Goal: Task Accomplishment & Management: Manage account settings

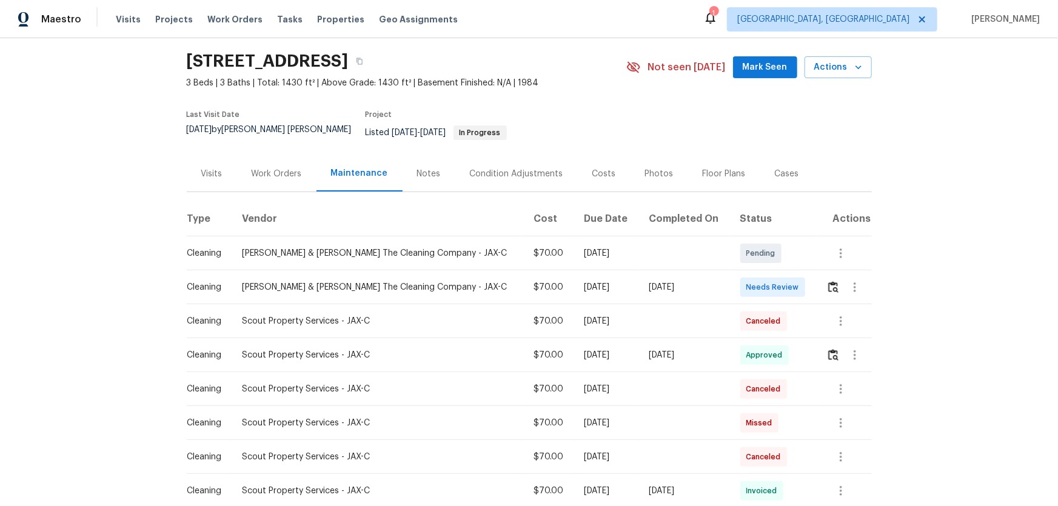
scroll to position [55, 0]
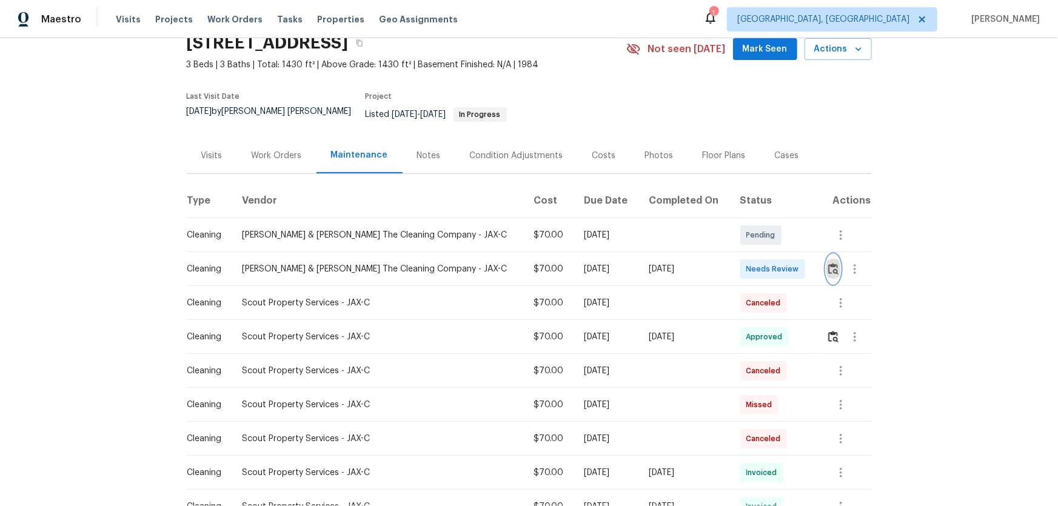
click at [752, 262] on button "button" at bounding box center [833, 269] width 14 height 29
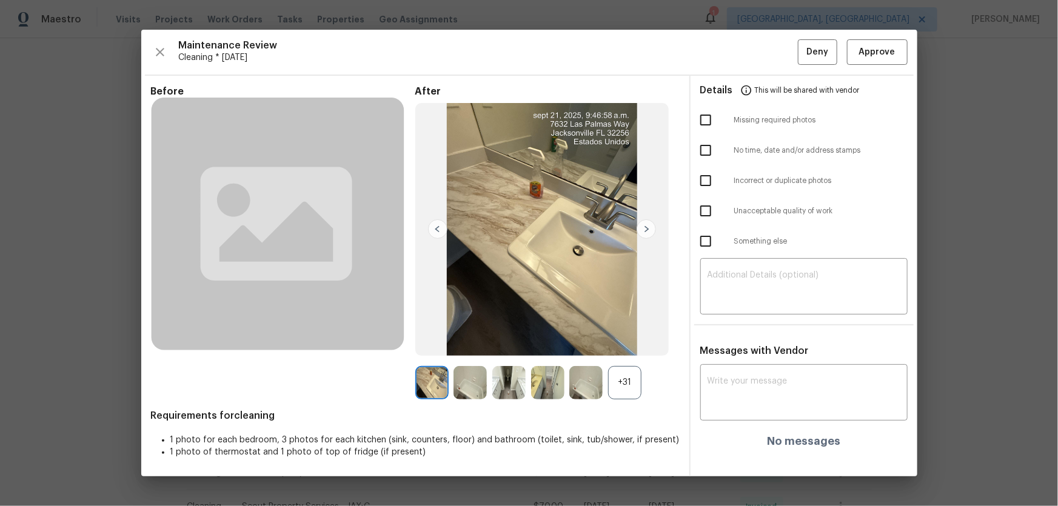
click at [631, 334] on div "+31" at bounding box center [624, 382] width 33 height 33
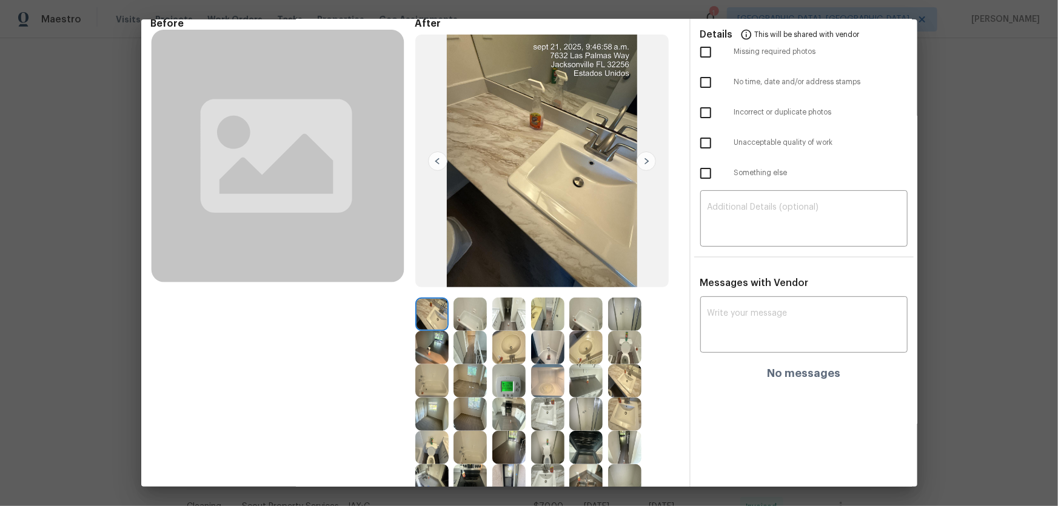
scroll to position [145, 0]
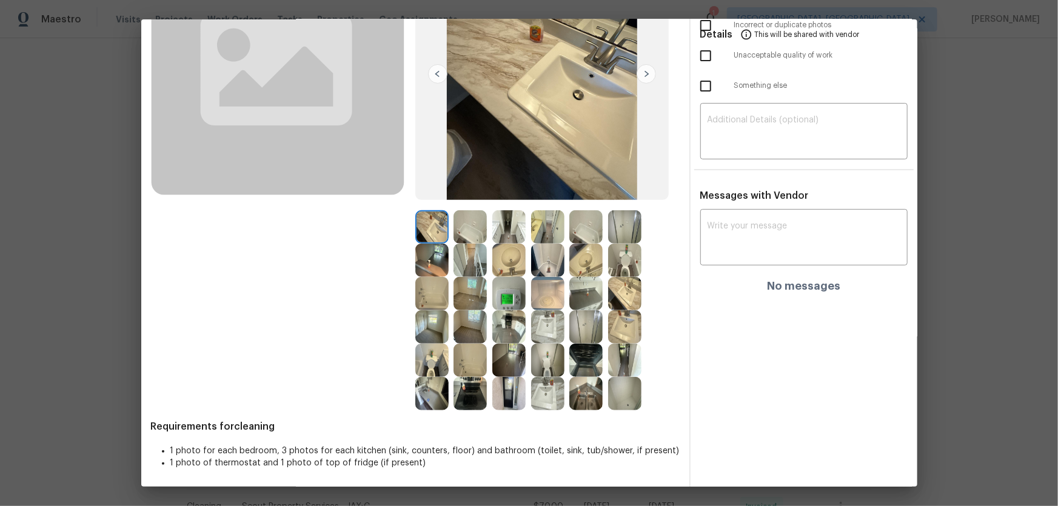
click at [619, 265] on img at bounding box center [624, 260] width 33 height 33
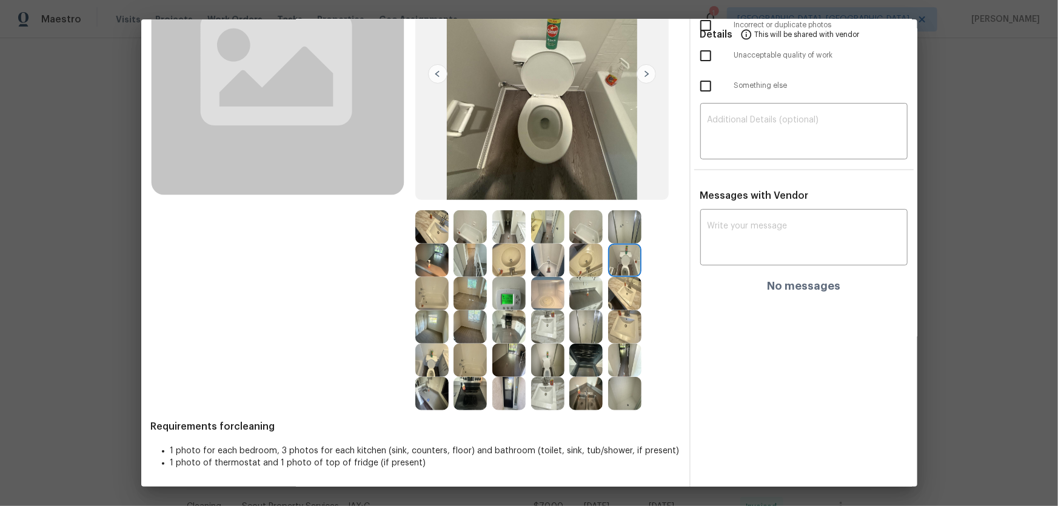
click at [549, 334] on img at bounding box center [547, 360] width 33 height 33
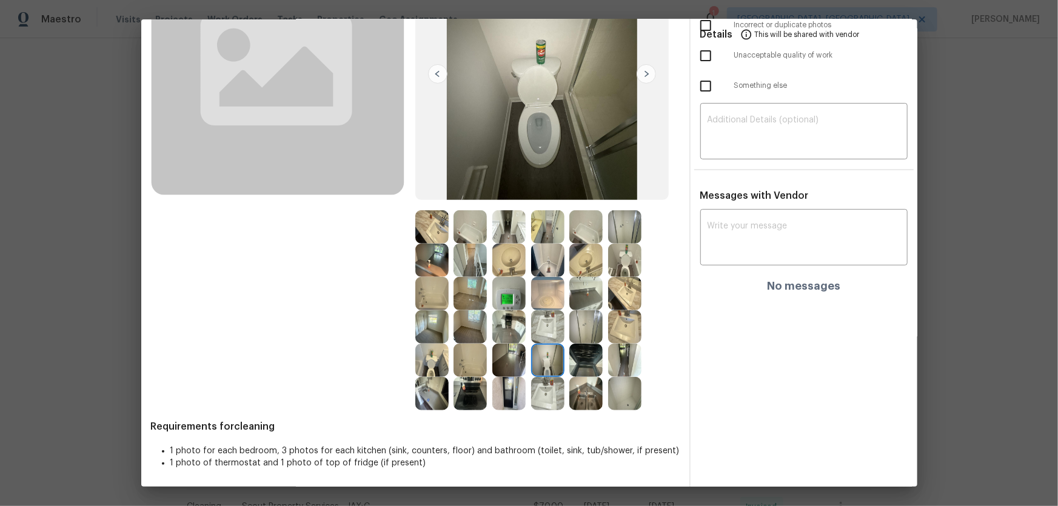
click at [425, 334] on img at bounding box center [431, 360] width 33 height 33
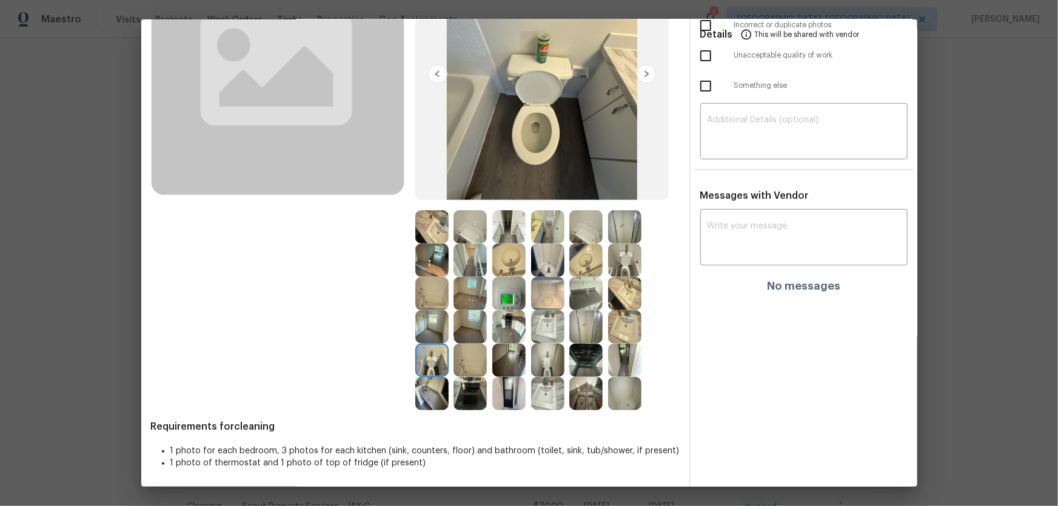
click at [555, 334] on img at bounding box center [547, 360] width 33 height 33
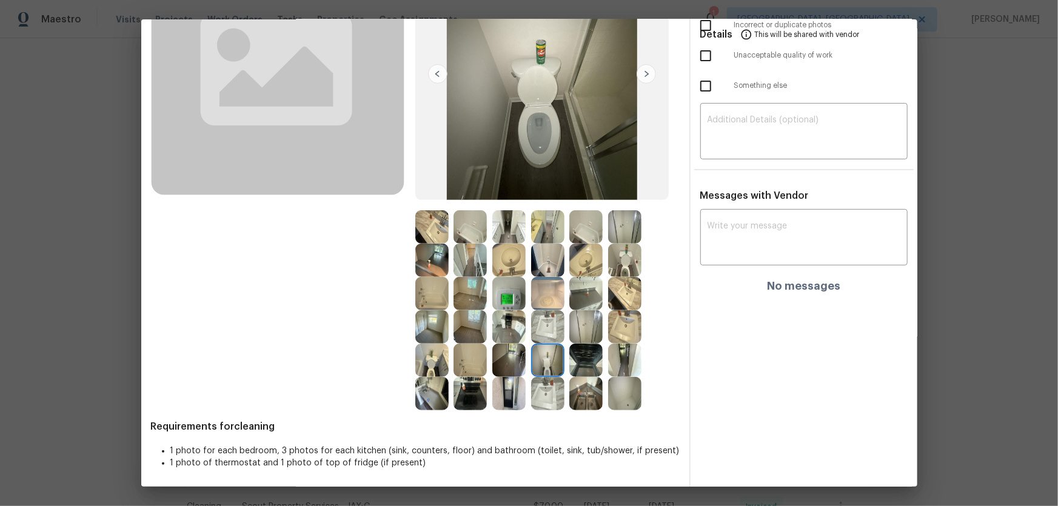
click at [622, 260] on img at bounding box center [624, 260] width 33 height 33
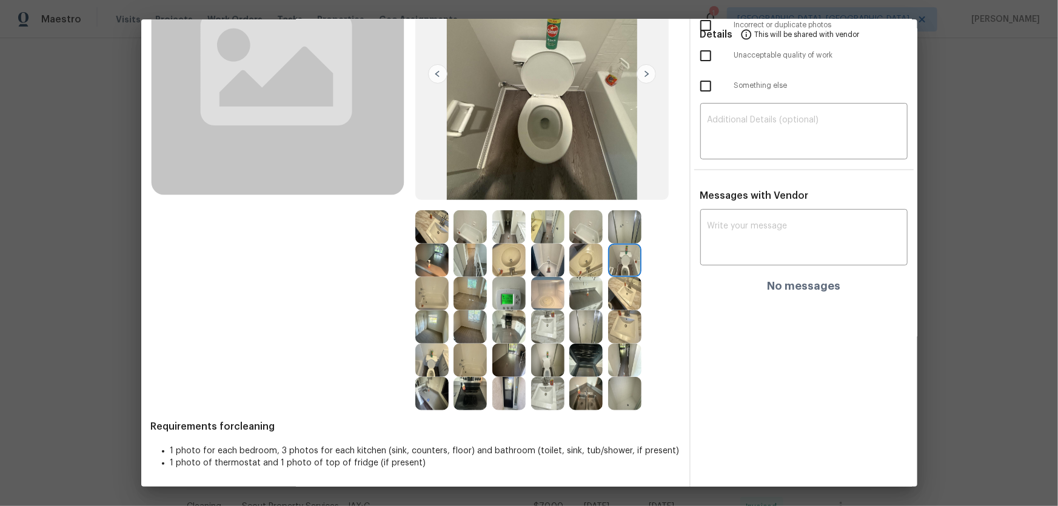
click at [626, 287] on img at bounding box center [624, 293] width 33 height 33
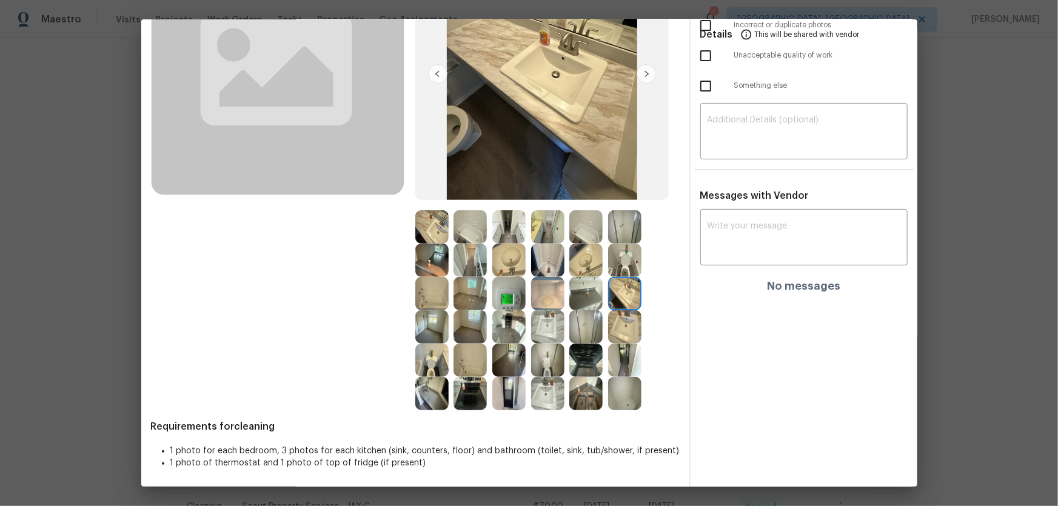
click at [619, 321] on img at bounding box center [624, 326] width 33 height 33
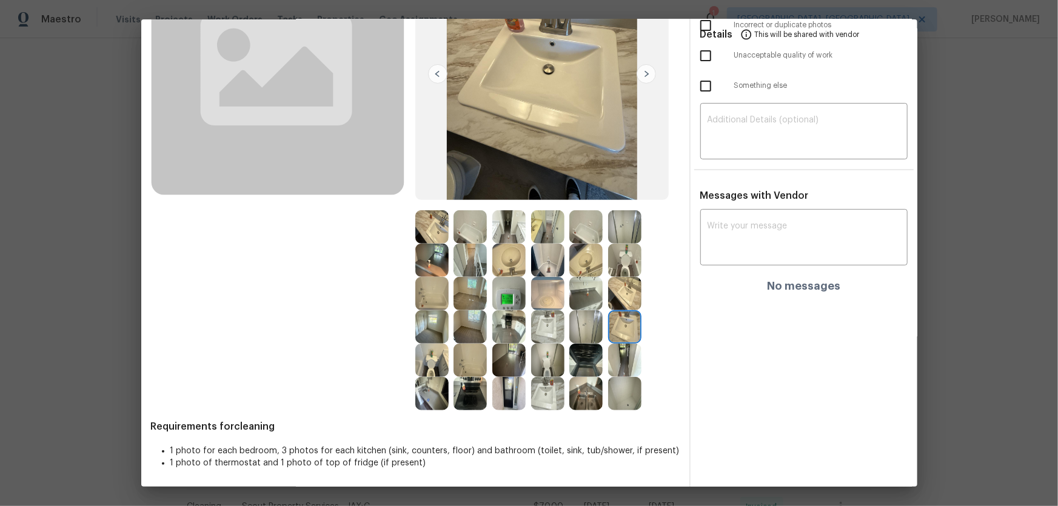
click at [548, 330] on img at bounding box center [547, 326] width 33 height 33
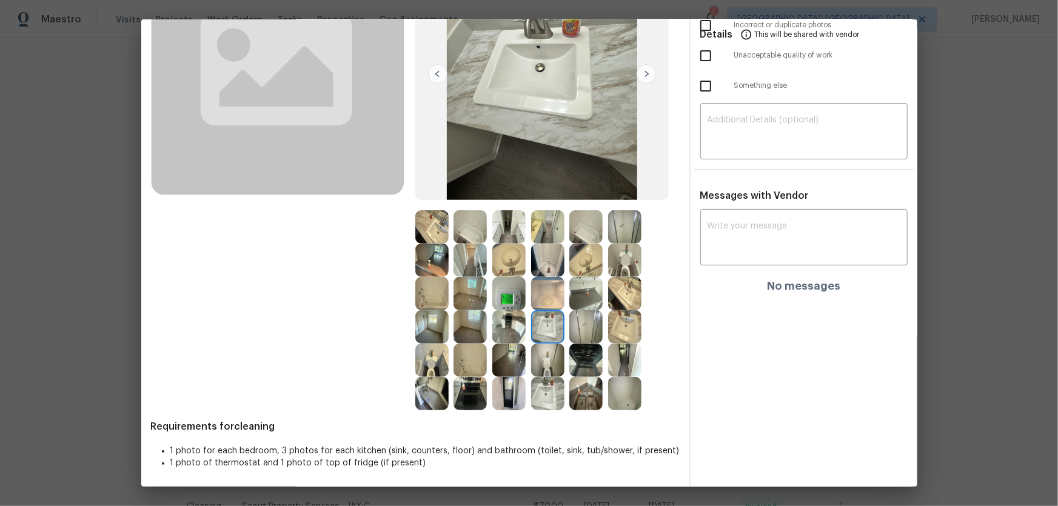
click at [583, 329] on img at bounding box center [585, 326] width 33 height 33
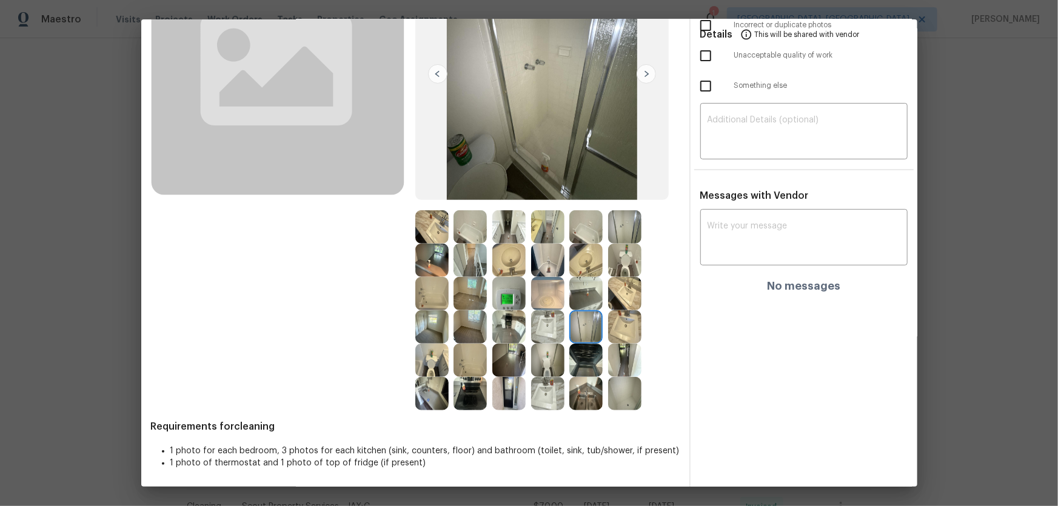
click at [590, 328] on img at bounding box center [585, 326] width 33 height 33
click at [484, 234] on img at bounding box center [469, 226] width 33 height 33
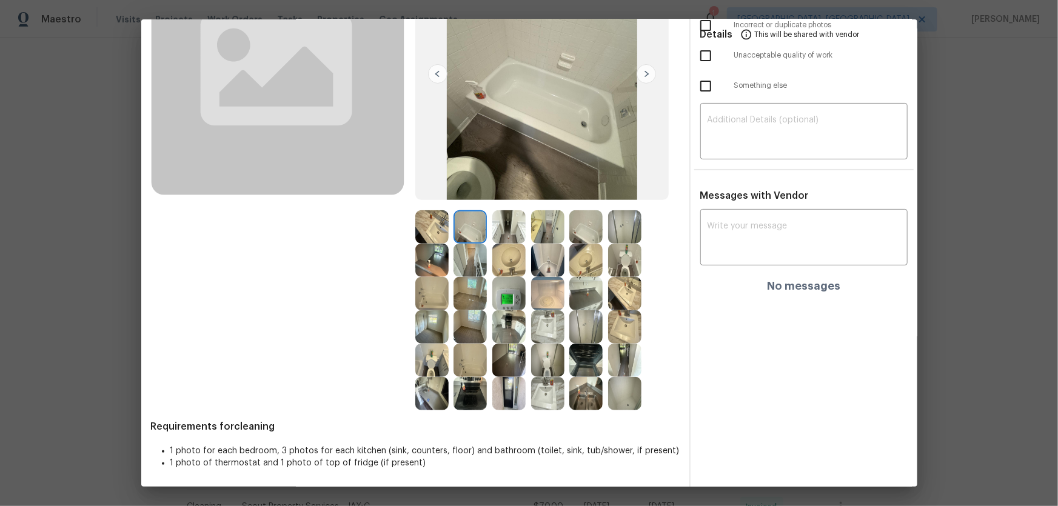
click at [473, 270] on img at bounding box center [469, 260] width 33 height 33
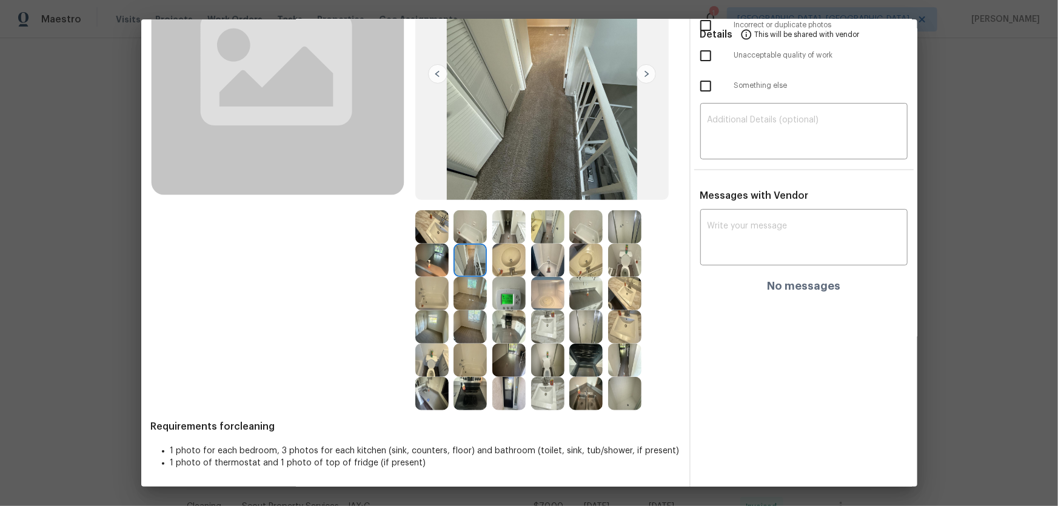
click at [433, 266] on img at bounding box center [431, 260] width 33 height 33
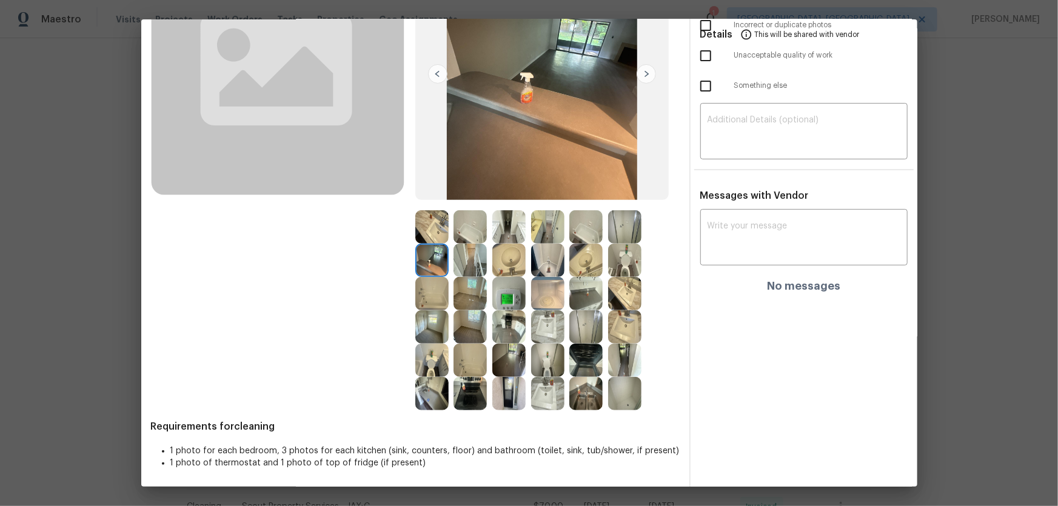
click at [425, 242] on img at bounding box center [431, 226] width 33 height 33
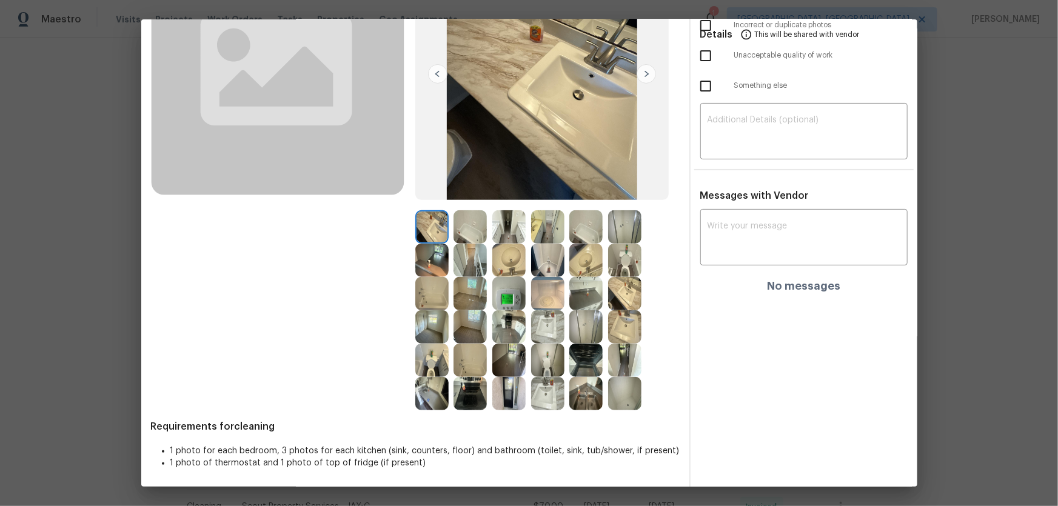
click at [424, 289] on img at bounding box center [431, 293] width 33 height 33
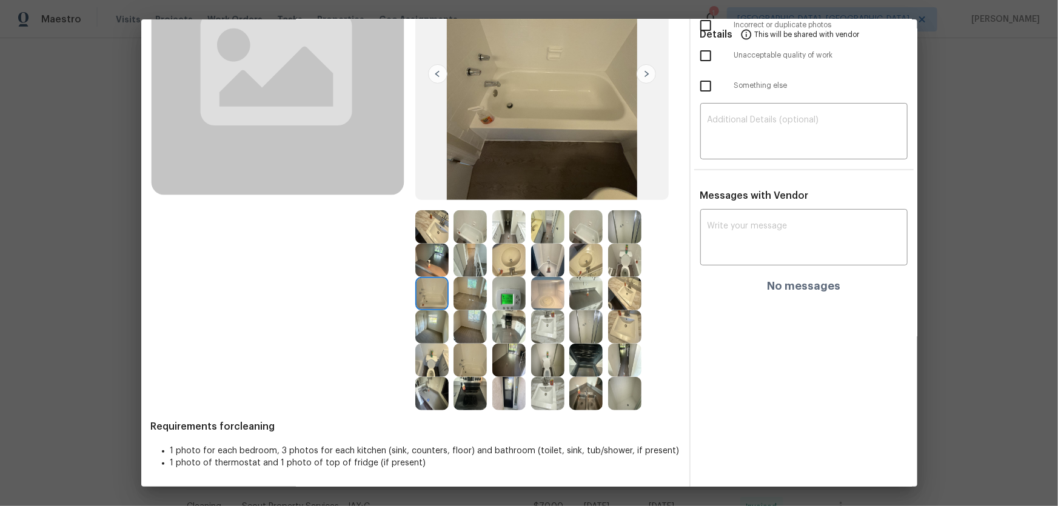
click at [427, 334] on img at bounding box center [431, 393] width 33 height 33
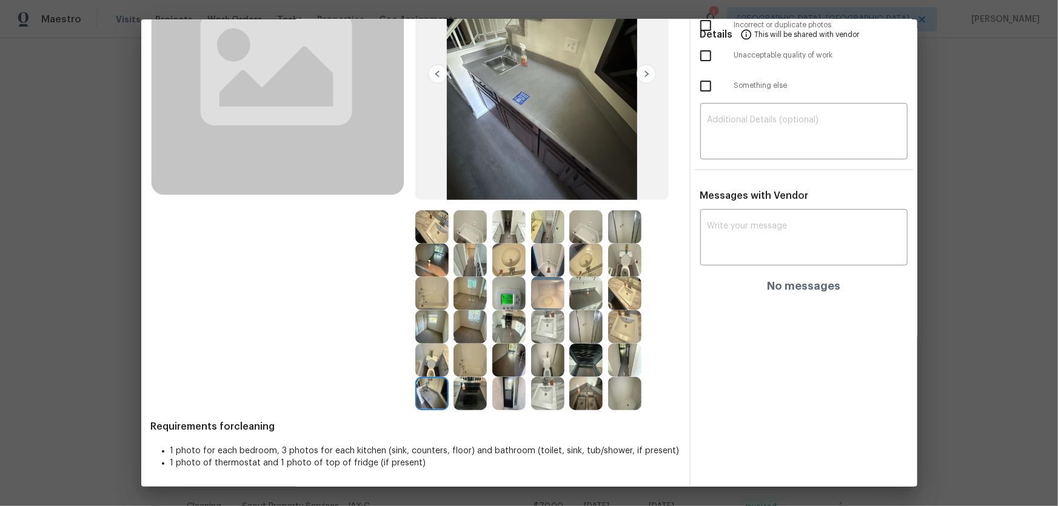
click at [457, 334] on img at bounding box center [469, 393] width 33 height 33
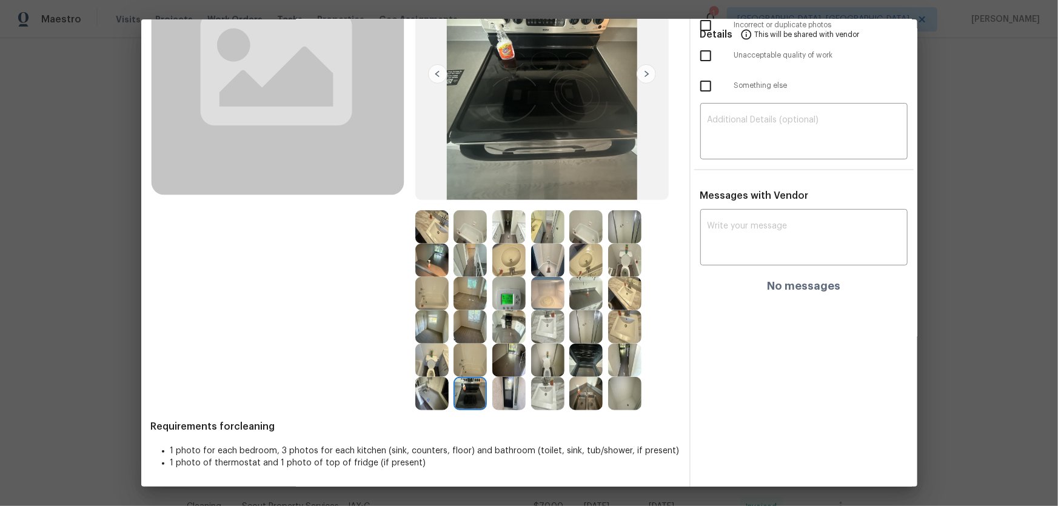
click at [497, 334] on img at bounding box center [508, 393] width 33 height 33
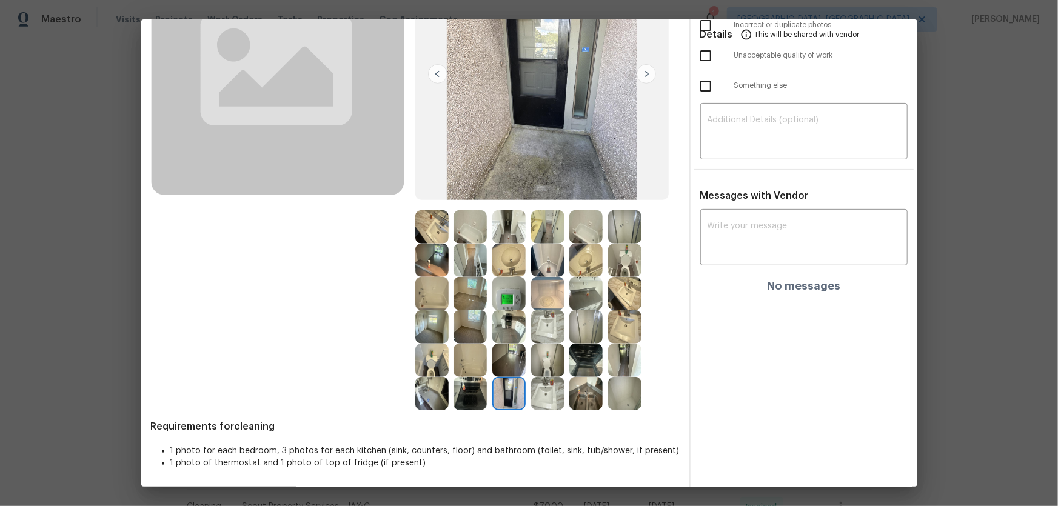
click at [561, 334] on img at bounding box center [547, 393] width 33 height 33
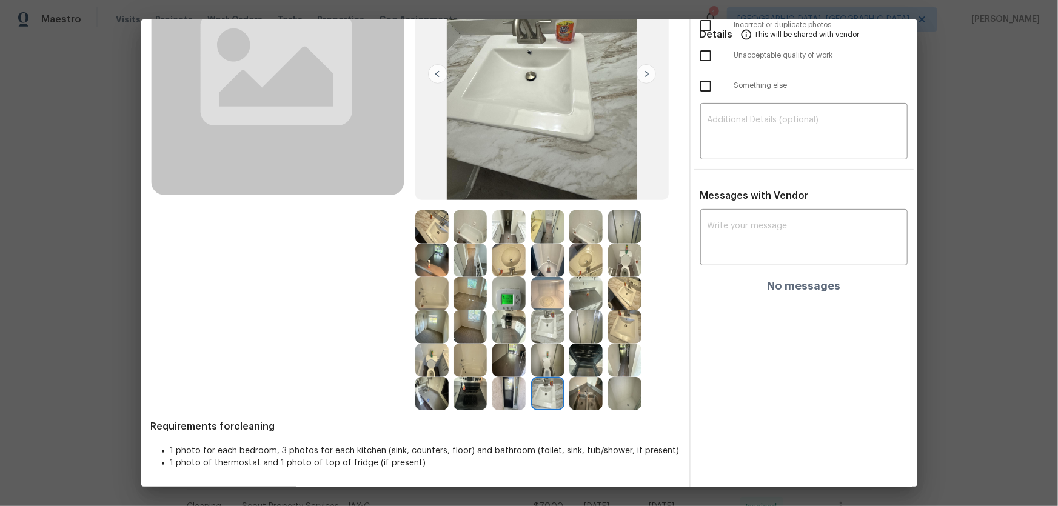
click at [582, 334] on img at bounding box center [585, 393] width 33 height 33
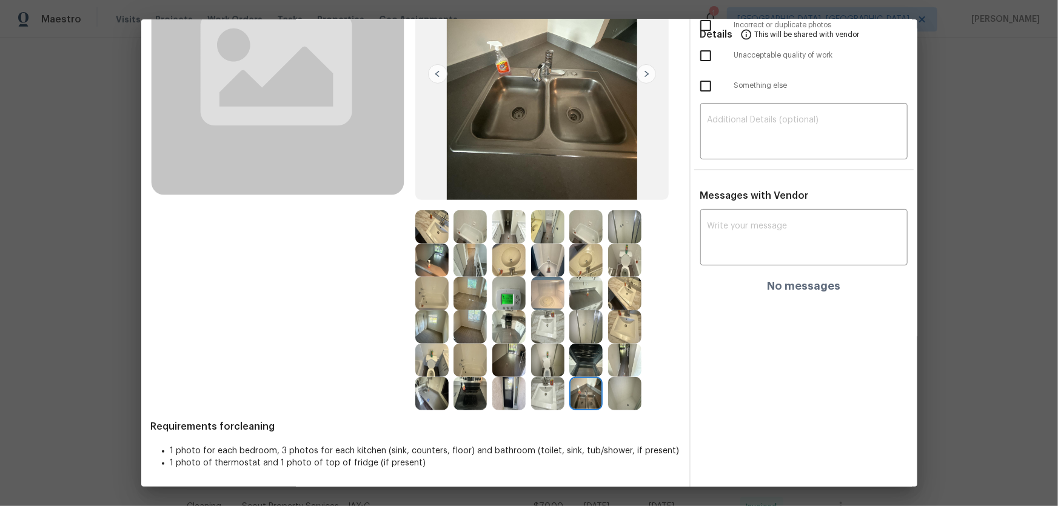
drag, startPoint x: 582, startPoint y: 370, endPoint x: 575, endPoint y: 370, distance: 6.7
click at [581, 334] on img at bounding box center [585, 360] width 33 height 33
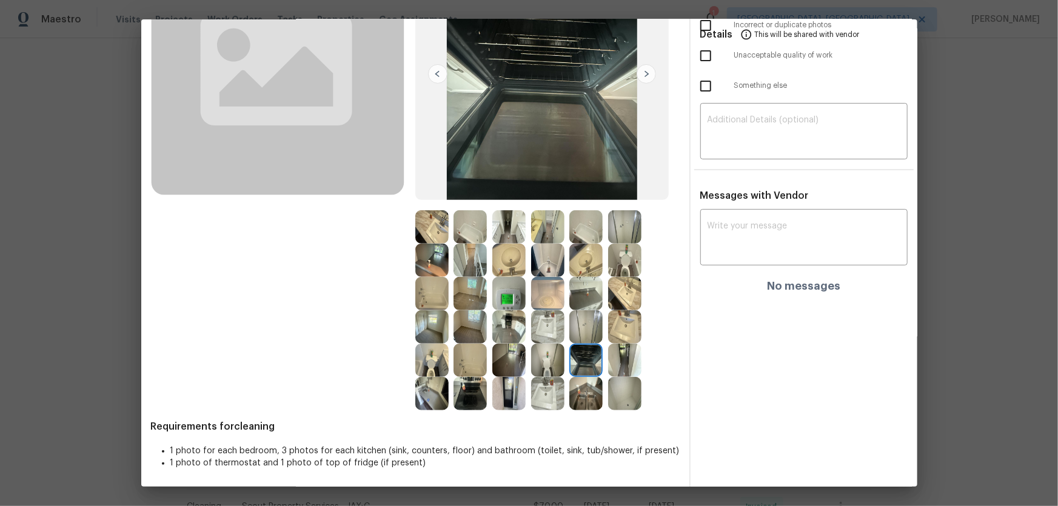
click at [544, 334] on img at bounding box center [547, 360] width 33 height 33
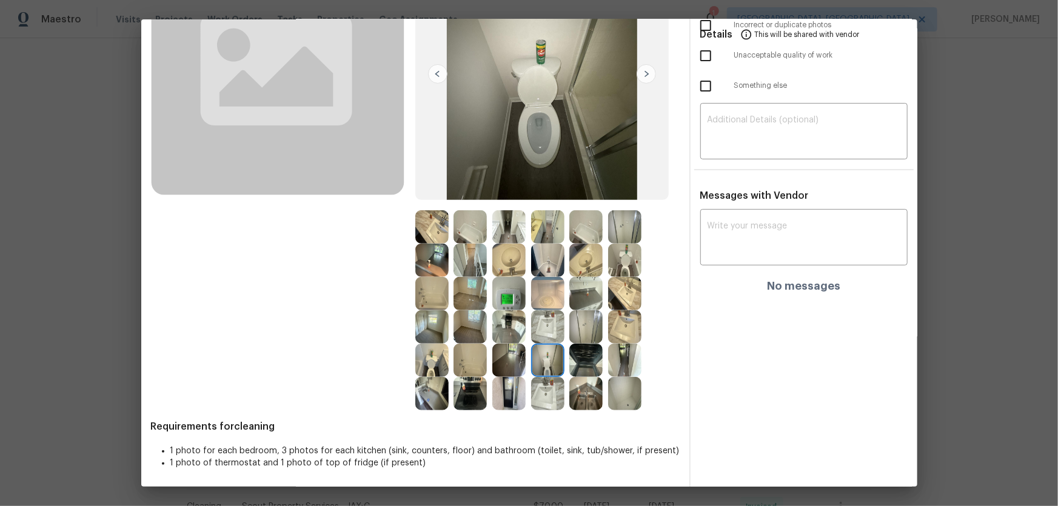
click at [587, 290] on img at bounding box center [585, 293] width 33 height 33
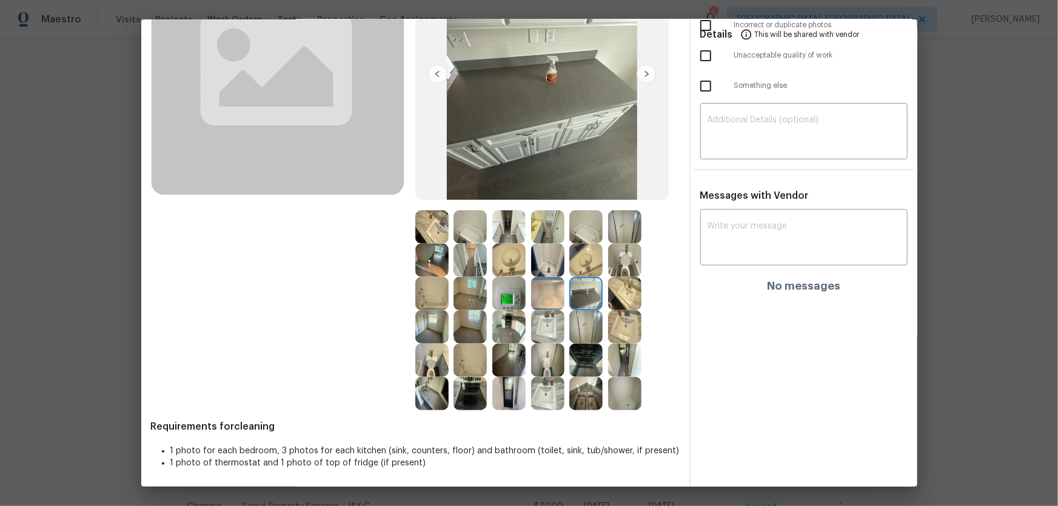
click at [585, 270] on img at bounding box center [585, 260] width 33 height 33
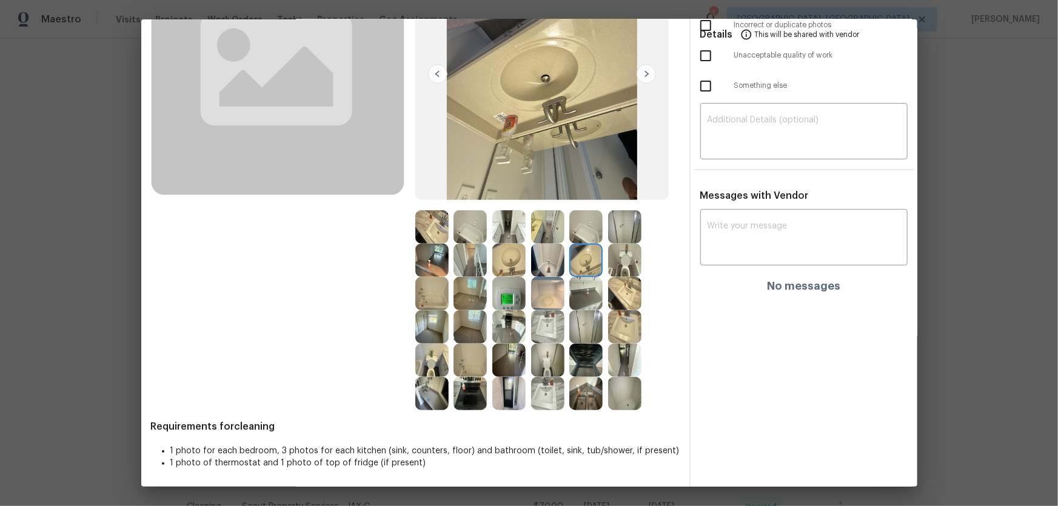
click at [471, 330] on img at bounding box center [469, 326] width 33 height 33
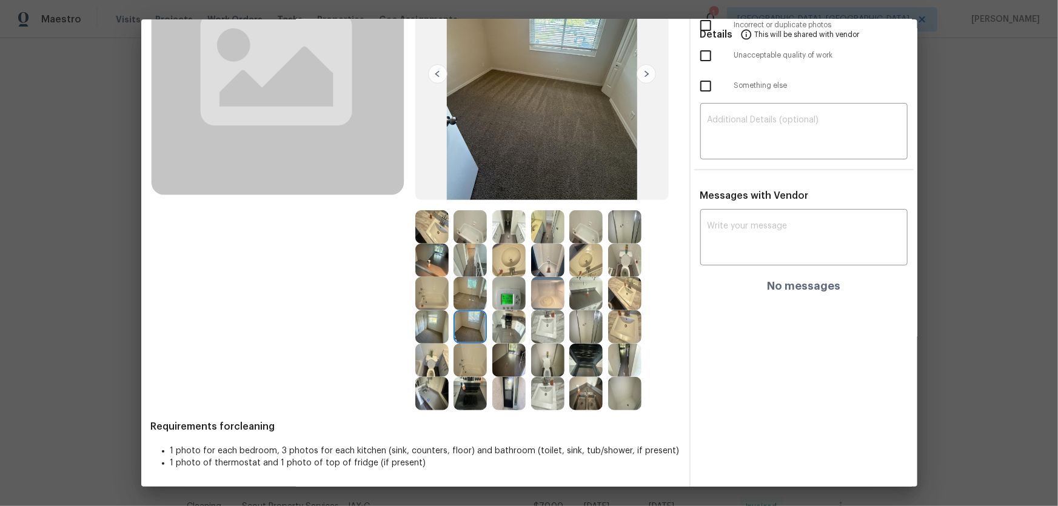
click at [424, 327] on img at bounding box center [431, 326] width 33 height 33
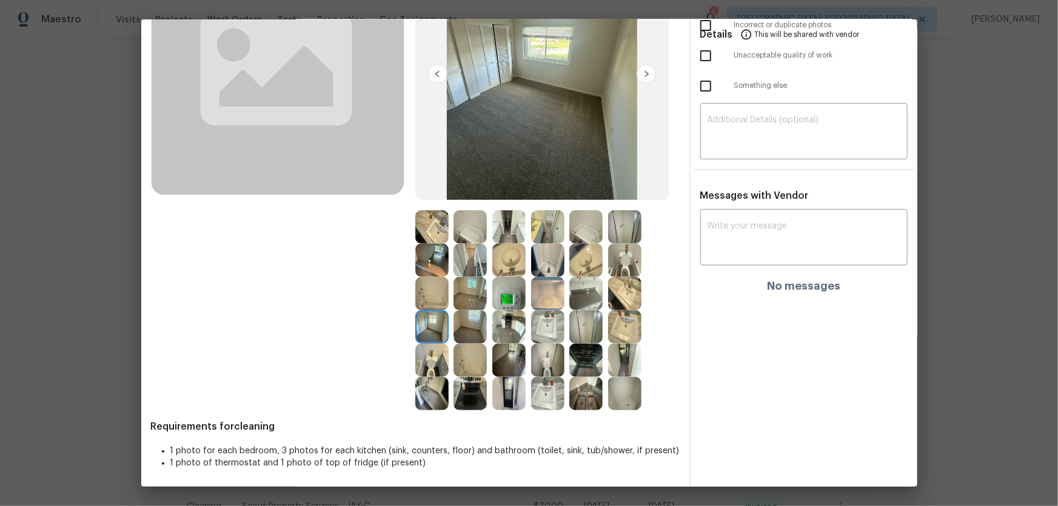
click at [505, 334] on img at bounding box center [508, 360] width 33 height 33
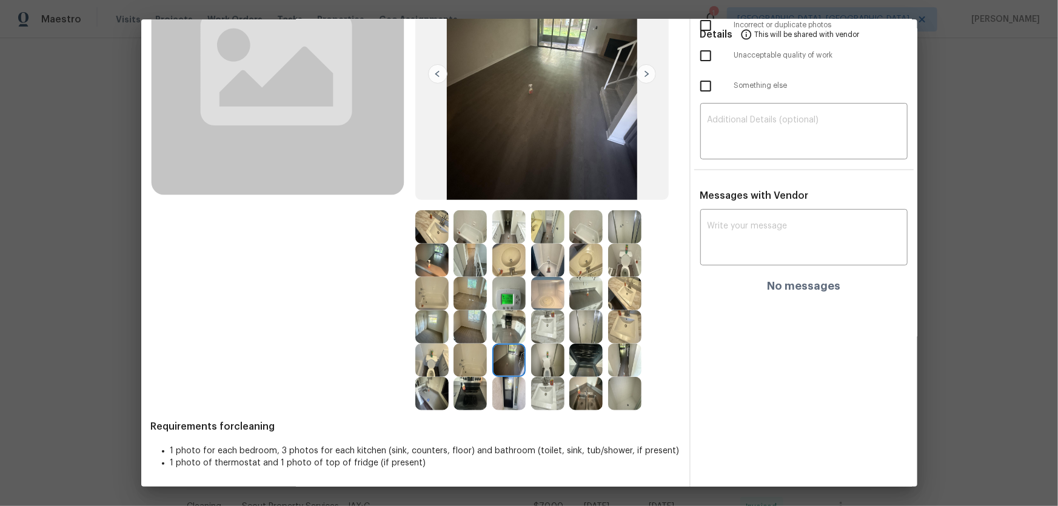
click at [473, 291] on img at bounding box center [469, 293] width 33 height 33
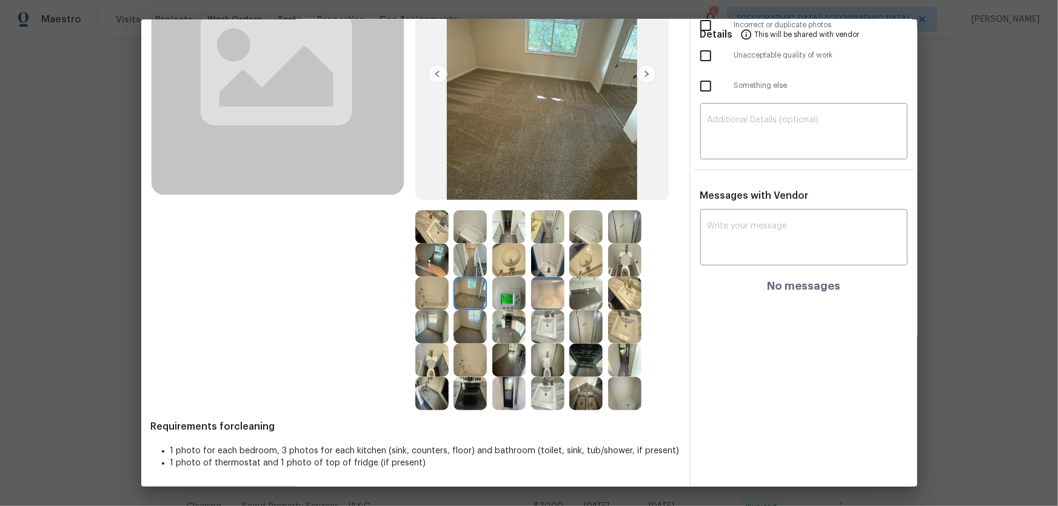
click at [511, 294] on img at bounding box center [508, 293] width 33 height 33
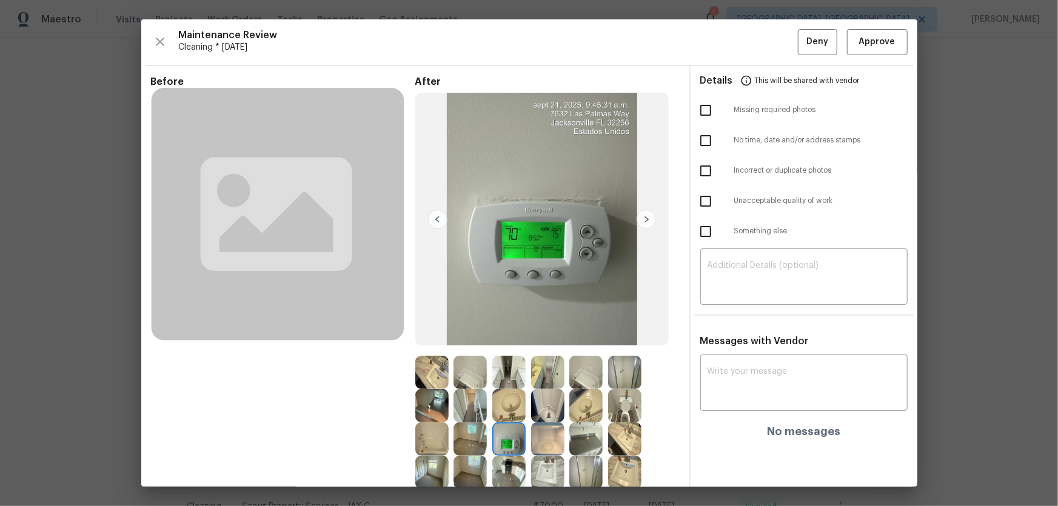
scroll to position [0, 0]
click at [752, 42] on span "Approve" at bounding box center [877, 42] width 36 height 15
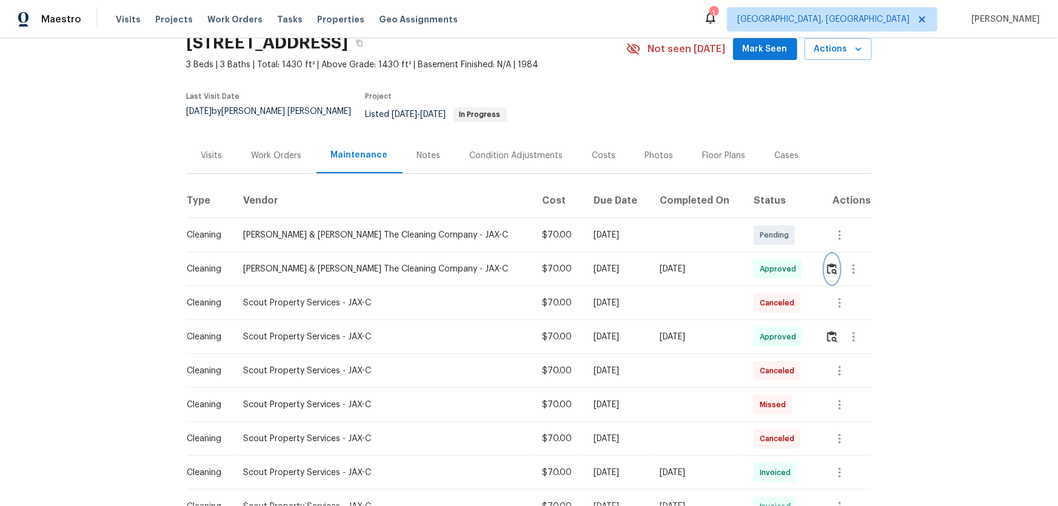
click at [752, 280] on button "button" at bounding box center [832, 269] width 14 height 29
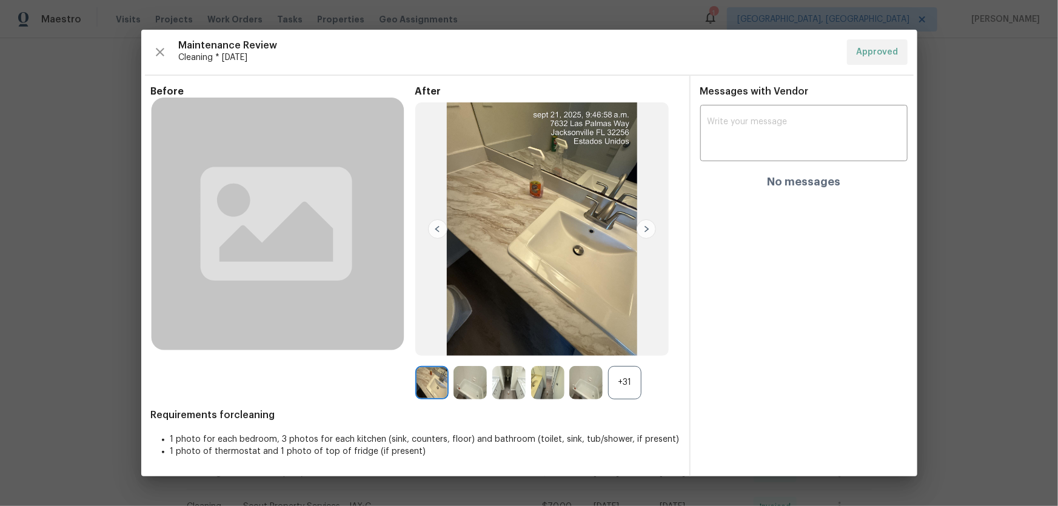
click at [637, 334] on div "+31" at bounding box center [624, 382] width 33 height 33
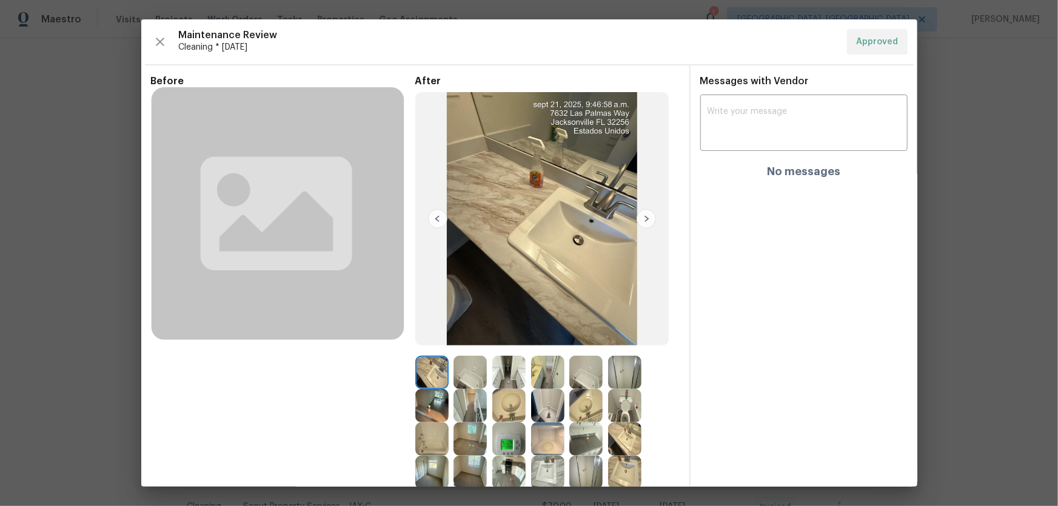
click at [508, 334] on img at bounding box center [508, 372] width 33 height 33
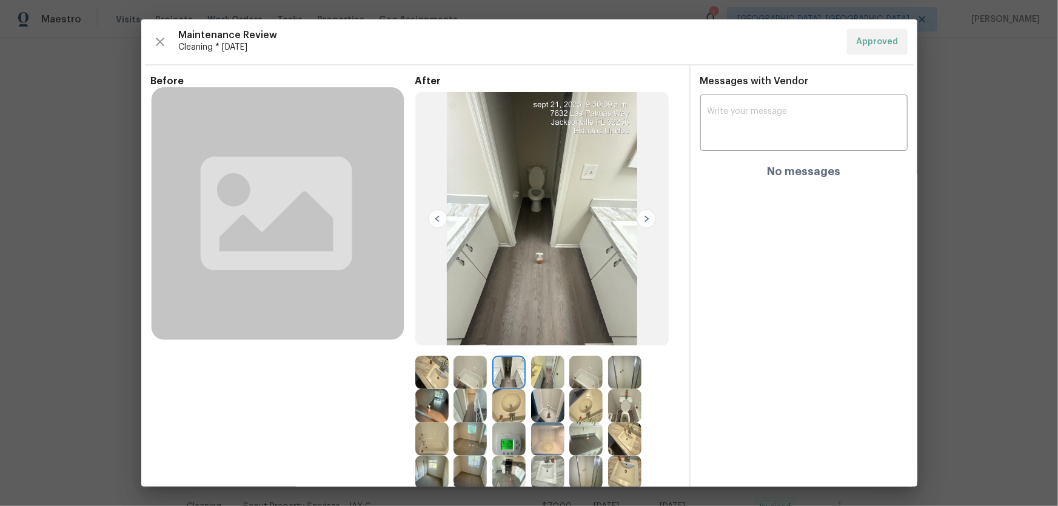
click at [508, 334] on img at bounding box center [508, 372] width 33 height 33
click at [551, 334] on img at bounding box center [547, 372] width 33 height 33
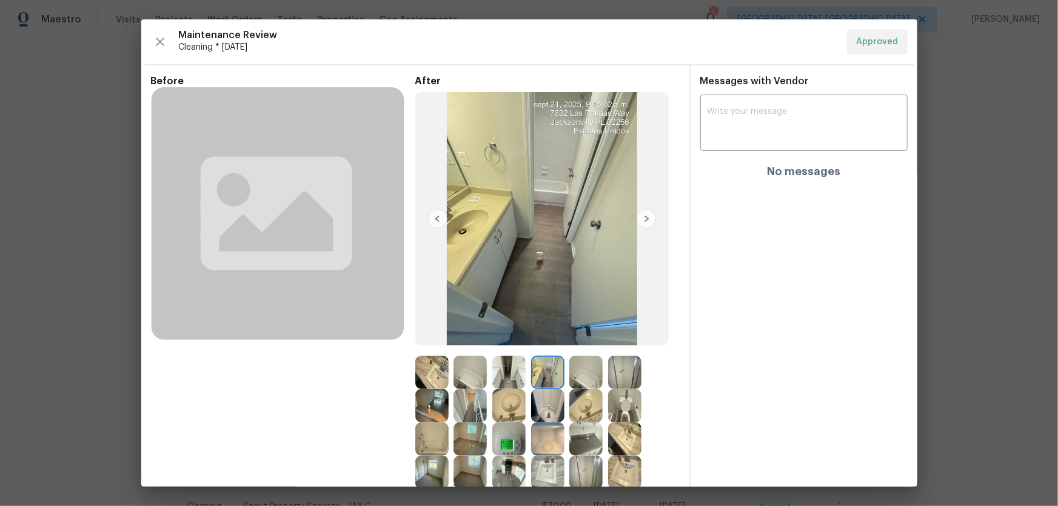
click at [551, 334] on img at bounding box center [547, 372] width 33 height 33
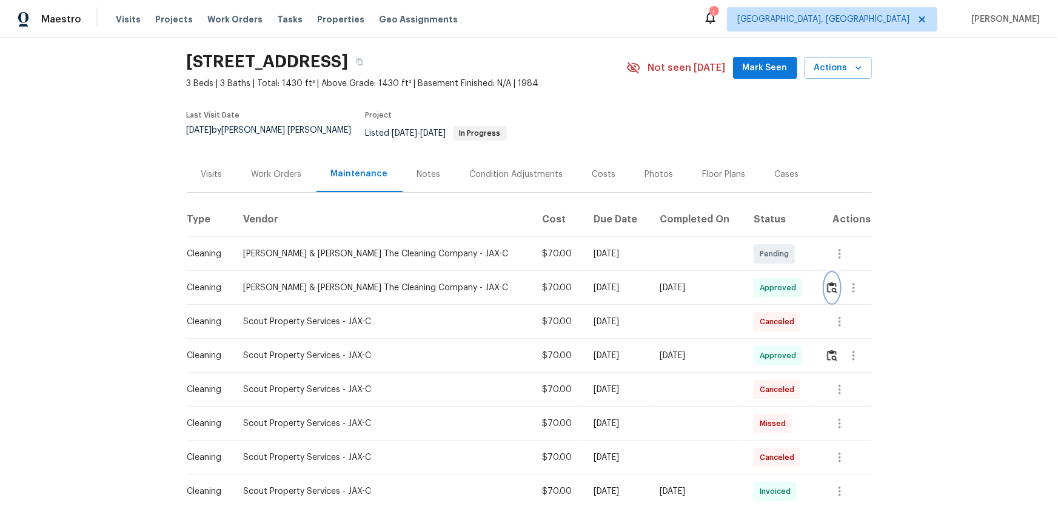
scroll to position [55, 0]
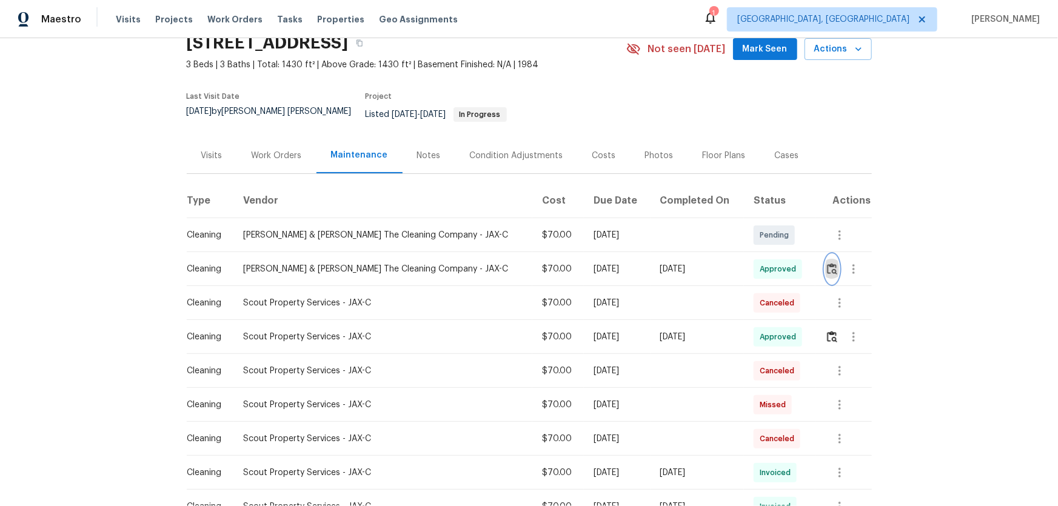
click at [752, 273] on button "button" at bounding box center [832, 269] width 14 height 29
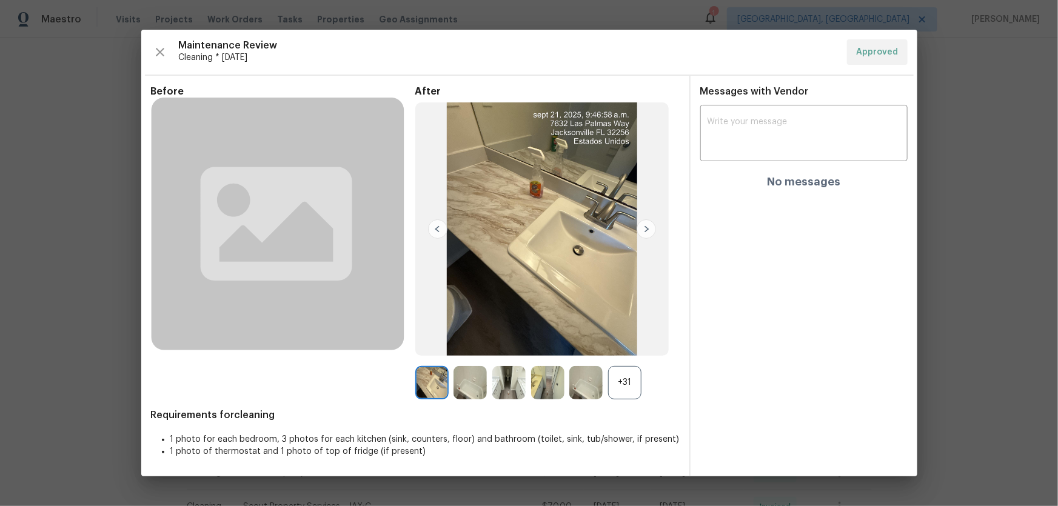
click at [625, 334] on div "+31" at bounding box center [624, 382] width 33 height 33
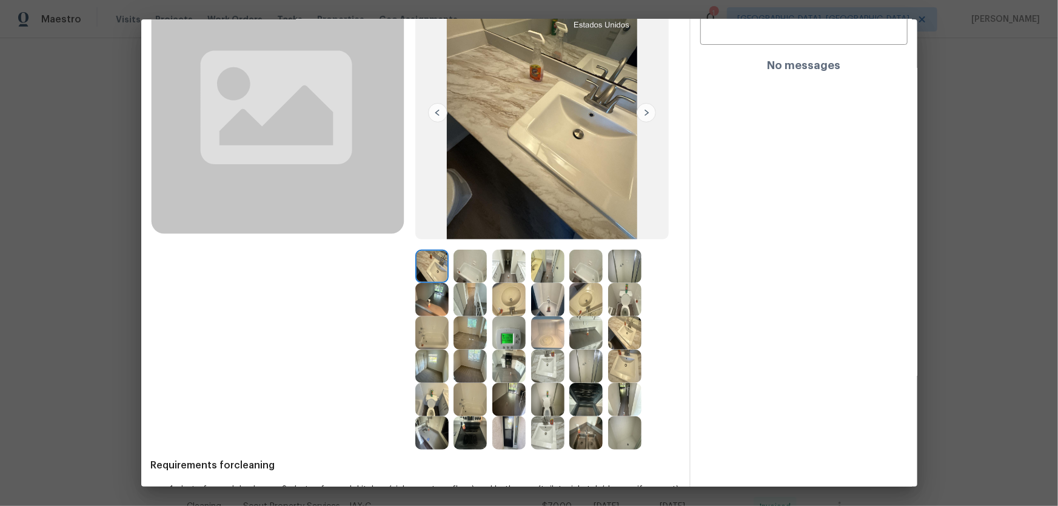
scroll to position [110, 0]
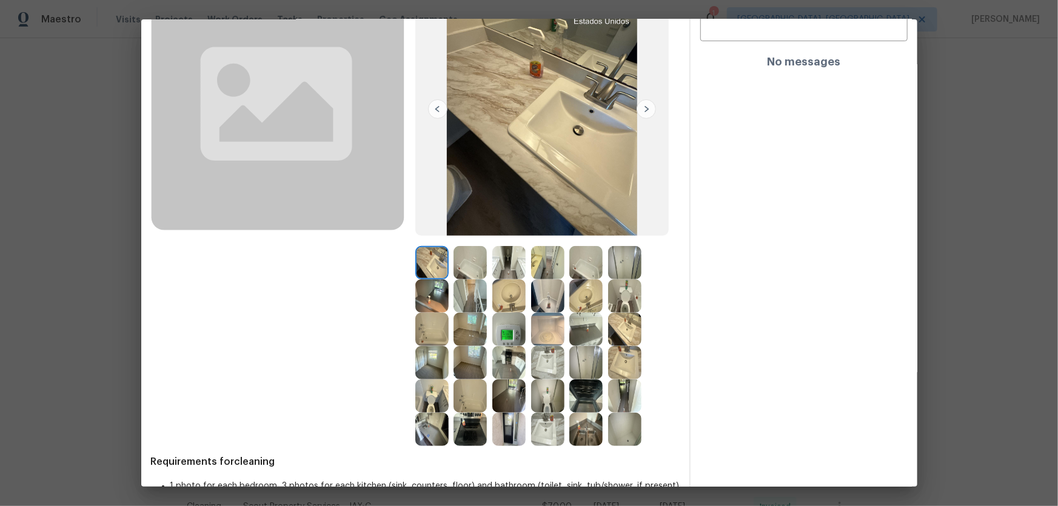
click at [580, 300] on img at bounding box center [585, 295] width 33 height 33
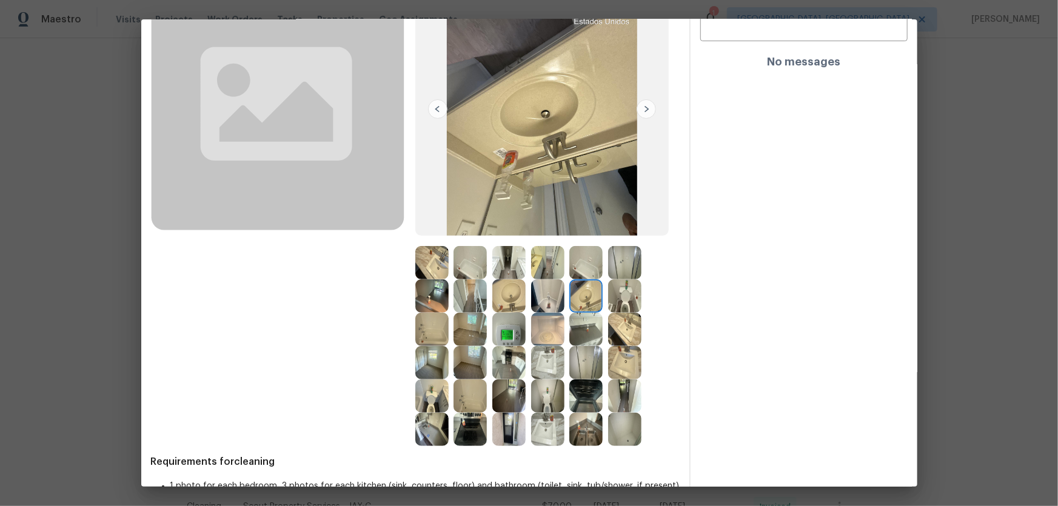
click at [580, 266] on img at bounding box center [585, 262] width 33 height 33
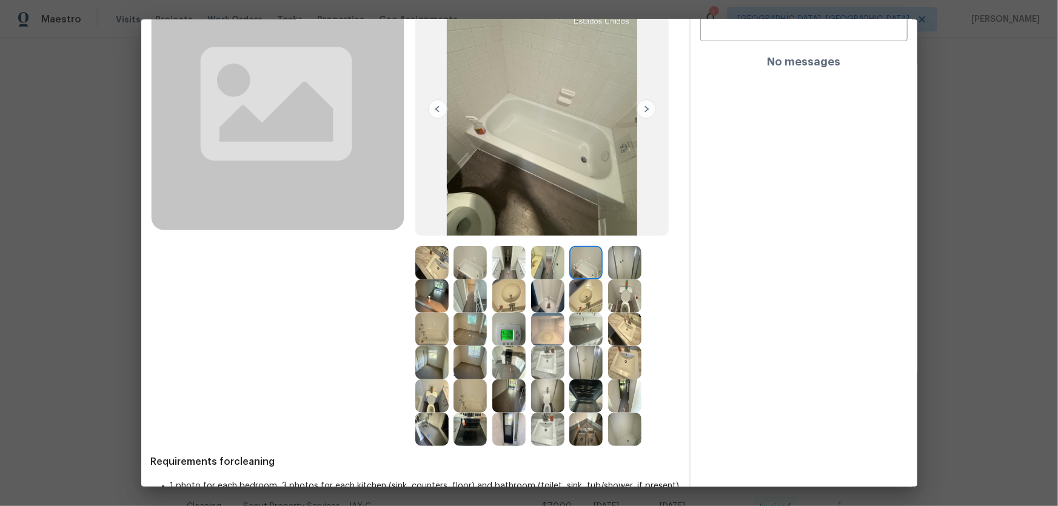
click at [604, 269] on div at bounding box center [588, 262] width 39 height 33
click at [610, 289] on img at bounding box center [624, 295] width 33 height 33
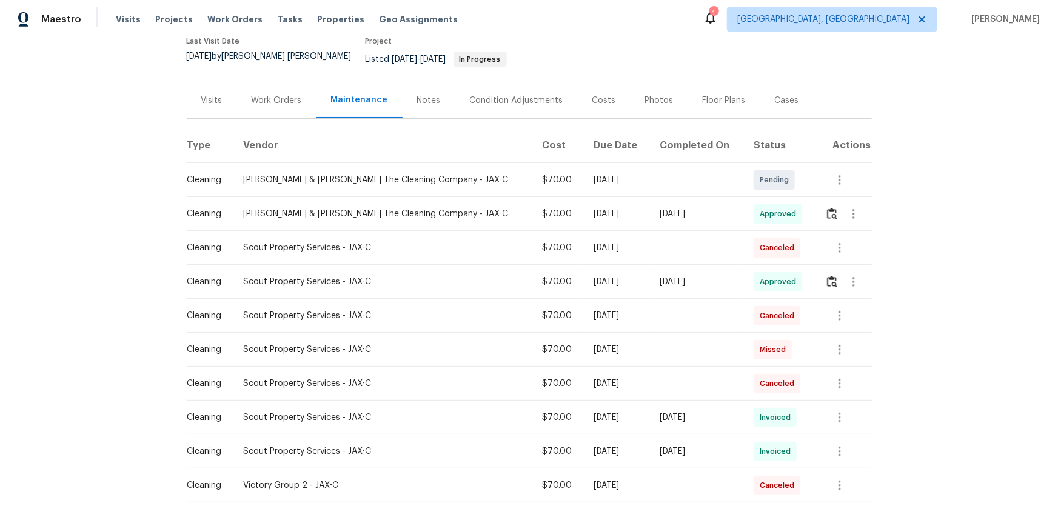
scroll to position [165, 0]
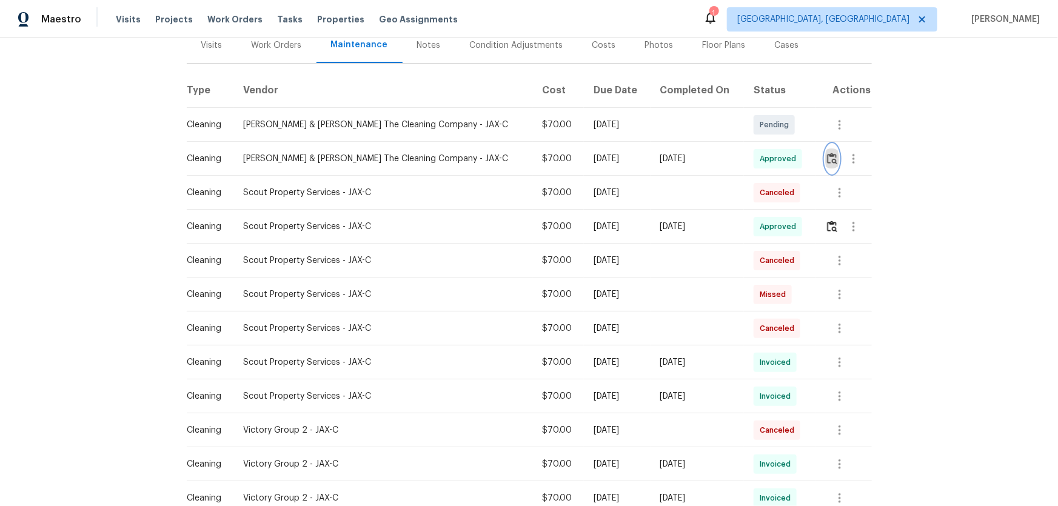
click at [752, 170] on button "button" at bounding box center [832, 158] width 14 height 29
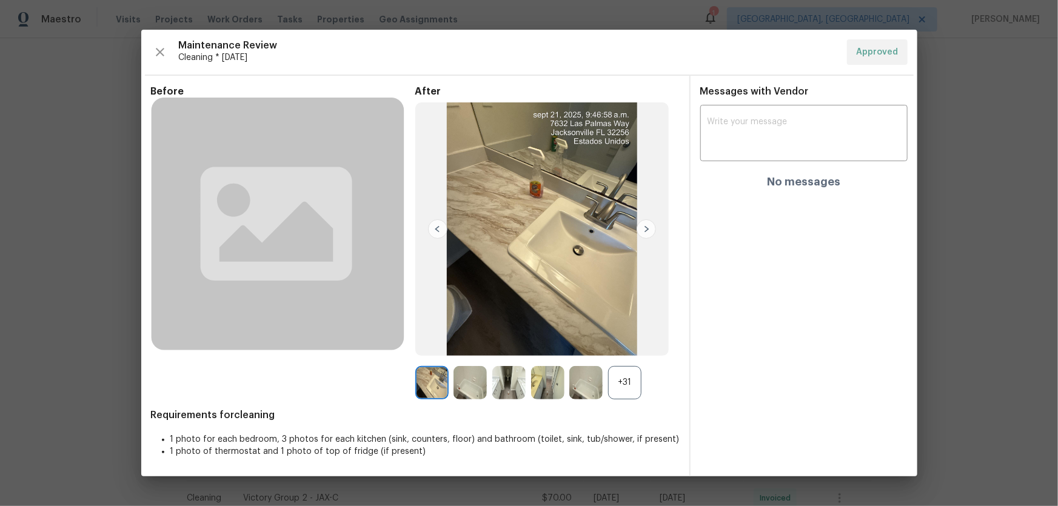
click at [626, 334] on div "+31" at bounding box center [624, 382] width 33 height 33
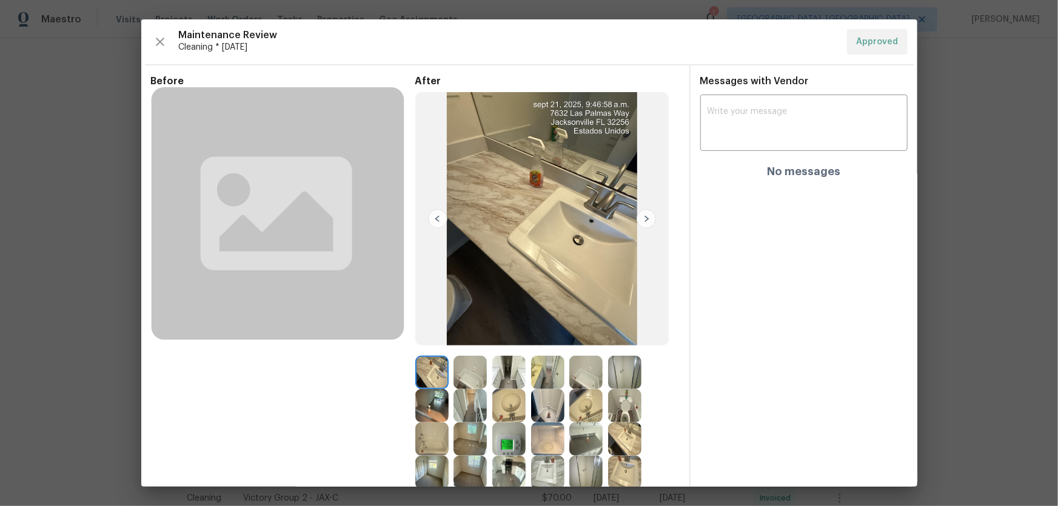
click at [589, 334] on img at bounding box center [585, 372] width 33 height 33
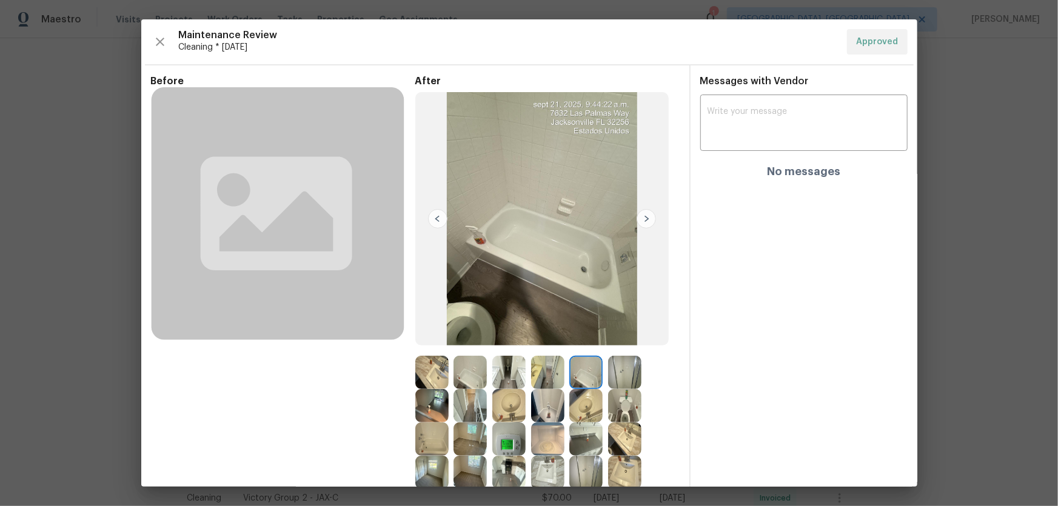
click at [633, 334] on img at bounding box center [624, 372] width 33 height 33
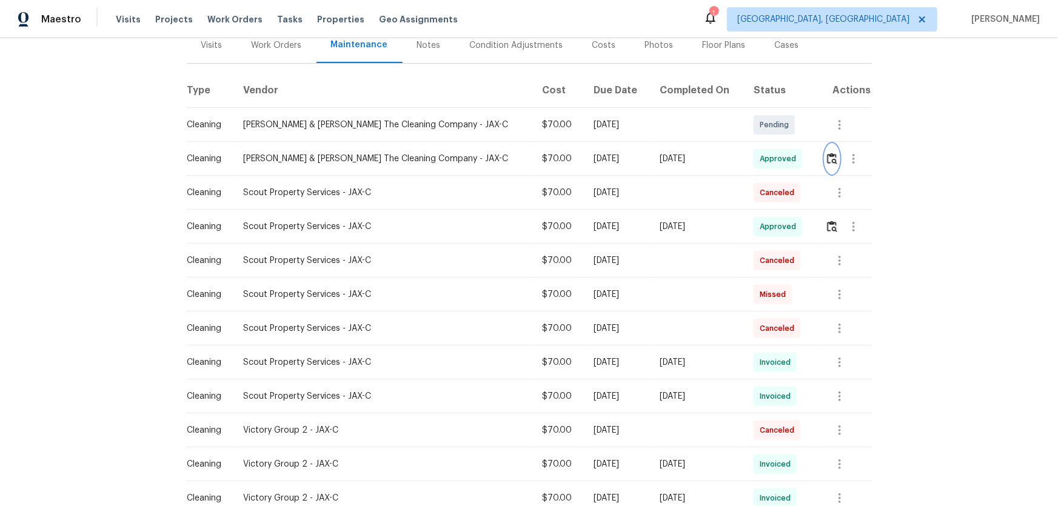
scroll to position [0, 0]
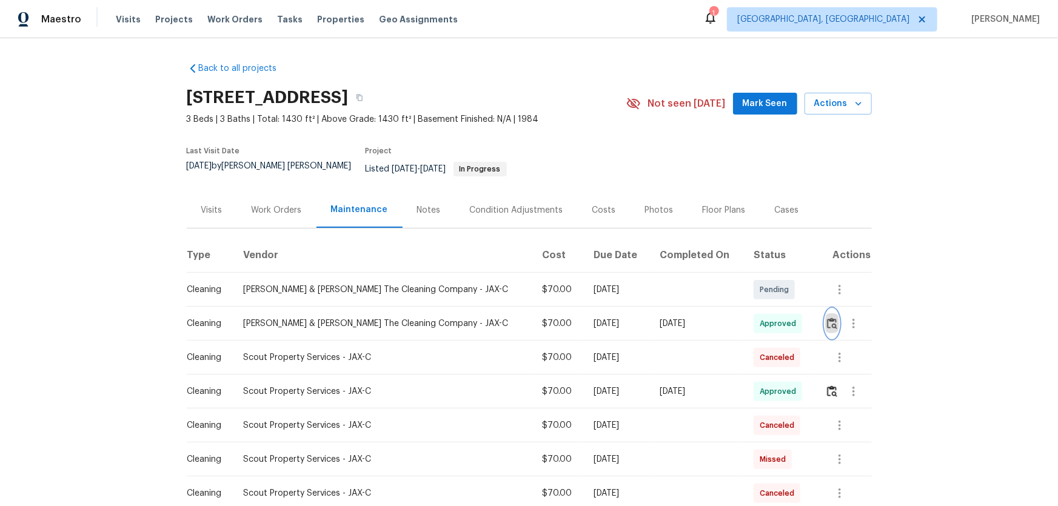
click at [752, 328] on img "button" at bounding box center [832, 324] width 10 height 12
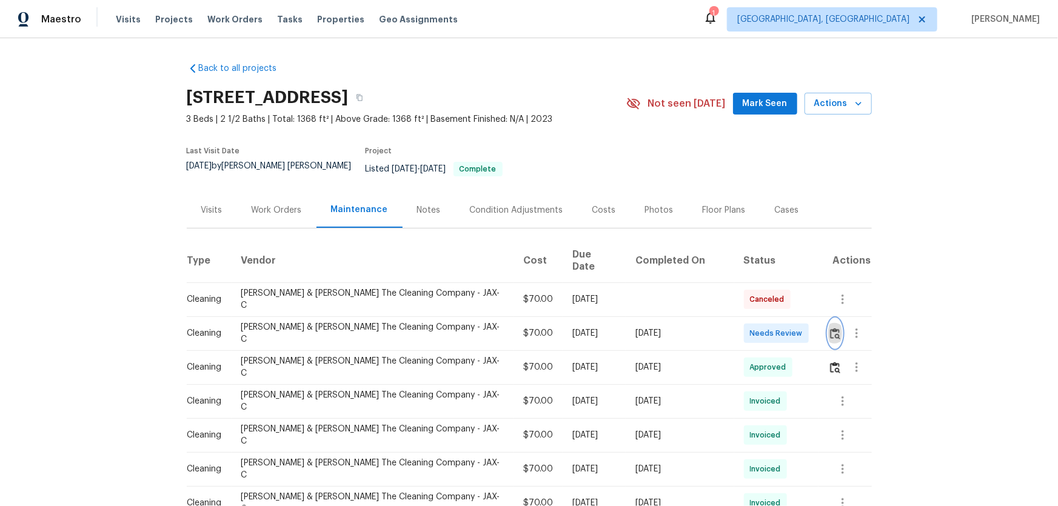
click at [752, 328] on img "button" at bounding box center [835, 334] width 10 height 12
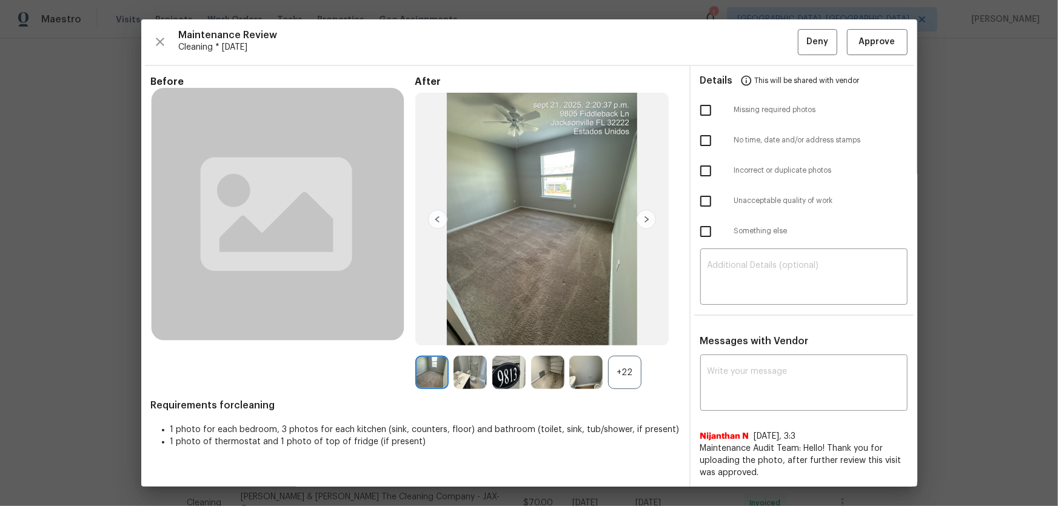
click at [614, 334] on div "After +22" at bounding box center [547, 233] width 264 height 314
click at [619, 334] on div "+22" at bounding box center [624, 372] width 33 height 33
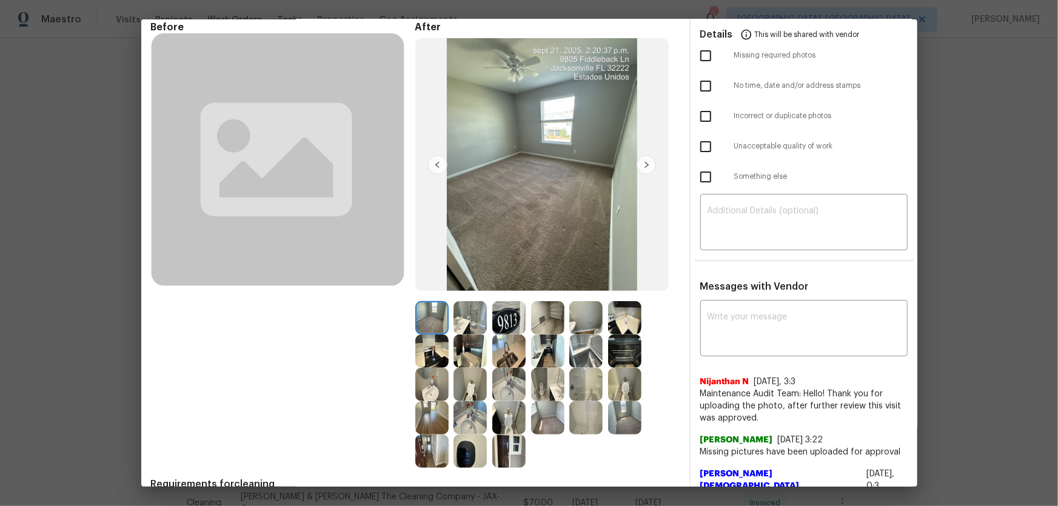
scroll to position [110, 0]
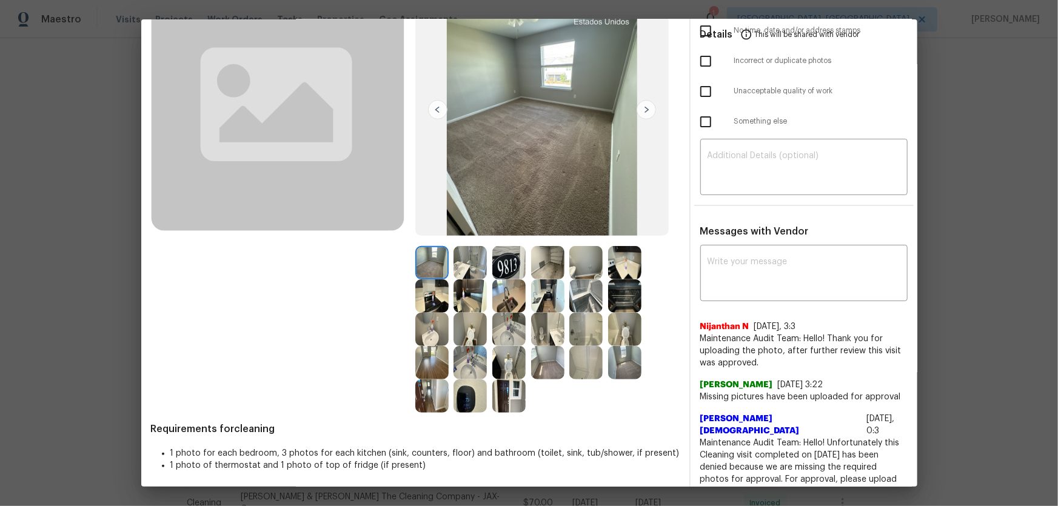
click at [502, 334] on img at bounding box center [508, 362] width 33 height 33
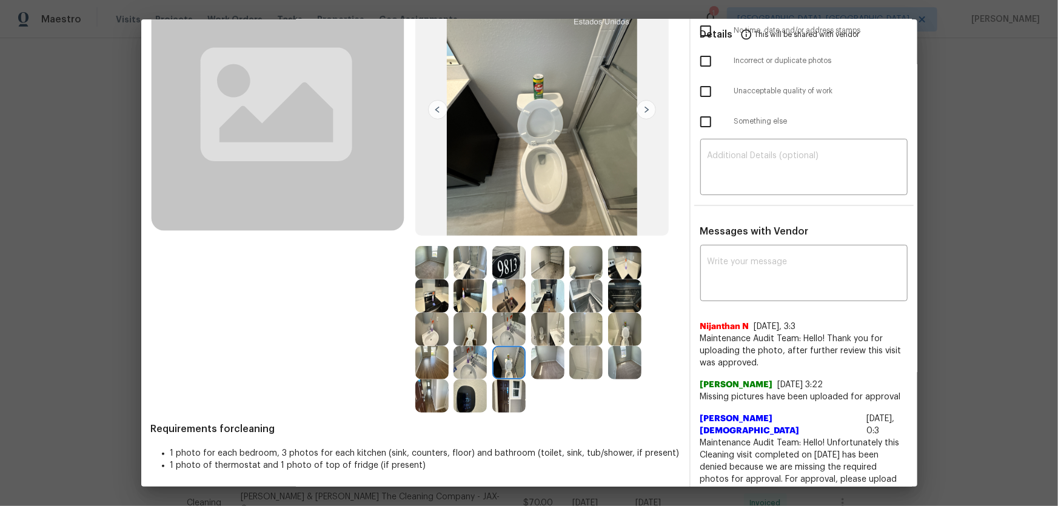
click at [473, 334] on img at bounding box center [469, 362] width 33 height 33
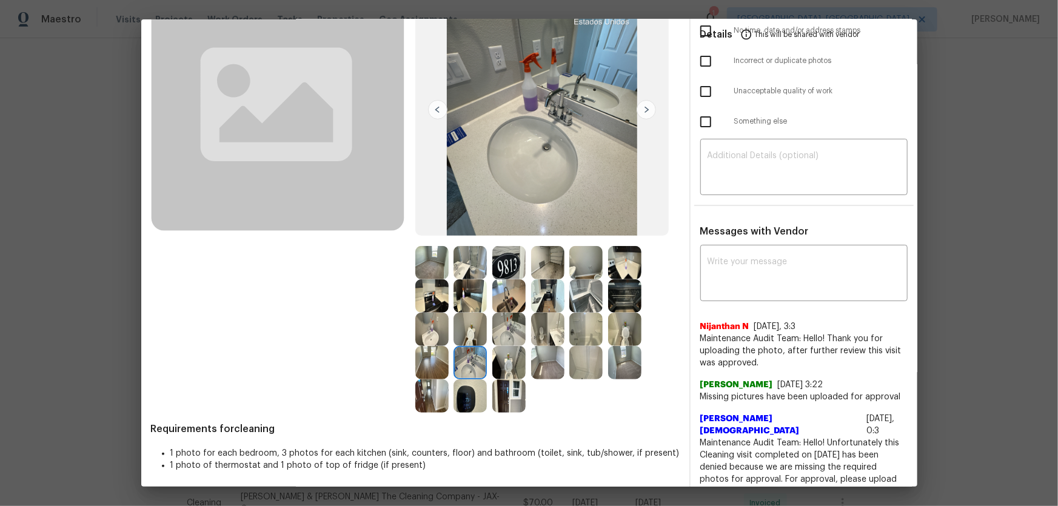
click at [471, 334] on img at bounding box center [469, 329] width 33 height 33
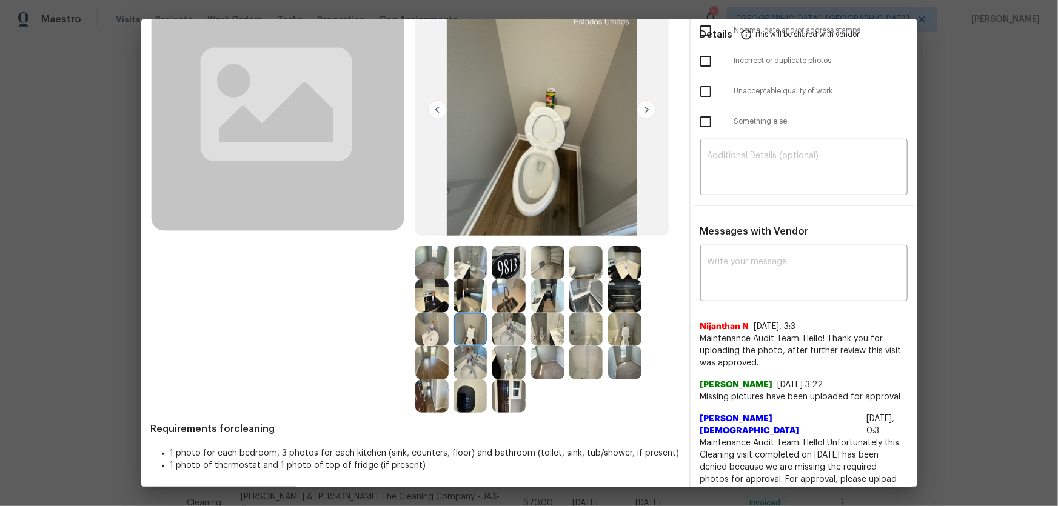
click at [619, 334] on img at bounding box center [624, 329] width 33 height 33
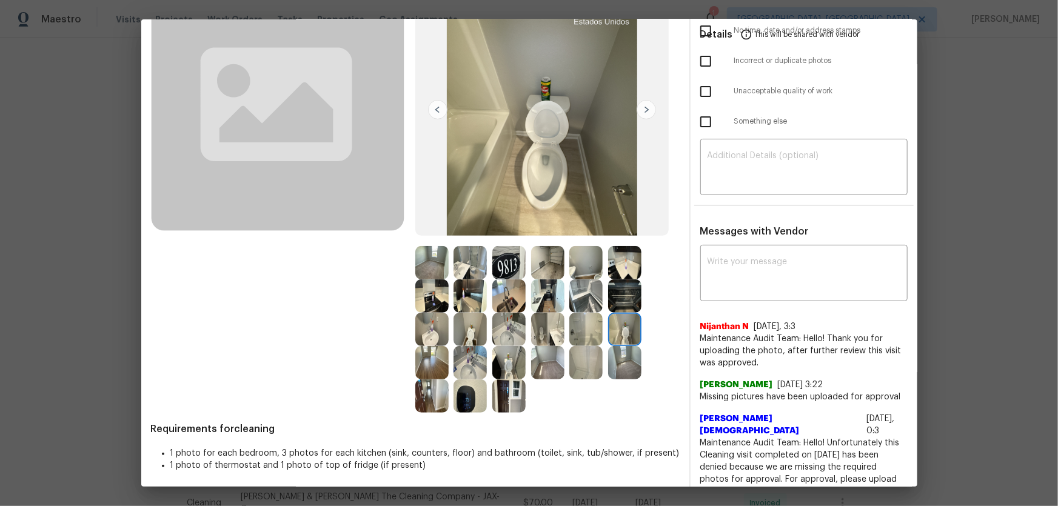
click at [501, 332] on img at bounding box center [508, 329] width 33 height 33
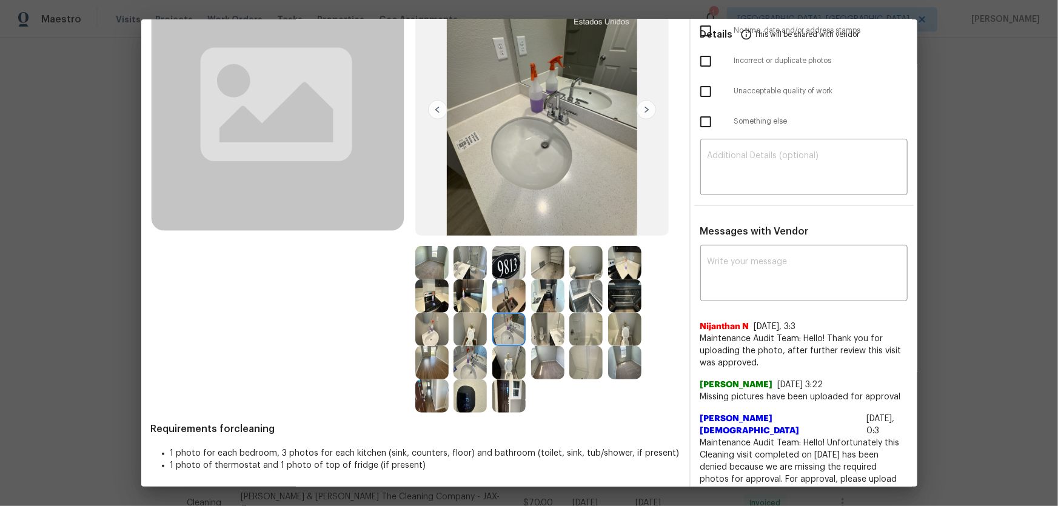
click at [461, 334] on img at bounding box center [469, 362] width 33 height 33
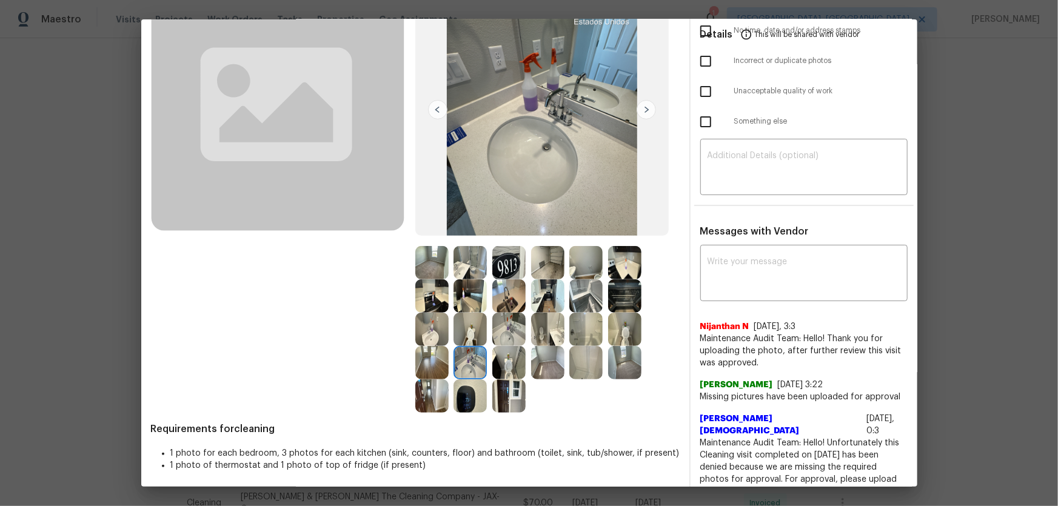
click at [422, 323] on img at bounding box center [431, 329] width 33 height 33
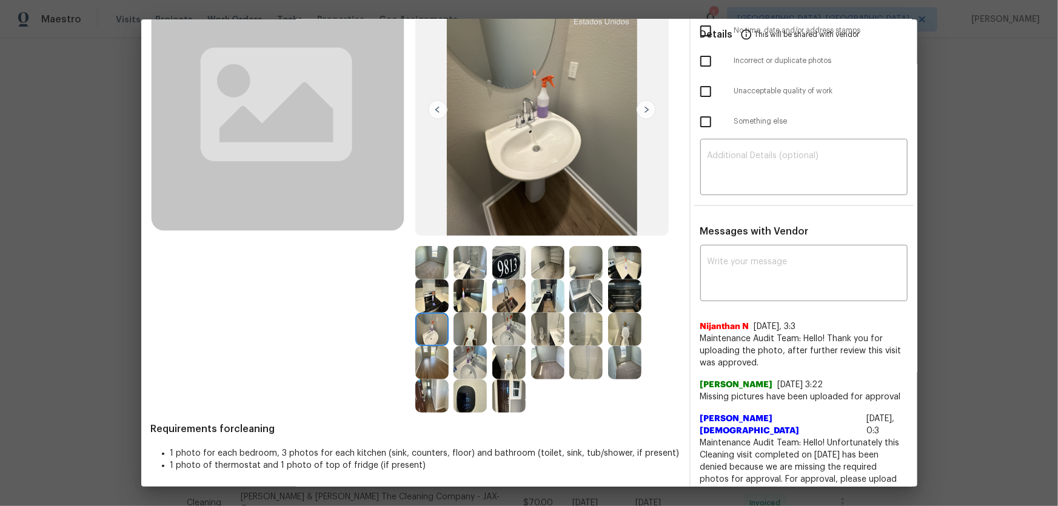
click at [493, 304] on img at bounding box center [508, 295] width 33 height 33
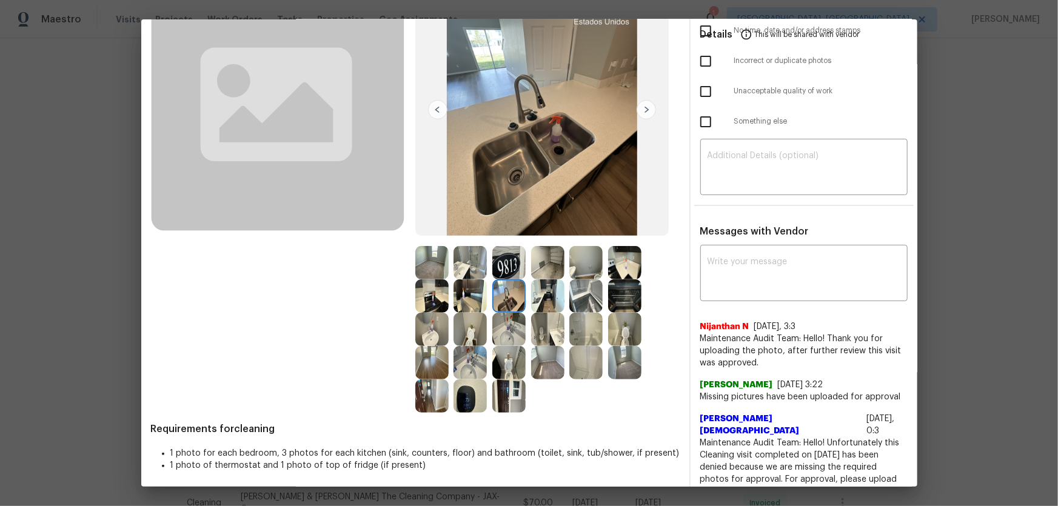
click at [559, 299] on img at bounding box center [547, 295] width 33 height 33
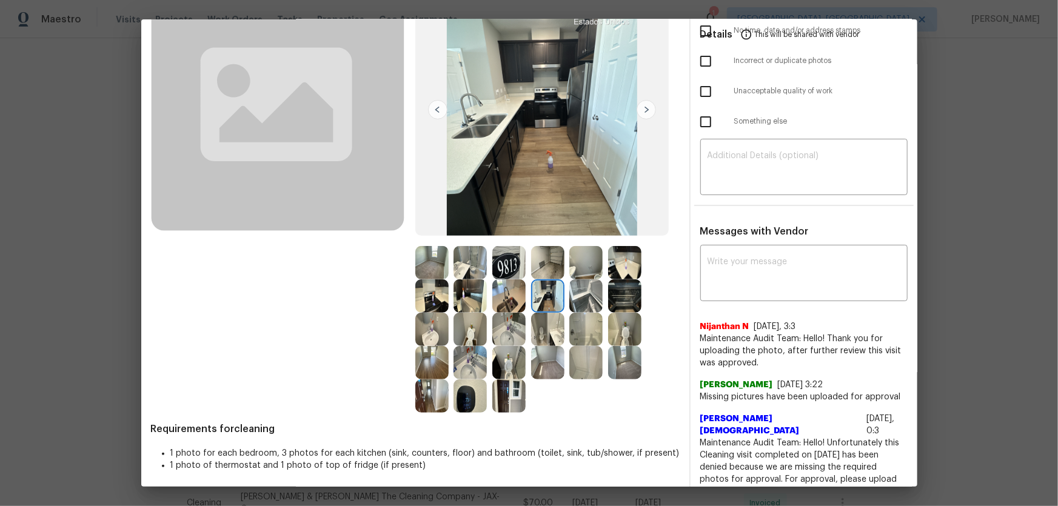
click at [555, 324] on img at bounding box center [547, 329] width 33 height 33
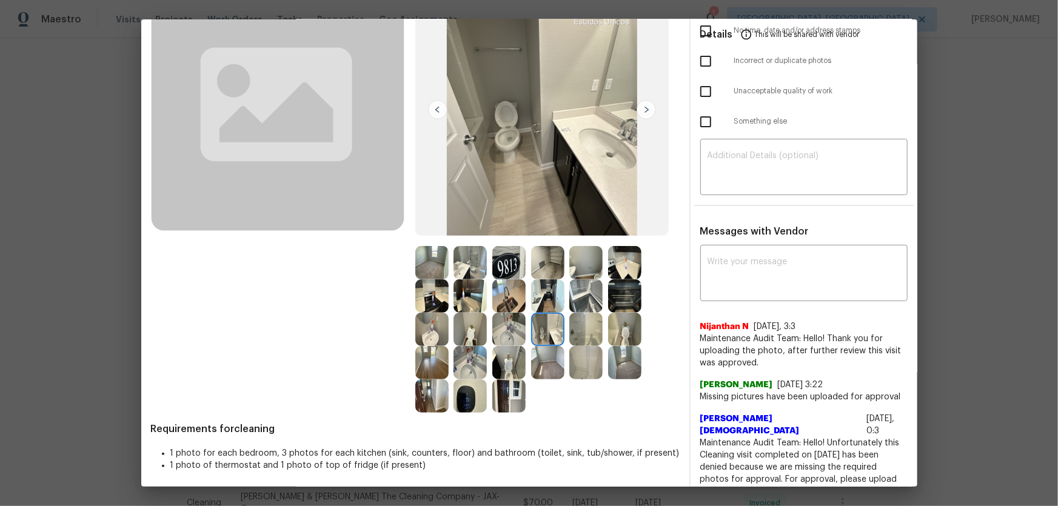
click at [577, 334] on img at bounding box center [585, 329] width 33 height 33
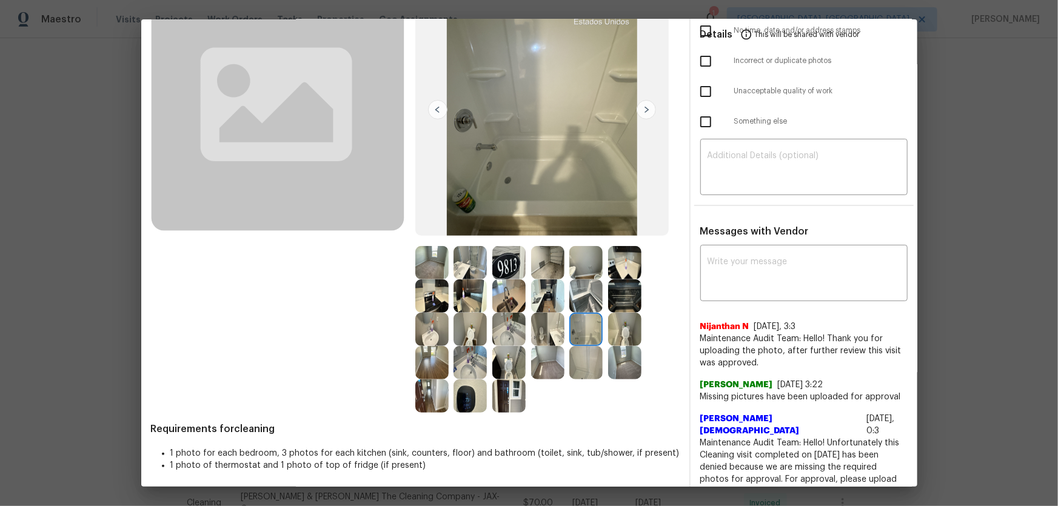
click at [581, 334] on img at bounding box center [585, 362] width 33 height 33
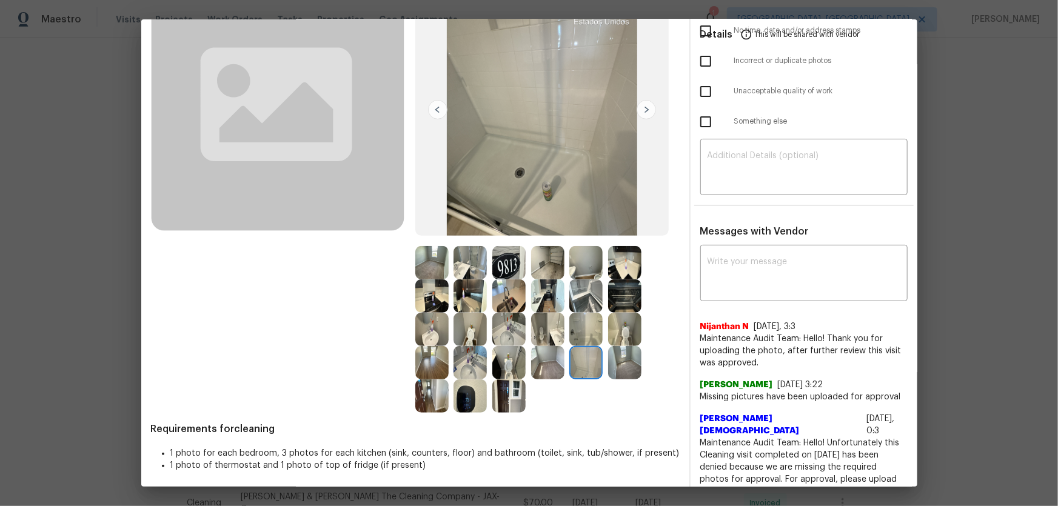
click at [508, 334] on img at bounding box center [508, 395] width 33 height 33
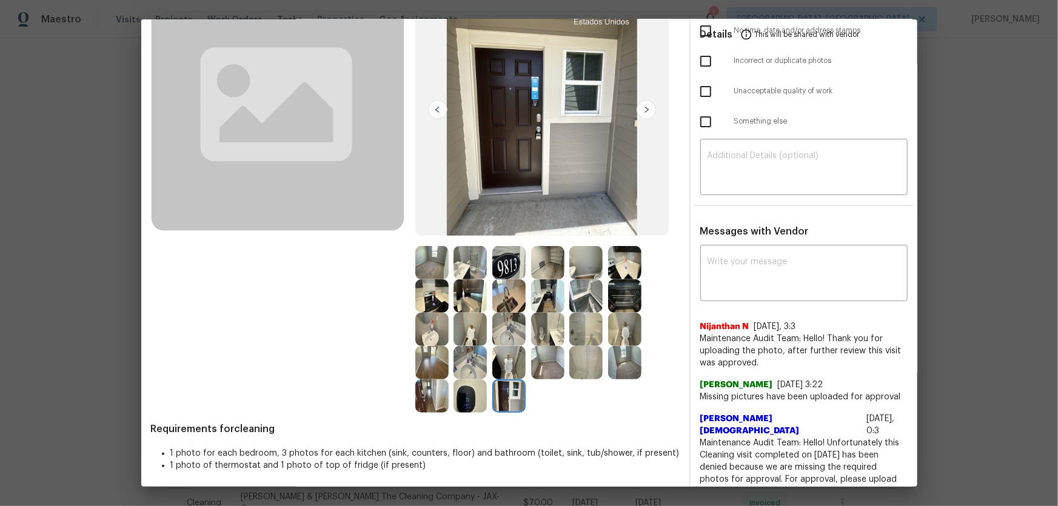
click at [448, 334] on div at bounding box center [434, 395] width 39 height 33
click at [421, 334] on img at bounding box center [431, 395] width 33 height 33
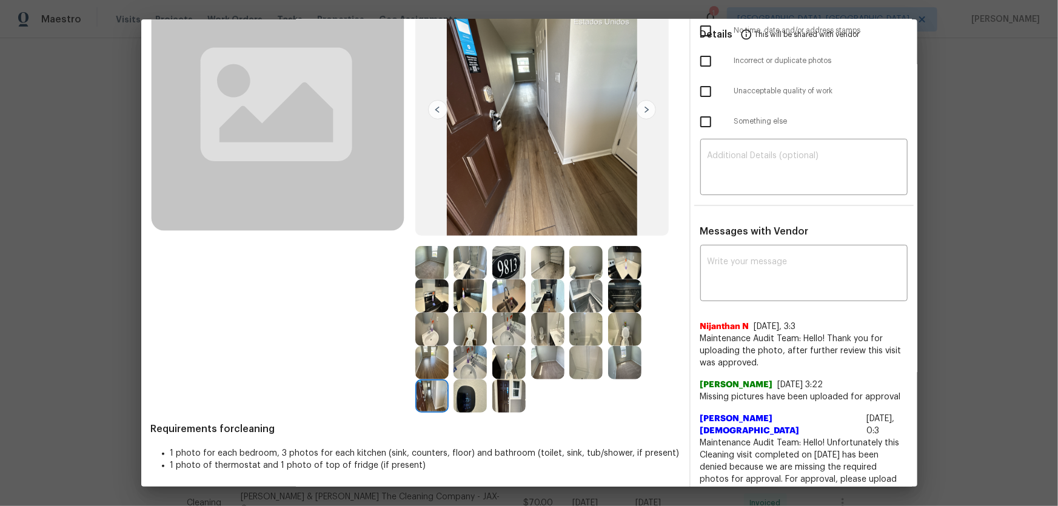
click at [424, 334] on img at bounding box center [431, 362] width 33 height 33
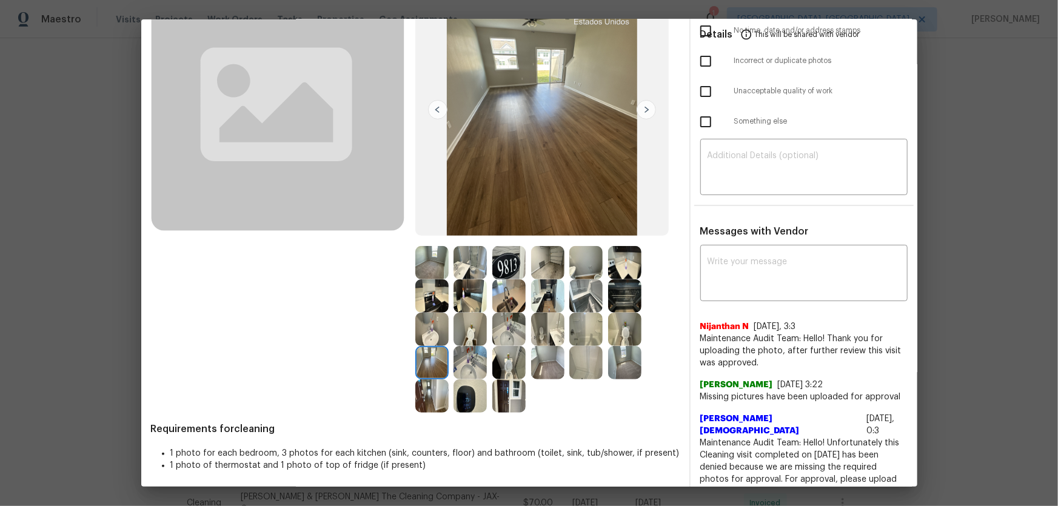
click at [432, 265] on img at bounding box center [431, 262] width 33 height 33
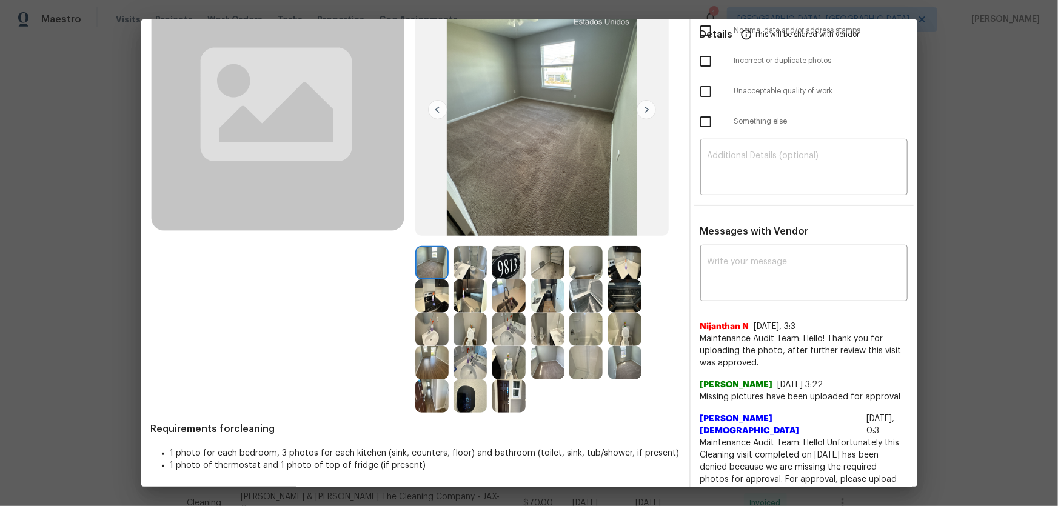
click at [547, 334] on img at bounding box center [547, 362] width 33 height 33
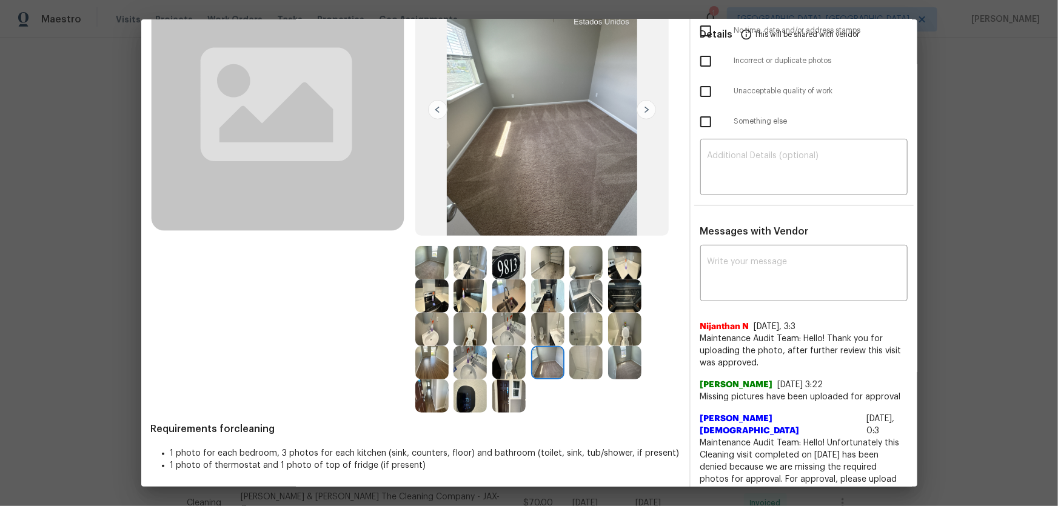
click at [623, 334] on img at bounding box center [624, 362] width 33 height 33
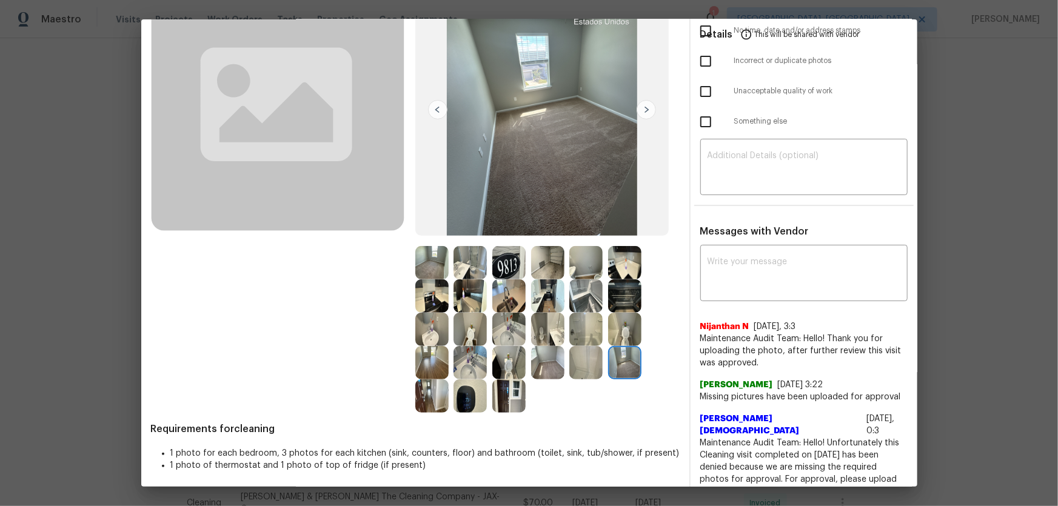
click at [624, 334] on img at bounding box center [624, 362] width 33 height 33
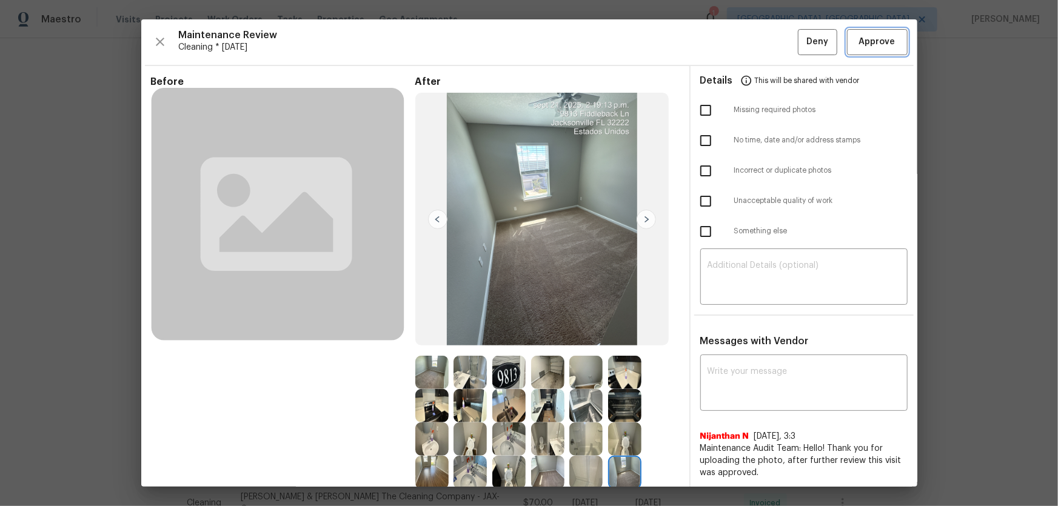
click at [752, 42] on span "Approve" at bounding box center [876, 42] width 41 height 15
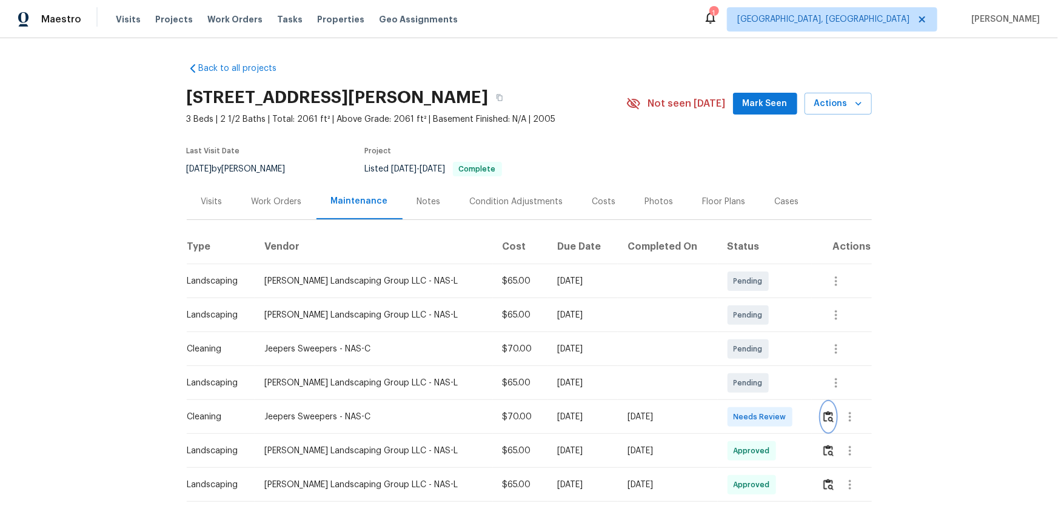
click at [752, 334] on button "button" at bounding box center [828, 416] width 14 height 29
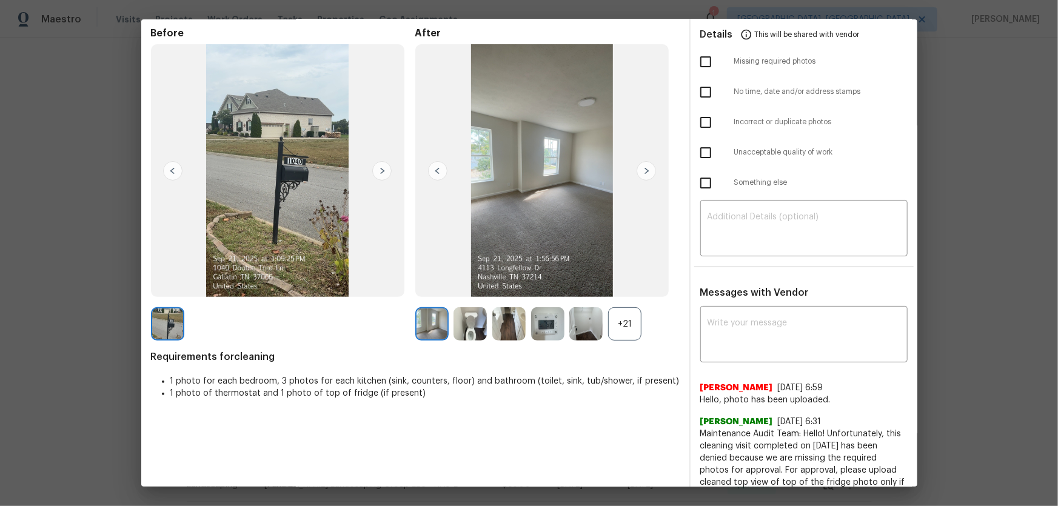
scroll to position [110, 0]
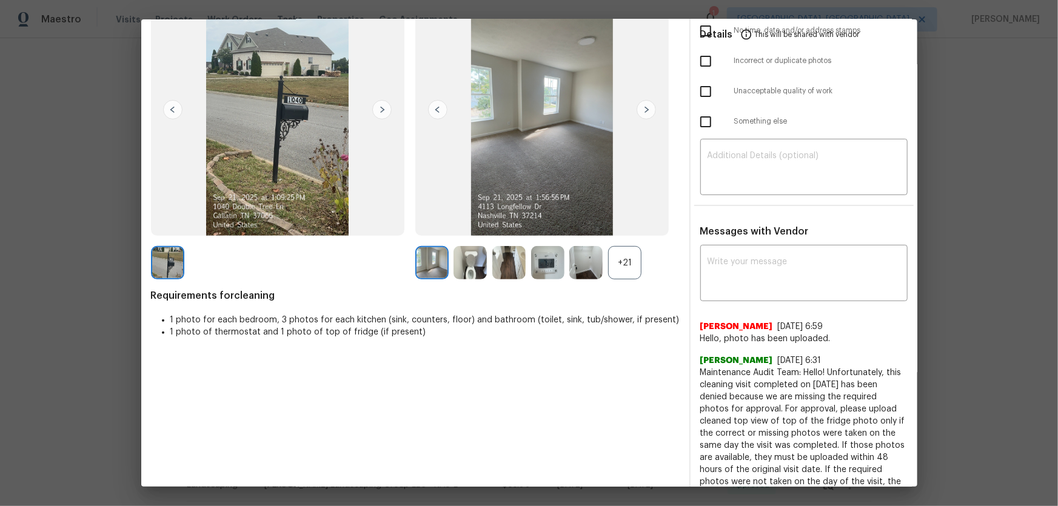
click at [622, 266] on div "+21" at bounding box center [624, 262] width 33 height 33
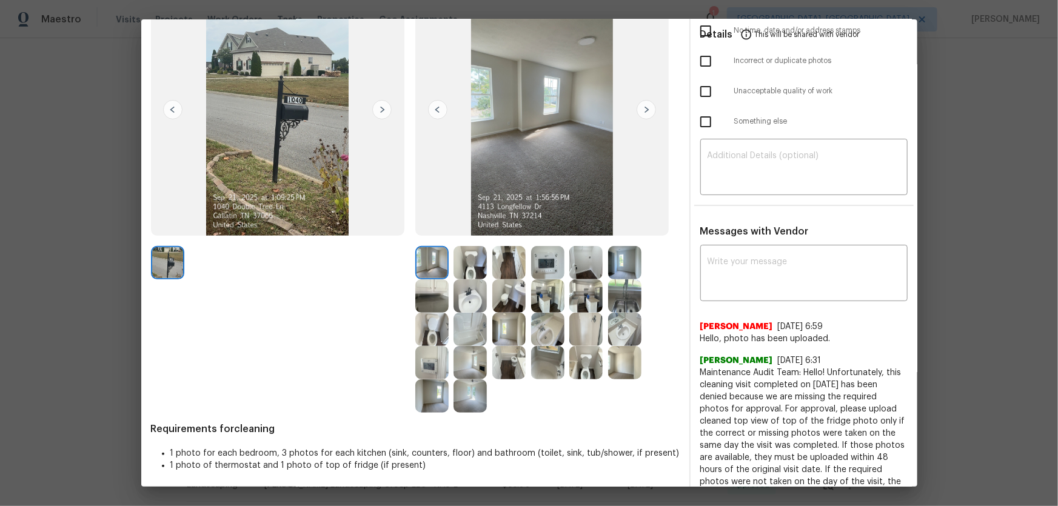
scroll to position [165, 0]
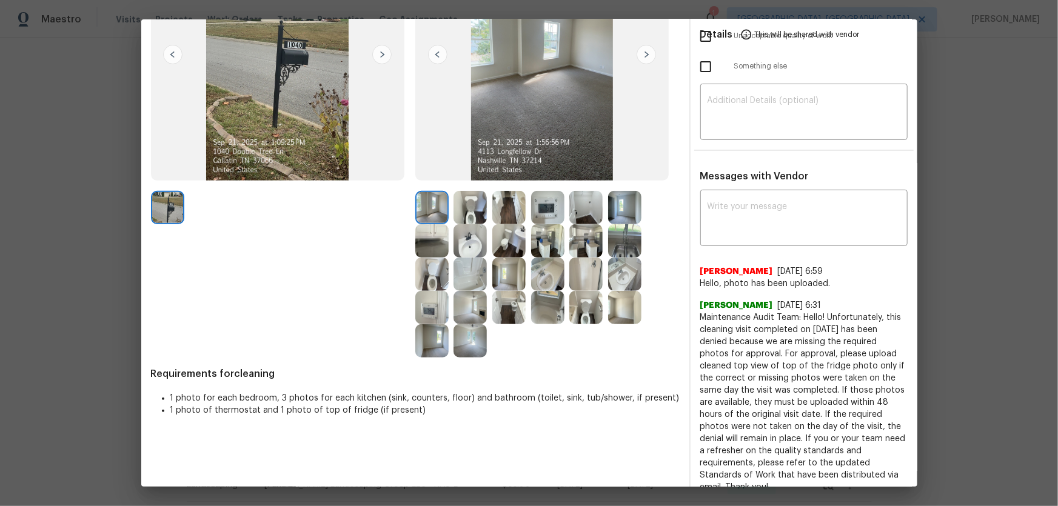
click at [581, 316] on img at bounding box center [585, 307] width 33 height 33
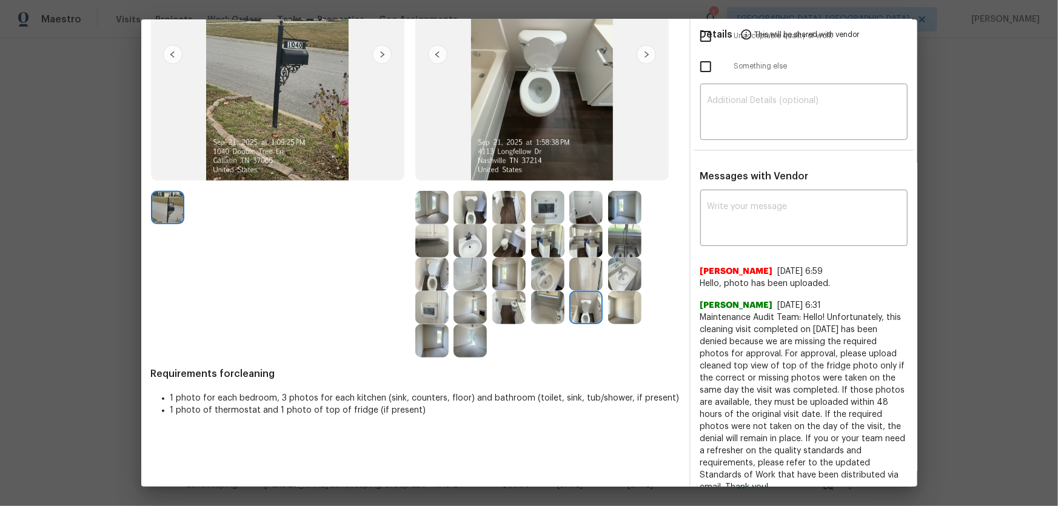
click at [422, 272] on img at bounding box center [431, 274] width 33 height 33
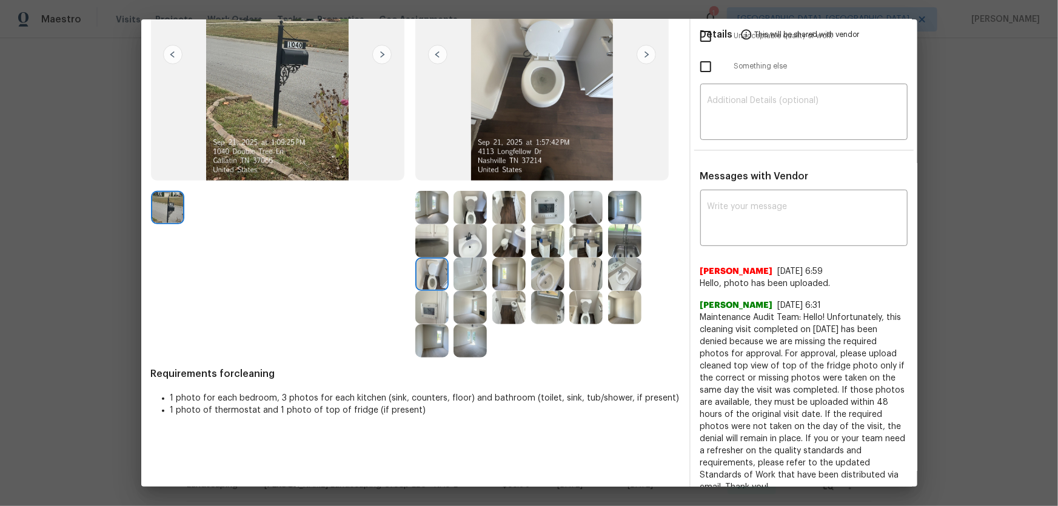
click at [455, 214] on img at bounding box center [469, 207] width 33 height 33
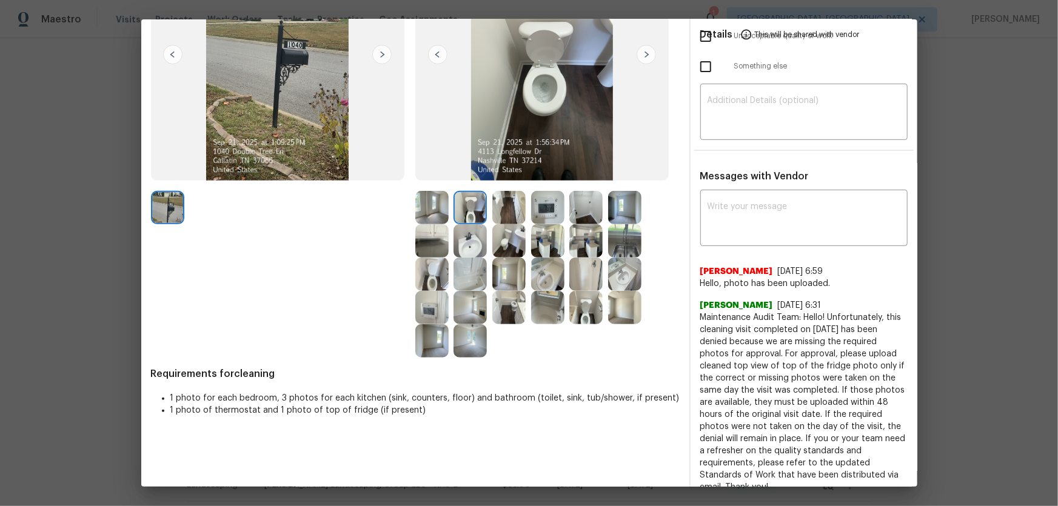
click at [475, 236] on img at bounding box center [469, 240] width 33 height 33
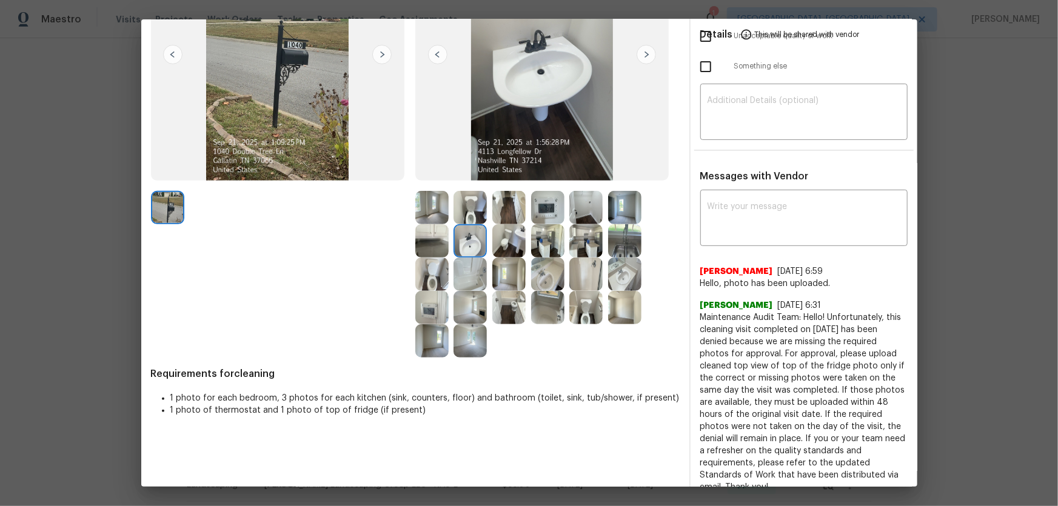
click at [544, 276] on img at bounding box center [547, 274] width 33 height 33
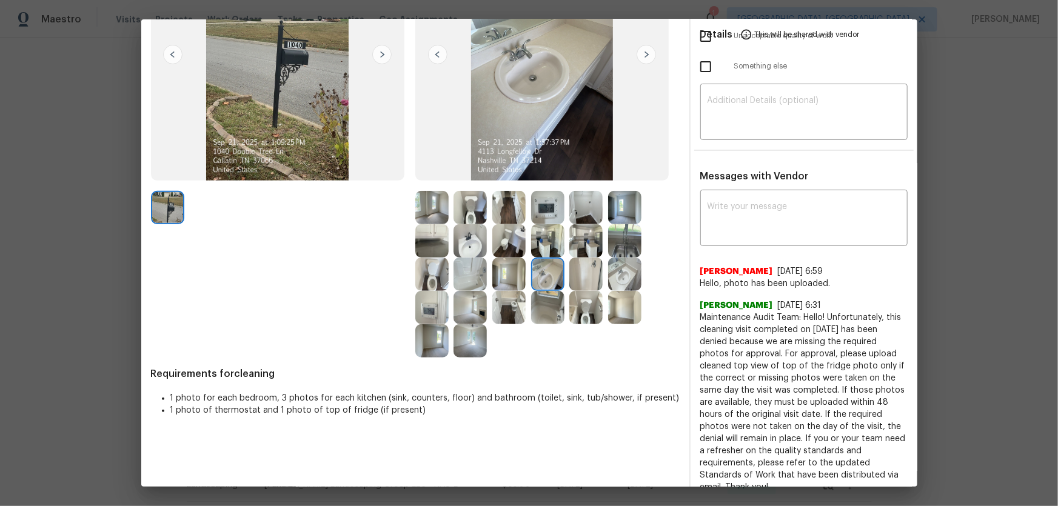
click at [623, 277] on img at bounding box center [624, 274] width 33 height 33
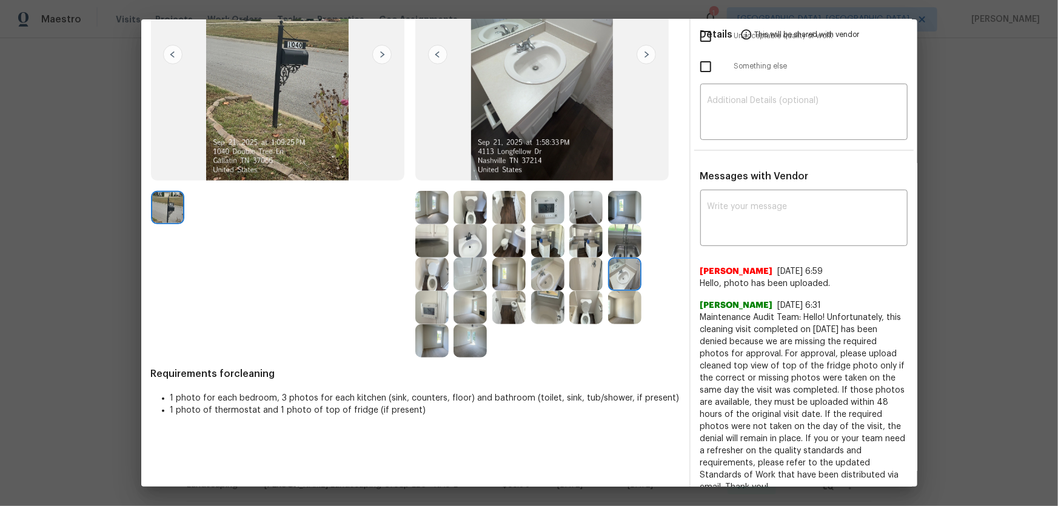
click at [545, 296] on img at bounding box center [547, 307] width 33 height 33
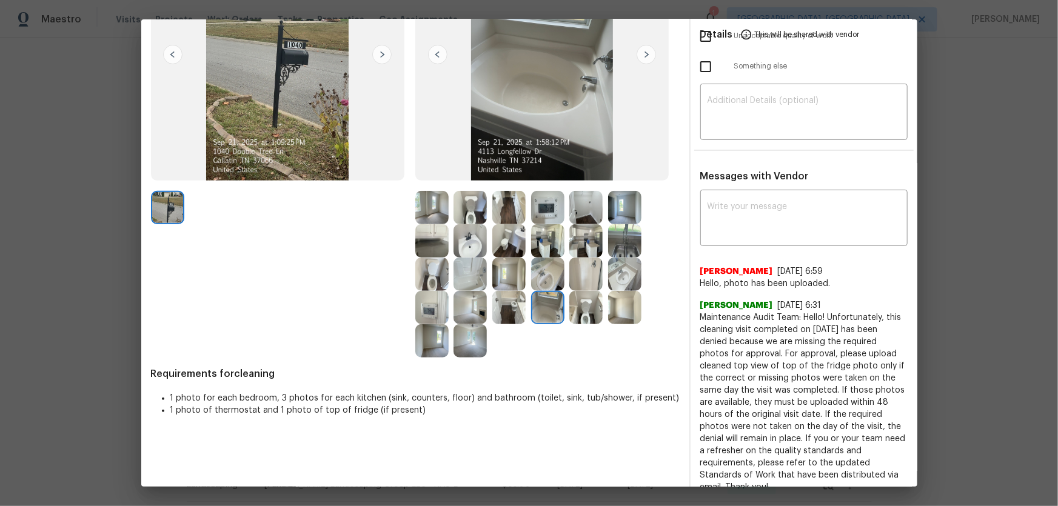
click at [578, 270] on img at bounding box center [585, 274] width 33 height 33
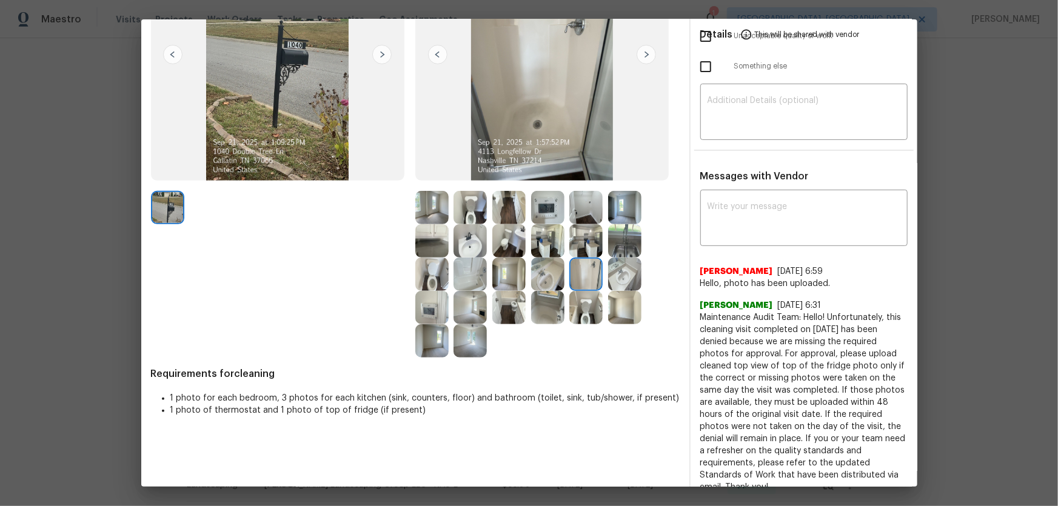
click at [582, 241] on img at bounding box center [585, 240] width 33 height 33
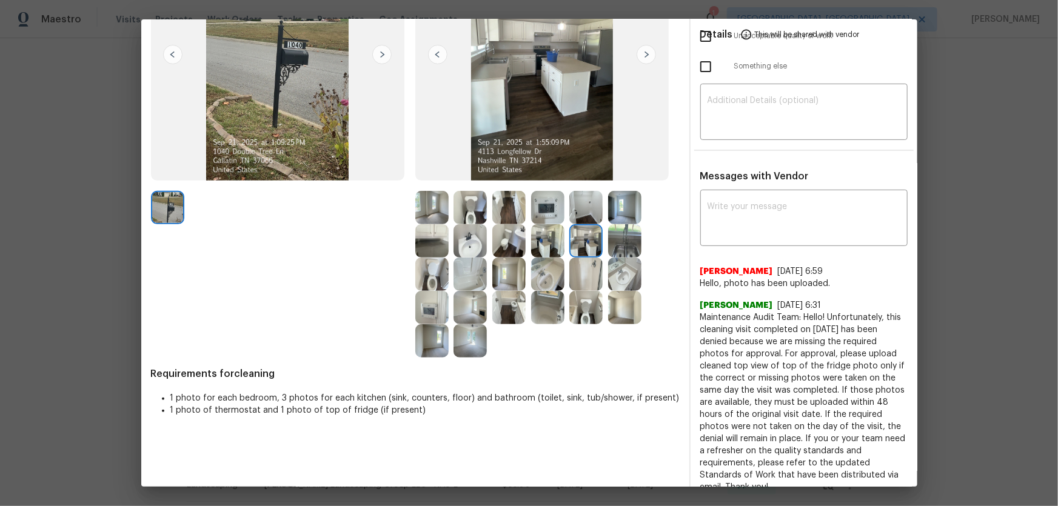
click at [610, 241] on img at bounding box center [624, 240] width 33 height 33
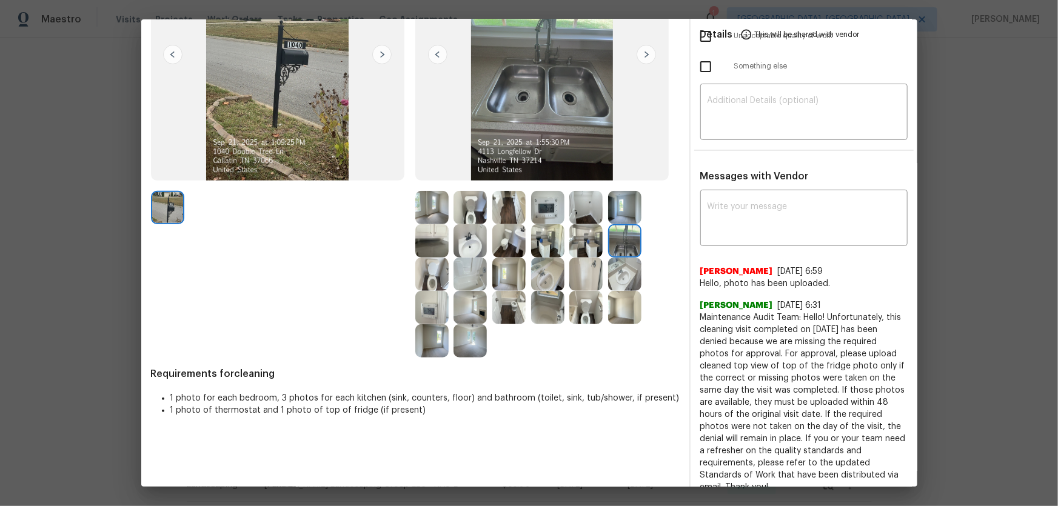
click at [557, 231] on img at bounding box center [547, 240] width 33 height 33
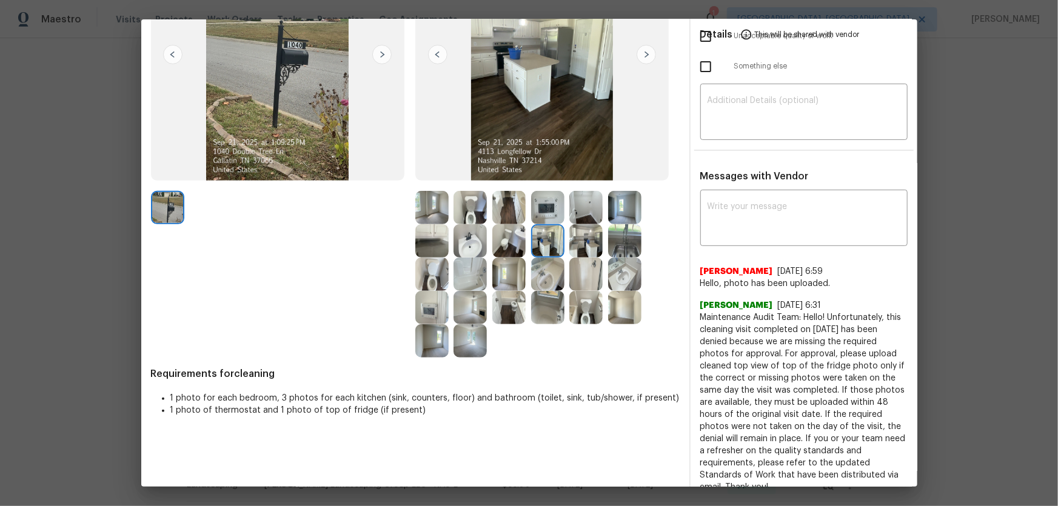
click at [550, 206] on img at bounding box center [547, 207] width 33 height 33
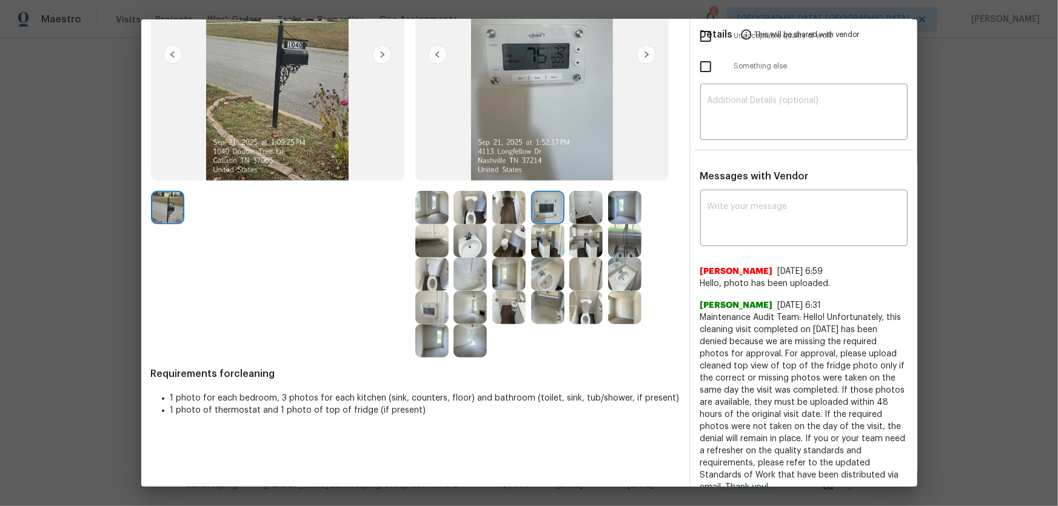
click at [577, 209] on img at bounding box center [585, 207] width 33 height 33
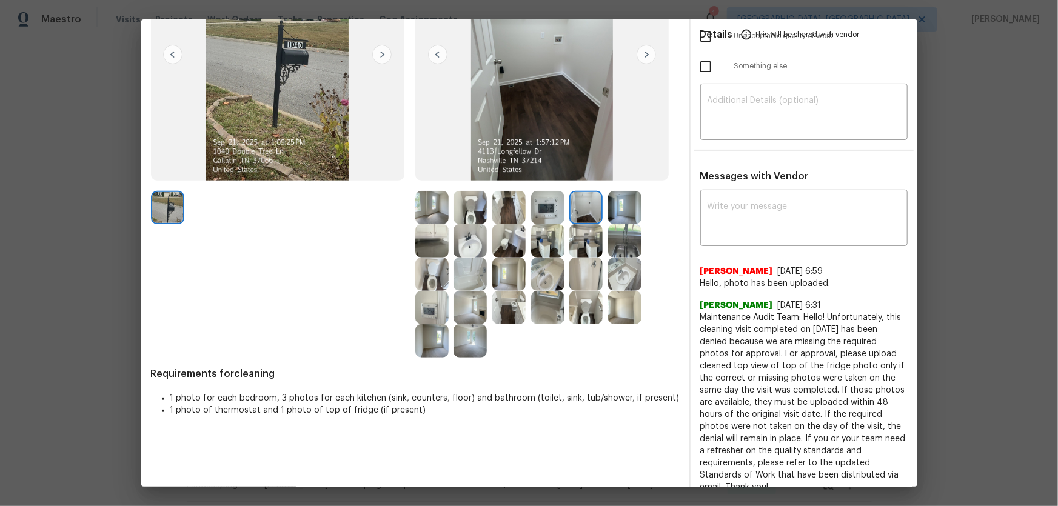
click at [420, 207] on img at bounding box center [431, 207] width 33 height 33
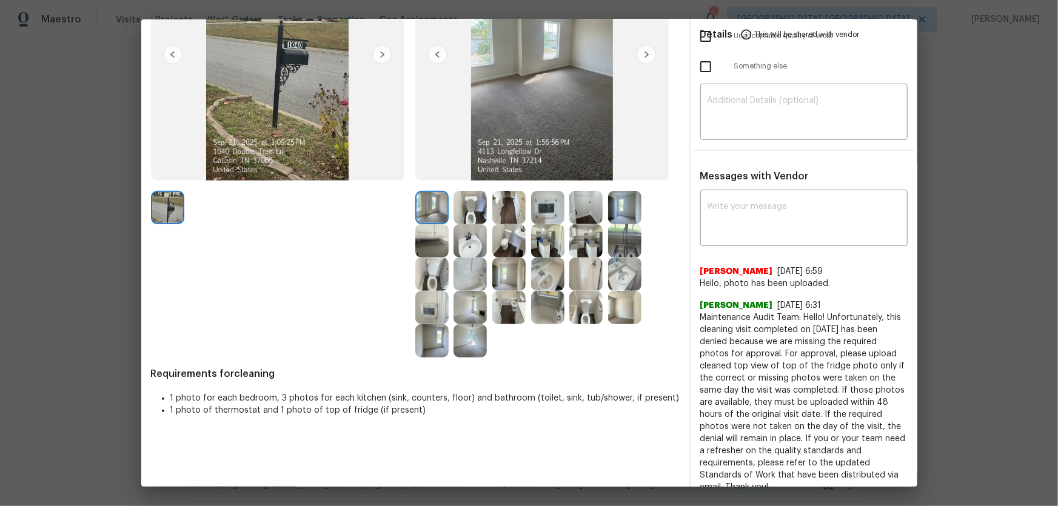
click at [435, 334] on img at bounding box center [431, 340] width 33 height 33
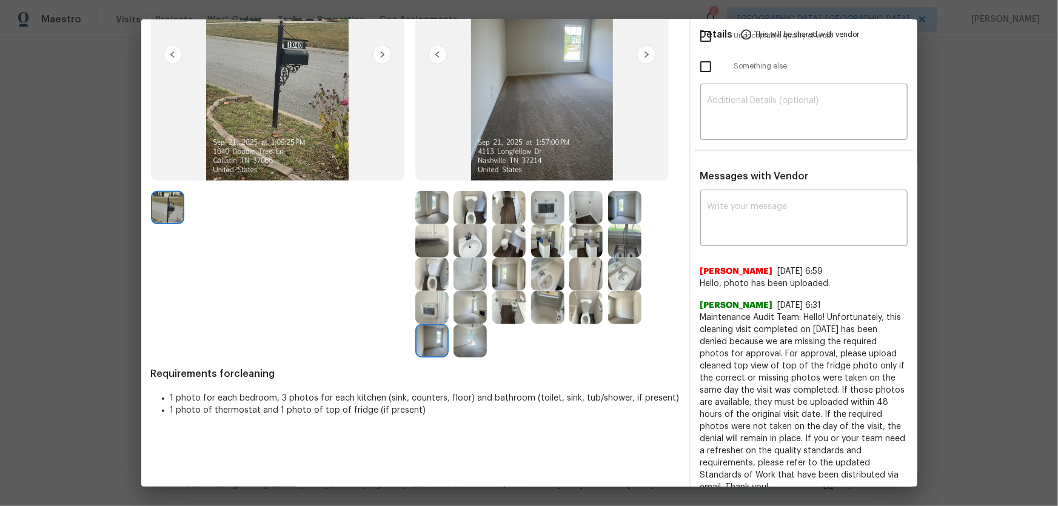
click at [621, 202] on img at bounding box center [624, 207] width 33 height 33
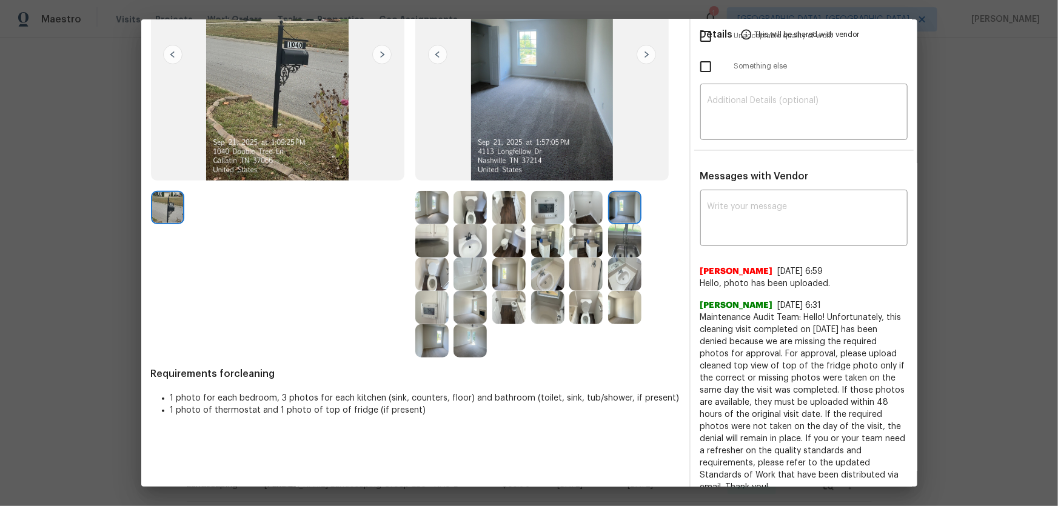
click at [616, 242] on img at bounding box center [624, 240] width 33 height 33
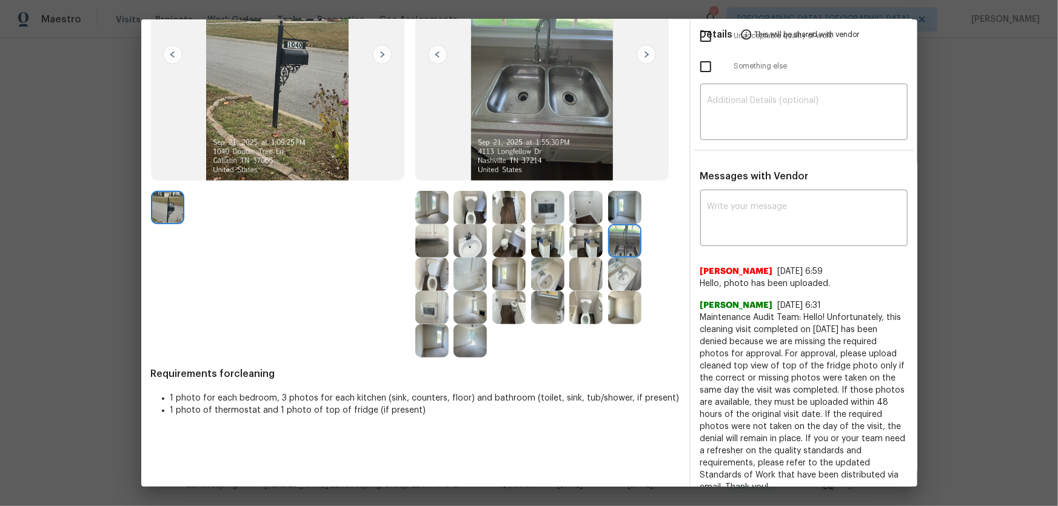
click at [576, 216] on img at bounding box center [585, 207] width 33 height 33
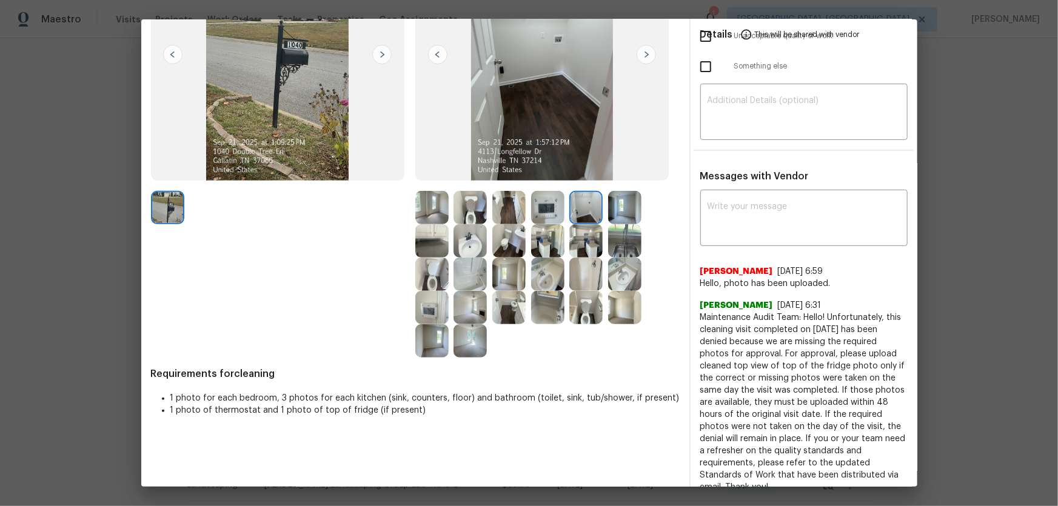
click at [578, 231] on img at bounding box center [585, 240] width 33 height 33
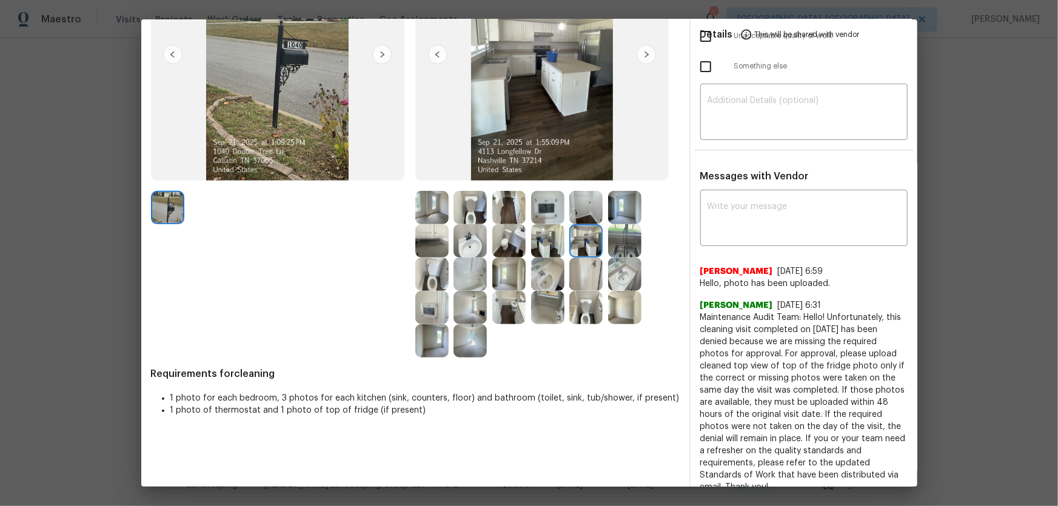
scroll to position [0, 0]
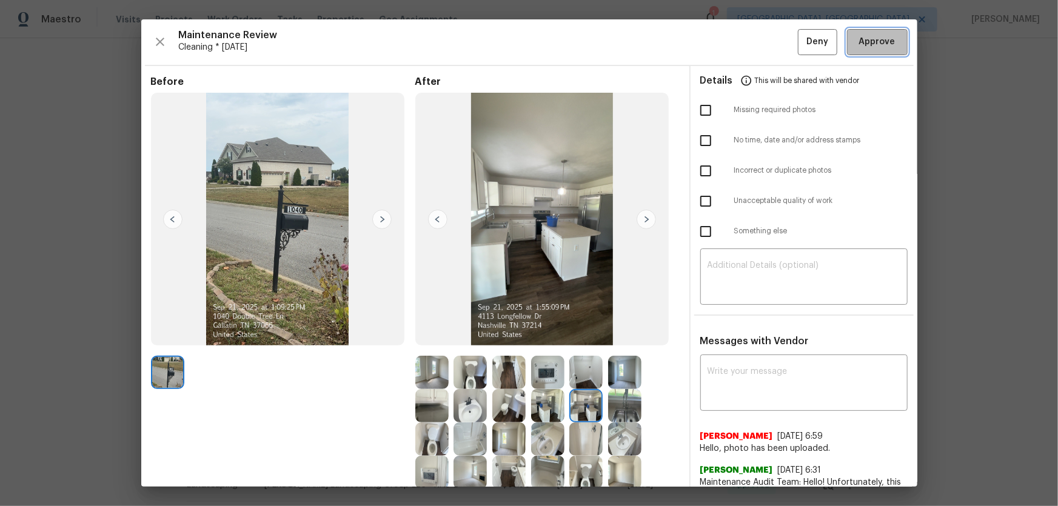
click at [752, 42] on span "Approve" at bounding box center [876, 42] width 41 height 15
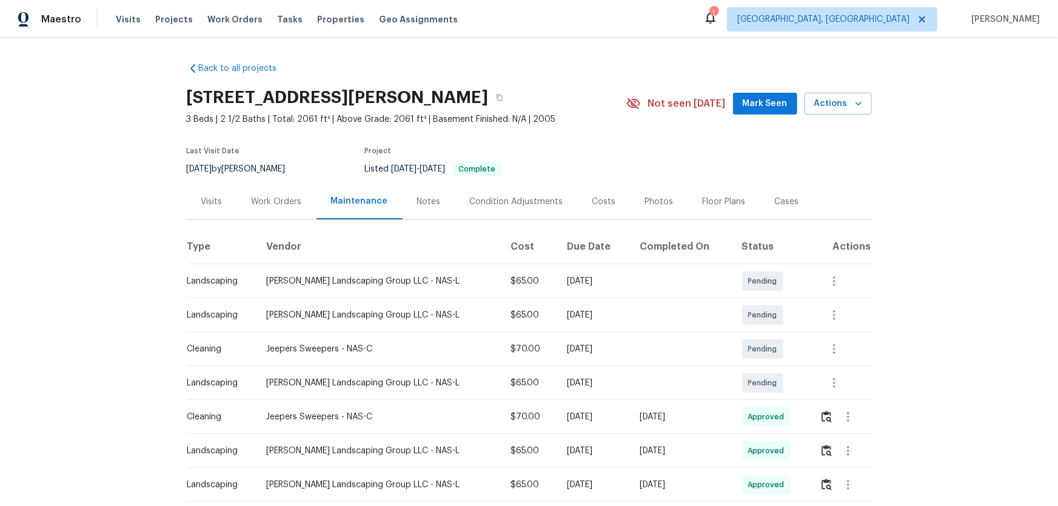
click at [752, 334] on td at bounding box center [840, 417] width 61 height 34
click at [752, 334] on button "button" at bounding box center [826, 416] width 14 height 29
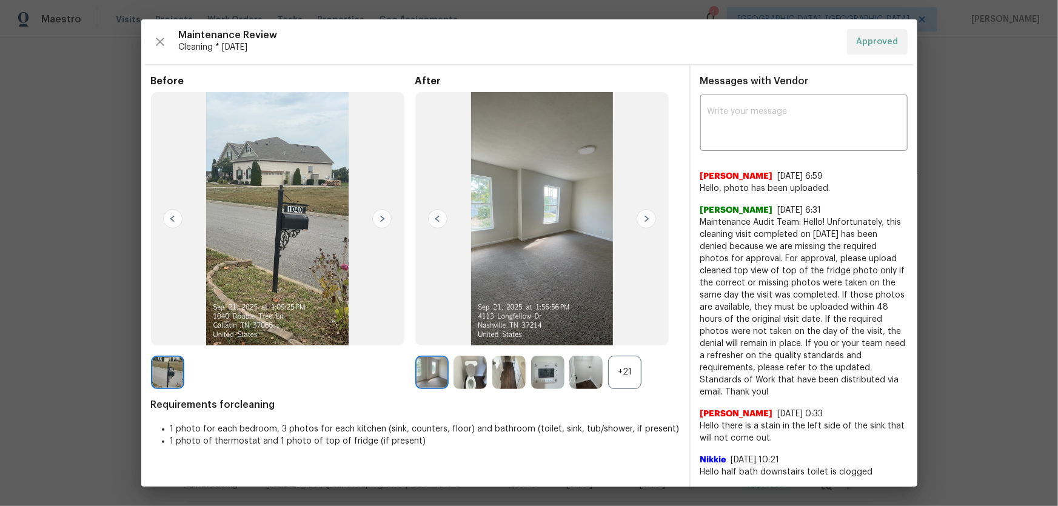
click at [624, 334] on div "+21" at bounding box center [624, 372] width 33 height 33
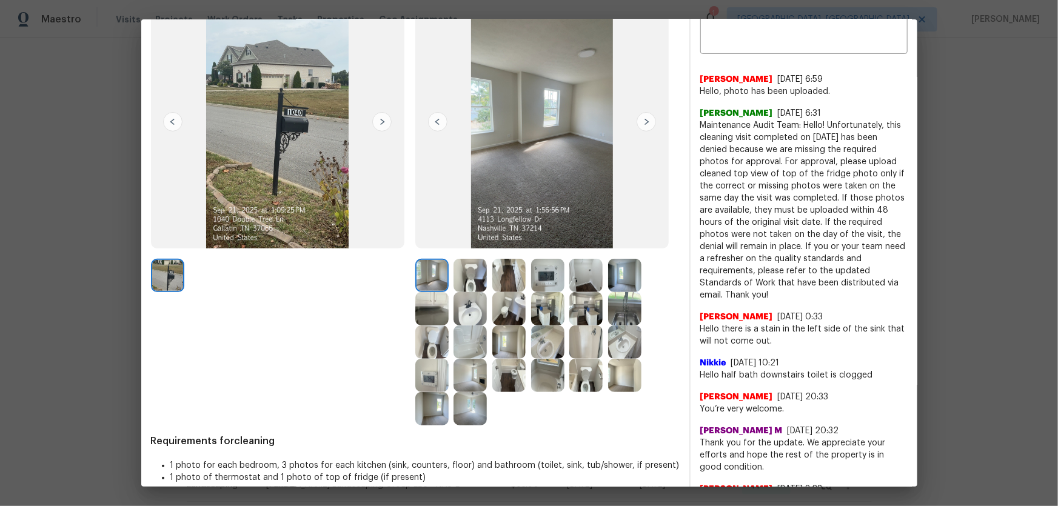
scroll to position [110, 0]
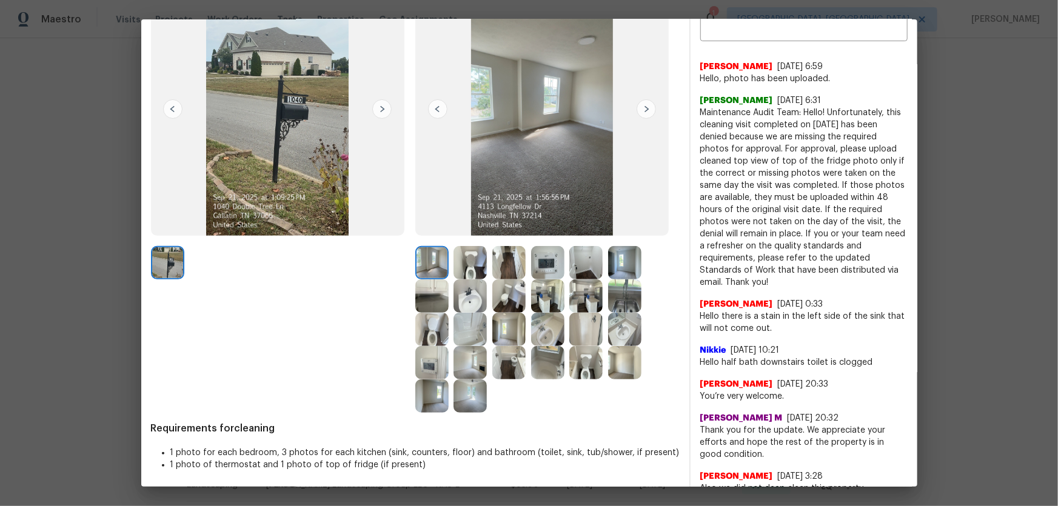
click at [418, 334] on img at bounding box center [431, 362] width 33 height 33
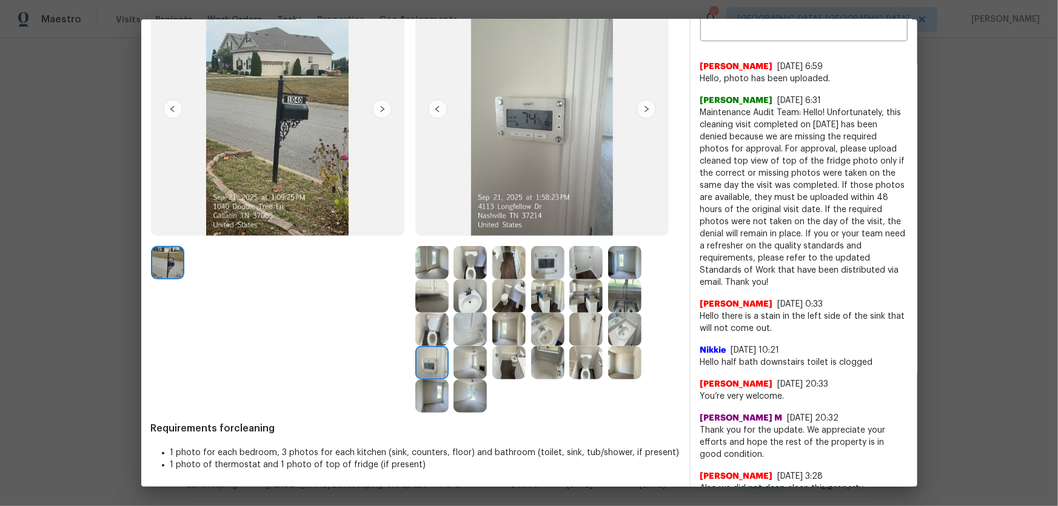
click at [418, 334] on img at bounding box center [431, 362] width 33 height 33
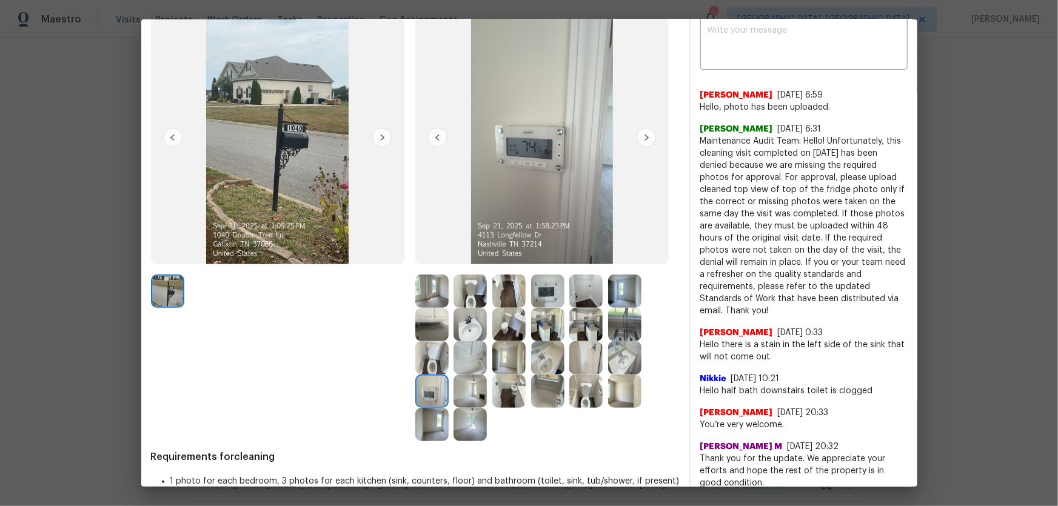
scroll to position [55, 0]
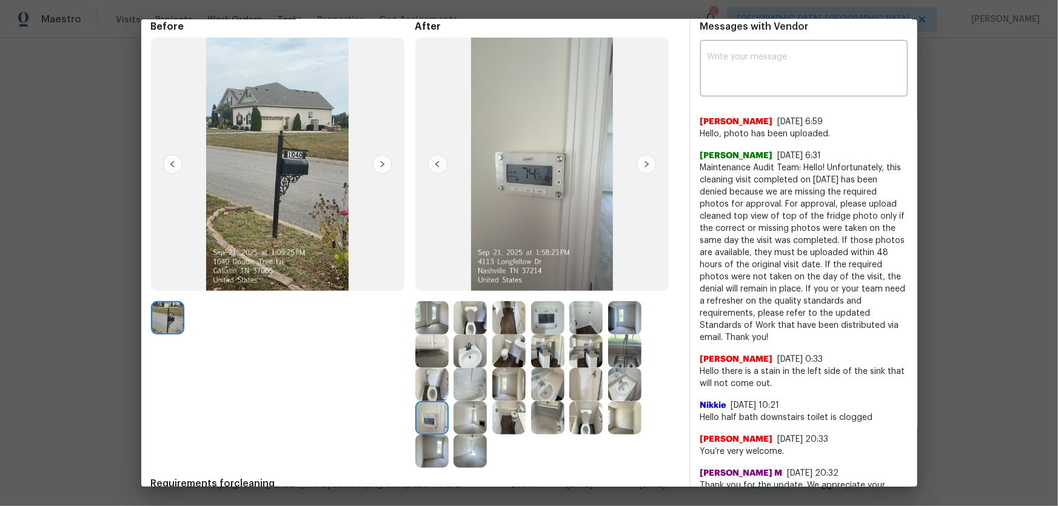
click at [550, 307] on img at bounding box center [547, 317] width 33 height 33
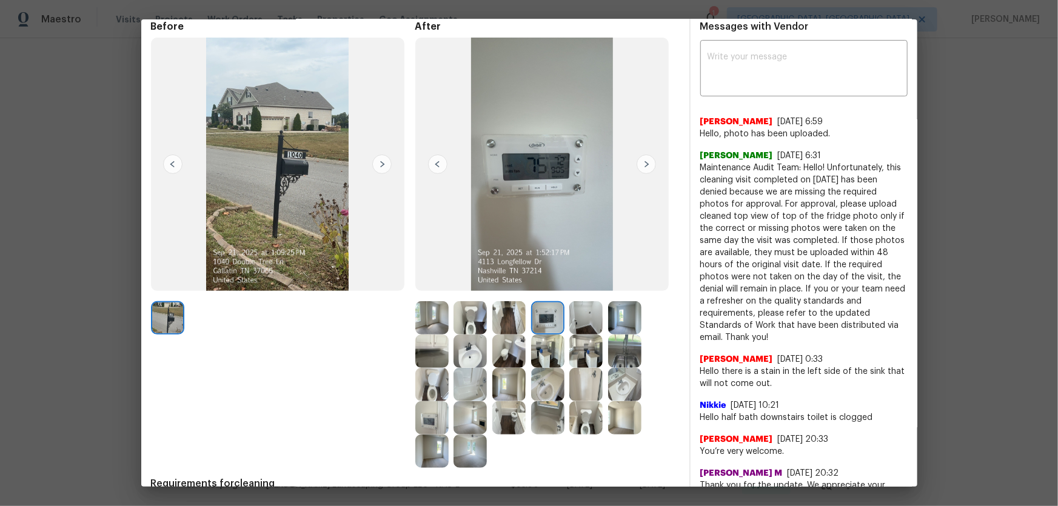
click at [585, 320] on img at bounding box center [585, 317] width 33 height 33
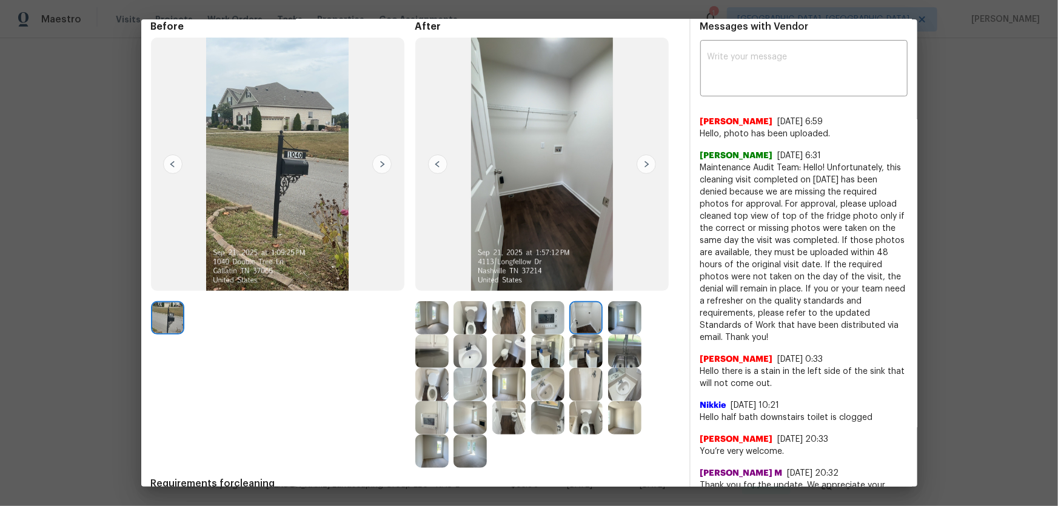
click at [627, 321] on img at bounding box center [624, 317] width 33 height 33
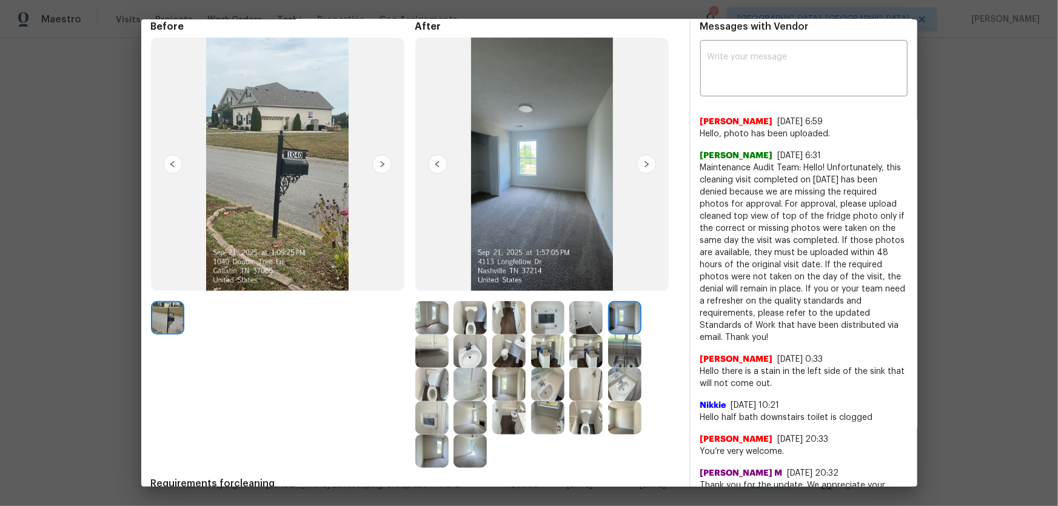
click at [630, 334] on img at bounding box center [624, 351] width 33 height 33
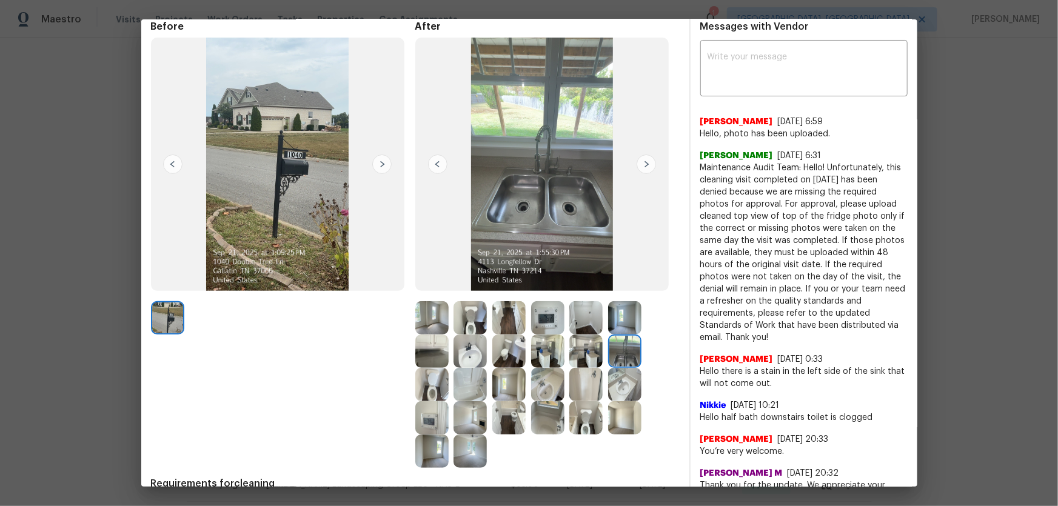
click at [470, 326] on img at bounding box center [469, 317] width 33 height 33
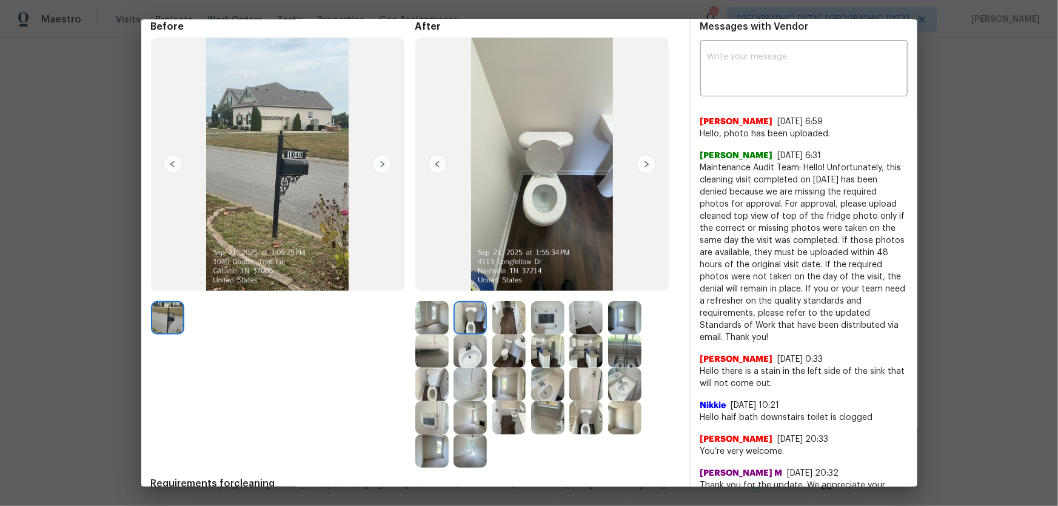
click at [428, 334] on img at bounding box center [431, 384] width 33 height 33
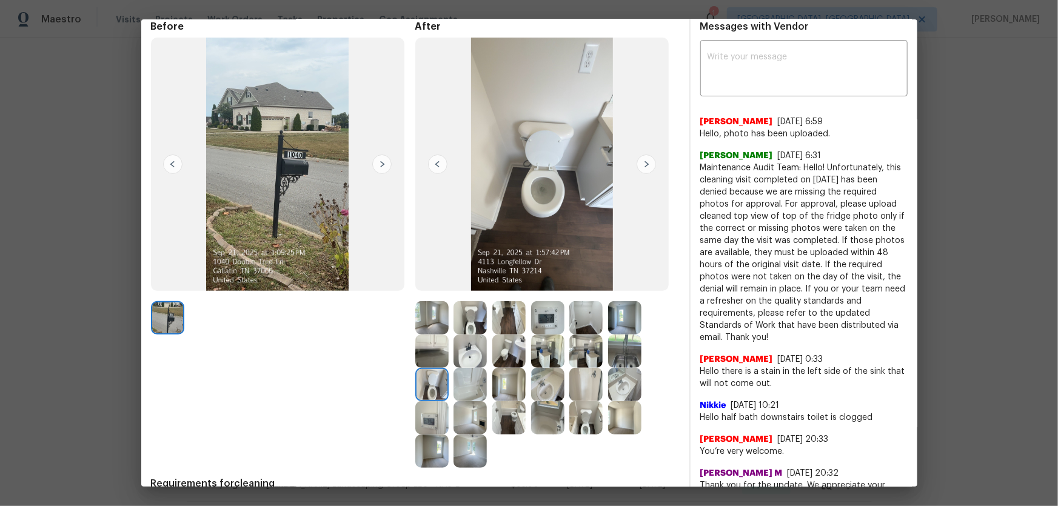
click at [579, 334] on img at bounding box center [585, 417] width 33 height 33
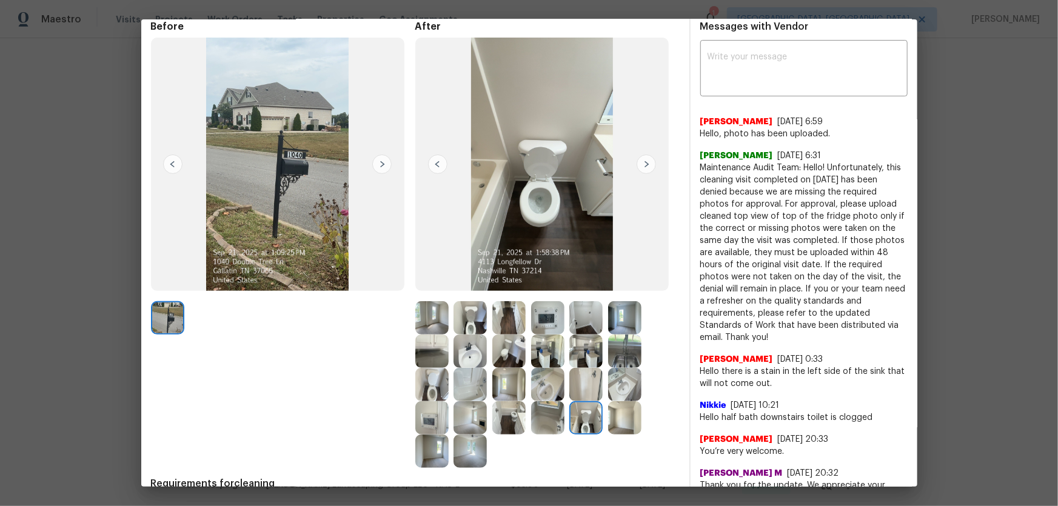
click at [542, 334] on img at bounding box center [547, 384] width 33 height 33
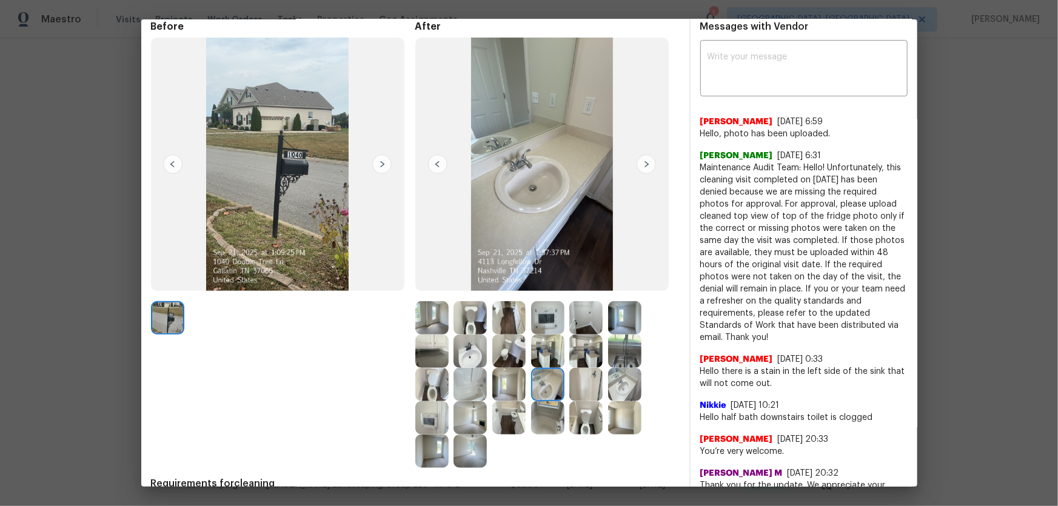
click at [632, 334] on img at bounding box center [624, 384] width 33 height 33
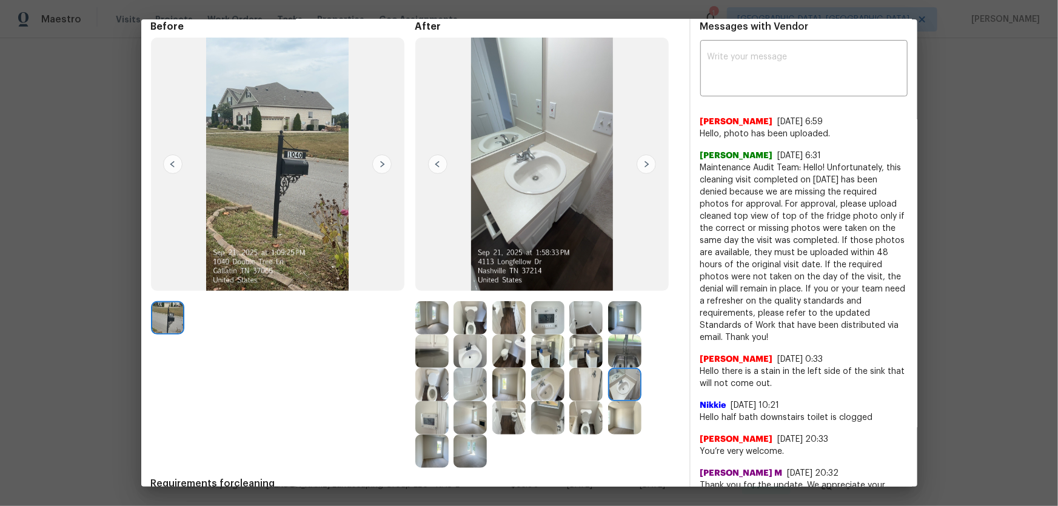
click at [540, 334] on img at bounding box center [547, 384] width 33 height 33
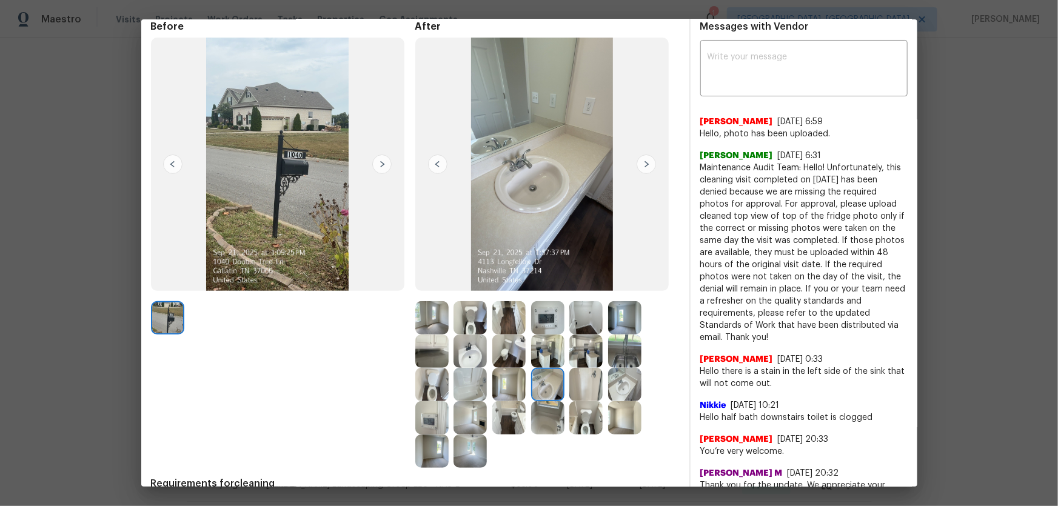
click at [622, 334] on img at bounding box center [624, 384] width 33 height 33
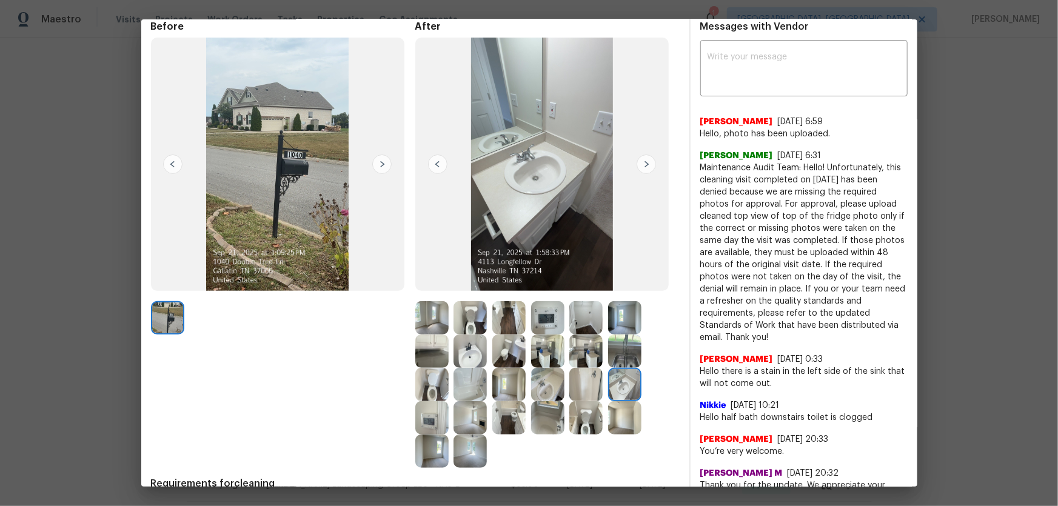
click at [467, 334] on img at bounding box center [469, 384] width 33 height 33
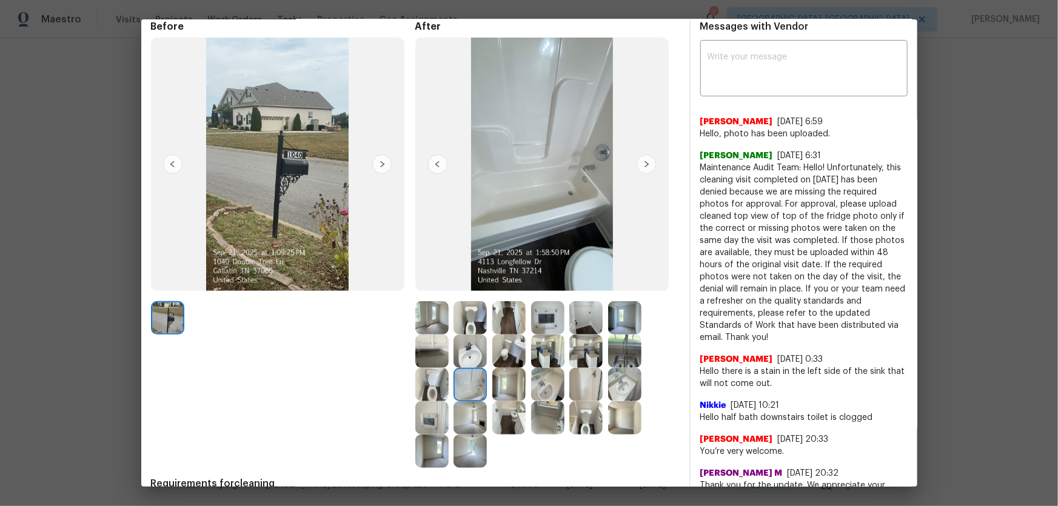
click at [546, 334] on img at bounding box center [547, 417] width 33 height 33
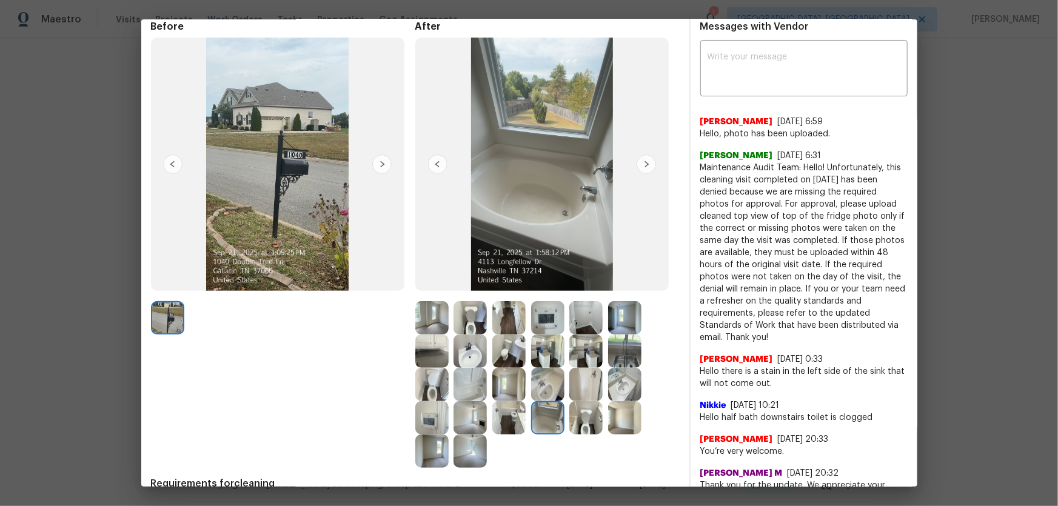
click at [542, 334] on img at bounding box center [547, 384] width 33 height 33
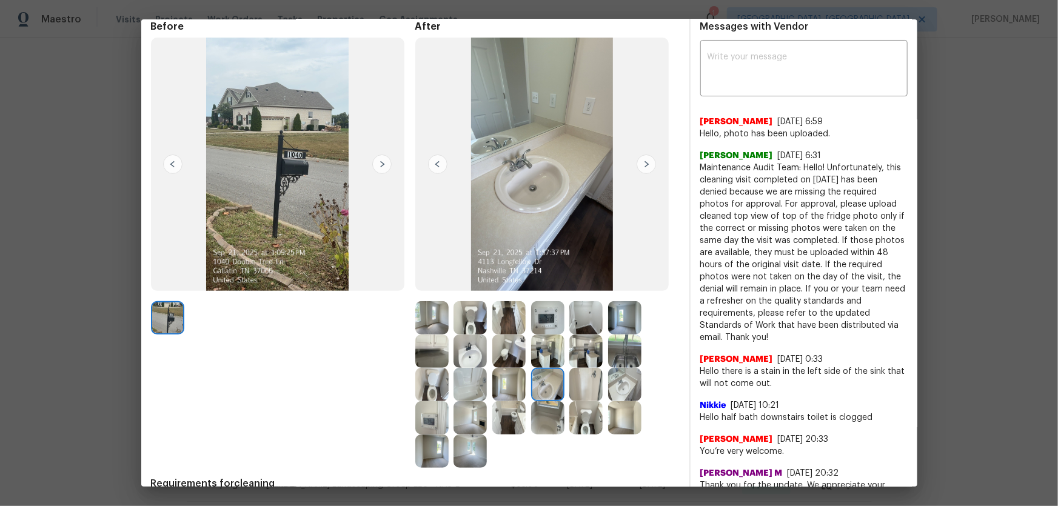
click at [483, 334] on img at bounding box center [469, 417] width 33 height 33
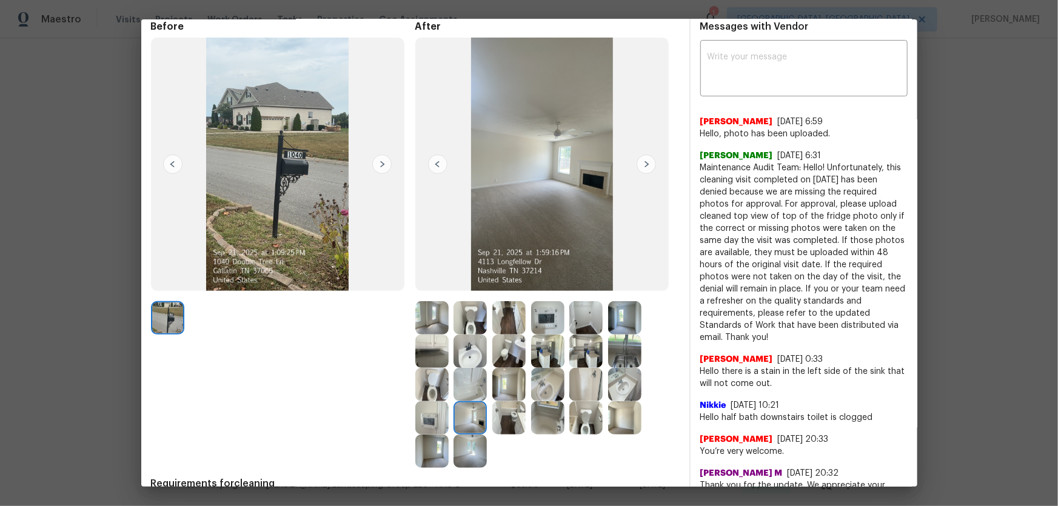
click at [462, 334] on img at bounding box center [469, 384] width 33 height 33
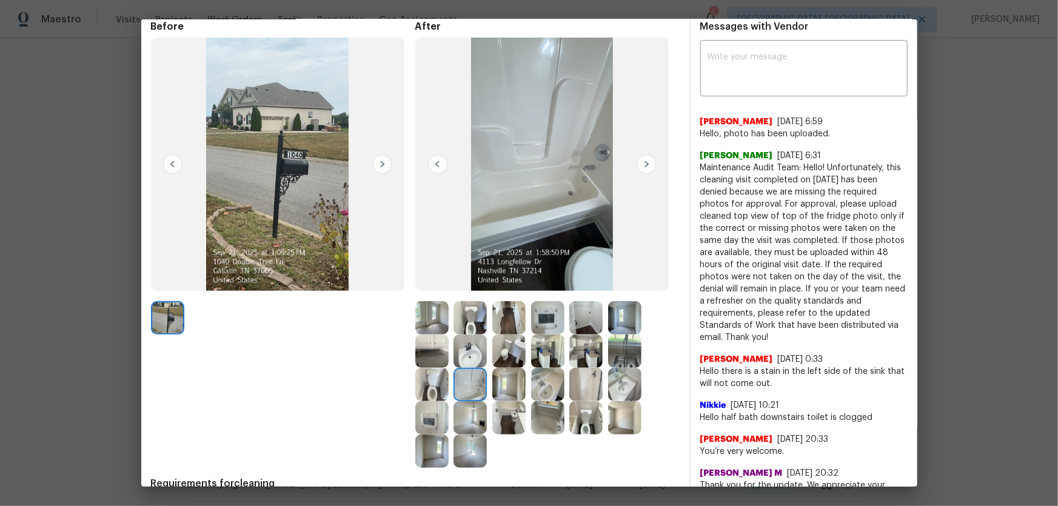
click at [462, 334] on img at bounding box center [469, 351] width 33 height 33
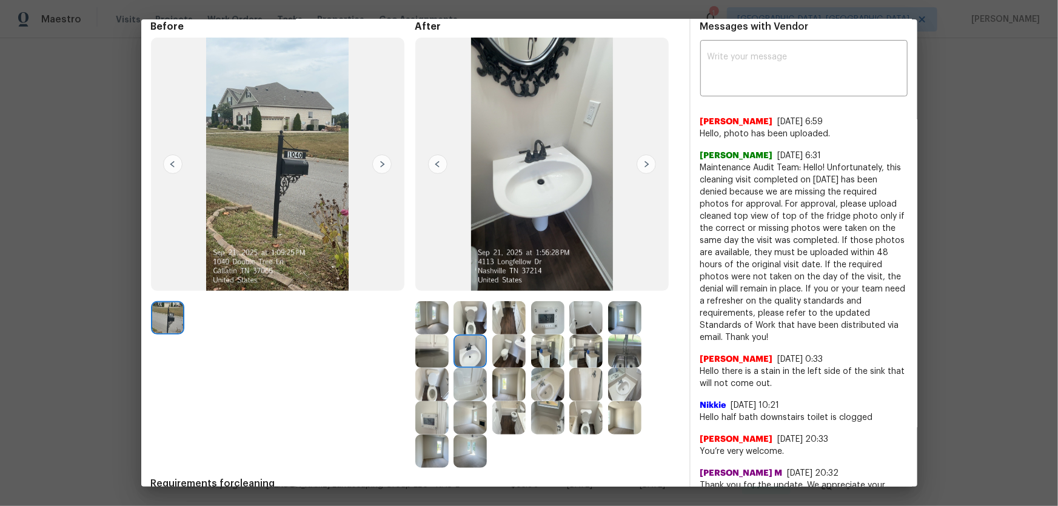
click at [627, 334] on img at bounding box center [624, 384] width 33 height 33
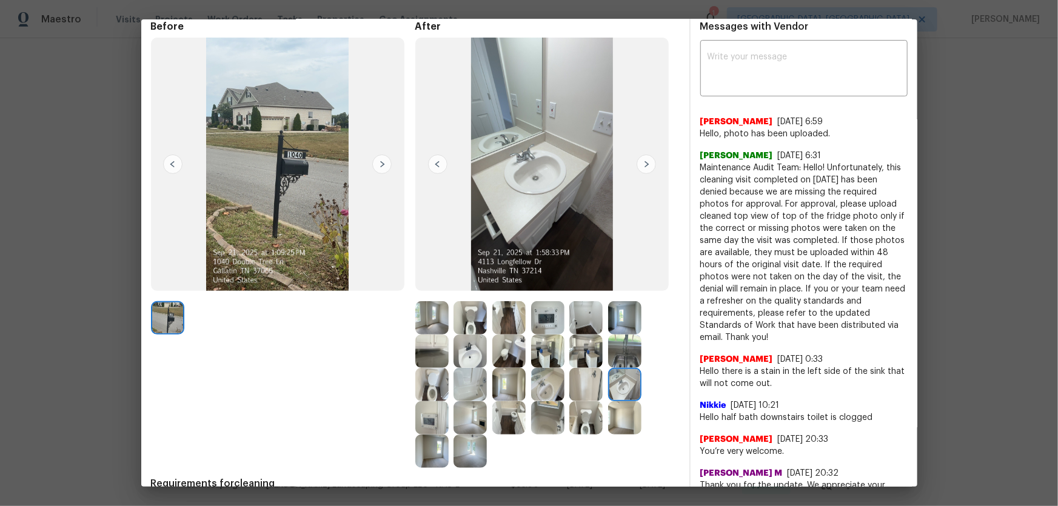
click at [539, 334] on img at bounding box center [547, 384] width 33 height 33
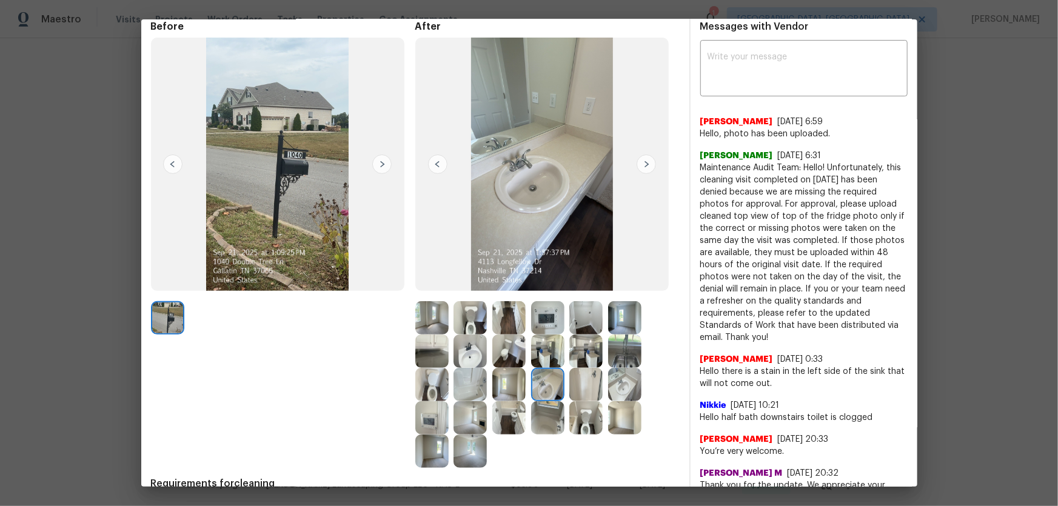
click at [475, 334] on img at bounding box center [469, 384] width 33 height 33
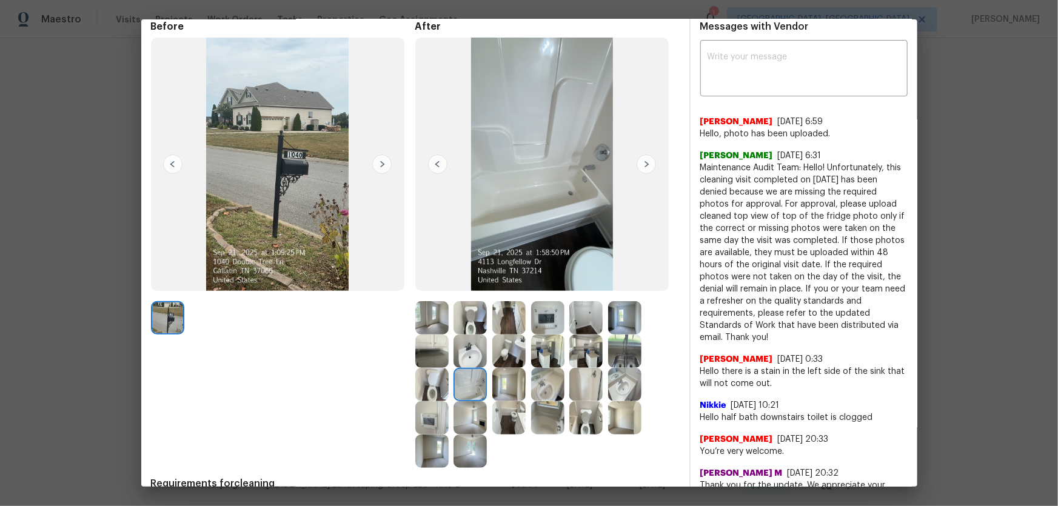
click at [587, 334] on img at bounding box center [585, 384] width 33 height 33
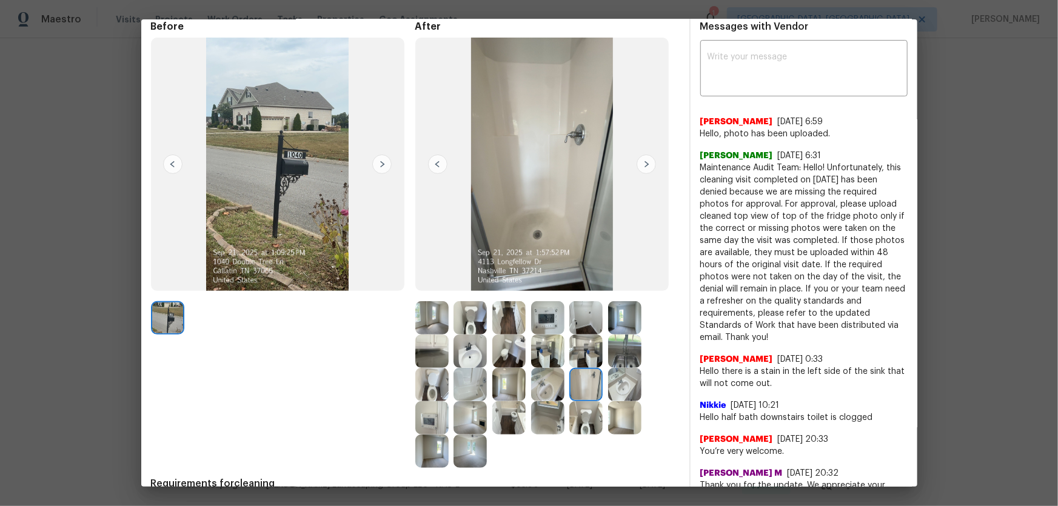
click at [587, 334] on img at bounding box center [585, 417] width 33 height 33
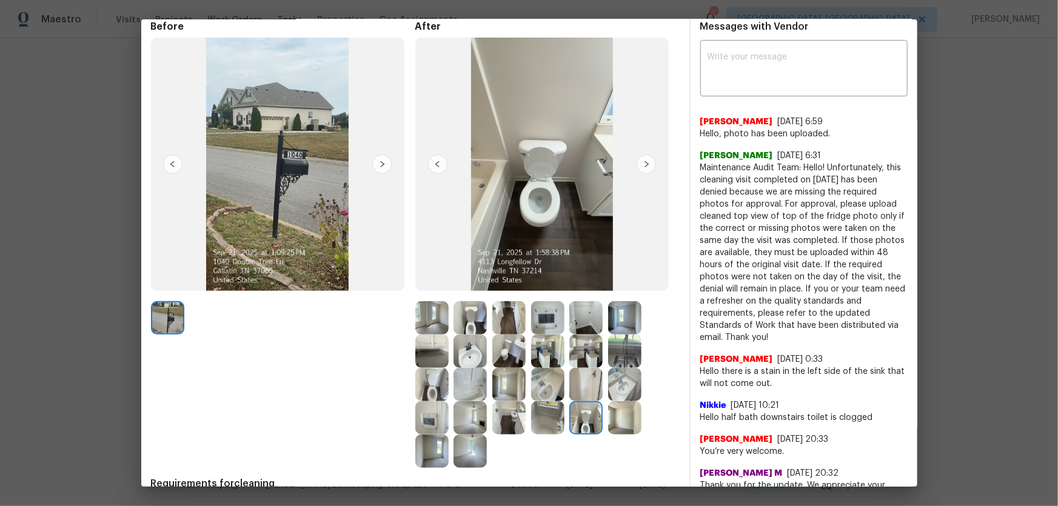
click at [581, 334] on img at bounding box center [585, 351] width 33 height 33
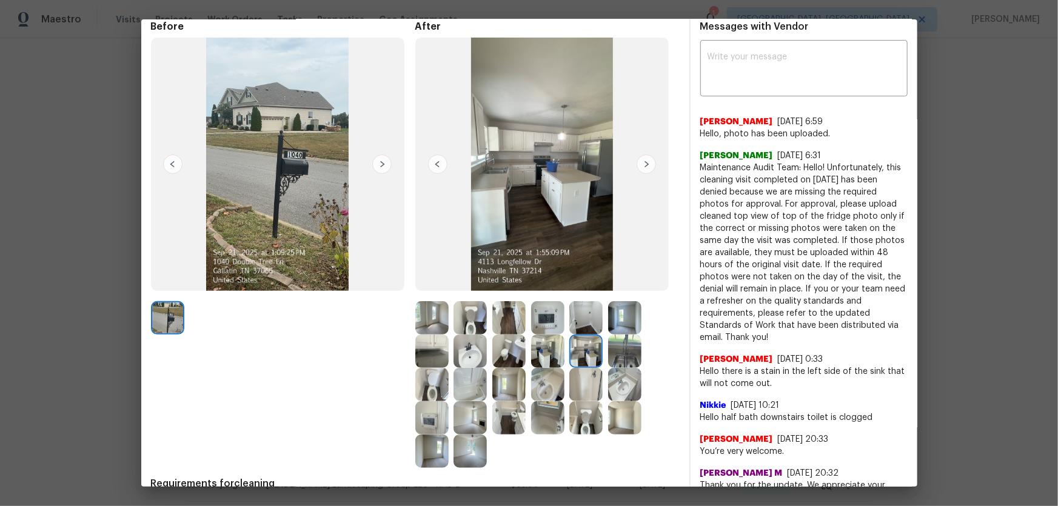
click at [616, 334] on img at bounding box center [624, 351] width 33 height 33
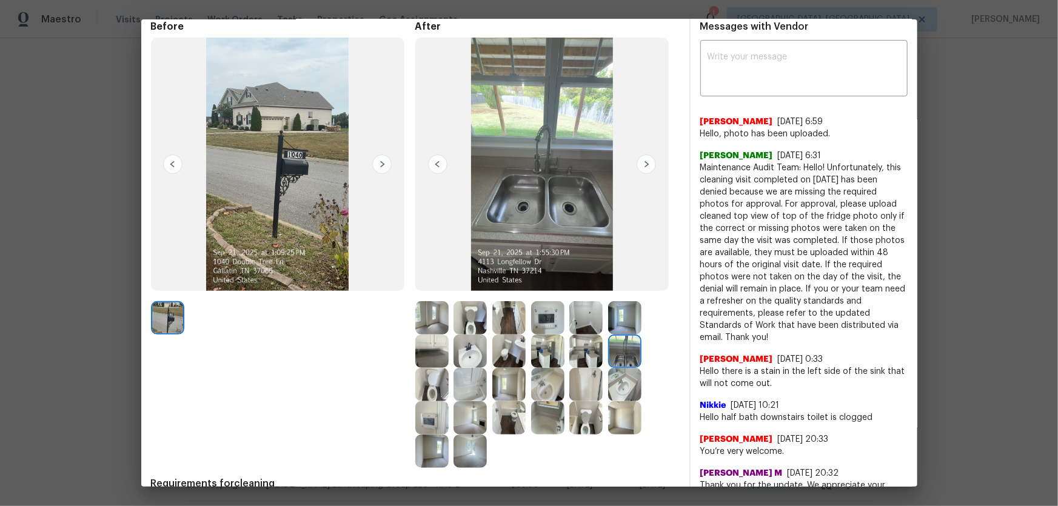
click at [548, 321] on img at bounding box center [547, 317] width 33 height 33
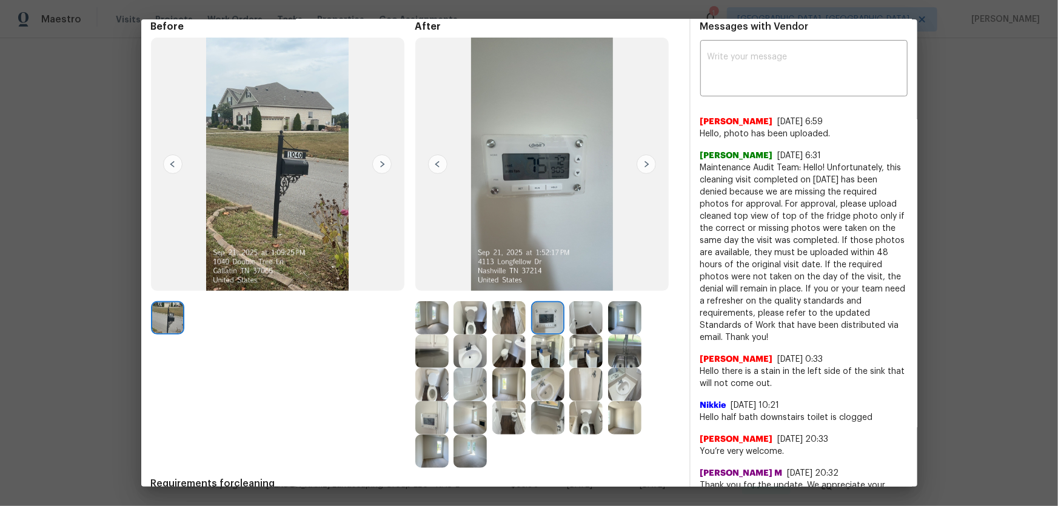
click at [458, 322] on img at bounding box center [469, 317] width 33 height 33
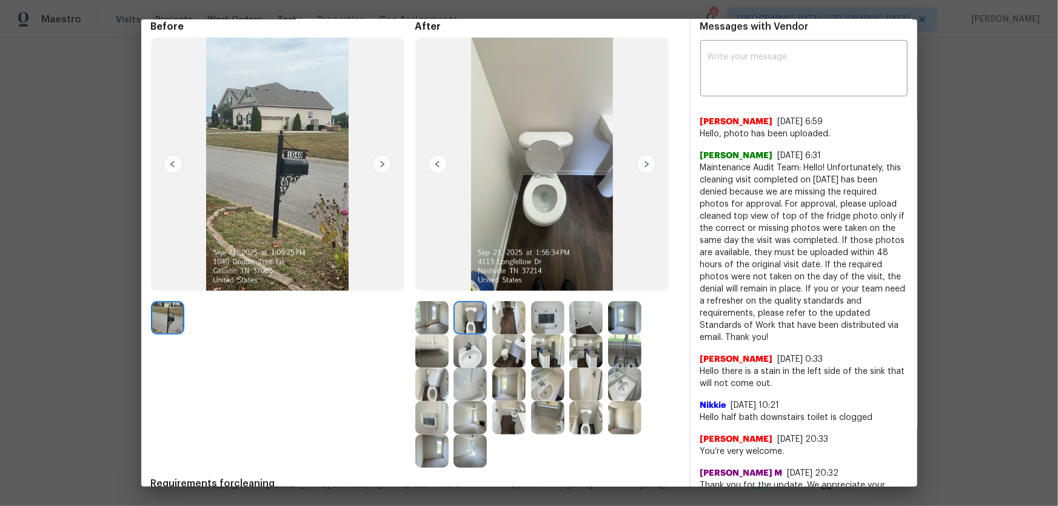
click at [427, 317] on img at bounding box center [431, 317] width 33 height 33
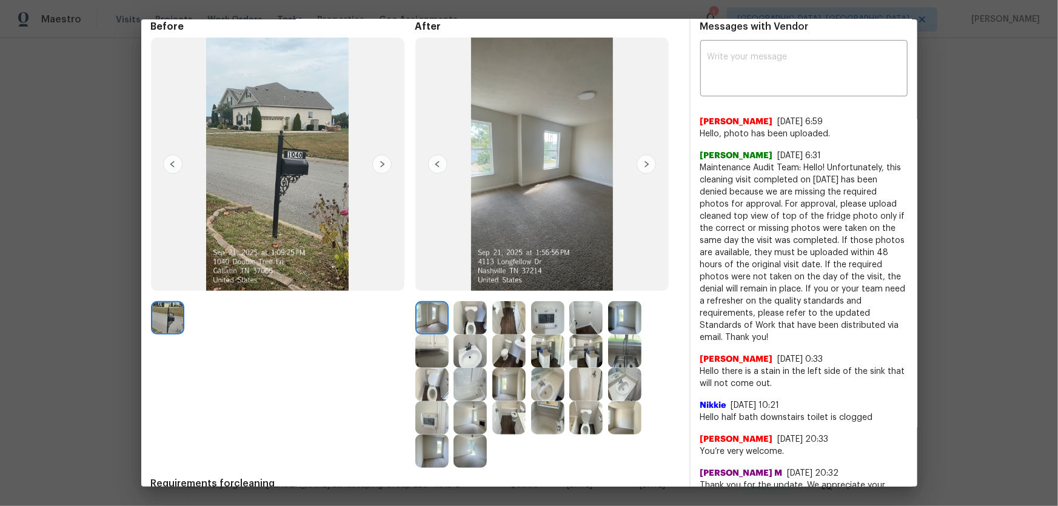
click at [458, 334] on img at bounding box center [469, 451] width 33 height 33
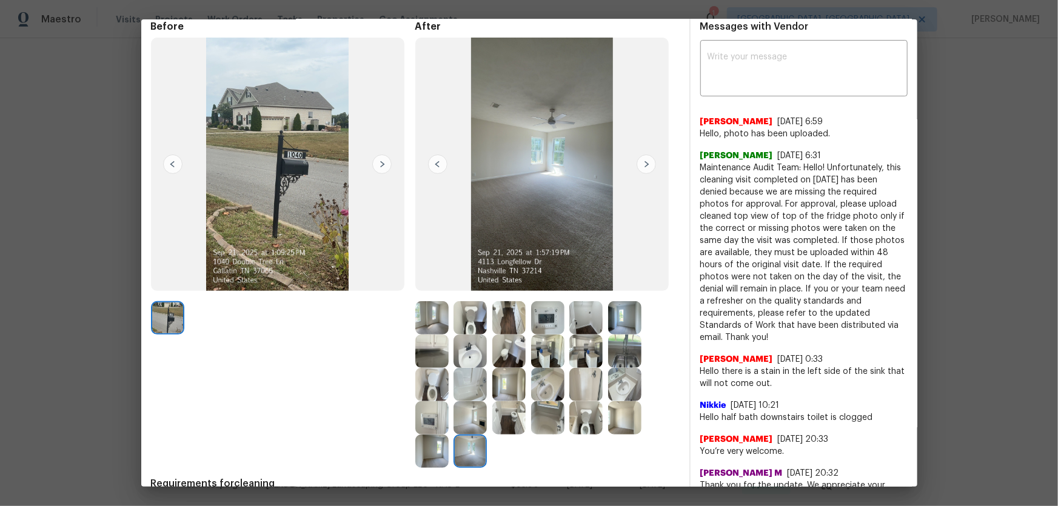
click at [429, 334] on img at bounding box center [431, 451] width 33 height 33
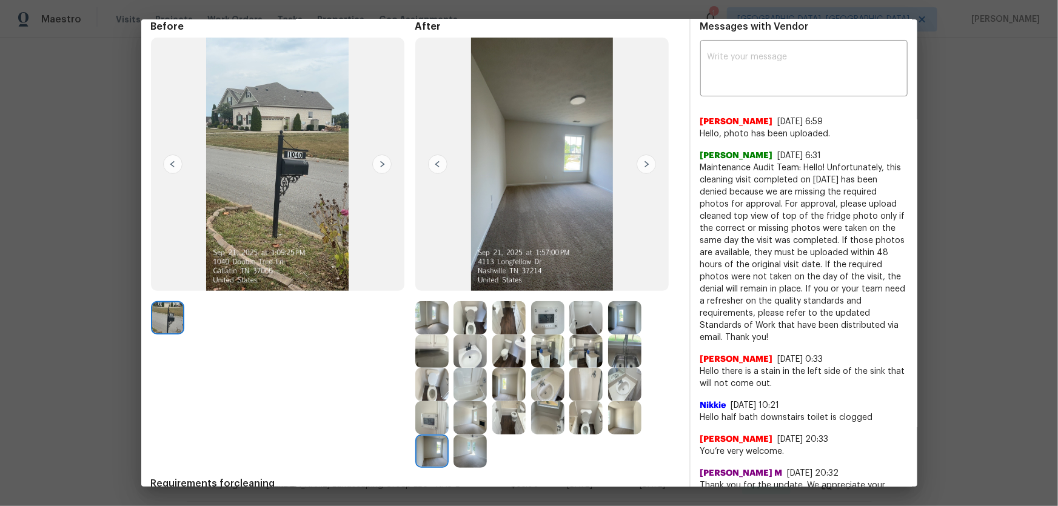
click at [544, 318] on img at bounding box center [547, 317] width 33 height 33
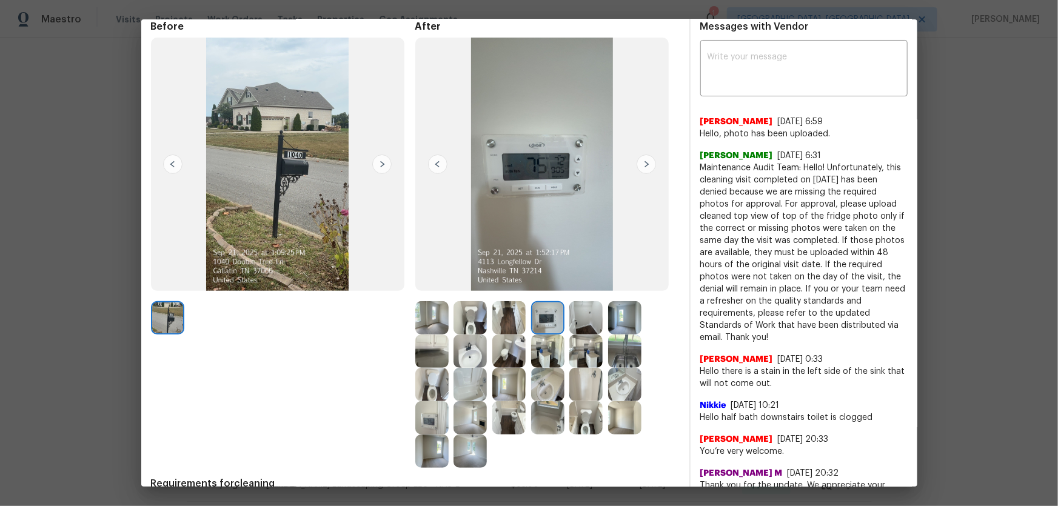
scroll to position [0, 0]
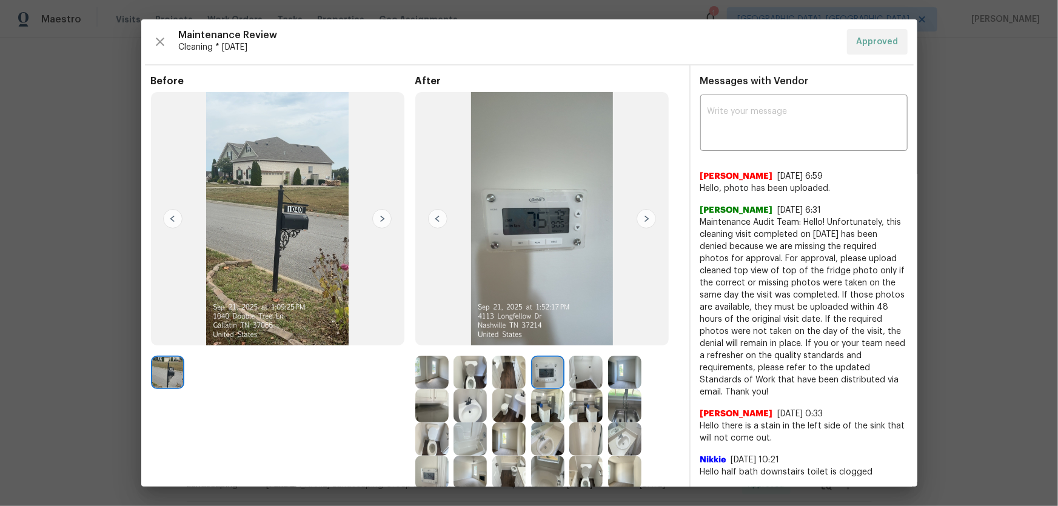
click at [301, 253] on img at bounding box center [278, 218] width 254 height 253
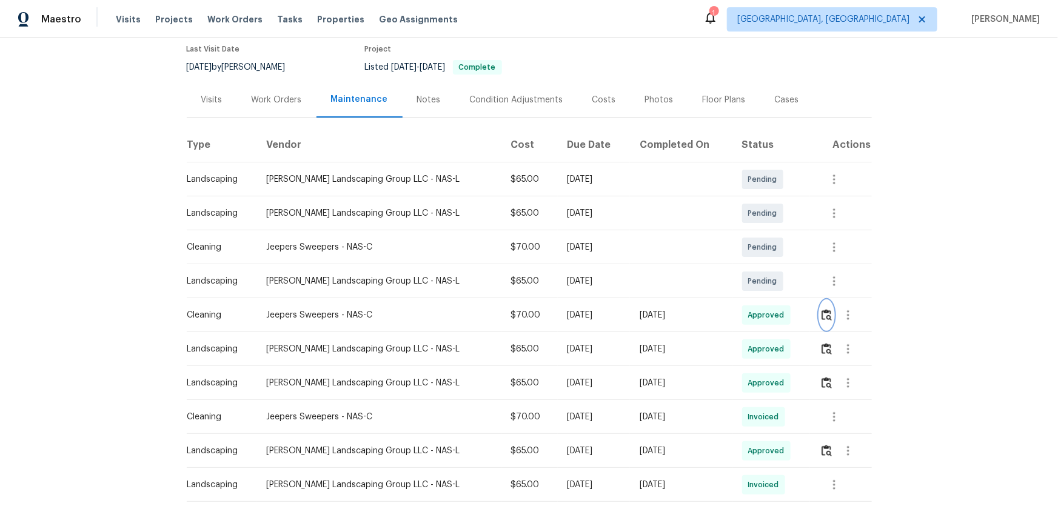
scroll to position [110, 0]
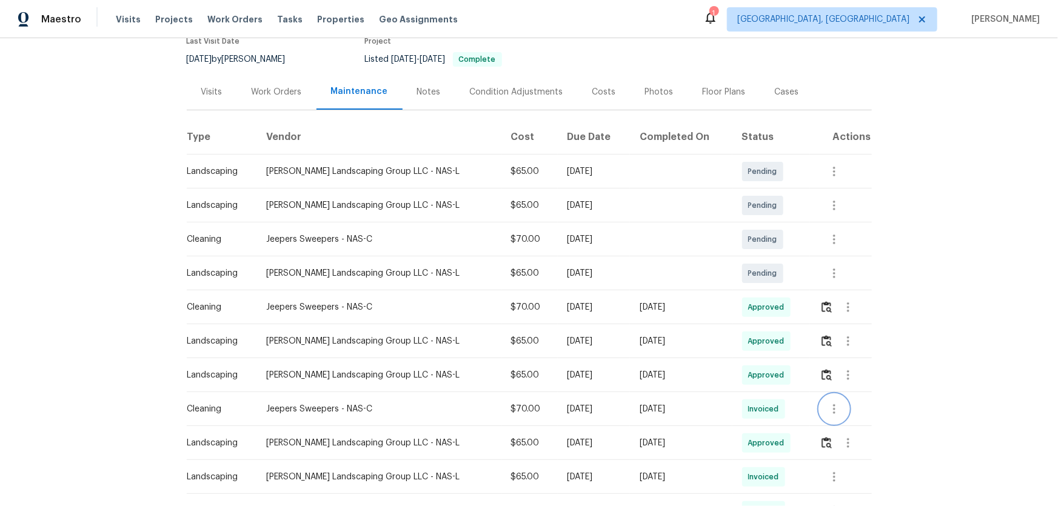
click at [752, 334] on icon "button" at bounding box center [834, 409] width 15 height 15
click at [752, 334] on li "View details" at bounding box center [858, 428] width 85 height 20
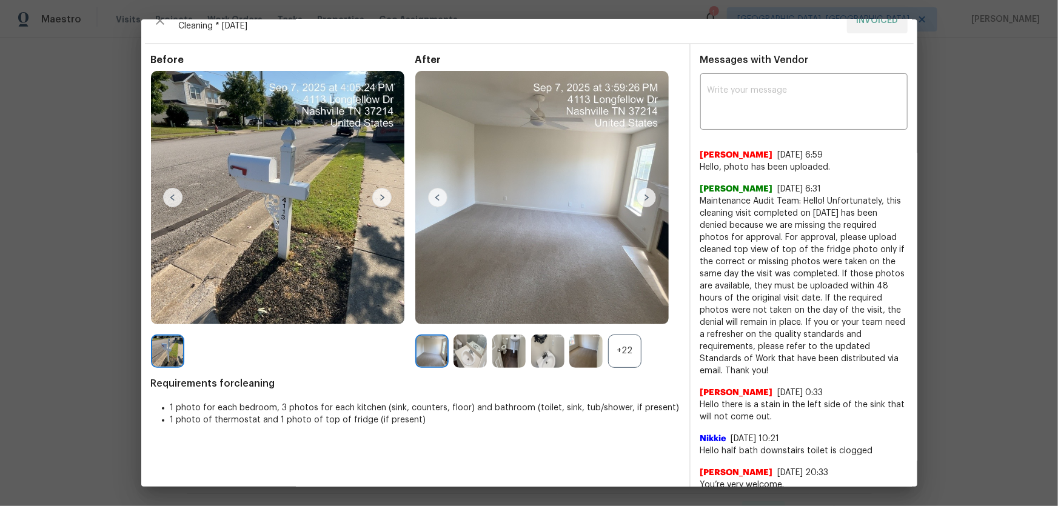
scroll to position [55, 0]
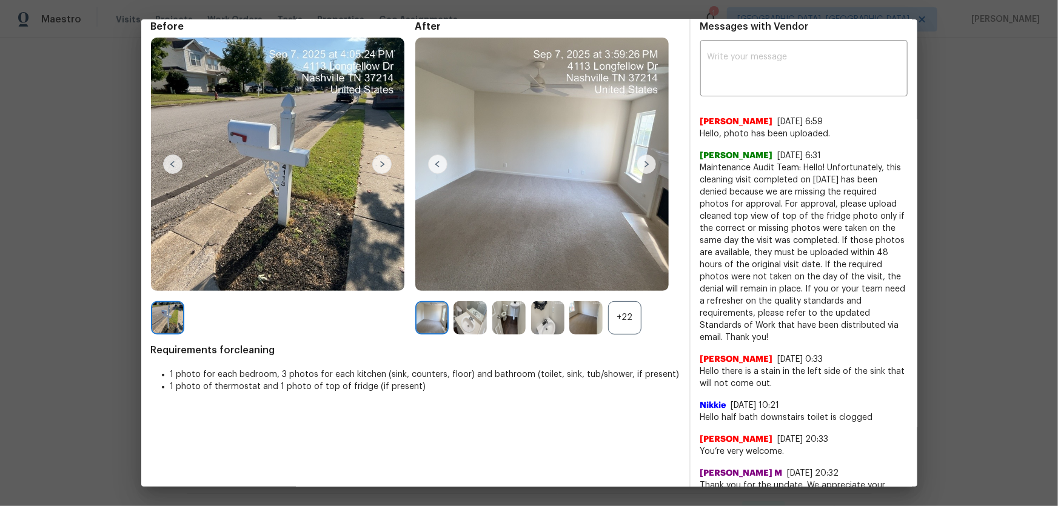
click at [629, 310] on div "+22" at bounding box center [624, 317] width 33 height 33
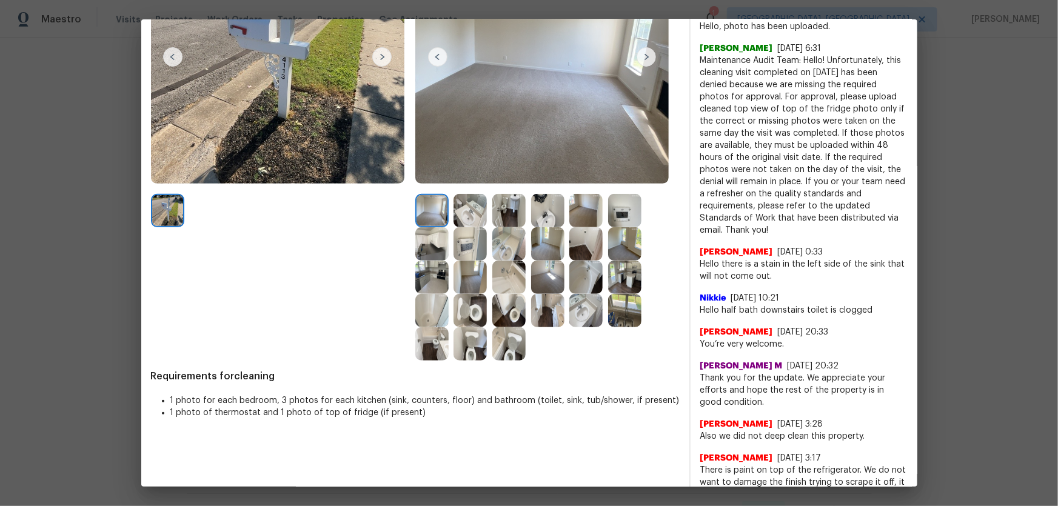
scroll to position [165, 0]
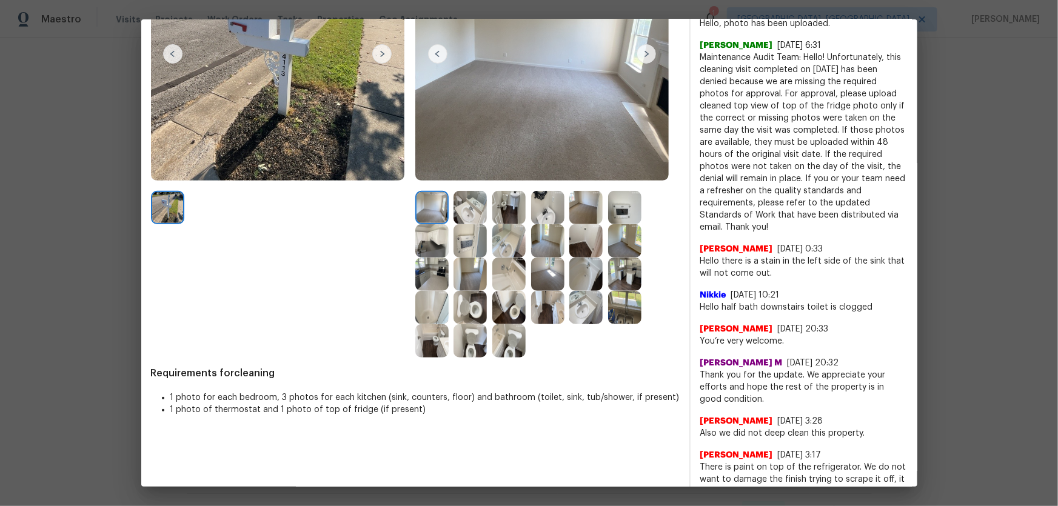
click at [517, 318] on img at bounding box center [508, 307] width 33 height 33
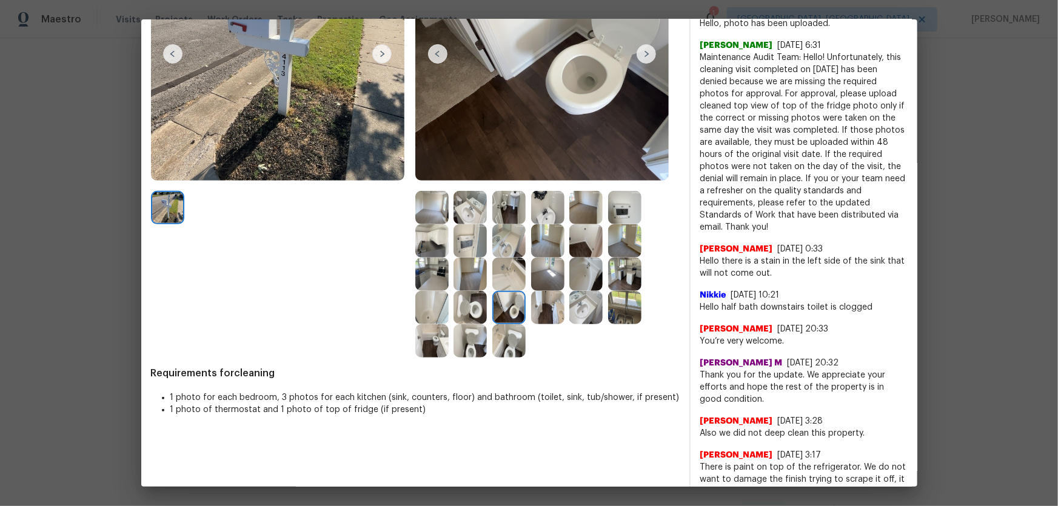
click at [427, 277] on img at bounding box center [431, 274] width 33 height 33
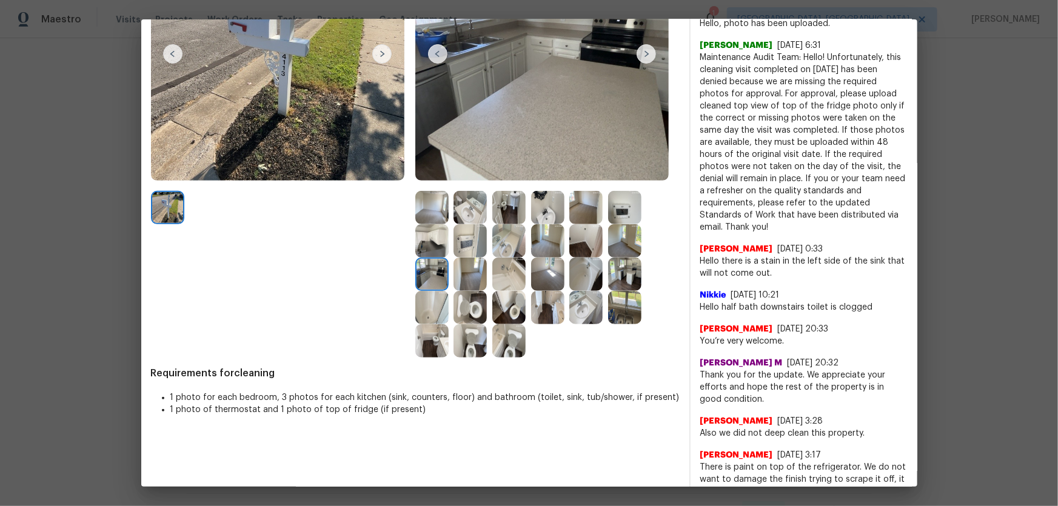
drag, startPoint x: 427, startPoint y: 277, endPoint x: 461, endPoint y: 287, distance: 35.5
click at [453, 281] on img at bounding box center [469, 274] width 33 height 33
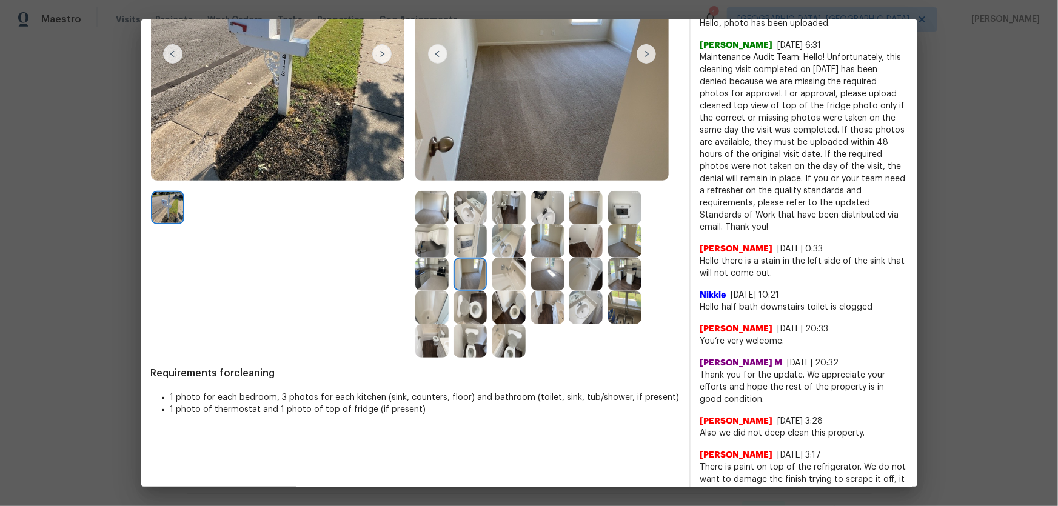
click at [432, 275] on img at bounding box center [431, 274] width 33 height 33
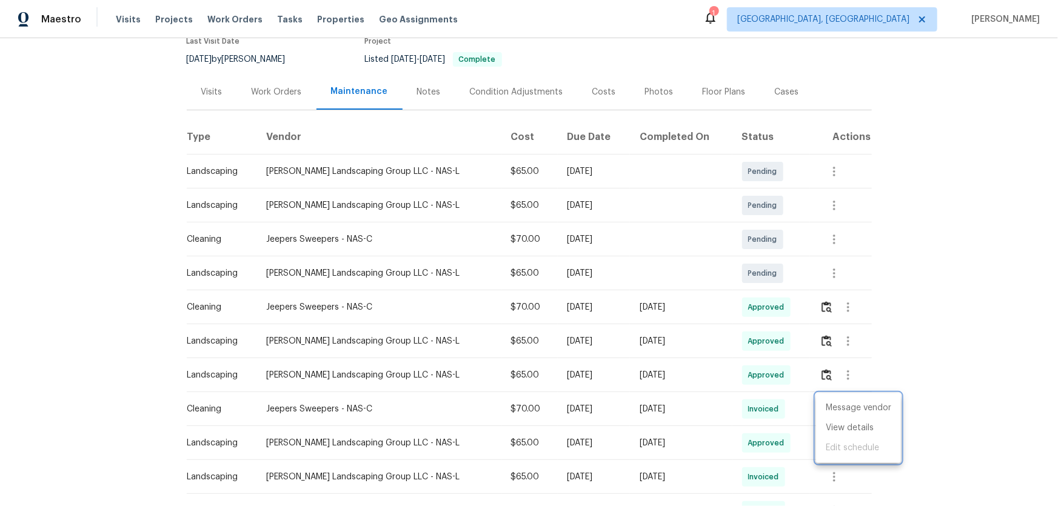
click at [752, 315] on div at bounding box center [529, 253] width 1058 height 506
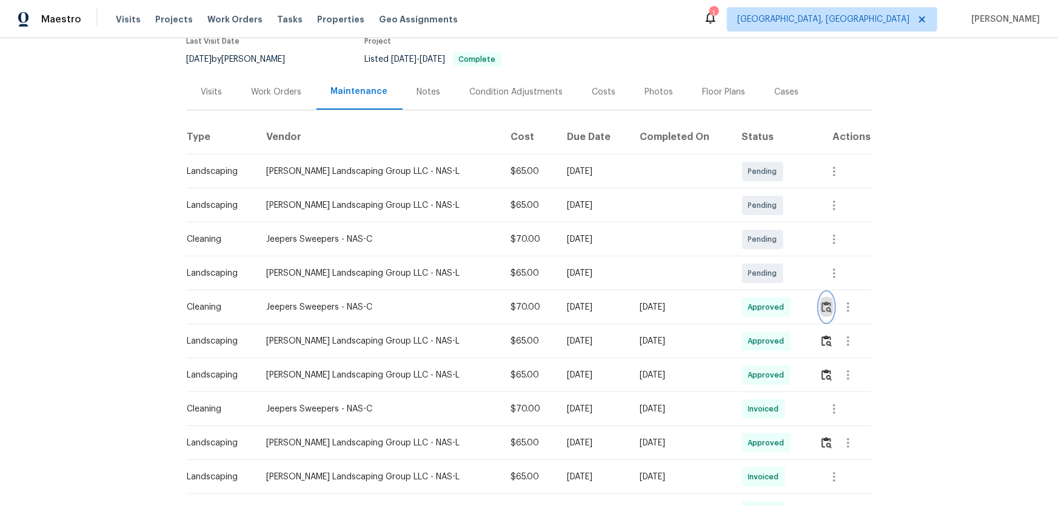
click at [752, 315] on button "button" at bounding box center [826, 307] width 14 height 29
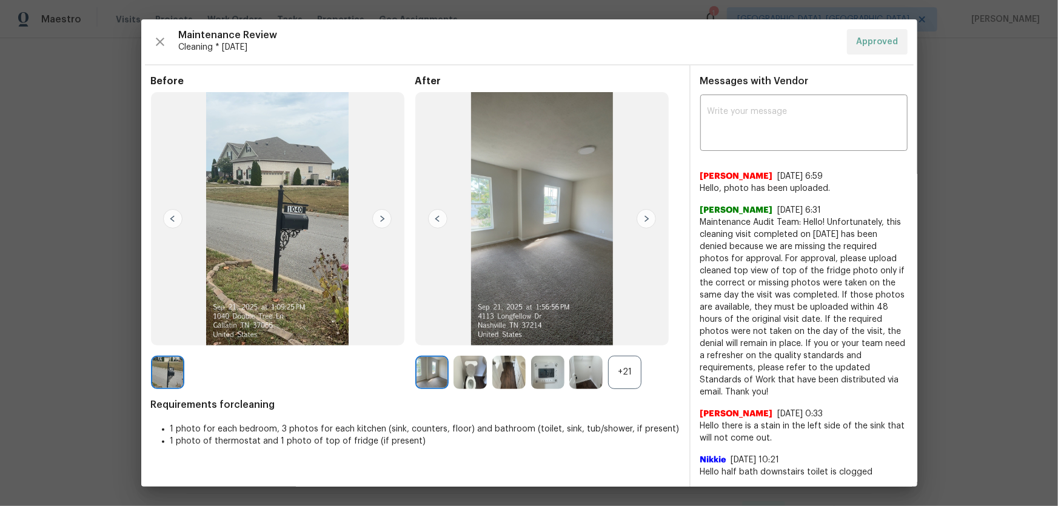
click at [629, 334] on div "+21" at bounding box center [624, 372] width 33 height 33
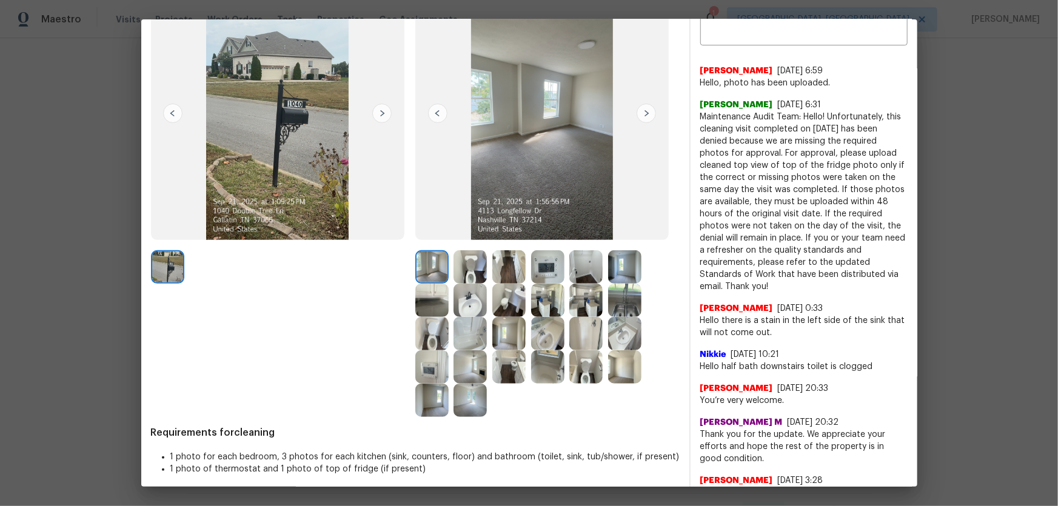
scroll to position [110, 0]
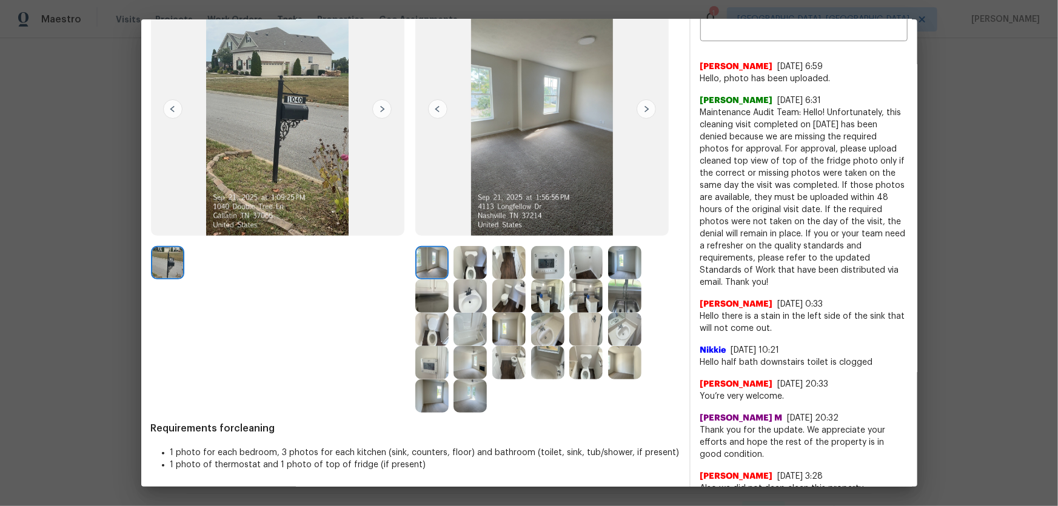
click at [582, 288] on img at bounding box center [585, 295] width 33 height 33
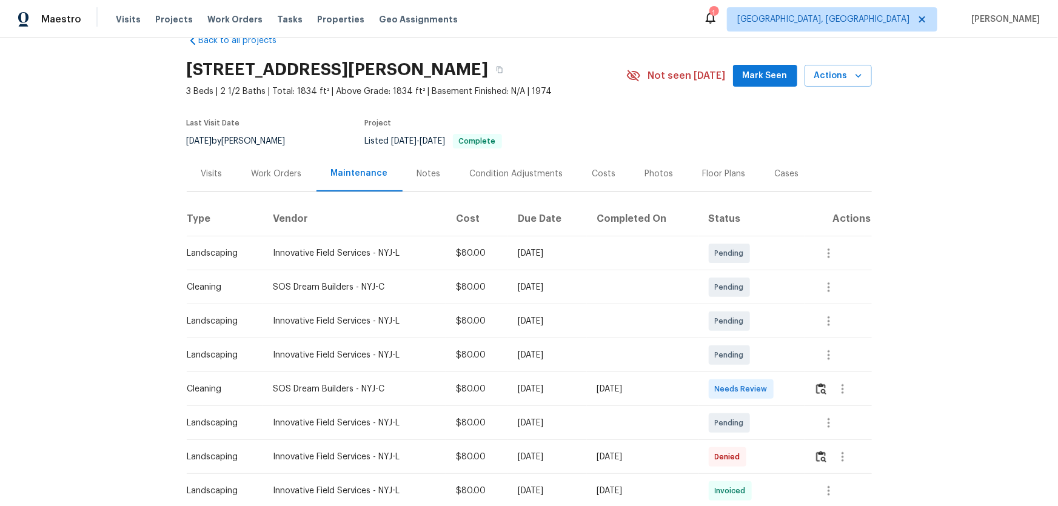
scroll to position [55, 0]
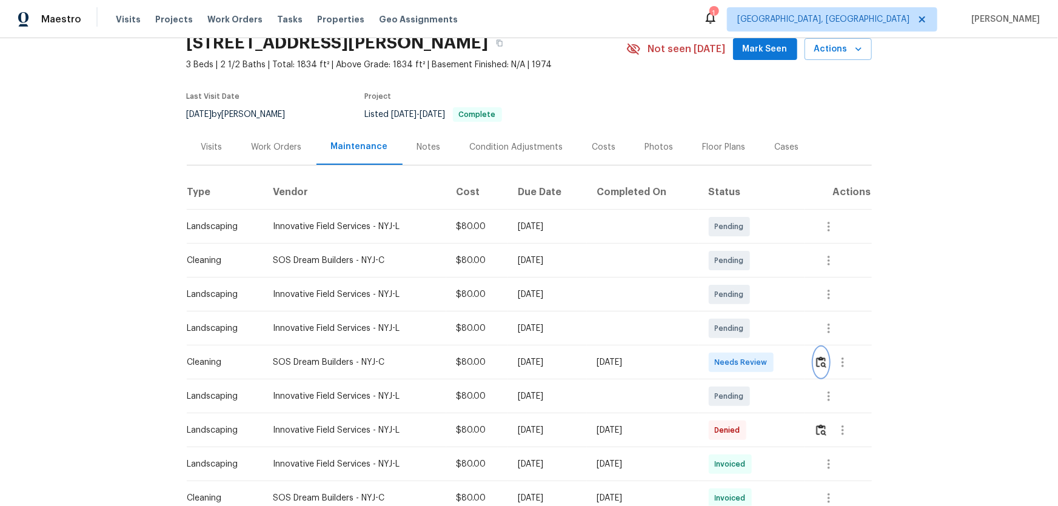
click at [752, 334] on img "button" at bounding box center [821, 362] width 10 height 12
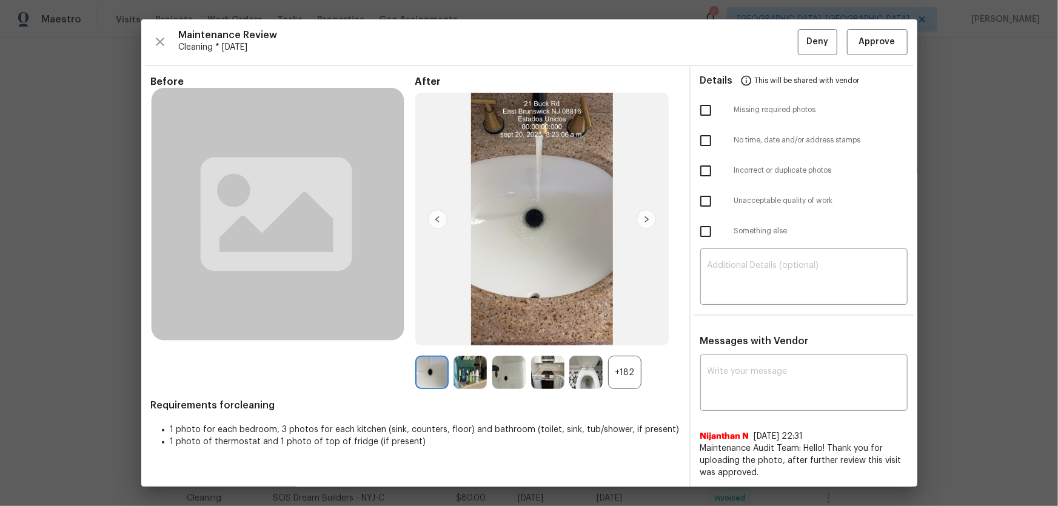
click at [636, 334] on div "+182" at bounding box center [624, 372] width 33 height 33
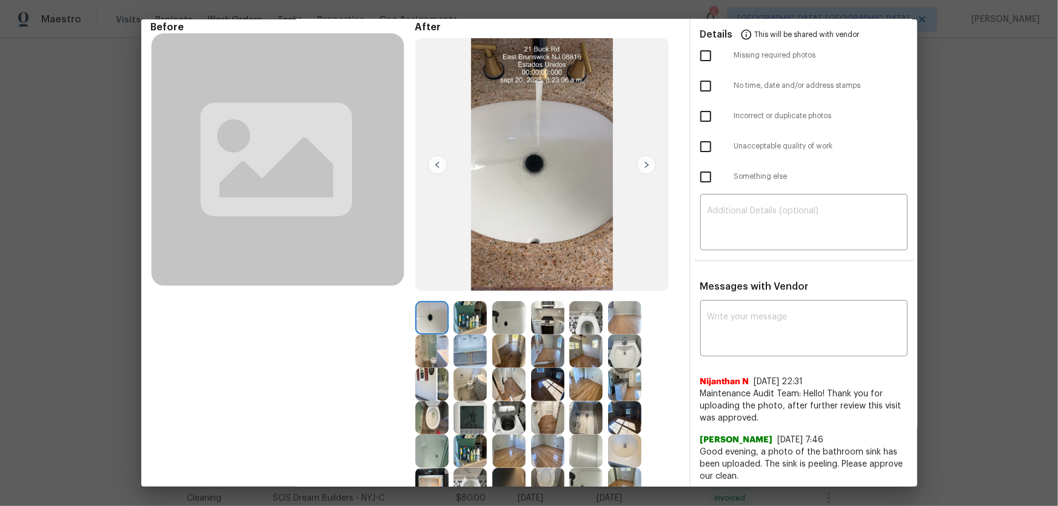
scroll to position [110, 0]
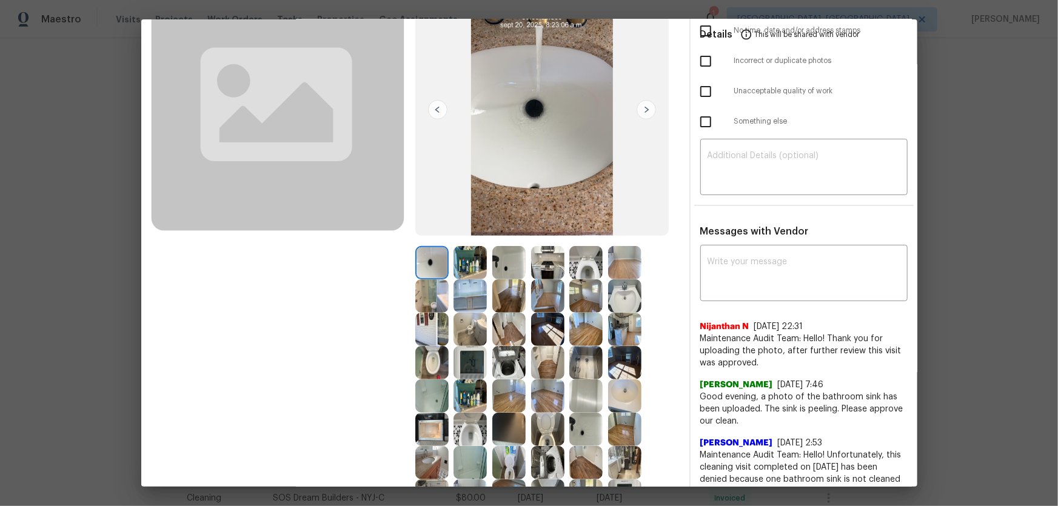
click at [569, 282] on img at bounding box center [585, 295] width 33 height 33
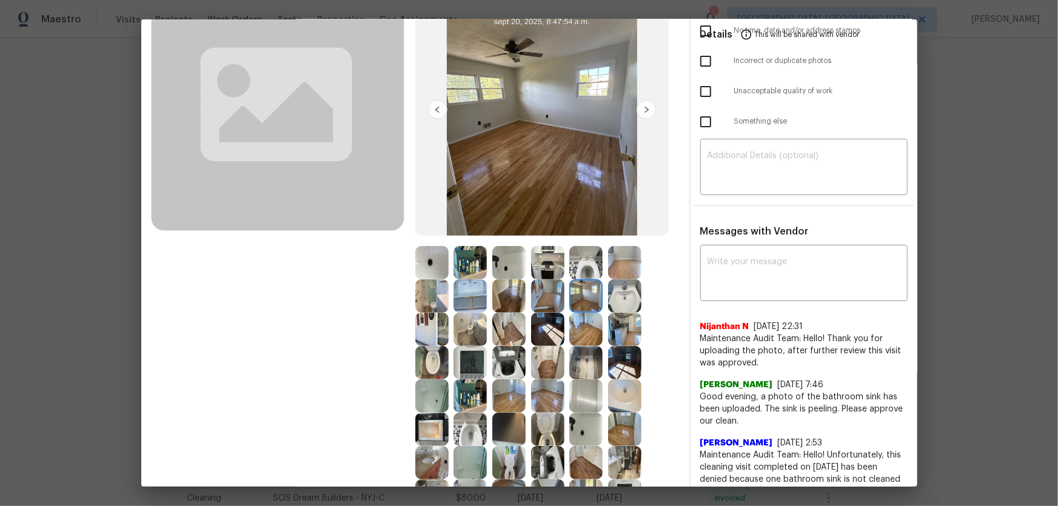
click at [439, 334] on img at bounding box center [431, 362] width 33 height 33
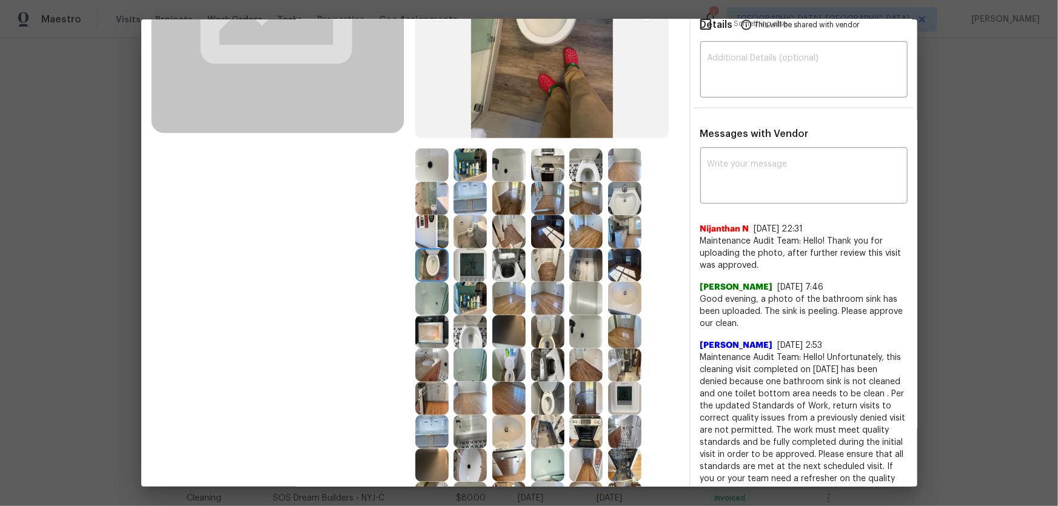
scroll to position [220, 0]
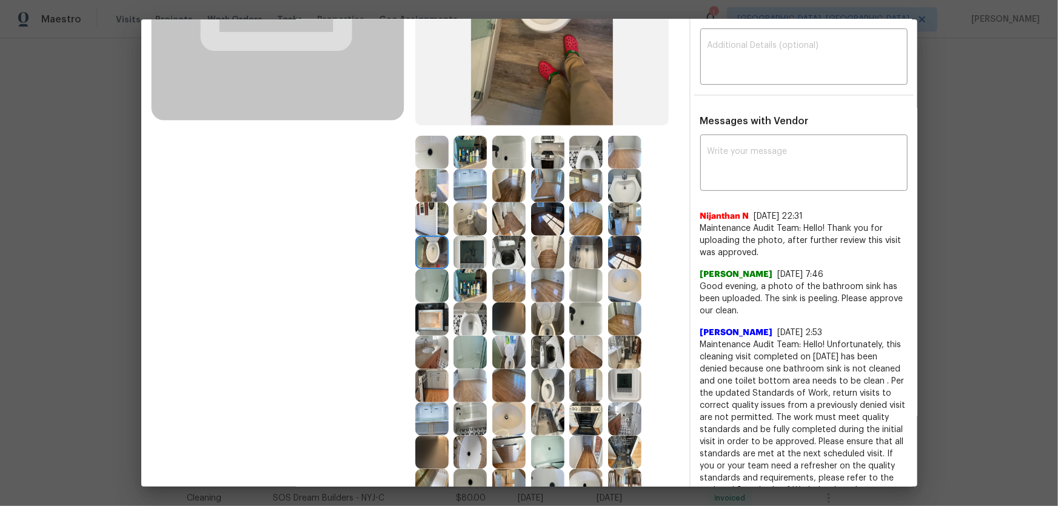
click at [539, 316] on img at bounding box center [547, 318] width 33 height 33
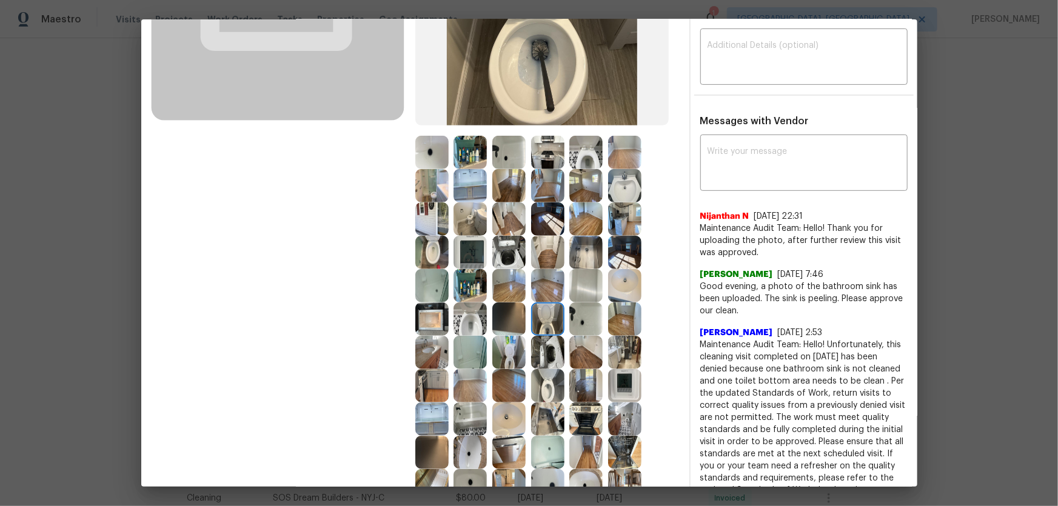
click at [548, 334] on img at bounding box center [547, 385] width 33 height 33
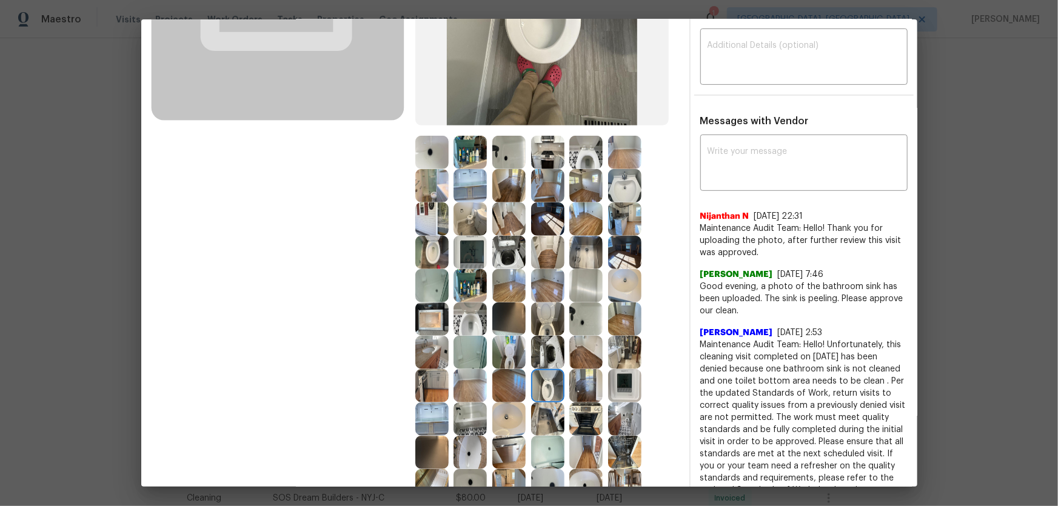
click at [597, 161] on img at bounding box center [585, 152] width 33 height 33
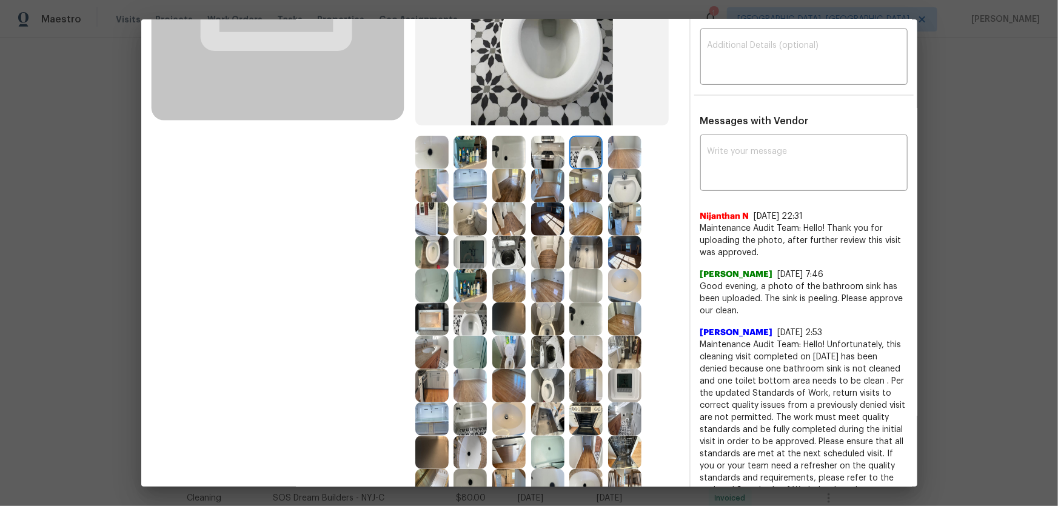
click at [615, 182] on img at bounding box center [624, 185] width 33 height 33
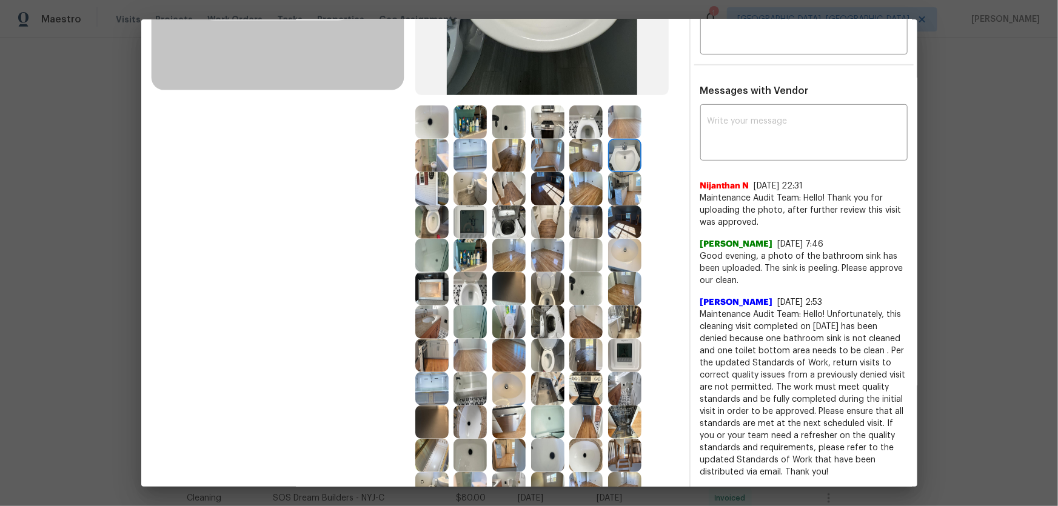
scroll to position [275, 0]
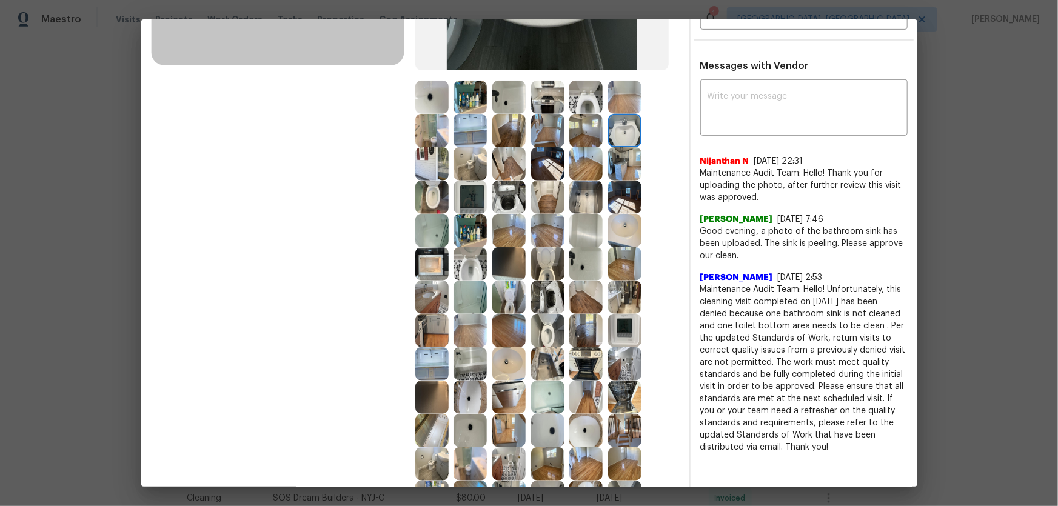
click at [503, 334] on img at bounding box center [508, 363] width 33 height 33
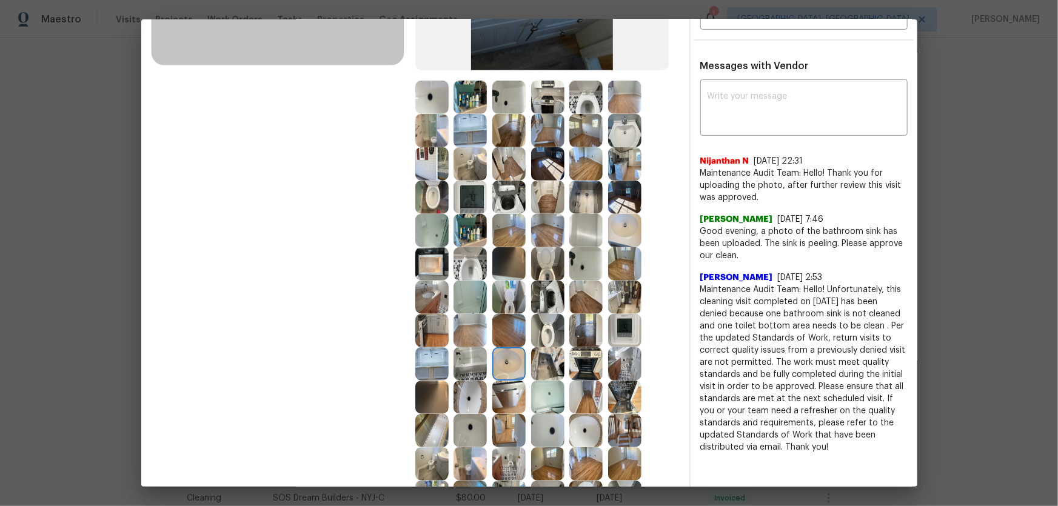
click at [478, 334] on img at bounding box center [469, 397] width 33 height 33
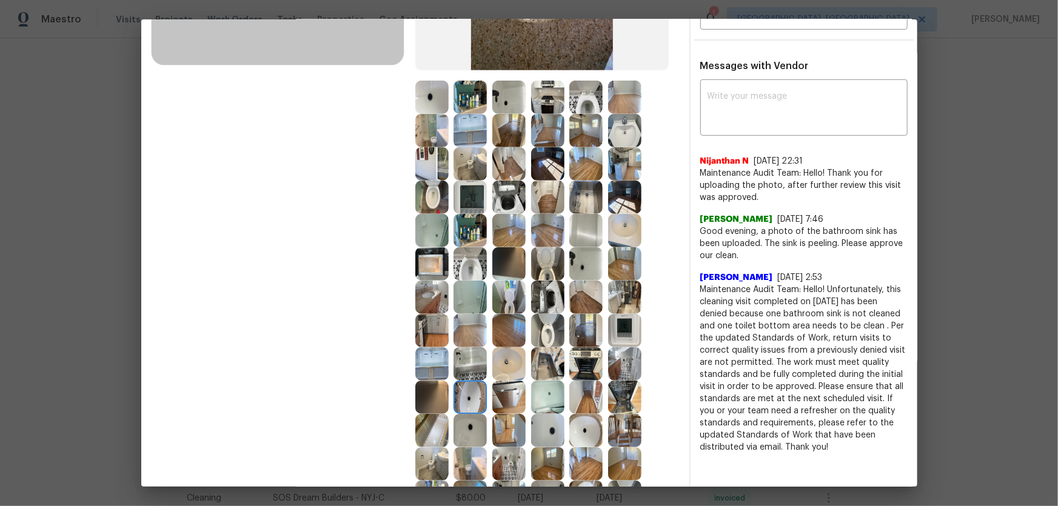
click at [547, 334] on img at bounding box center [547, 397] width 33 height 33
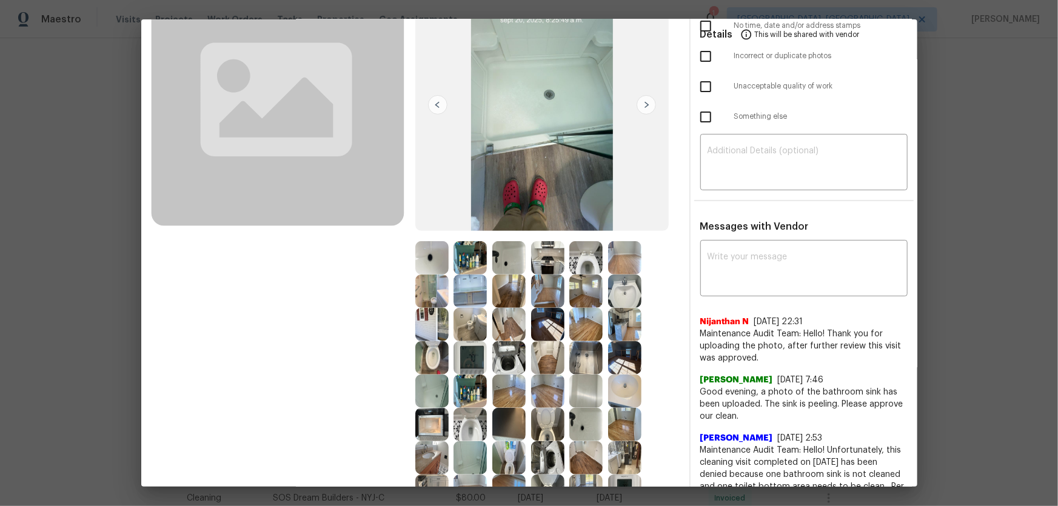
scroll to position [110, 0]
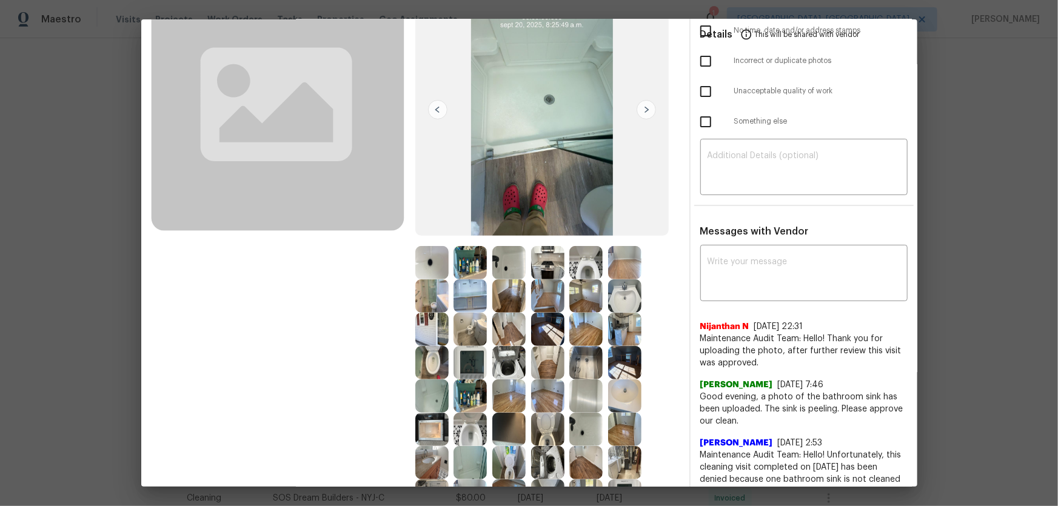
click at [584, 263] on img at bounding box center [585, 262] width 33 height 33
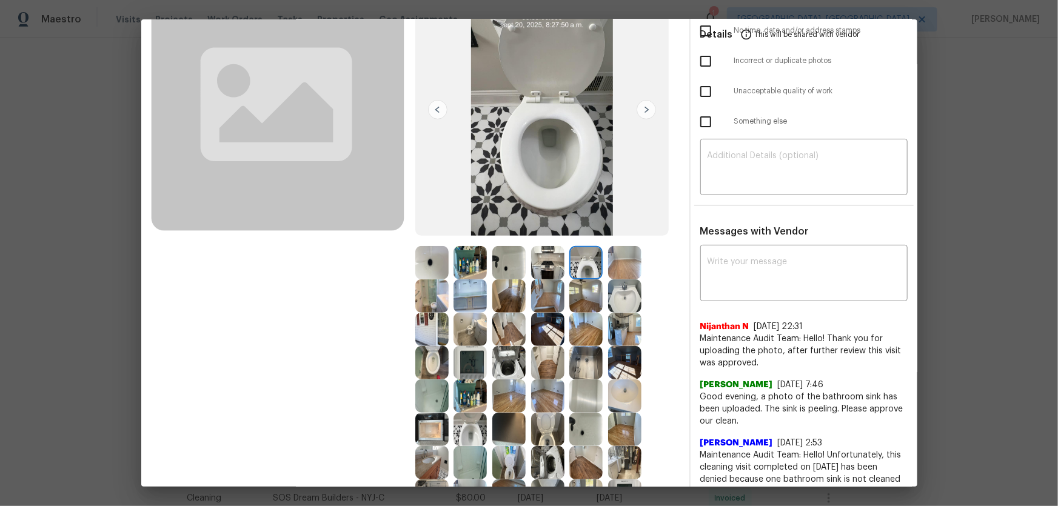
click at [475, 334] on img at bounding box center [469, 429] width 33 height 33
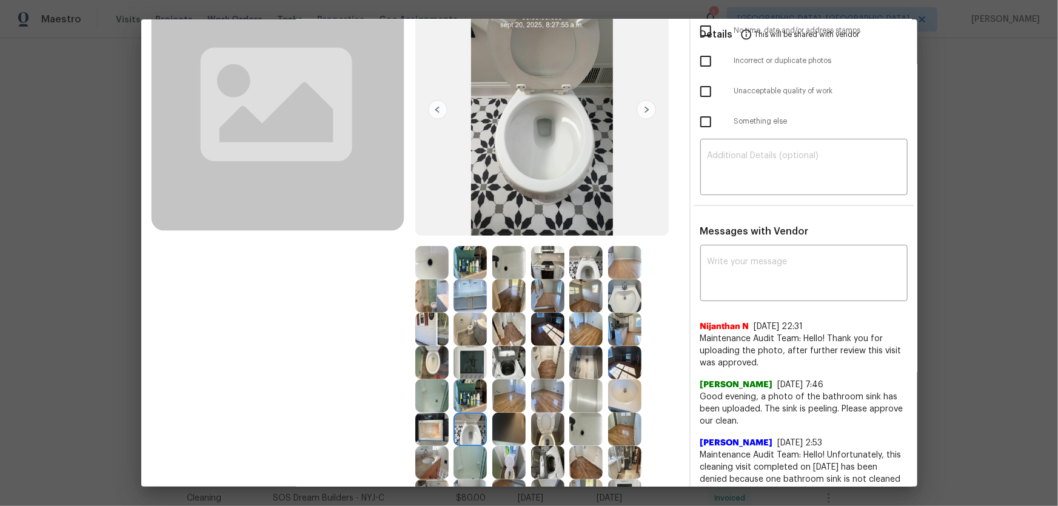
click at [415, 334] on img at bounding box center [431, 362] width 33 height 33
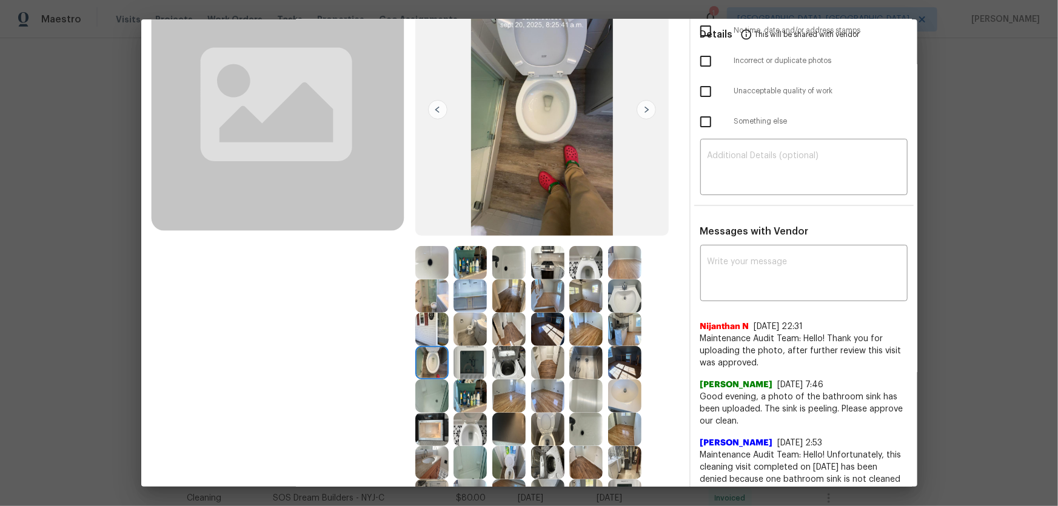
click at [608, 297] on img at bounding box center [624, 295] width 33 height 33
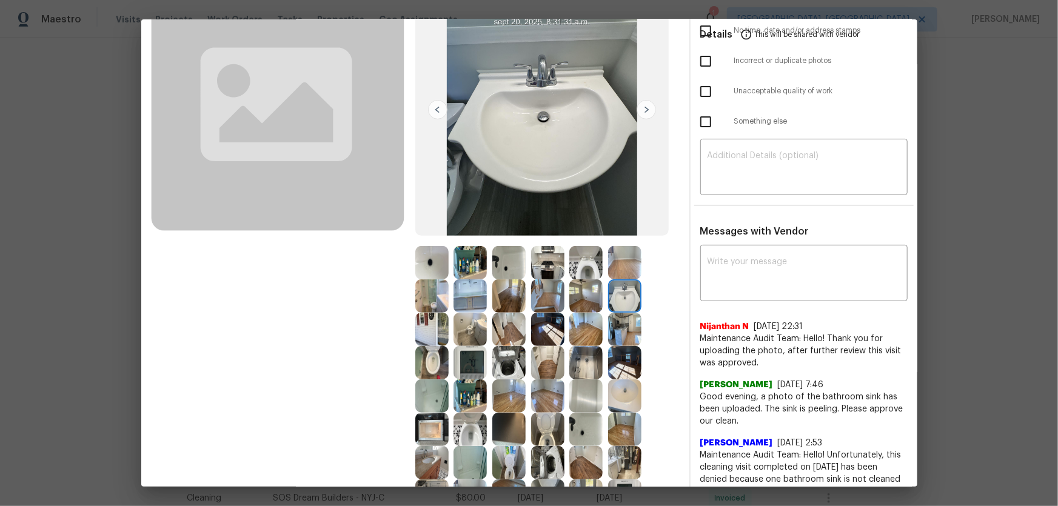
click at [624, 334] on img at bounding box center [624, 395] width 33 height 33
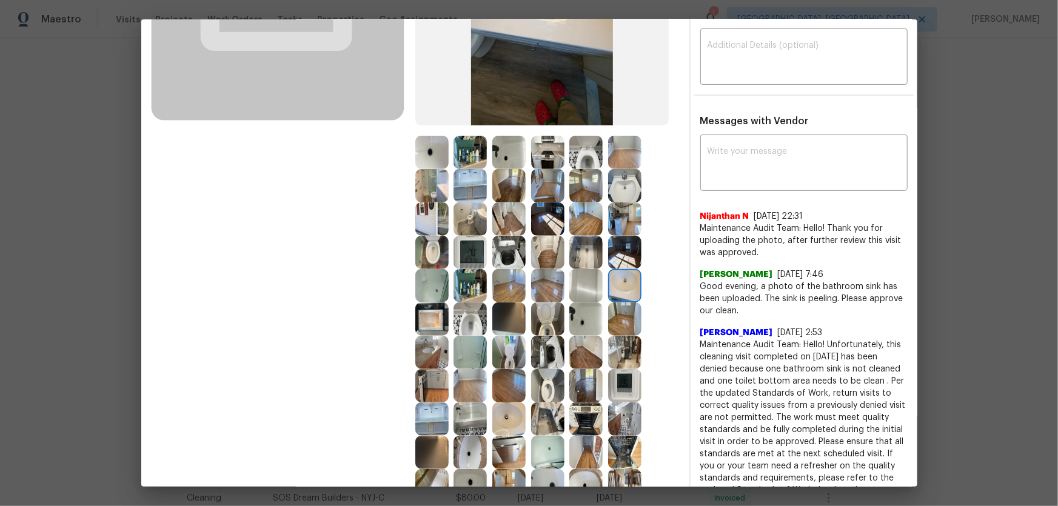
scroll to position [275, 0]
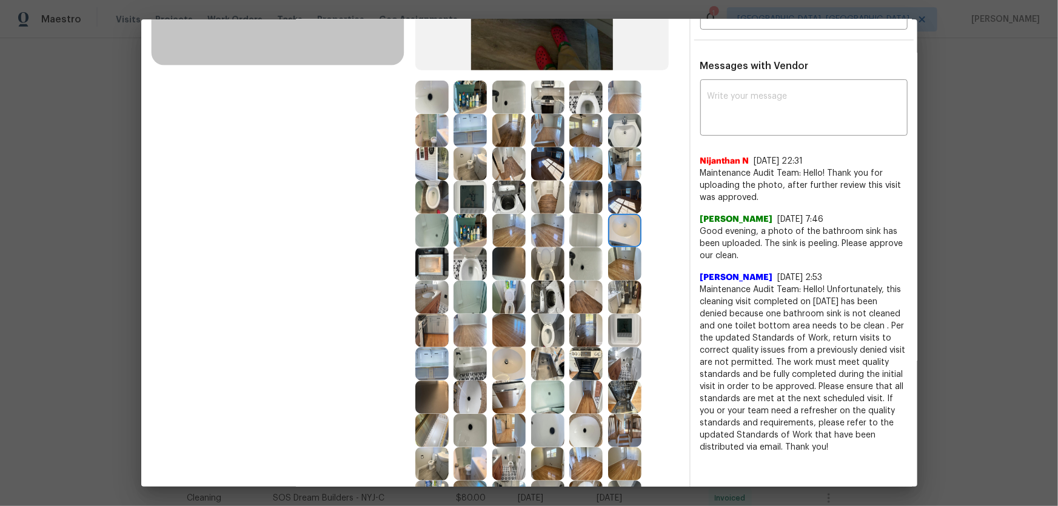
click at [470, 334] on img at bounding box center [469, 397] width 33 height 33
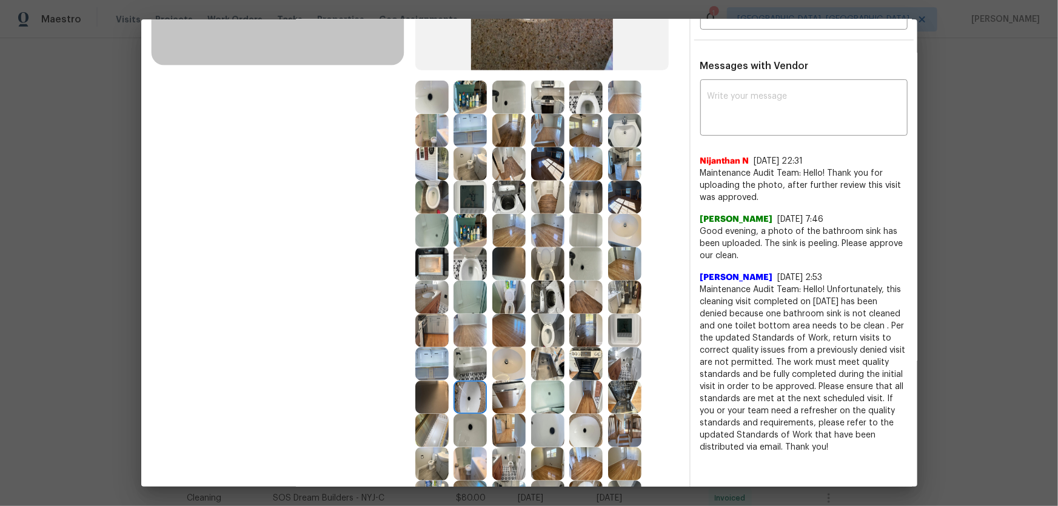
click at [507, 334] on img at bounding box center [508, 363] width 33 height 33
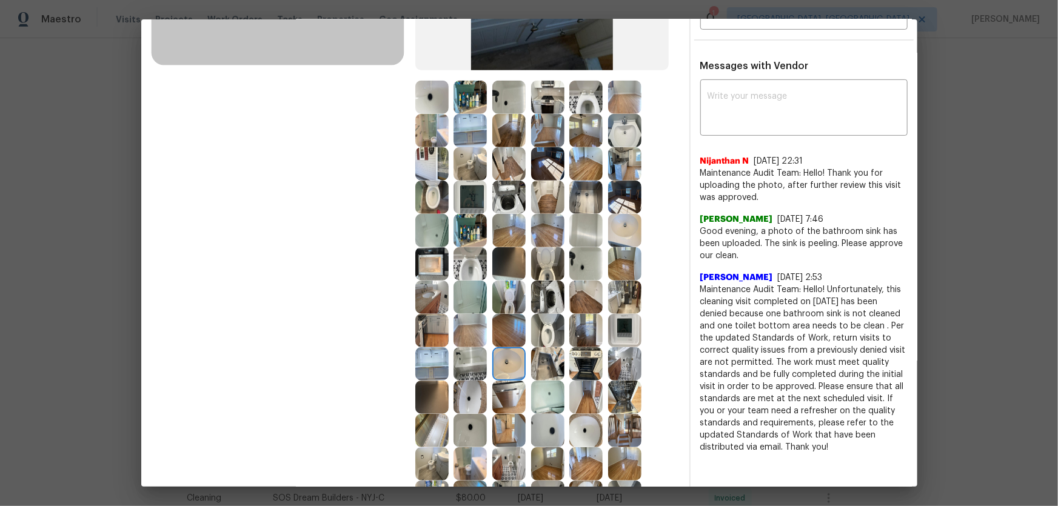
click at [541, 334] on img at bounding box center [547, 397] width 33 height 33
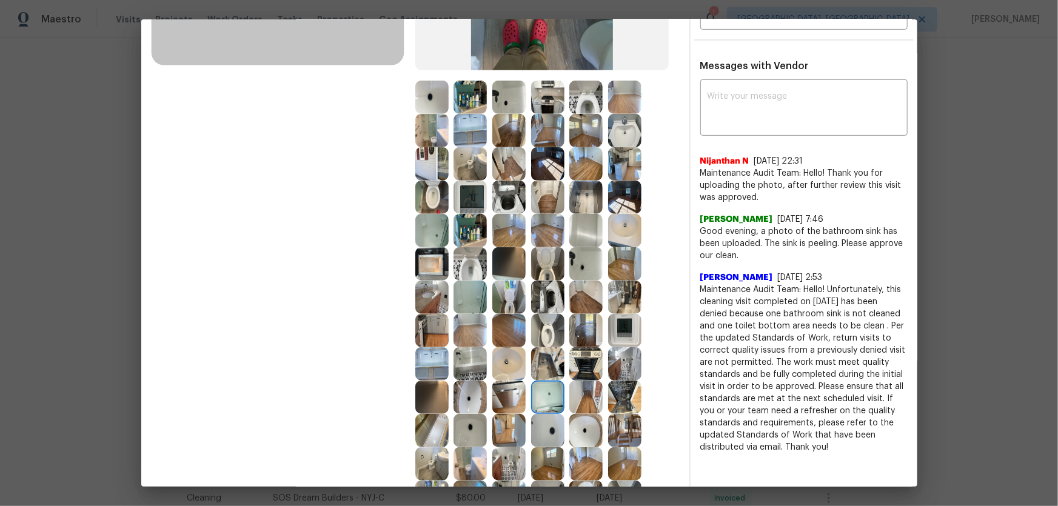
click at [472, 334] on img at bounding box center [469, 363] width 33 height 33
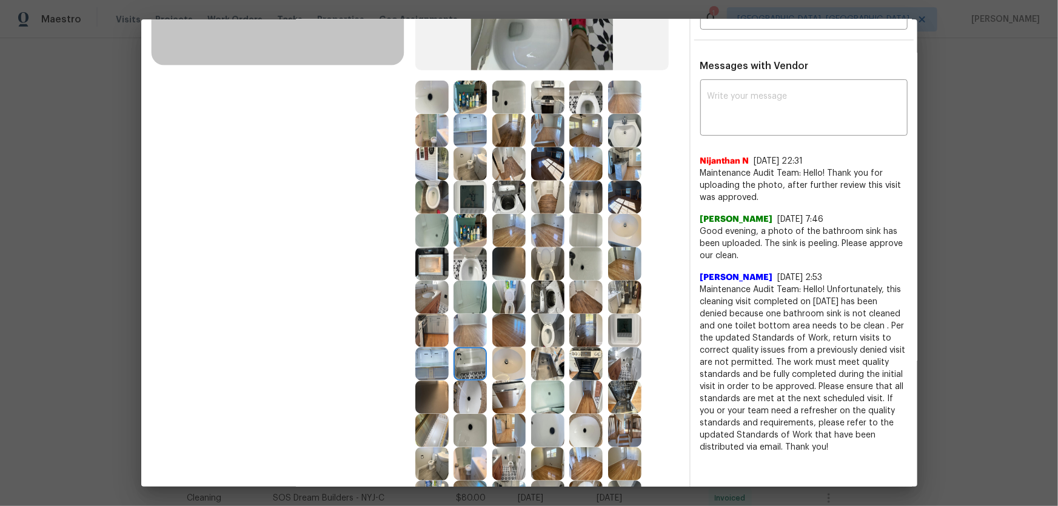
click at [547, 334] on img at bounding box center [547, 363] width 33 height 33
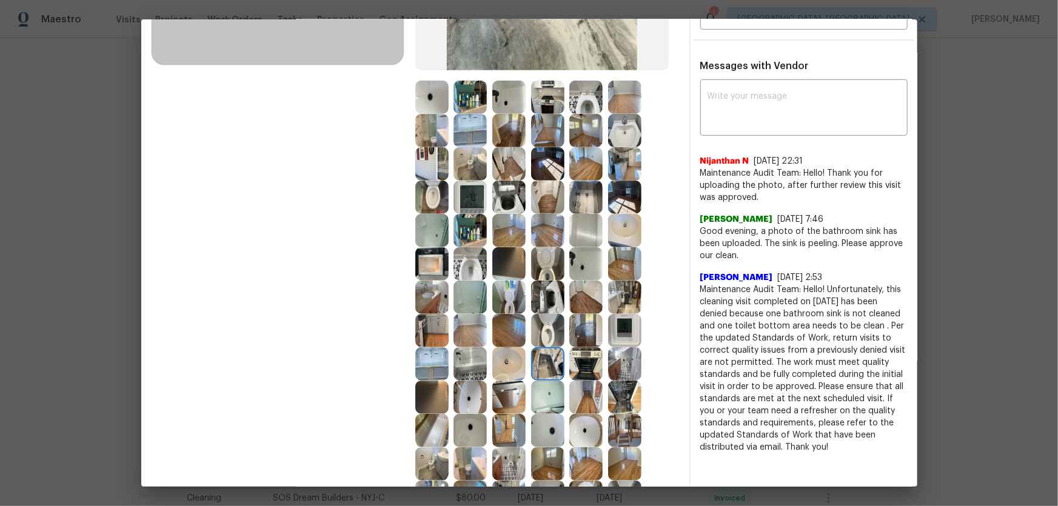
click at [589, 334] on img at bounding box center [585, 363] width 33 height 33
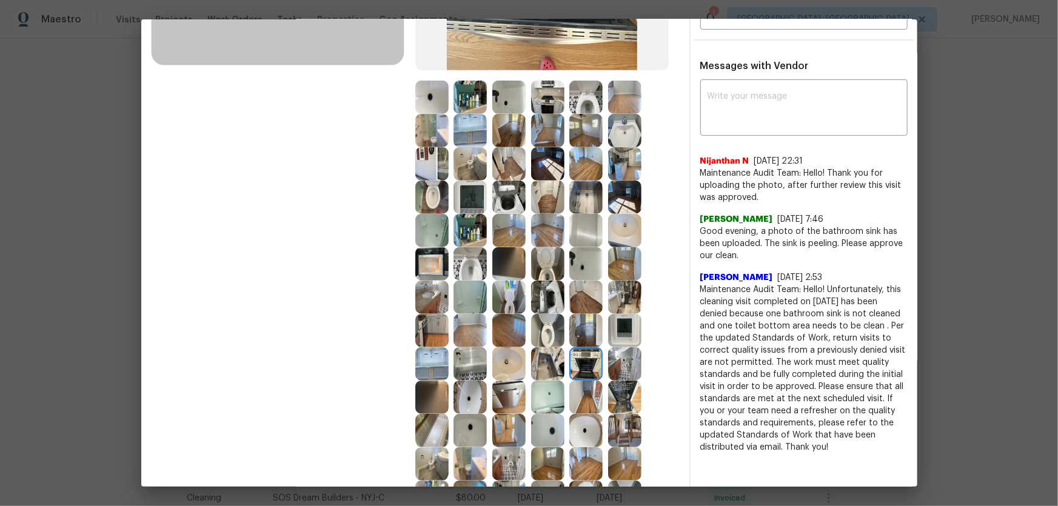
click at [629, 334] on img at bounding box center [624, 330] width 33 height 33
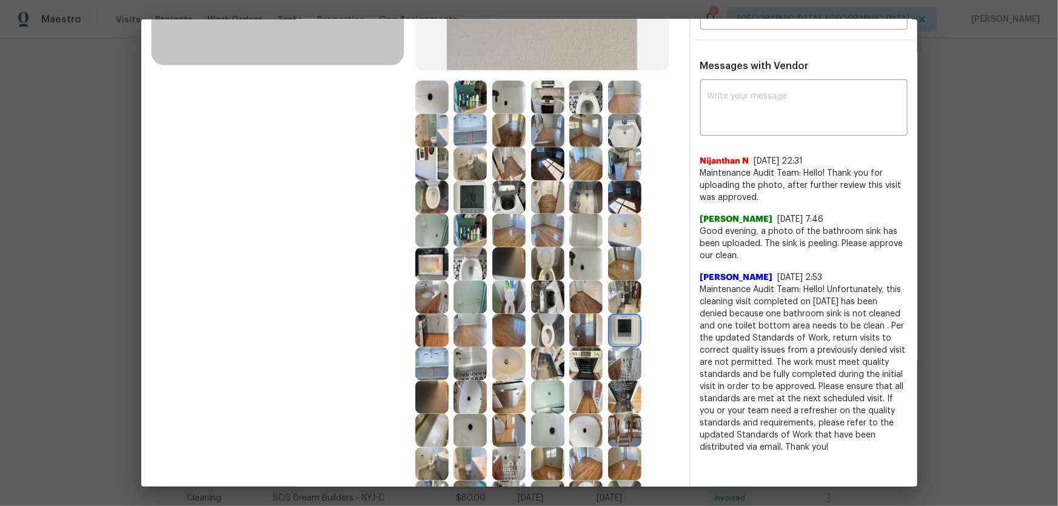
click at [625, 334] on img at bounding box center [624, 363] width 33 height 33
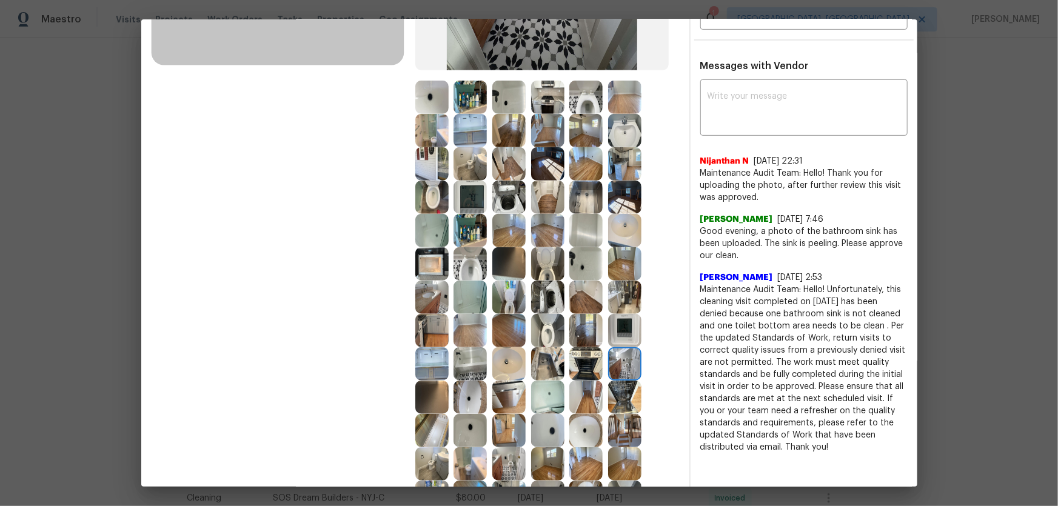
scroll to position [330, 0]
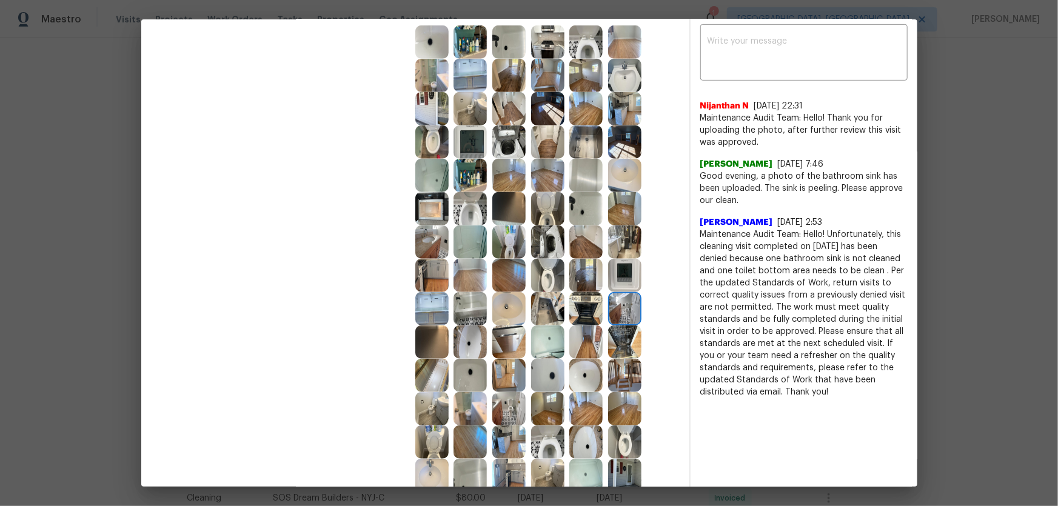
click at [577, 334] on img at bounding box center [585, 408] width 33 height 33
click at [618, 334] on img at bounding box center [624, 408] width 33 height 33
click at [471, 334] on img at bounding box center [469, 441] width 33 height 33
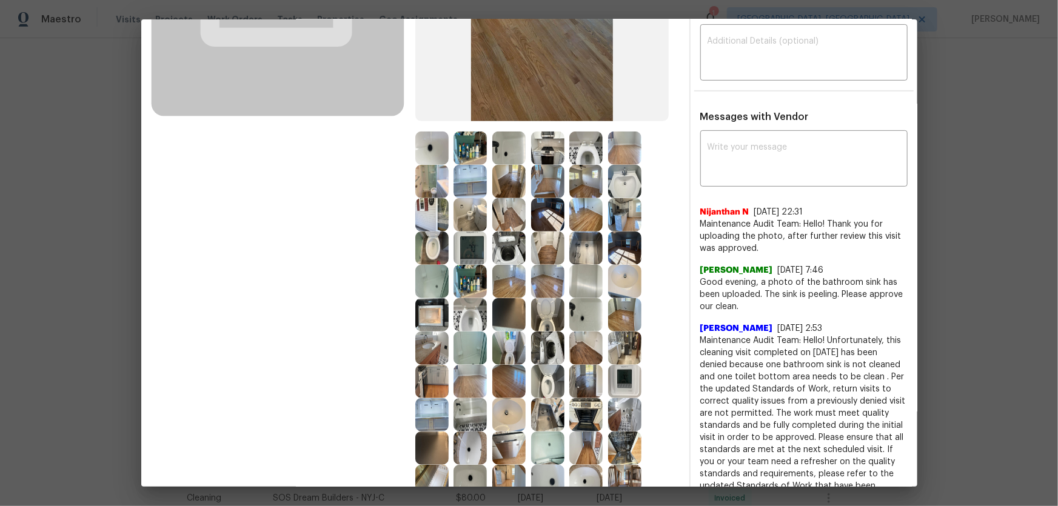
scroll to position [220, 0]
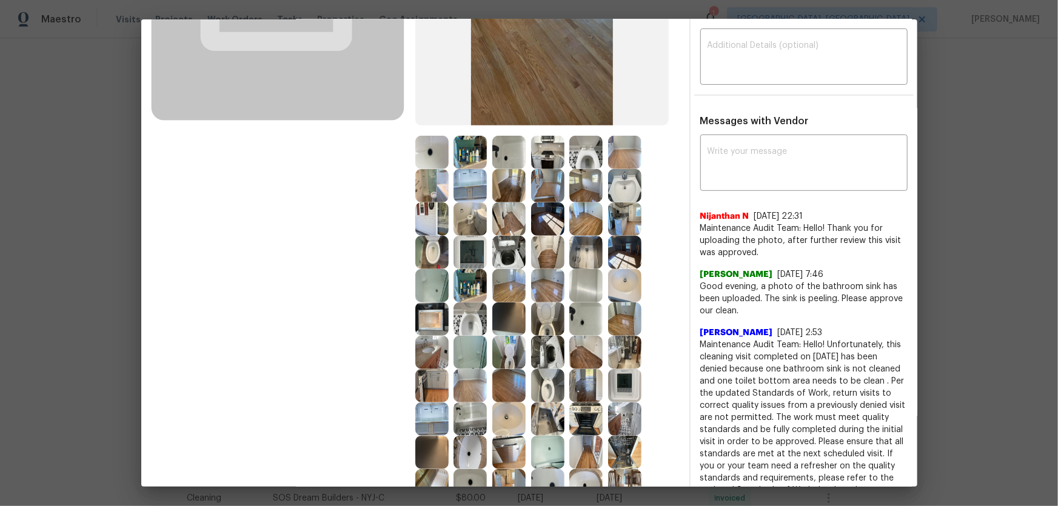
click at [462, 334] on img at bounding box center [469, 352] width 33 height 33
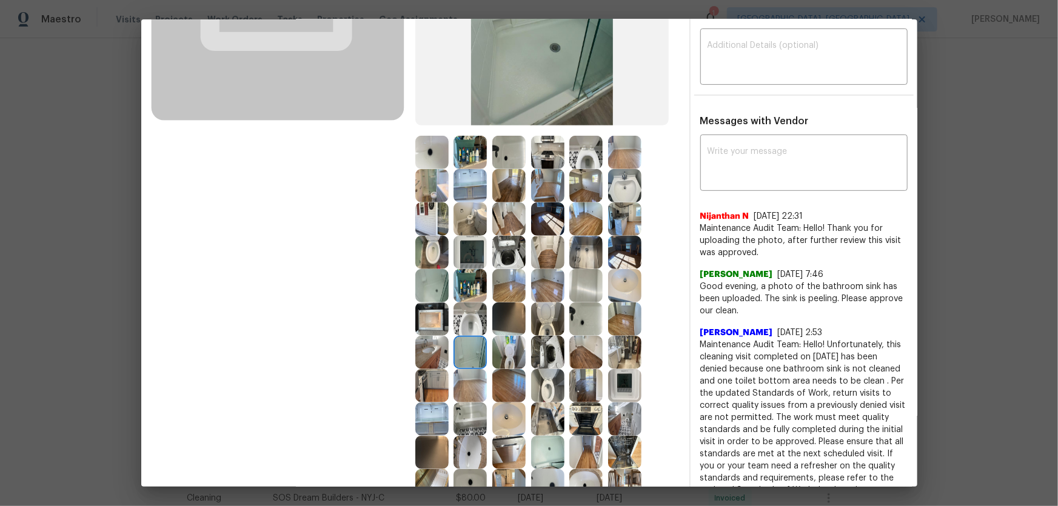
click at [456, 318] on img at bounding box center [469, 318] width 33 height 33
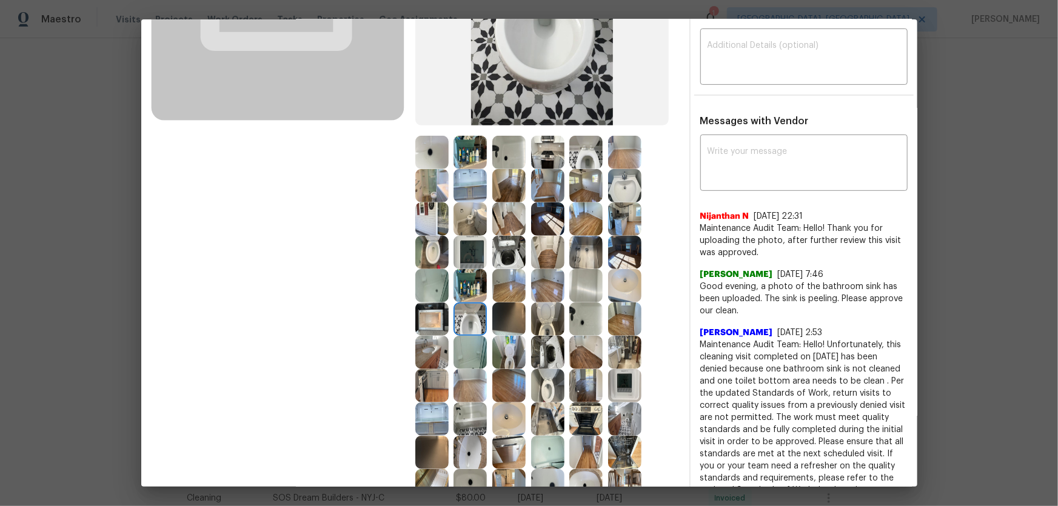
click at [496, 326] on img at bounding box center [508, 318] width 33 height 33
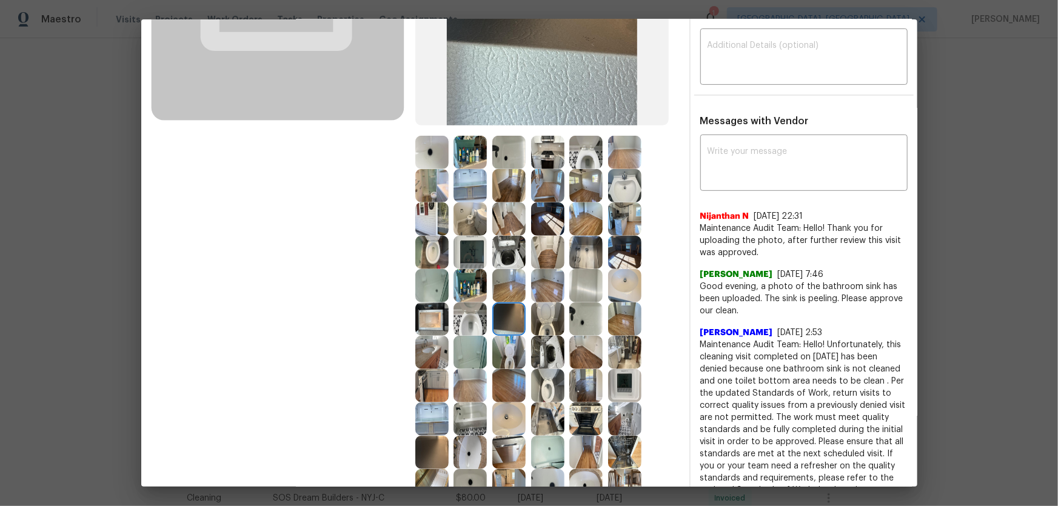
click at [499, 295] on img at bounding box center [508, 285] width 33 height 33
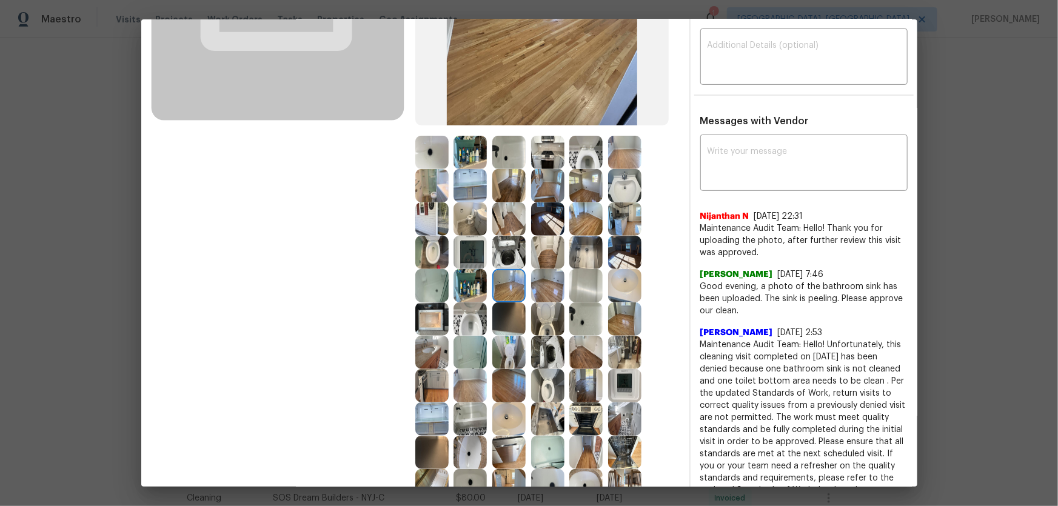
click at [469, 286] on img at bounding box center [469, 285] width 33 height 33
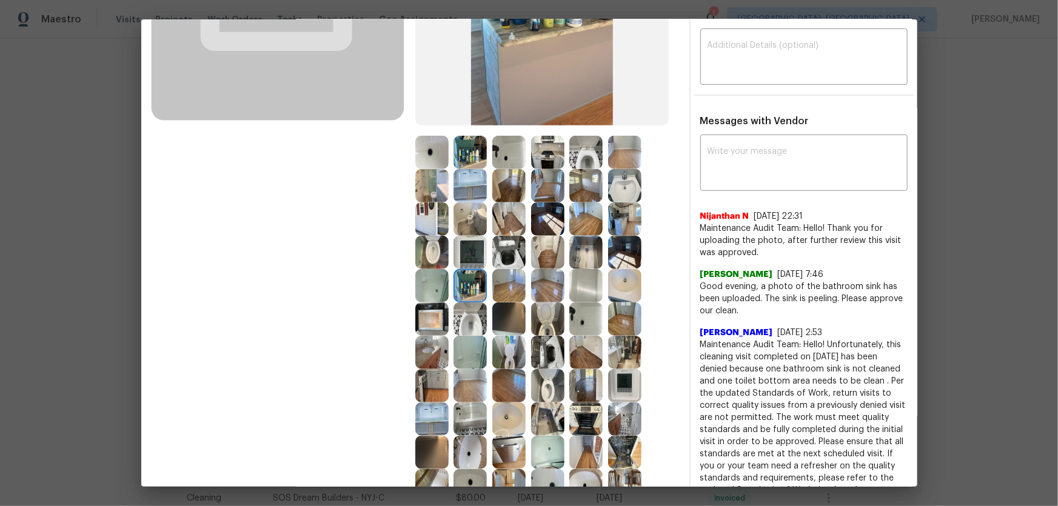
click at [465, 256] on img at bounding box center [469, 252] width 33 height 33
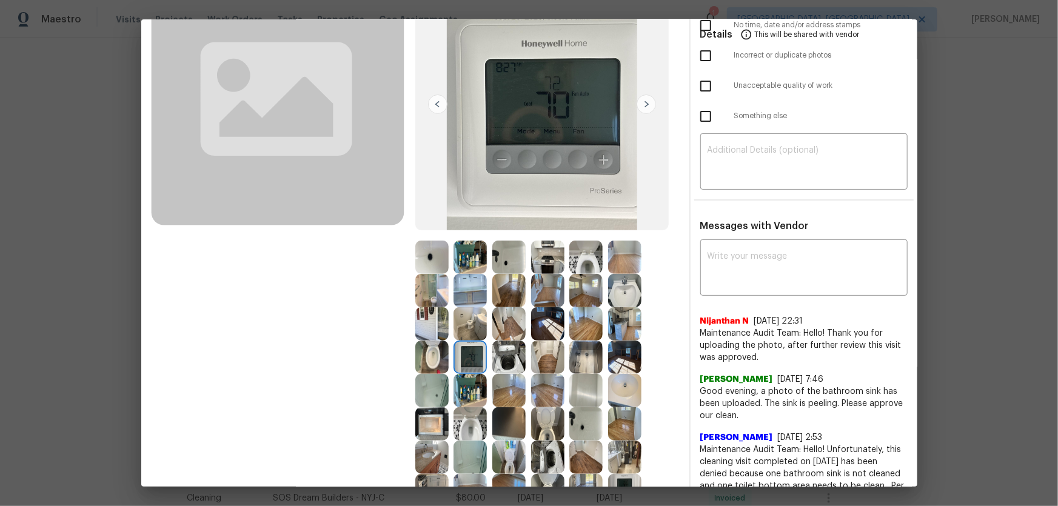
scroll to position [0, 0]
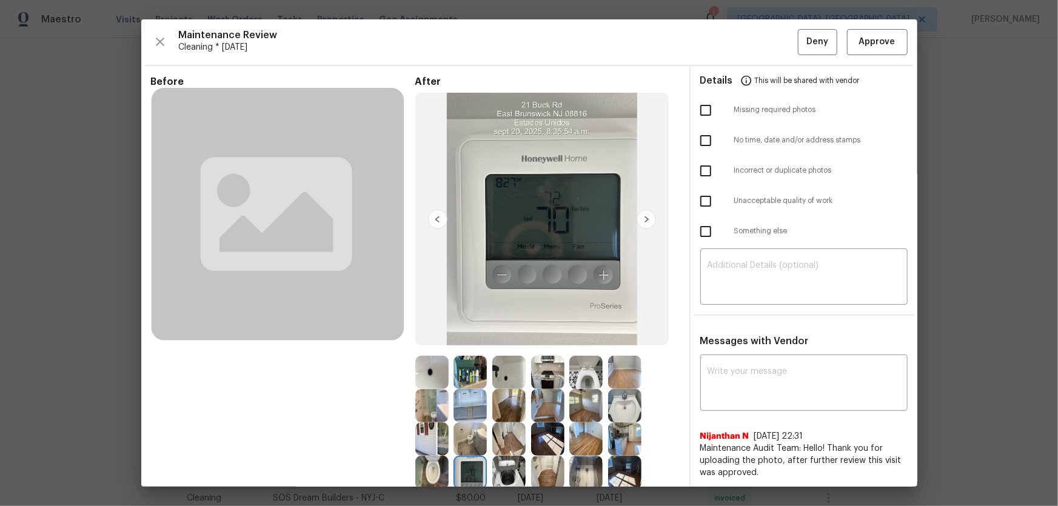
click at [752, 28] on div "Maintenance Review Cleaning * Mon, Sep 15 Deny Approve Before After Requirement…" at bounding box center [529, 252] width 776 height 467
click at [752, 35] on button "Approve" at bounding box center [877, 42] width 61 height 26
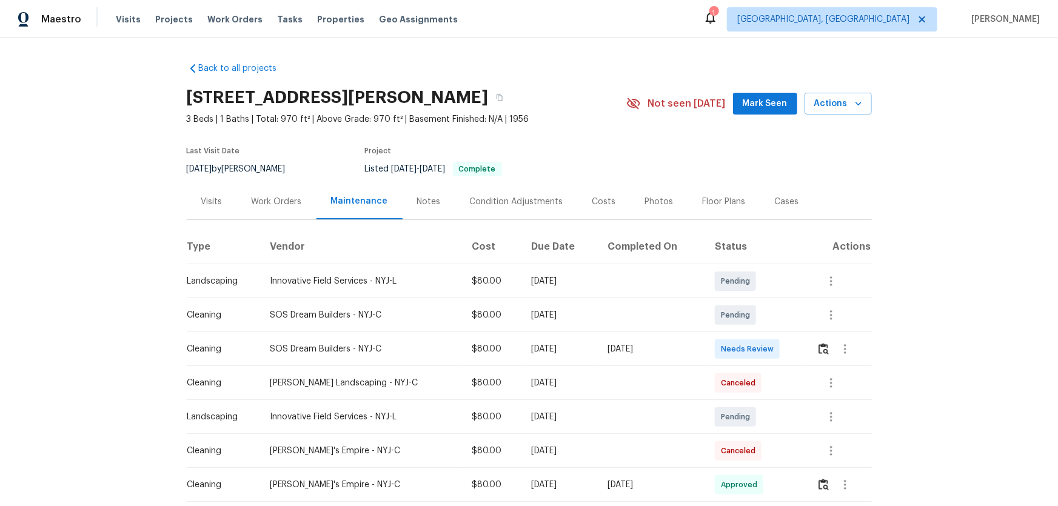
click at [752, 334] on td at bounding box center [839, 349] width 64 height 34
click at [752, 334] on button "button" at bounding box center [823, 349] width 14 height 29
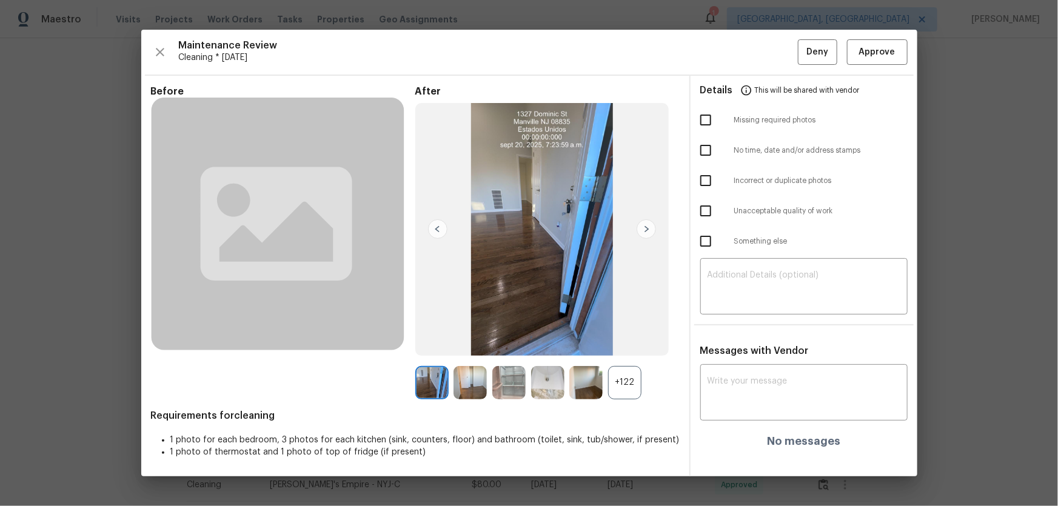
click at [626, 334] on div "+122" at bounding box center [624, 382] width 33 height 33
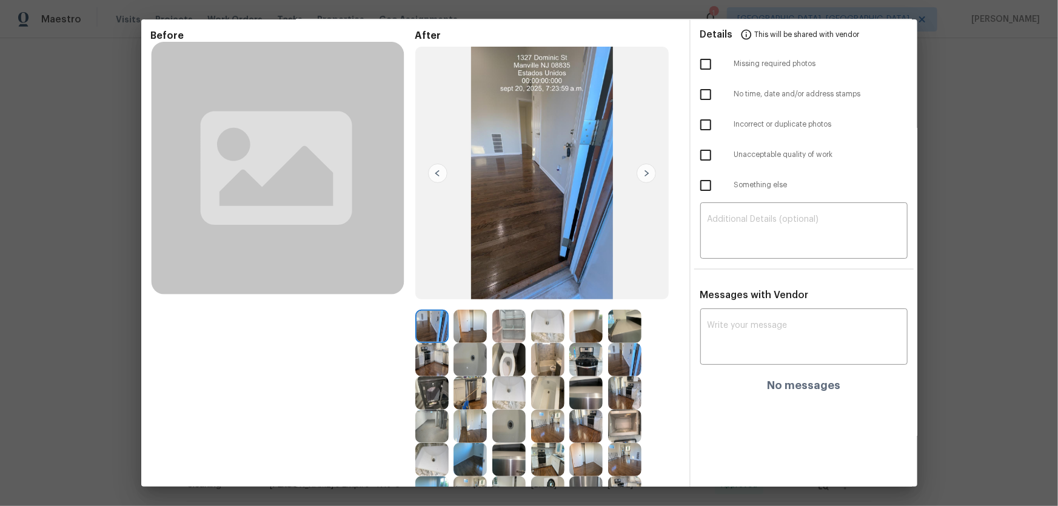
scroll to position [110, 0]
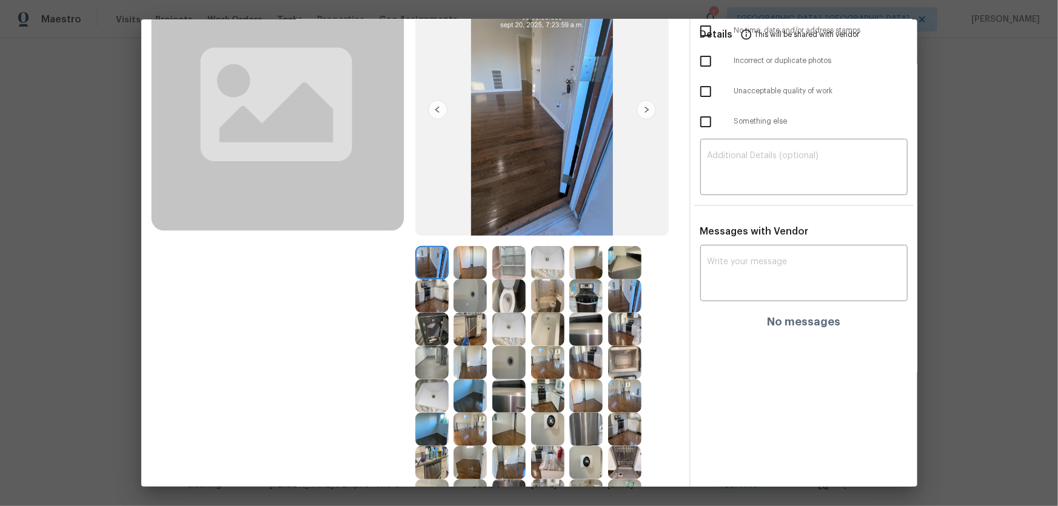
click at [503, 302] on img at bounding box center [508, 295] width 33 height 33
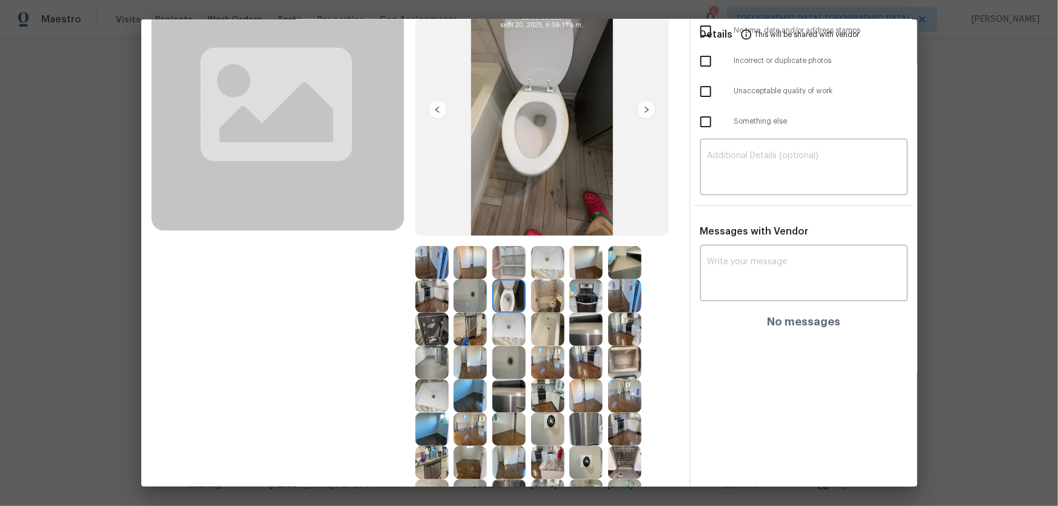
click at [473, 301] on img at bounding box center [469, 295] width 33 height 33
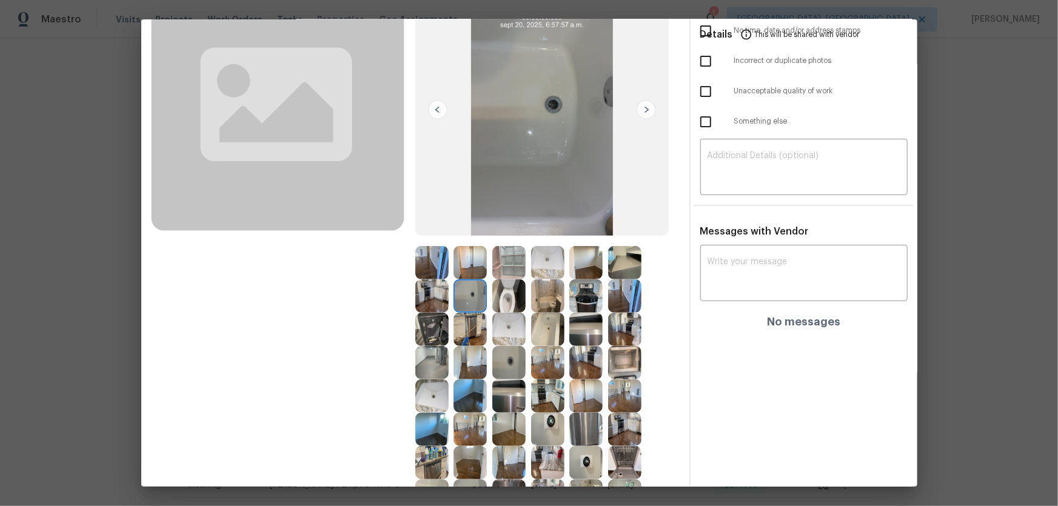
click at [504, 327] on img at bounding box center [508, 329] width 33 height 33
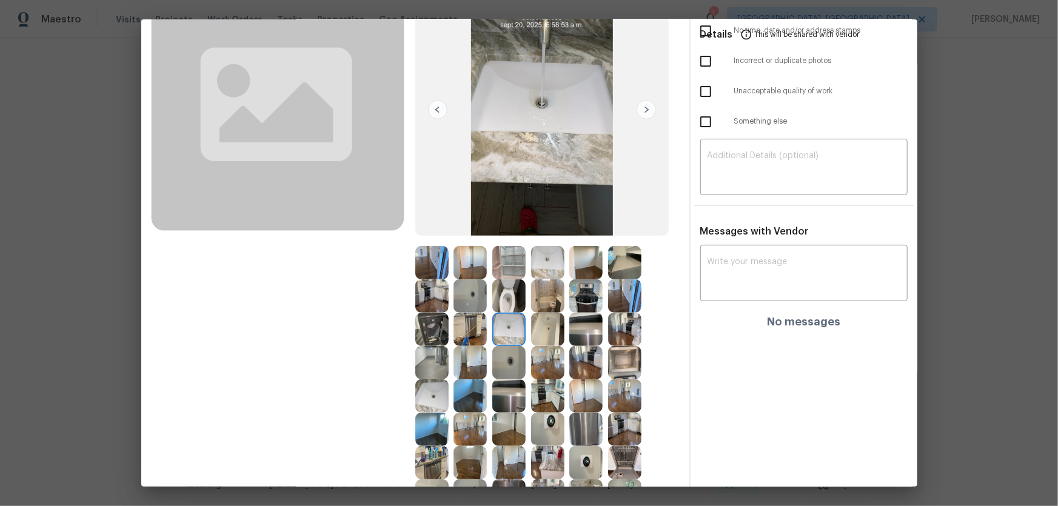
click at [546, 328] on img at bounding box center [547, 329] width 33 height 33
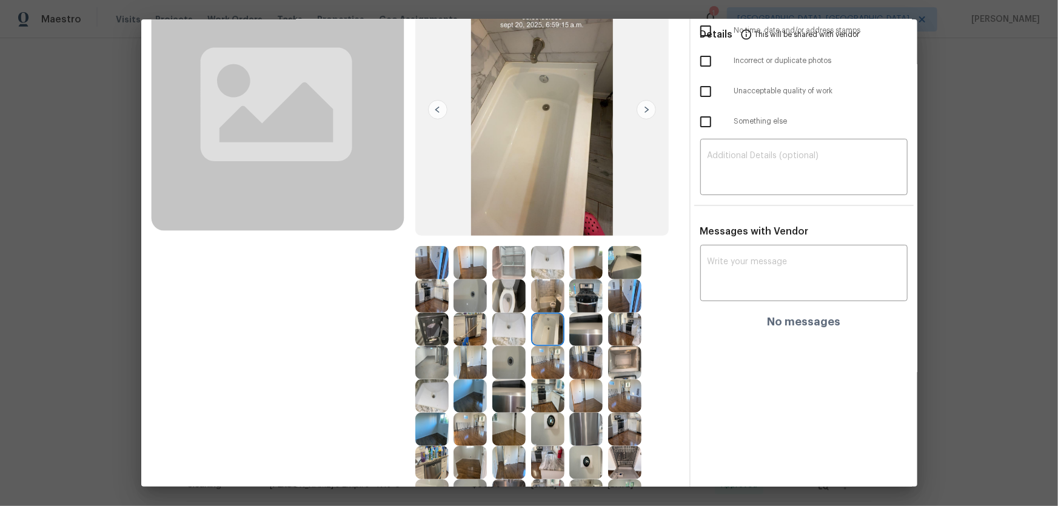
click at [515, 334] on img at bounding box center [508, 362] width 33 height 33
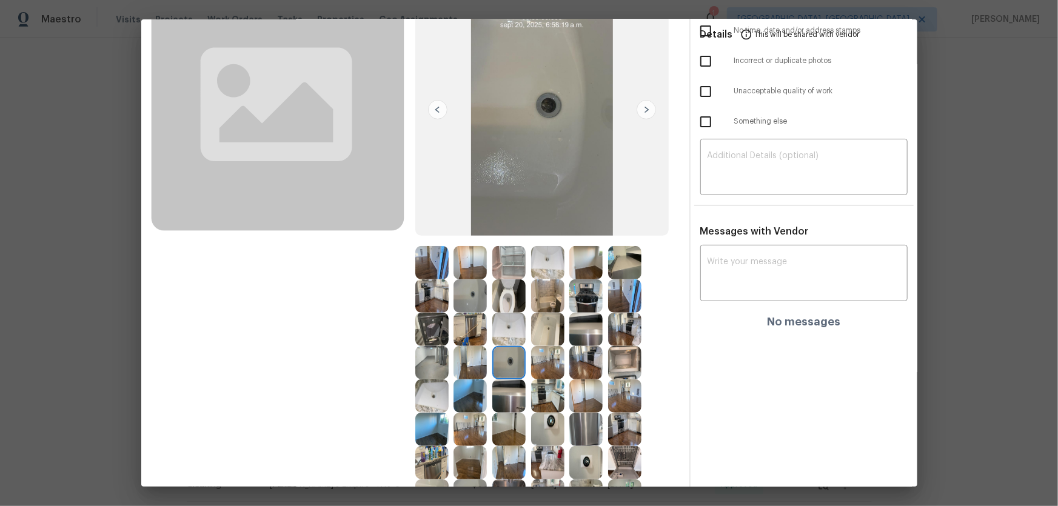
click at [504, 334] on img at bounding box center [508, 395] width 33 height 33
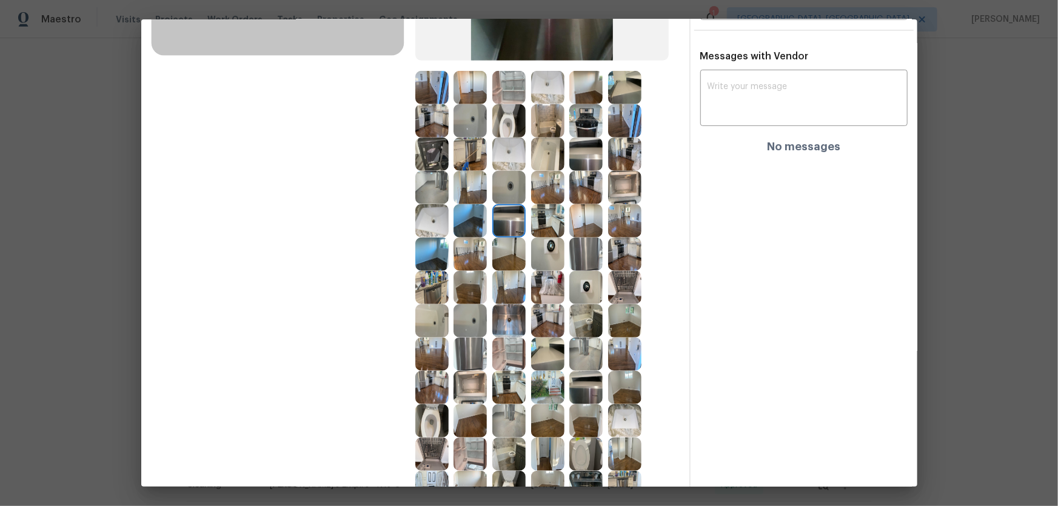
scroll to position [330, 0]
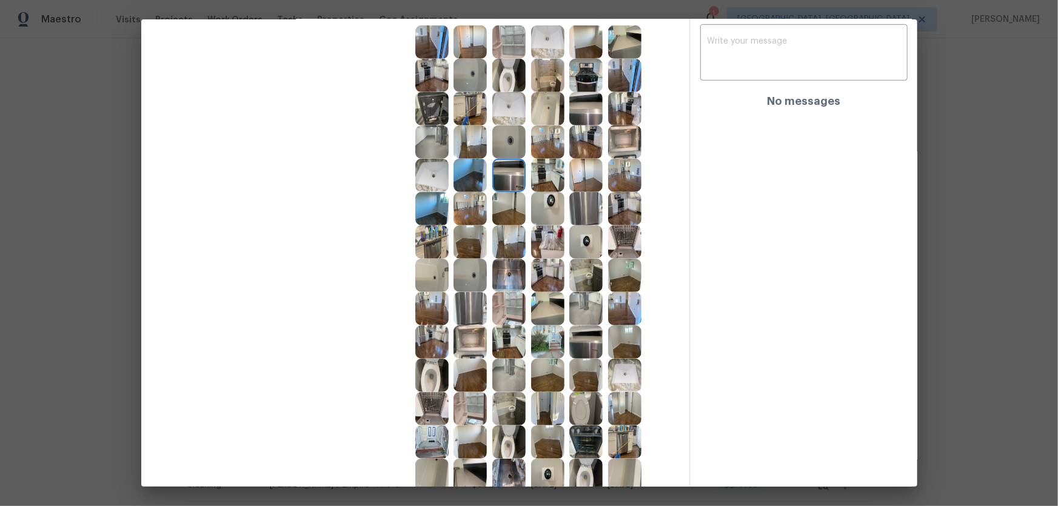
click at [569, 334] on img at bounding box center [585, 375] width 33 height 33
click at [553, 334] on img at bounding box center [547, 375] width 33 height 33
click at [467, 334] on img at bounding box center [469, 375] width 33 height 33
click at [463, 334] on img at bounding box center [469, 441] width 33 height 33
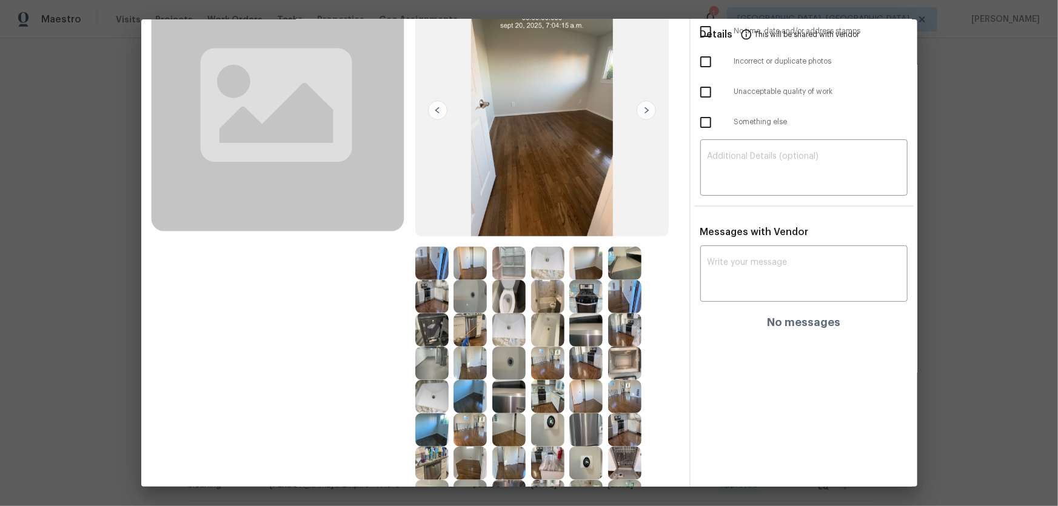
scroll to position [110, 0]
click at [572, 333] on img at bounding box center [585, 329] width 33 height 33
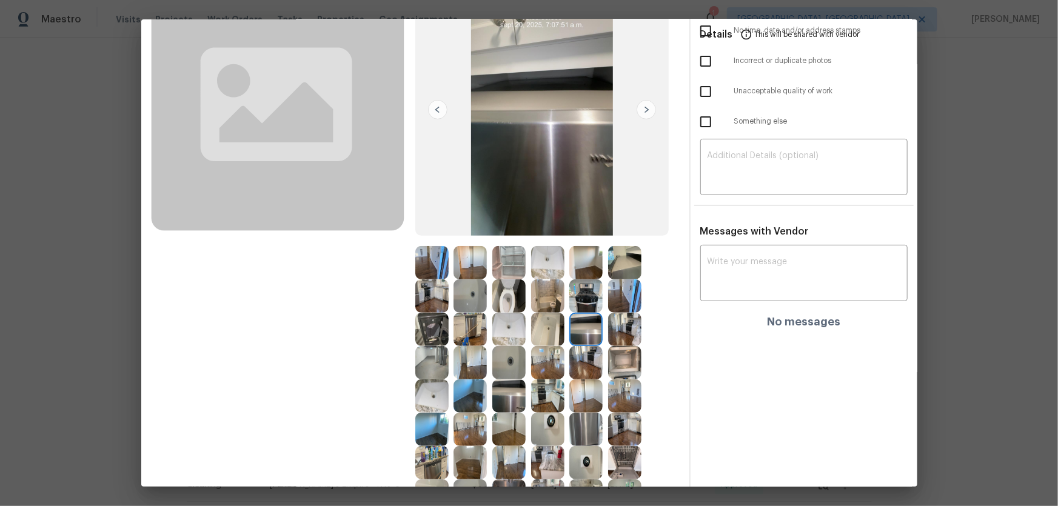
click at [518, 334] on img at bounding box center [508, 395] width 33 height 33
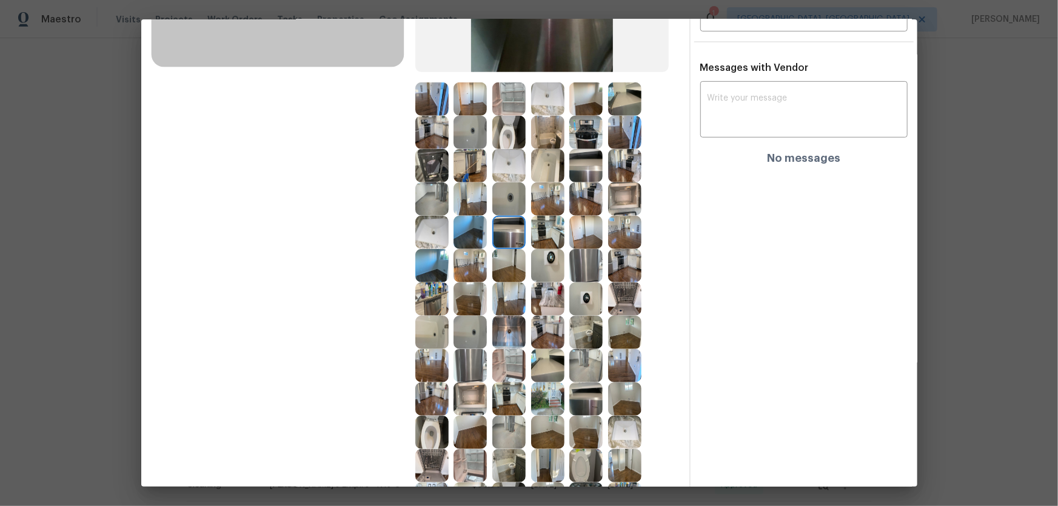
scroll to position [275, 0]
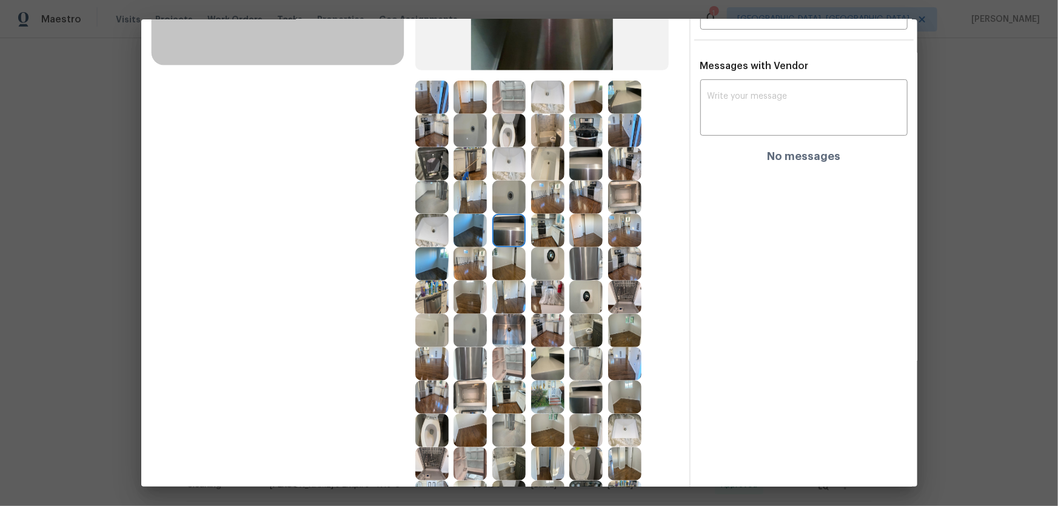
click at [541, 334] on img at bounding box center [547, 363] width 33 height 33
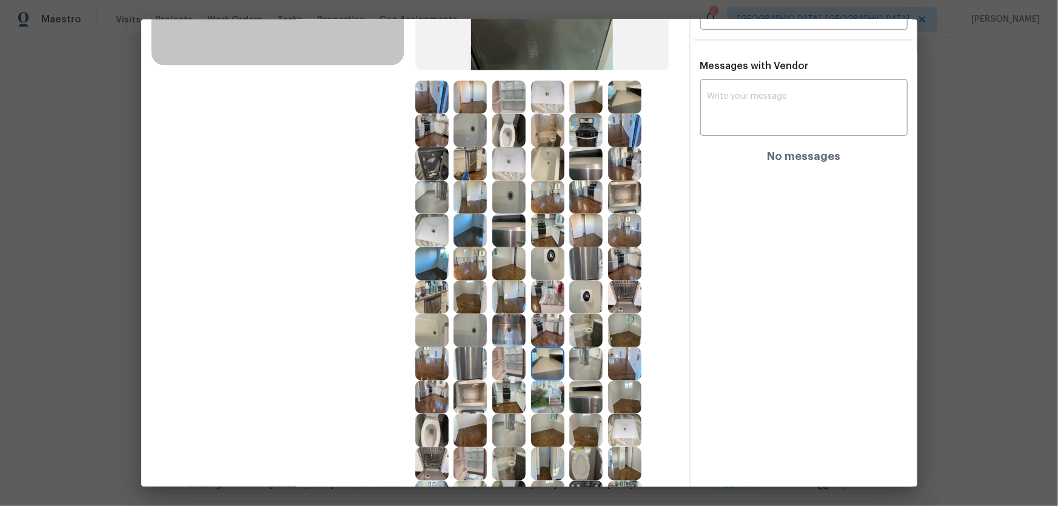
click at [470, 334] on img at bounding box center [469, 397] width 33 height 33
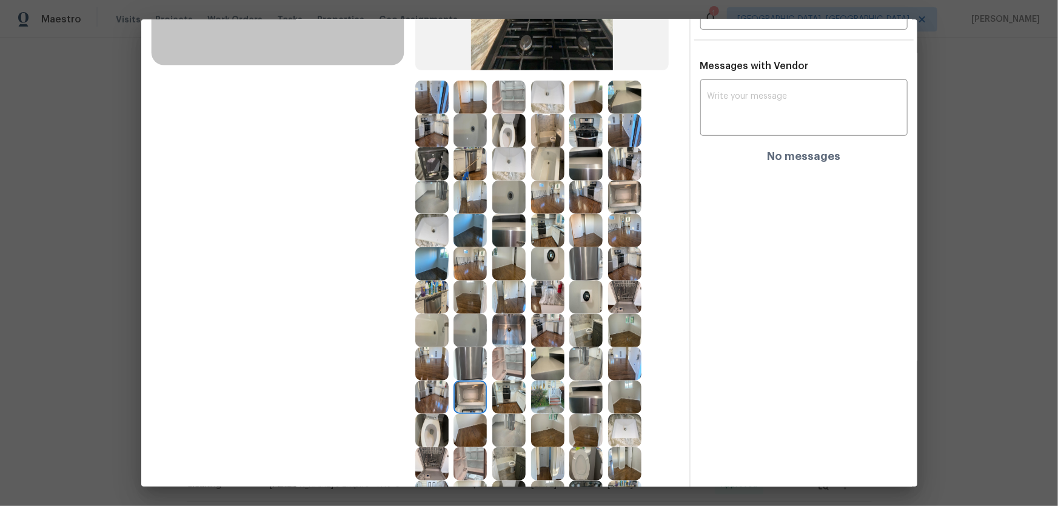
click at [467, 334] on img at bounding box center [469, 363] width 33 height 33
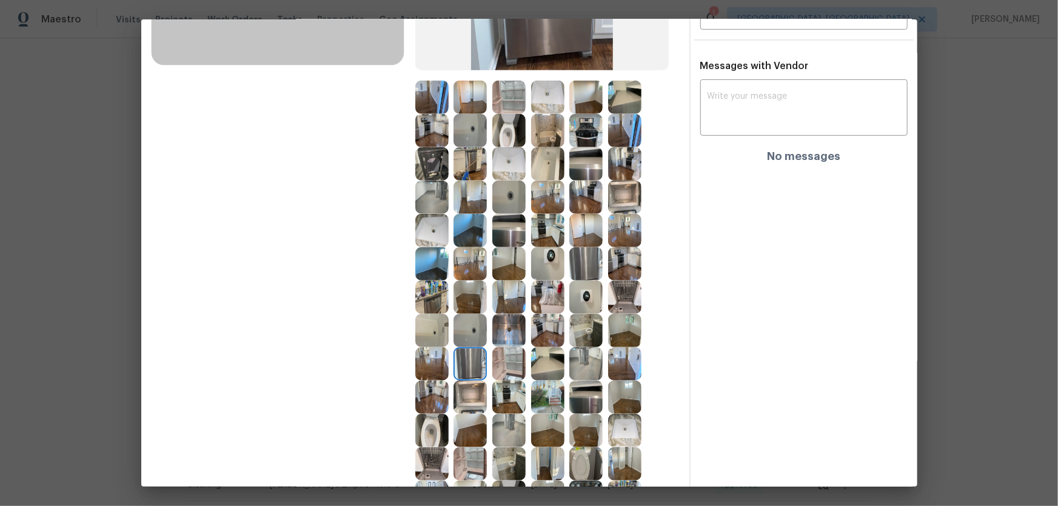
click at [505, 334] on img at bounding box center [508, 330] width 33 height 33
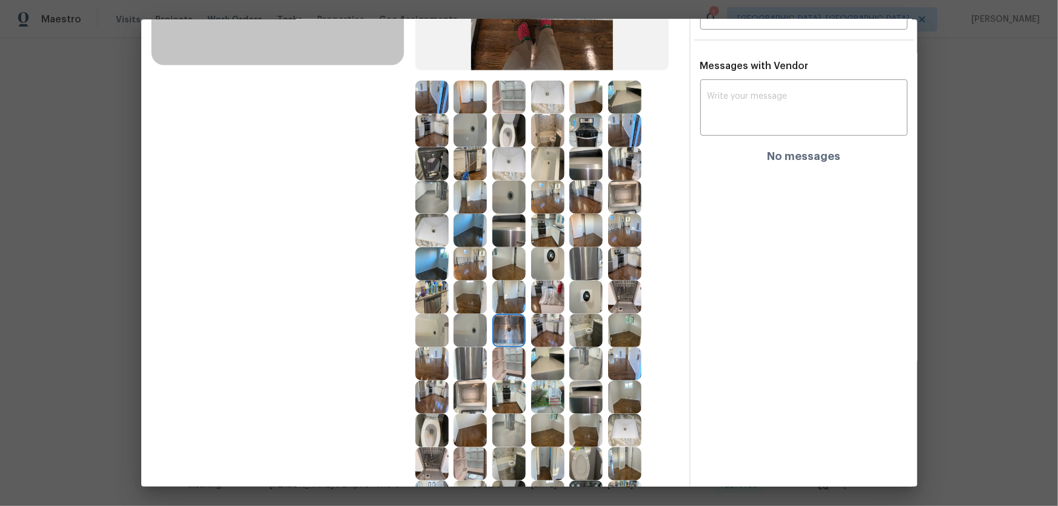
click at [541, 333] on img at bounding box center [547, 330] width 33 height 33
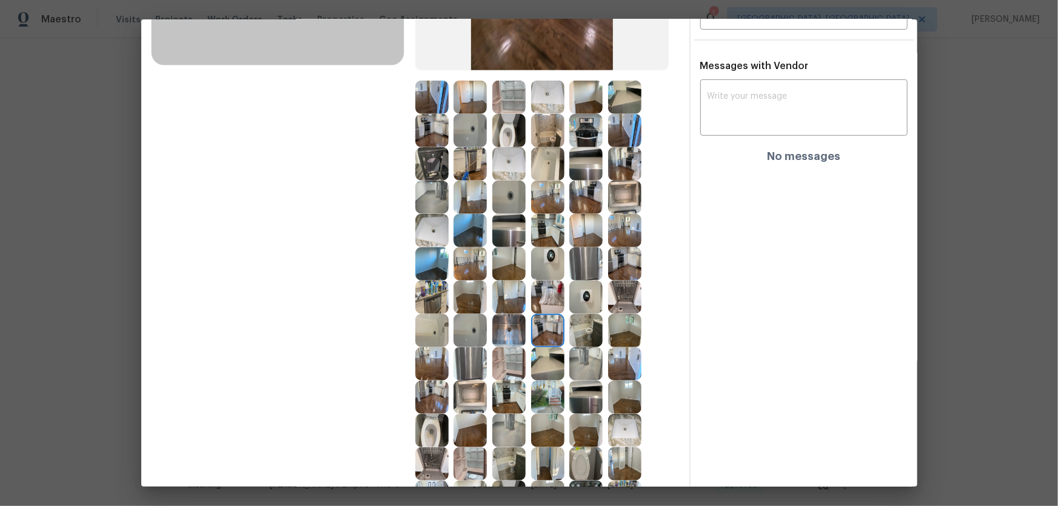
click at [593, 334] on img at bounding box center [585, 330] width 33 height 33
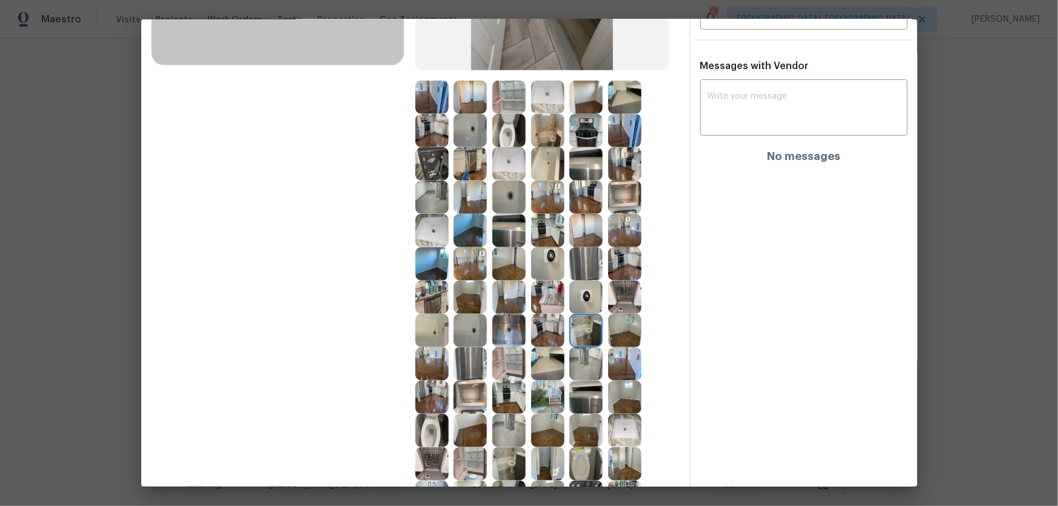
click at [629, 334] on img at bounding box center [624, 330] width 33 height 33
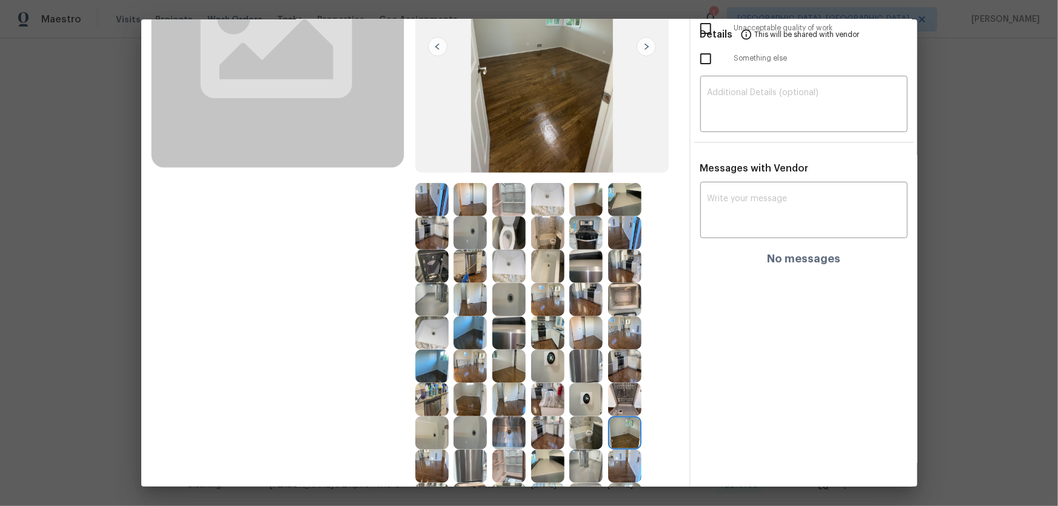
scroll to position [0, 0]
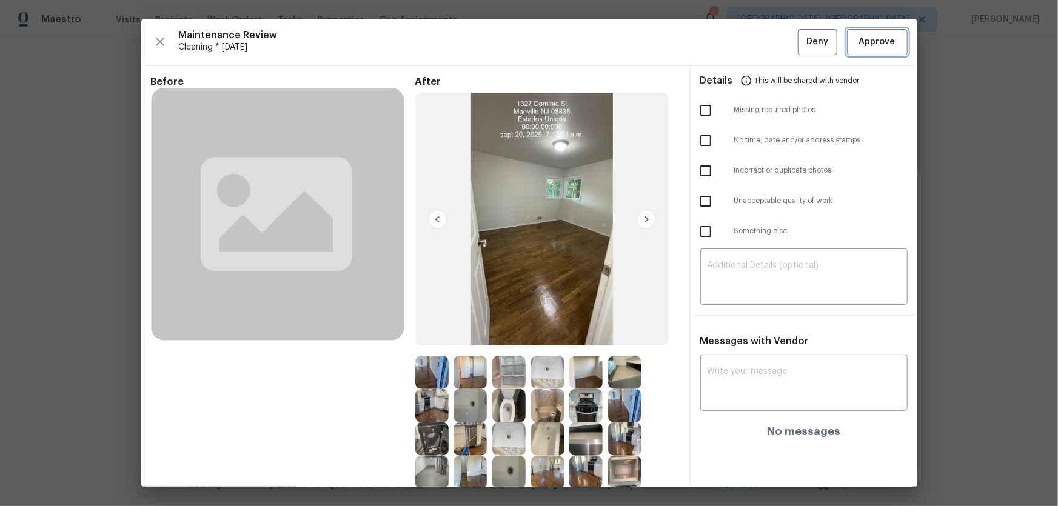
click at [752, 36] on span "Approve" at bounding box center [877, 42] width 36 height 15
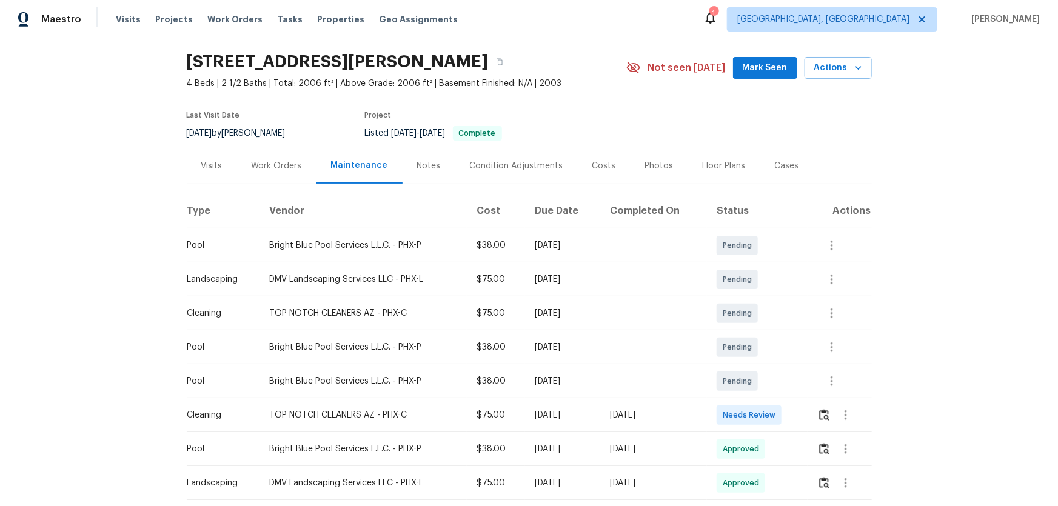
scroll to position [55, 0]
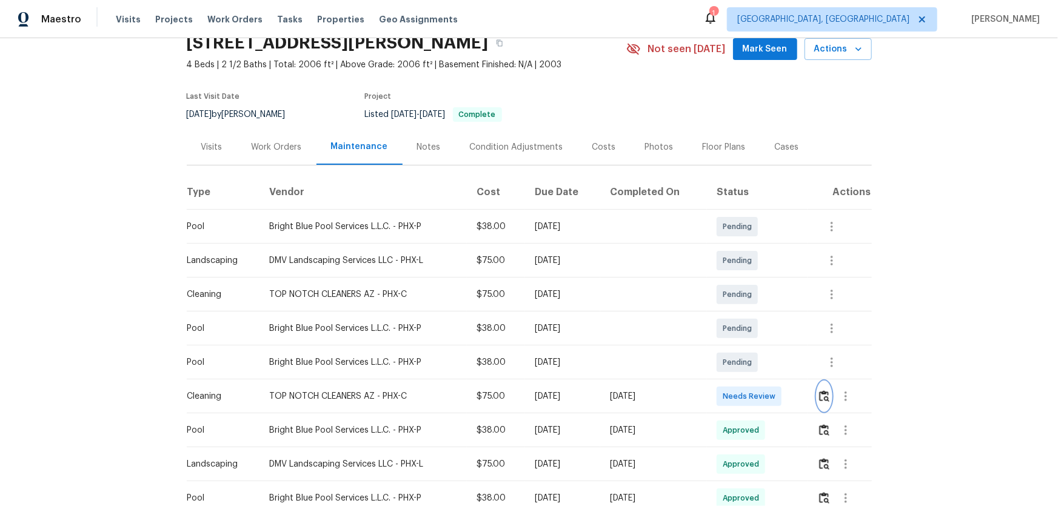
click at [752, 334] on img "button" at bounding box center [824, 396] width 10 height 12
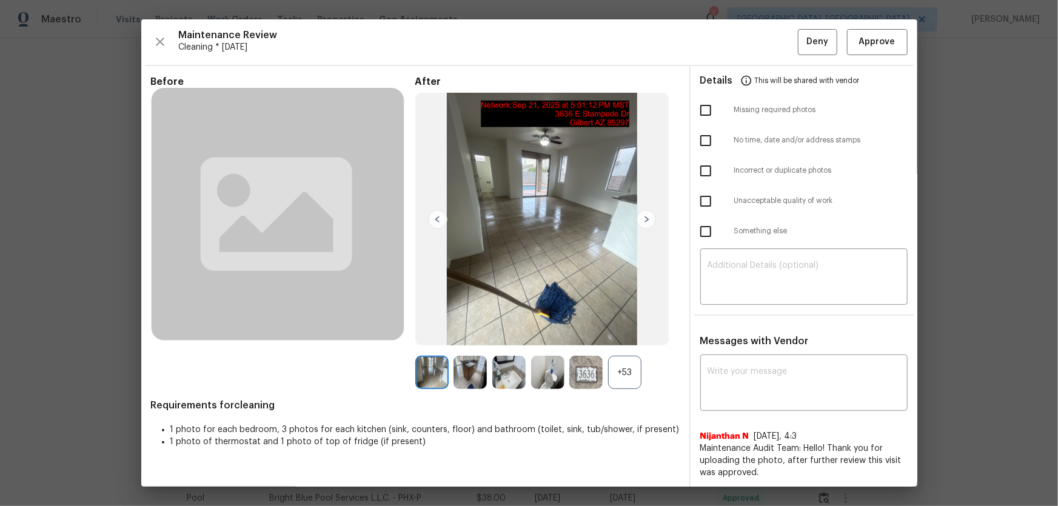
click at [633, 334] on div "+53" at bounding box center [624, 372] width 33 height 33
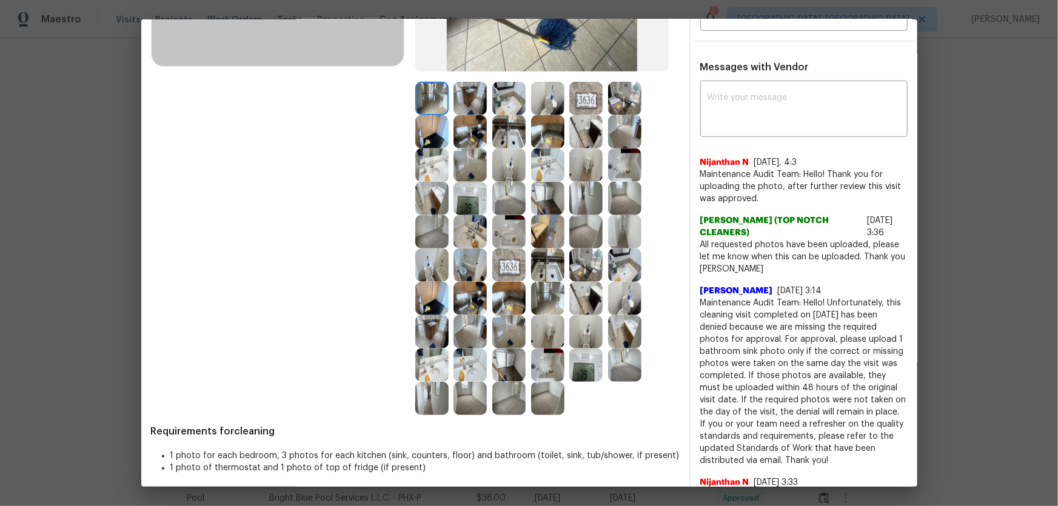
scroll to position [275, 0]
drag, startPoint x: 578, startPoint y: 332, endPoint x: 552, endPoint y: 325, distance: 27.5
click at [578, 333] on img at bounding box center [585, 330] width 33 height 33
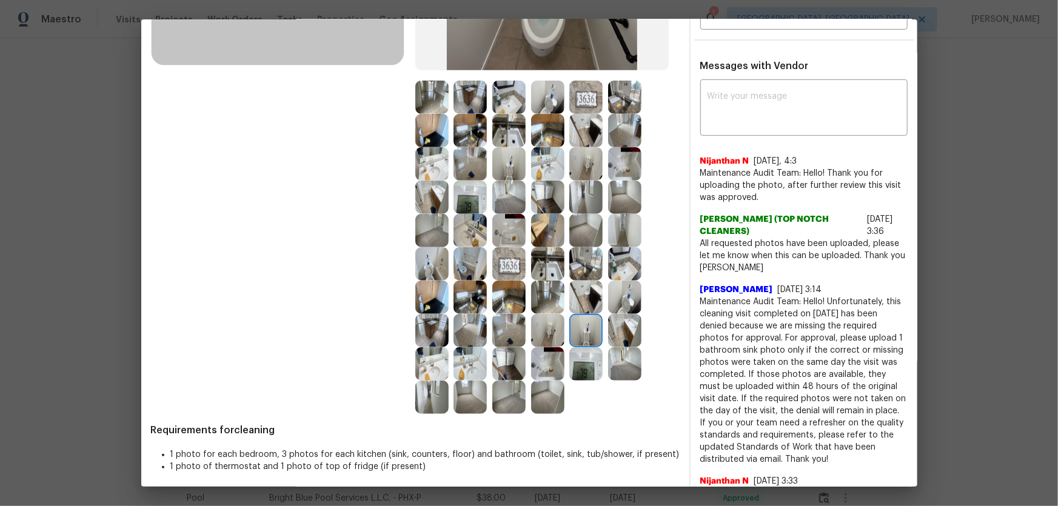
click at [552, 325] on img at bounding box center [547, 330] width 33 height 33
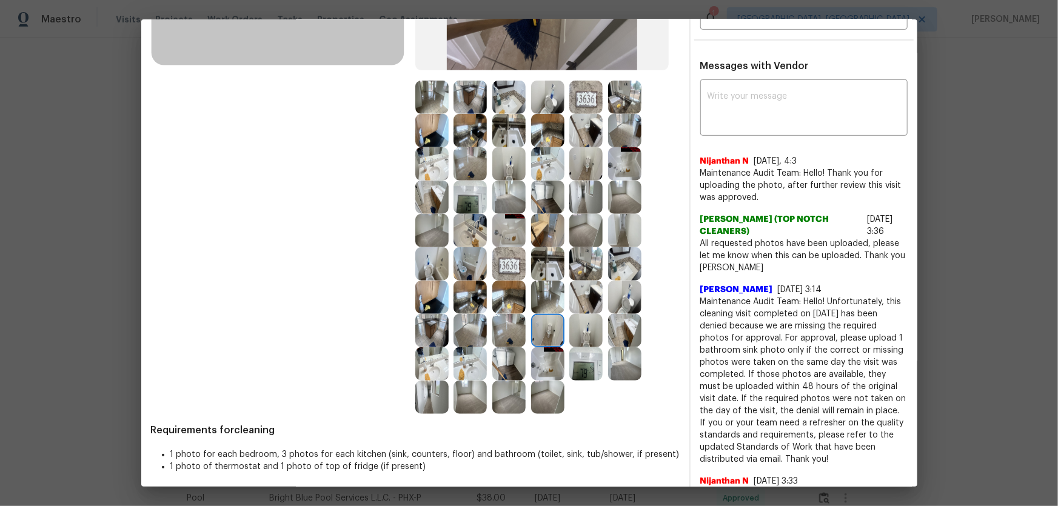
click at [630, 297] on img at bounding box center [624, 297] width 33 height 33
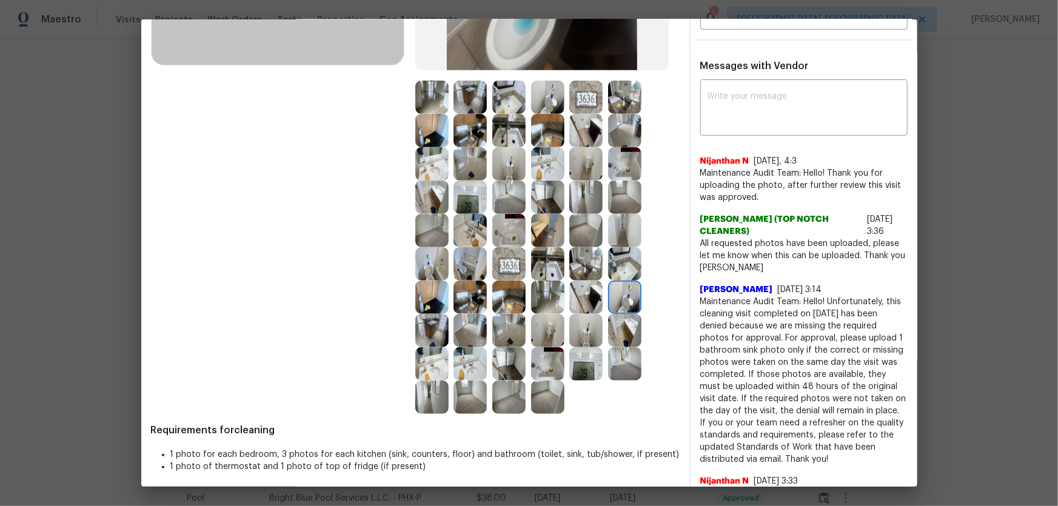
click at [436, 272] on img at bounding box center [431, 263] width 33 height 33
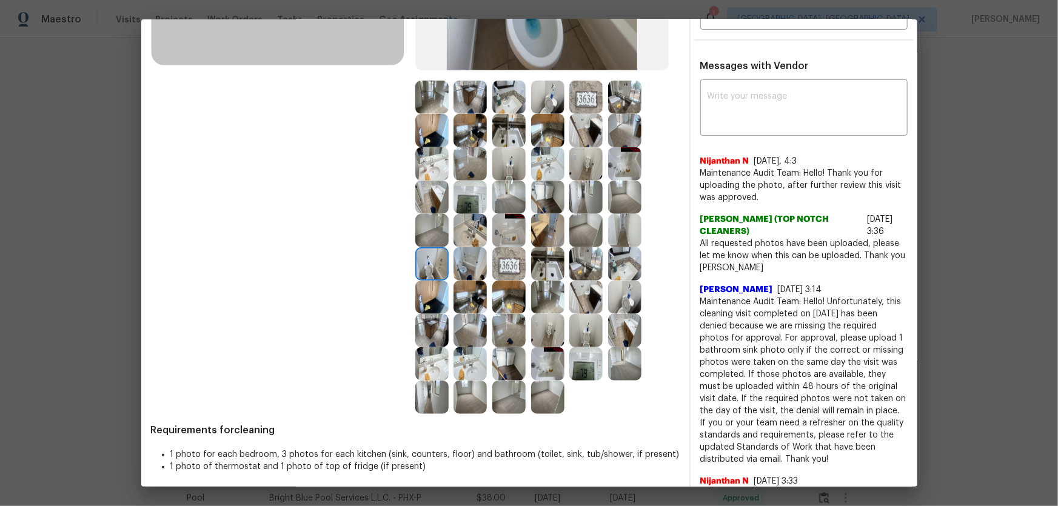
click at [453, 266] on img at bounding box center [469, 263] width 33 height 33
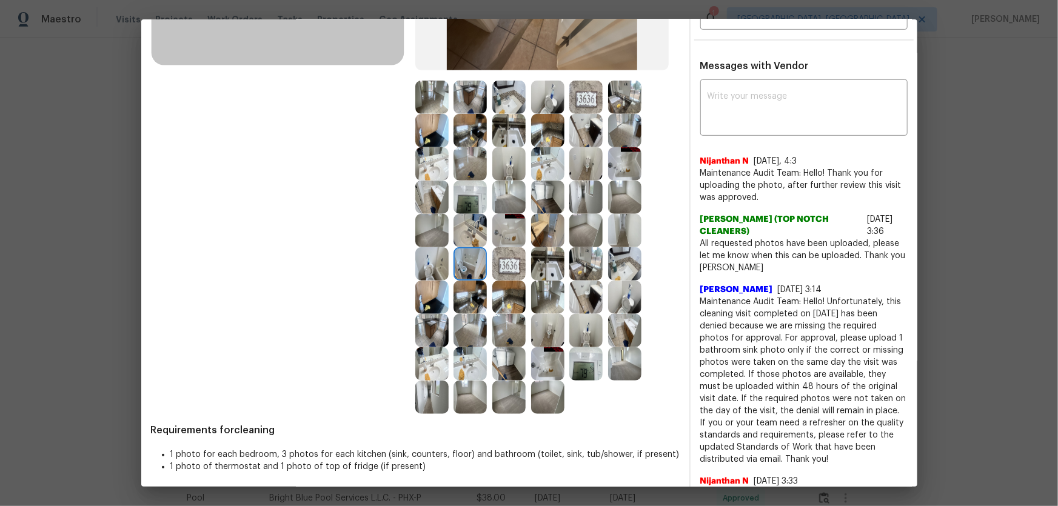
click at [498, 149] on img at bounding box center [508, 163] width 33 height 33
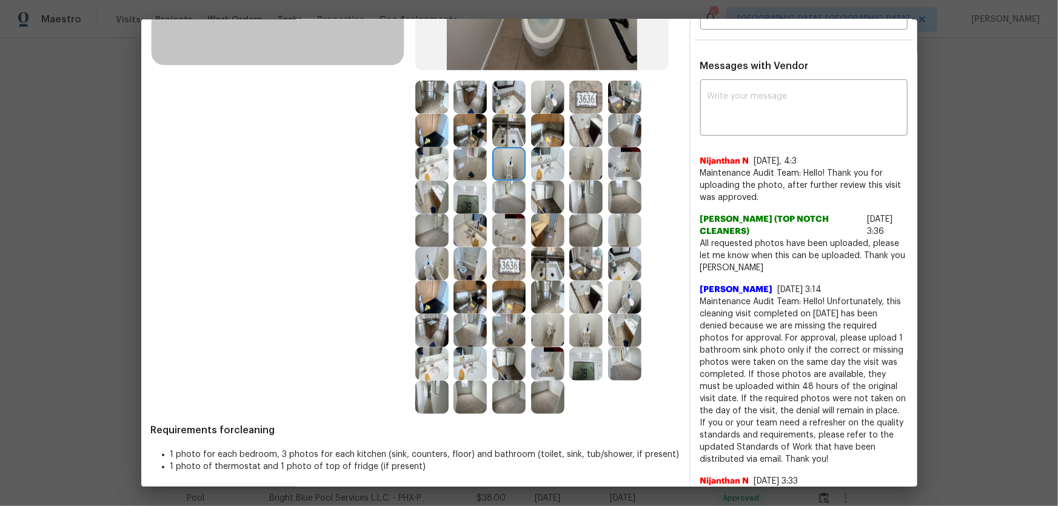
click at [499, 105] on img at bounding box center [508, 97] width 33 height 33
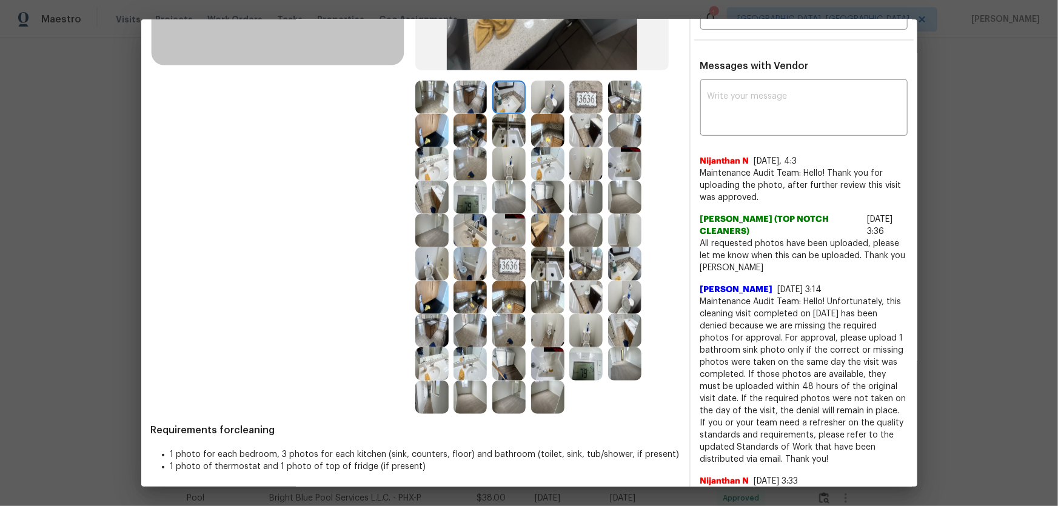
click at [434, 175] on img at bounding box center [431, 163] width 33 height 33
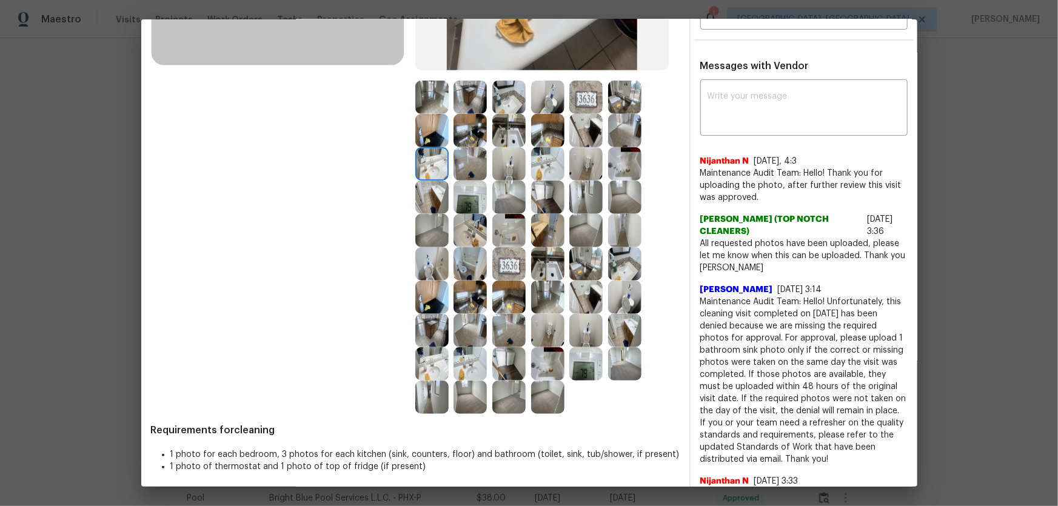
click at [545, 165] on img at bounding box center [547, 163] width 33 height 33
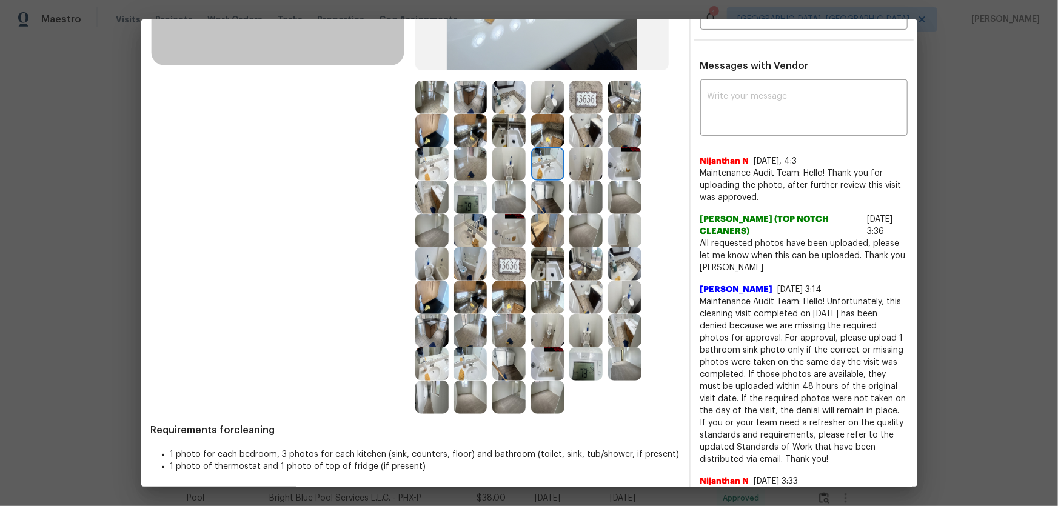
click at [507, 191] on img at bounding box center [508, 197] width 33 height 33
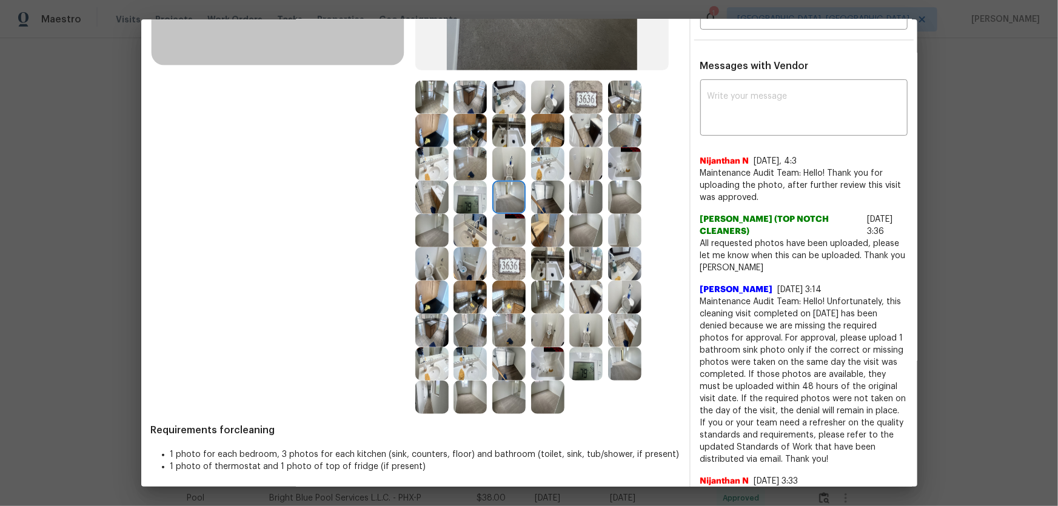
click at [485, 191] on div at bounding box center [472, 197] width 39 height 33
click at [501, 210] on img at bounding box center [508, 197] width 33 height 33
click at [464, 334] on img at bounding box center [469, 363] width 33 height 33
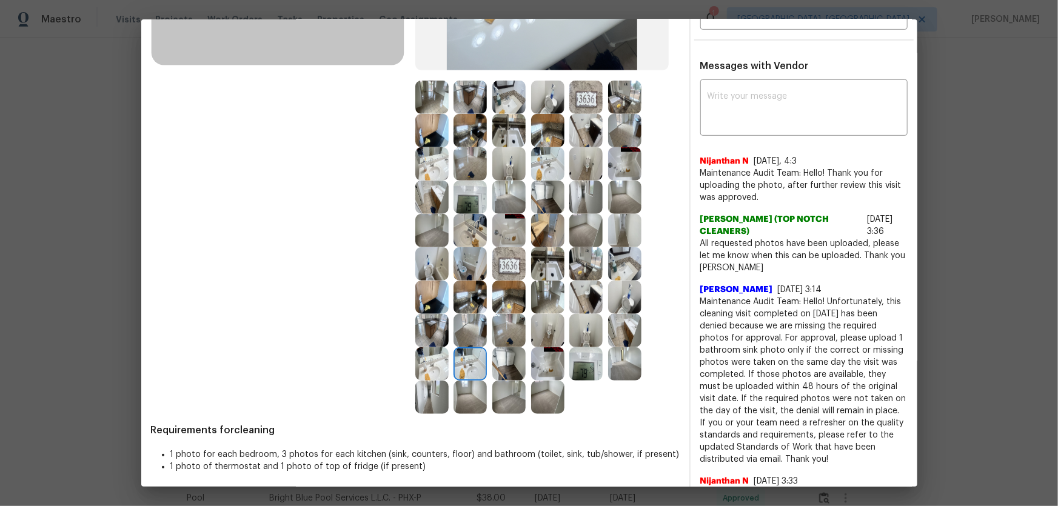
click at [459, 259] on img at bounding box center [469, 263] width 33 height 33
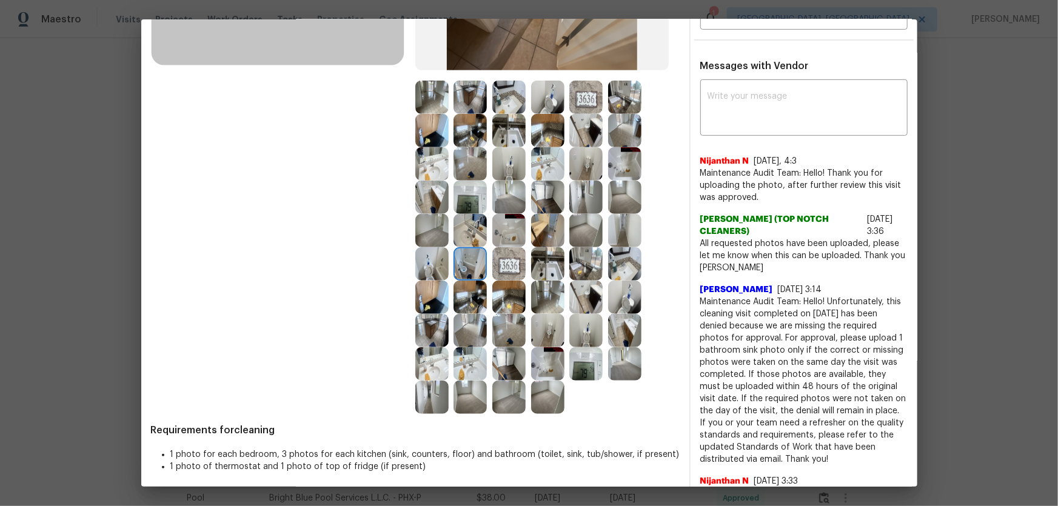
click at [461, 233] on img at bounding box center [469, 230] width 33 height 33
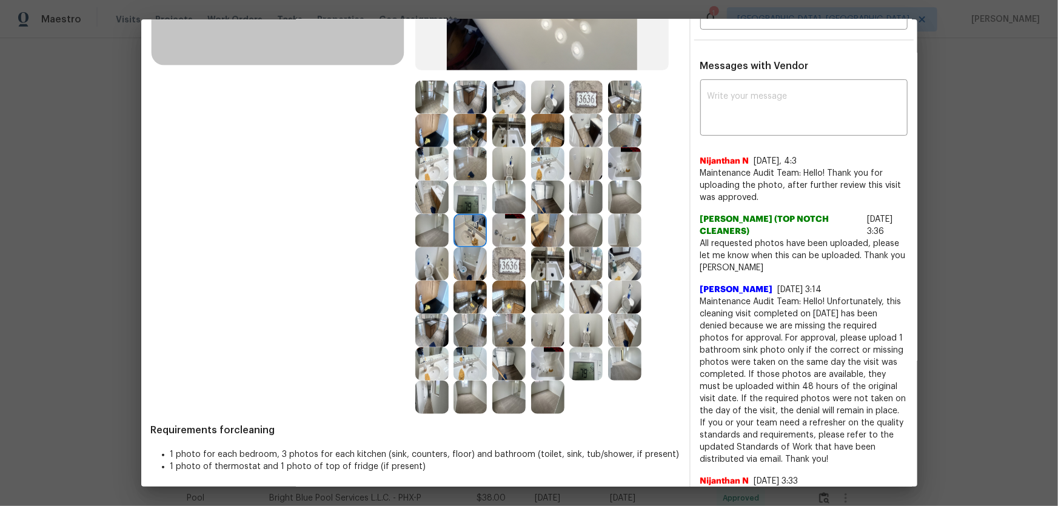
click at [497, 231] on img at bounding box center [508, 230] width 33 height 33
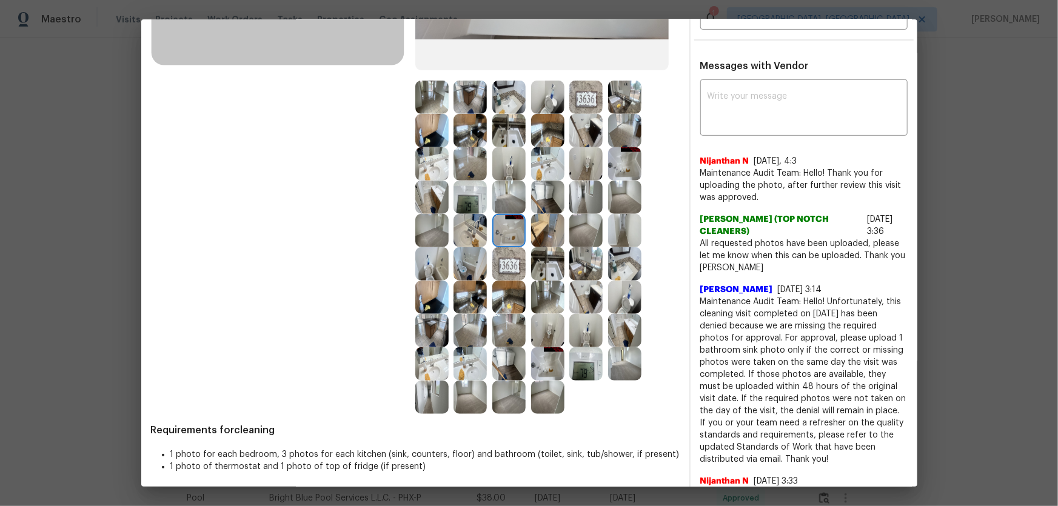
click at [478, 121] on img at bounding box center [469, 130] width 33 height 33
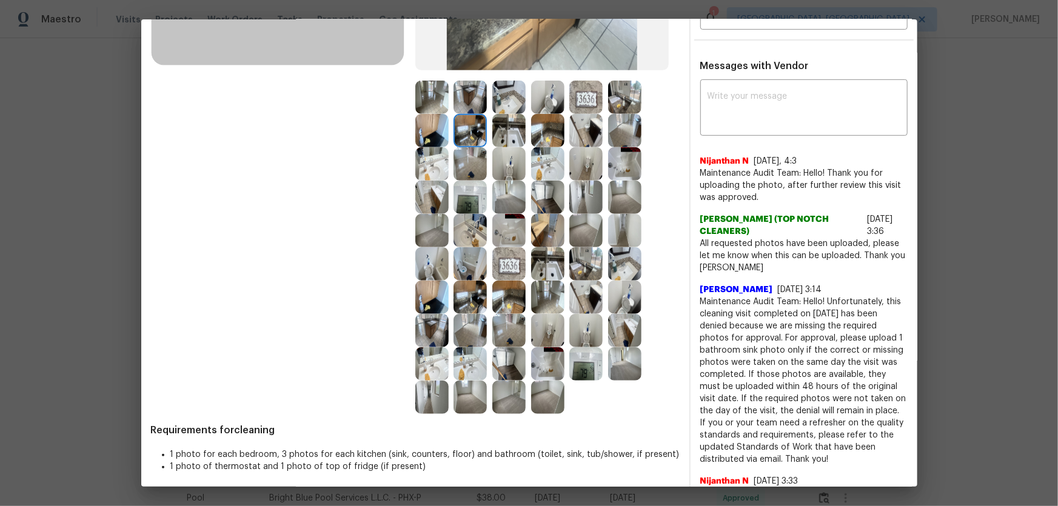
click at [477, 109] on img at bounding box center [469, 97] width 33 height 33
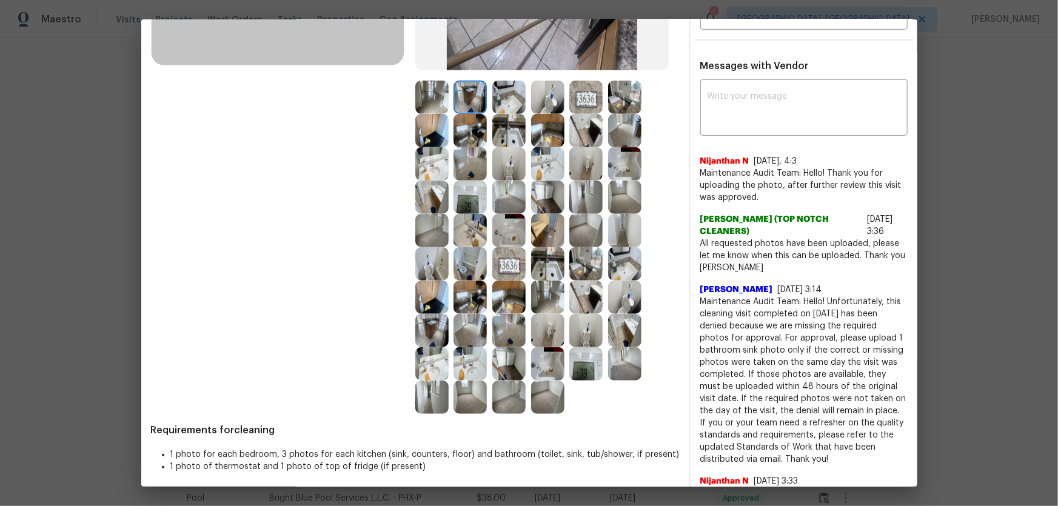
click at [492, 114] on img at bounding box center [508, 130] width 33 height 33
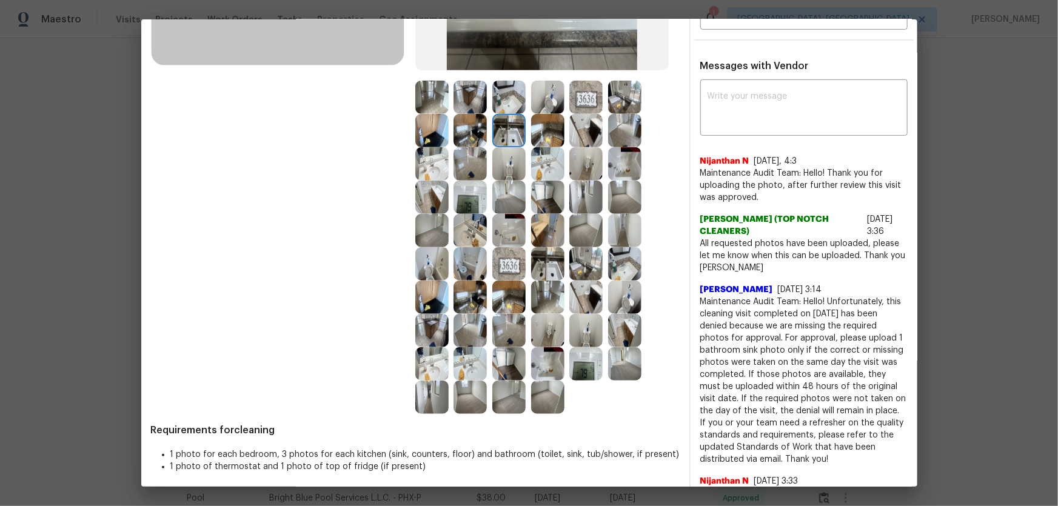
click at [495, 136] on img at bounding box center [508, 130] width 33 height 33
click at [465, 185] on img at bounding box center [469, 197] width 33 height 33
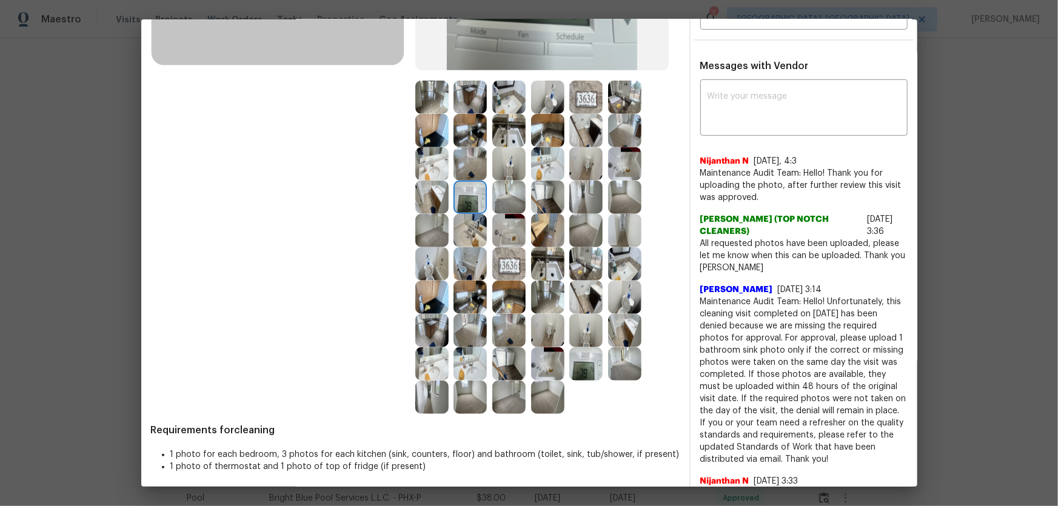
click at [423, 187] on img at bounding box center [431, 197] width 33 height 33
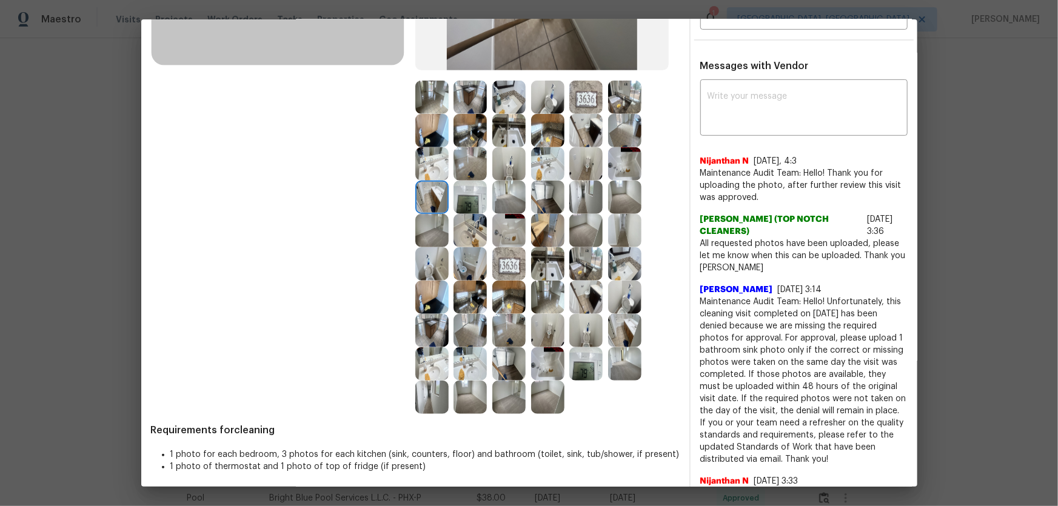
click at [453, 170] on img at bounding box center [469, 163] width 33 height 33
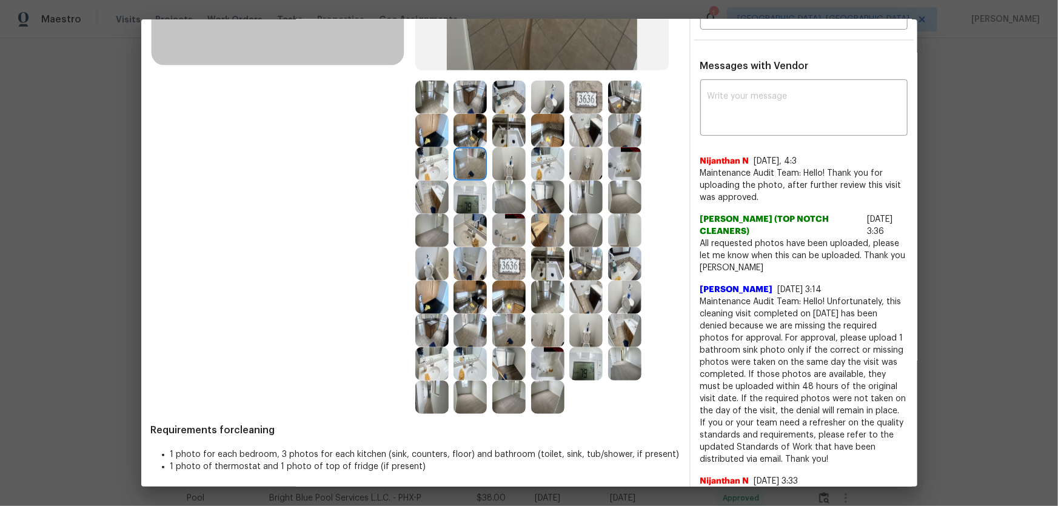
click at [505, 204] on img at bounding box center [508, 197] width 33 height 33
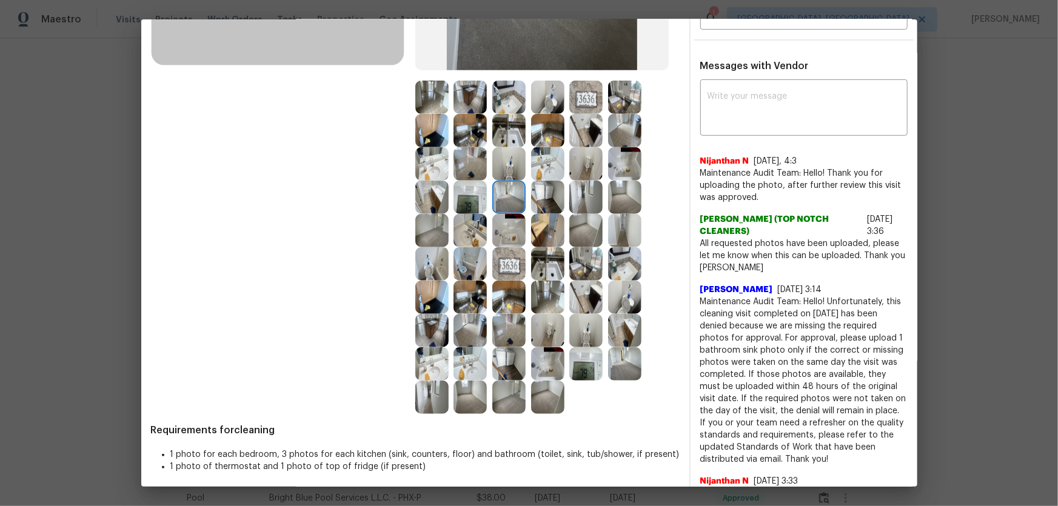
click at [576, 233] on img at bounding box center [585, 230] width 33 height 33
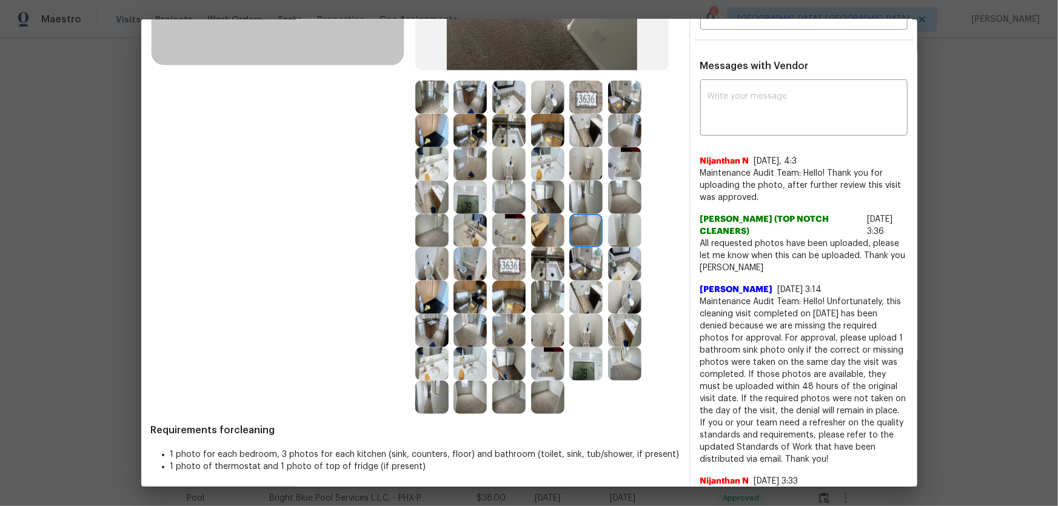
drag, startPoint x: 609, startPoint y: 204, endPoint x: 536, endPoint y: 221, distance: 75.1
click at [609, 204] on img at bounding box center [624, 197] width 33 height 33
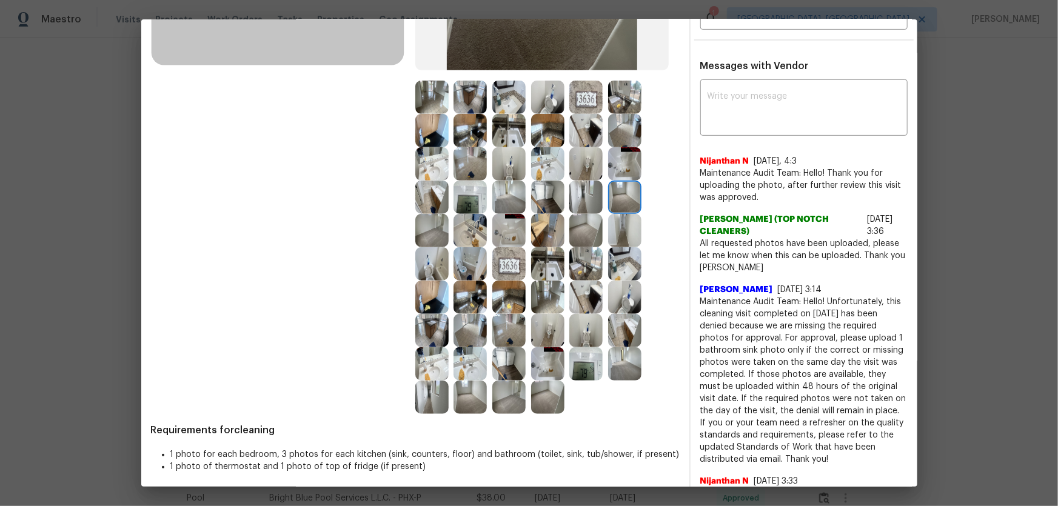
click at [430, 231] on img at bounding box center [431, 230] width 33 height 33
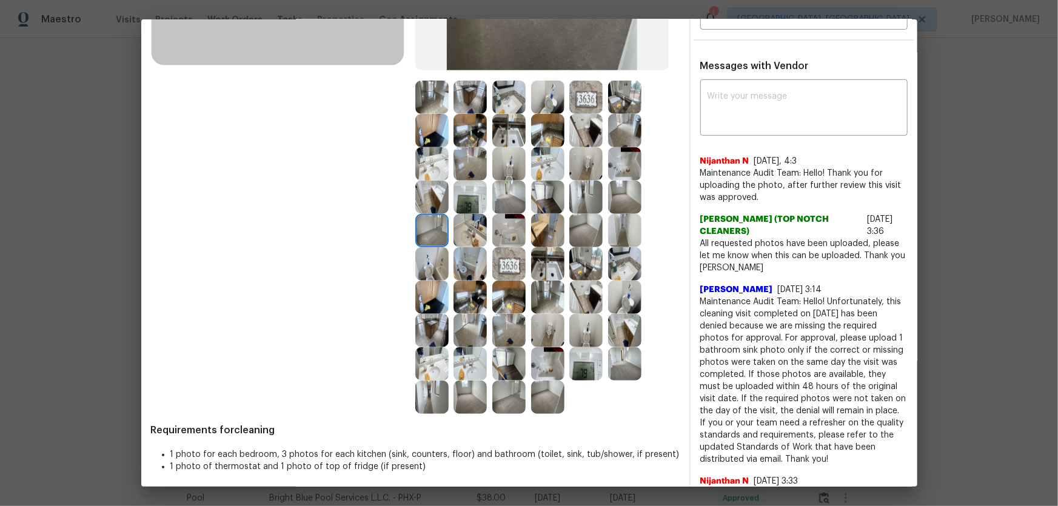
click at [462, 232] on img at bounding box center [469, 230] width 33 height 33
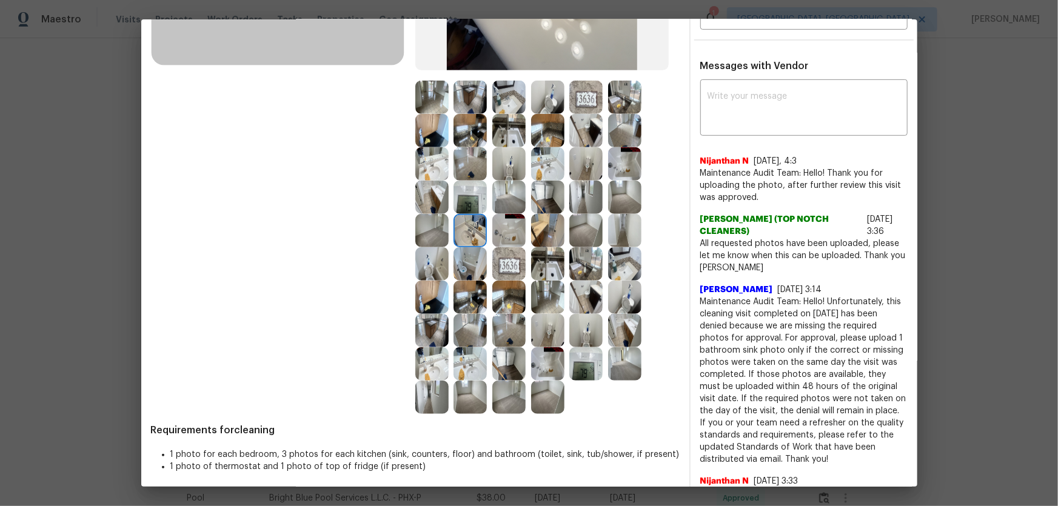
click at [462, 217] on img at bounding box center [469, 230] width 33 height 33
click at [504, 259] on img at bounding box center [508, 263] width 33 height 33
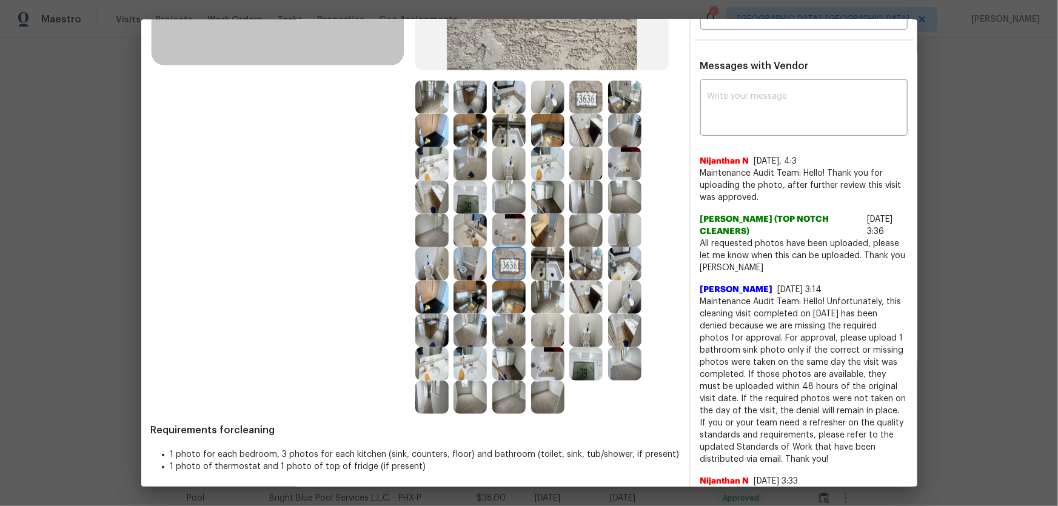
click at [535, 264] on img at bounding box center [547, 263] width 33 height 33
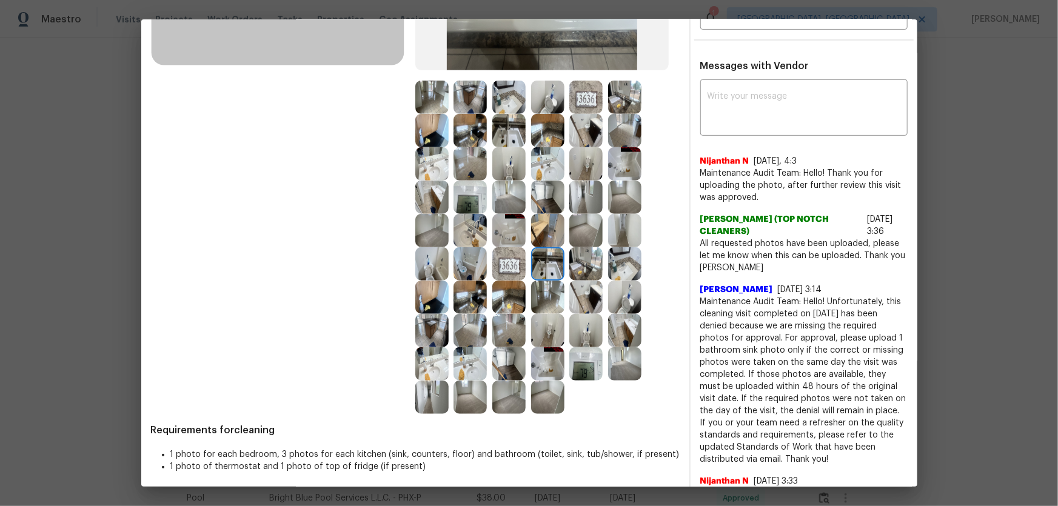
click at [579, 269] on img at bounding box center [585, 263] width 33 height 33
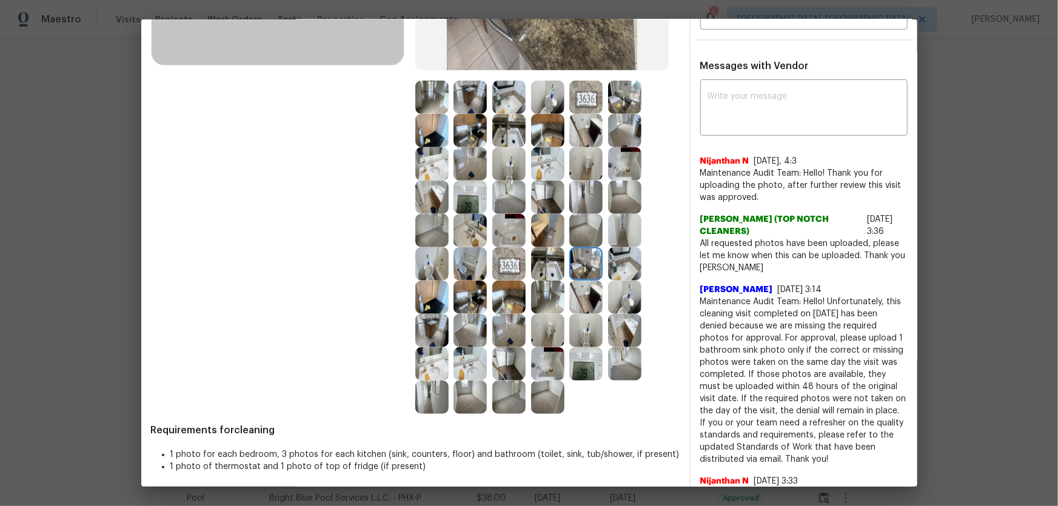
click at [582, 284] on img at bounding box center [585, 297] width 33 height 33
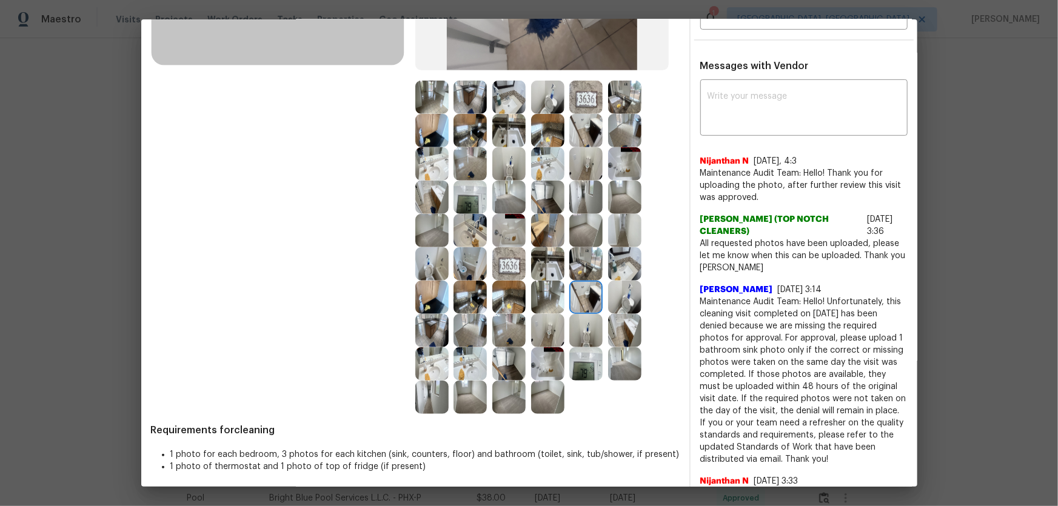
click at [611, 292] on img at bounding box center [624, 297] width 33 height 33
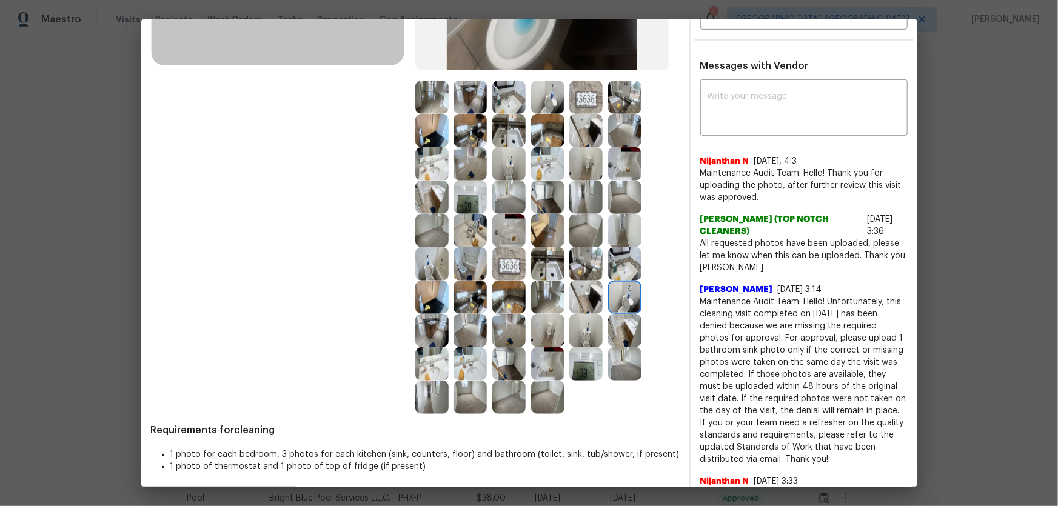
scroll to position [0, 0]
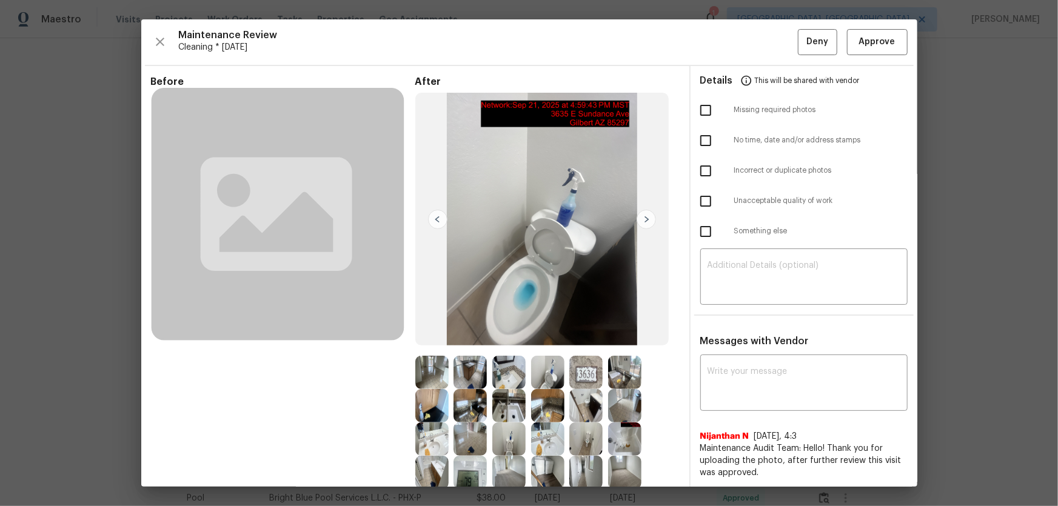
click at [752, 44] on div "Maintenance Review Cleaning * Mon, Sep 15 Deny Approve" at bounding box center [529, 42] width 756 height 26
click at [752, 41] on span "Approve" at bounding box center [877, 42] width 36 height 15
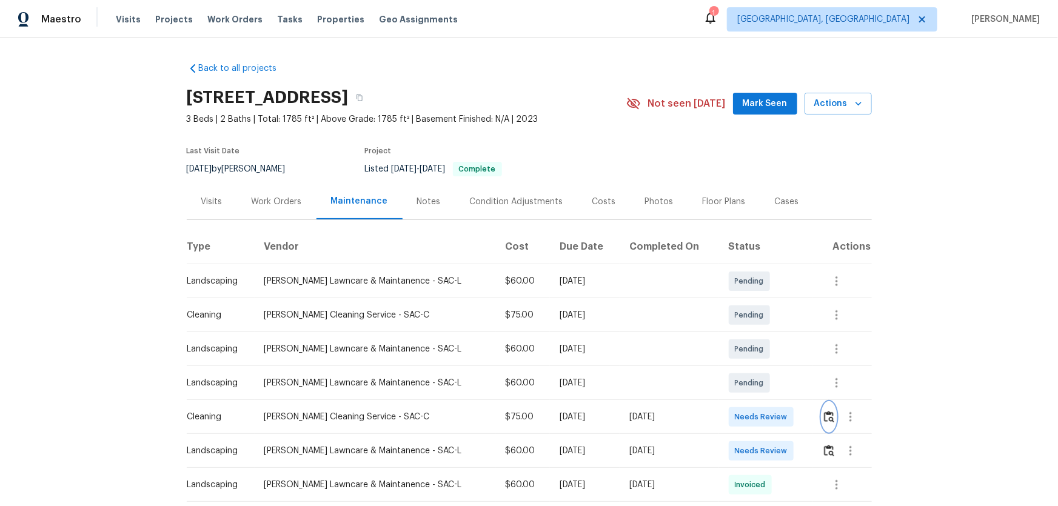
click at [752, 334] on img "button" at bounding box center [829, 417] width 10 height 12
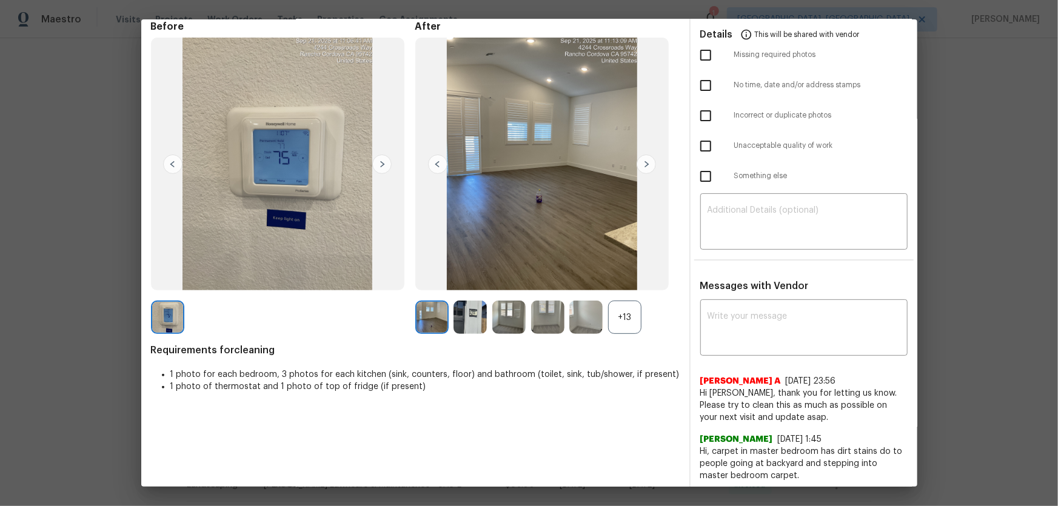
scroll to position [58, 0]
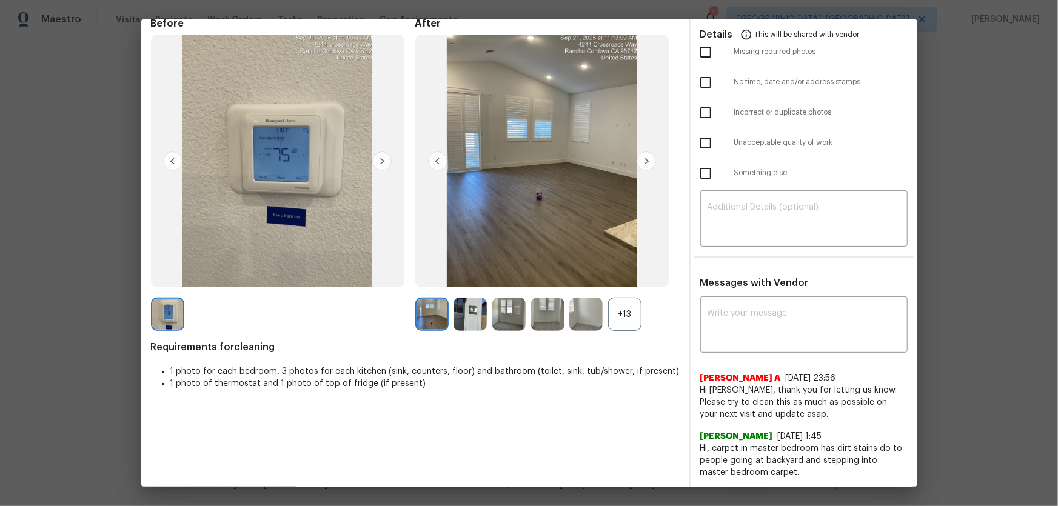
click at [635, 324] on div "+13" at bounding box center [624, 314] width 33 height 33
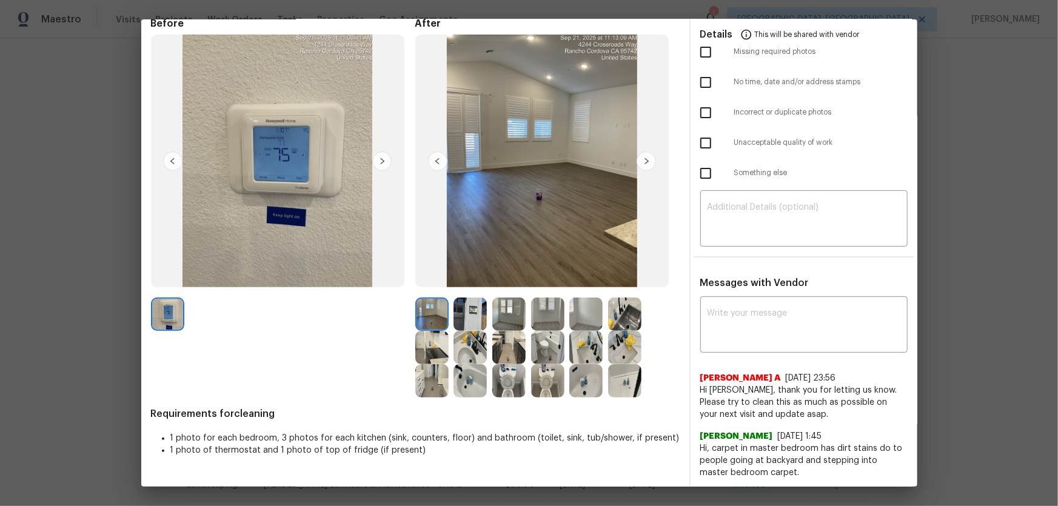
click at [549, 334] on img at bounding box center [547, 380] width 33 height 33
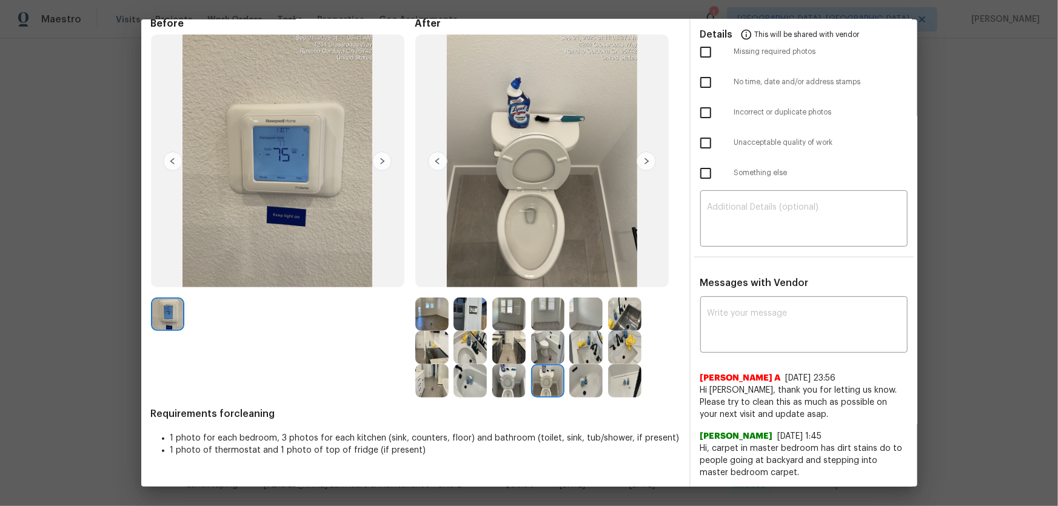
click at [507, 334] on img at bounding box center [508, 380] width 33 height 33
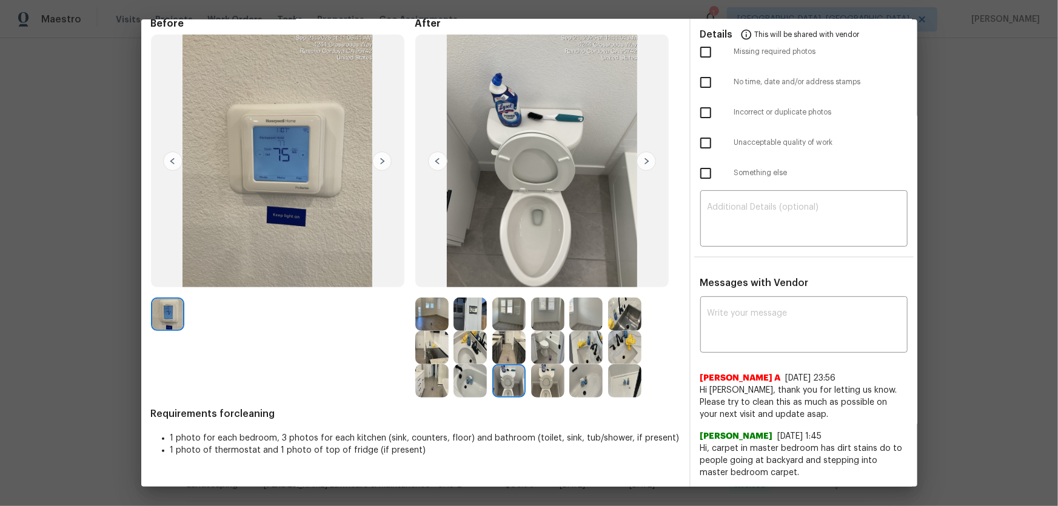
click at [467, 334] on img at bounding box center [469, 347] width 33 height 33
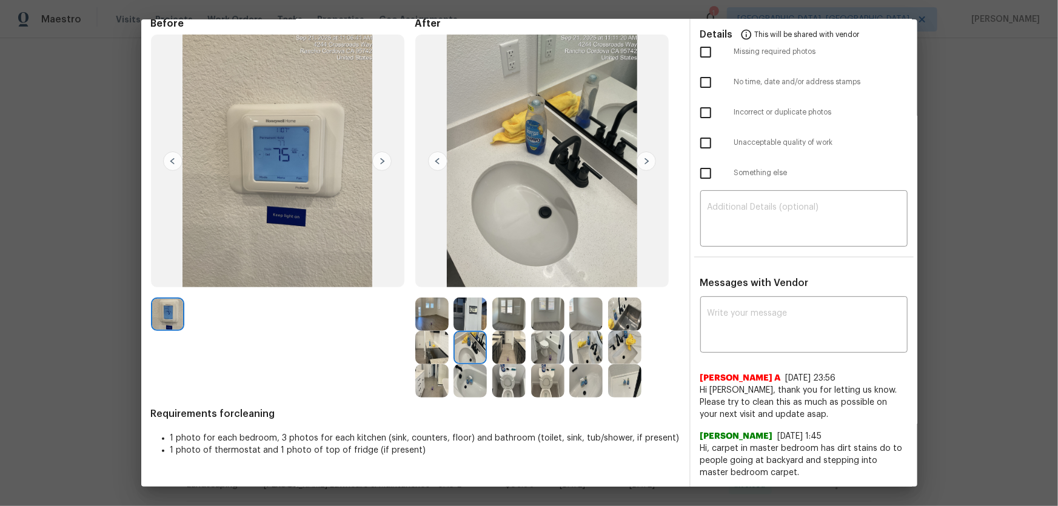
click at [584, 334] on img at bounding box center [585, 380] width 33 height 33
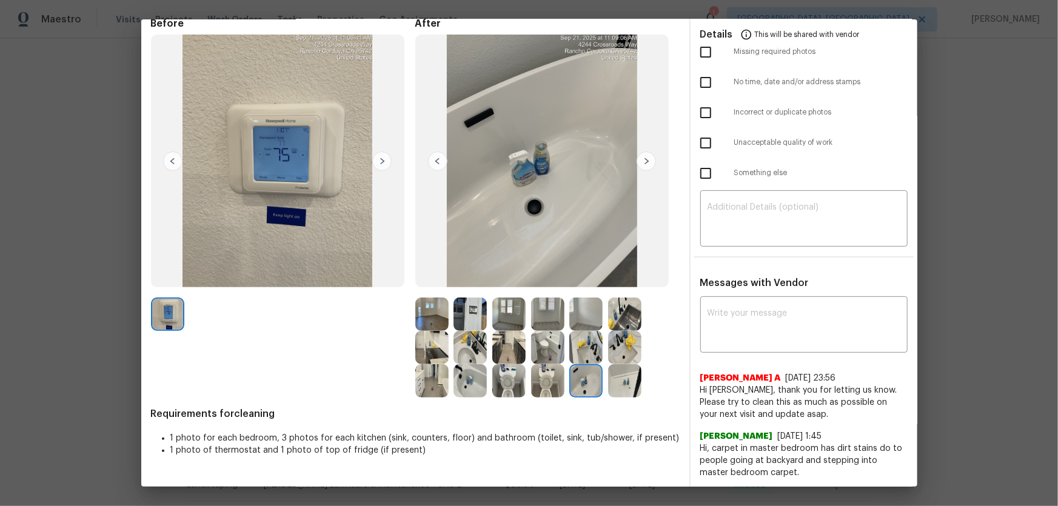
click at [635, 334] on img at bounding box center [624, 380] width 33 height 33
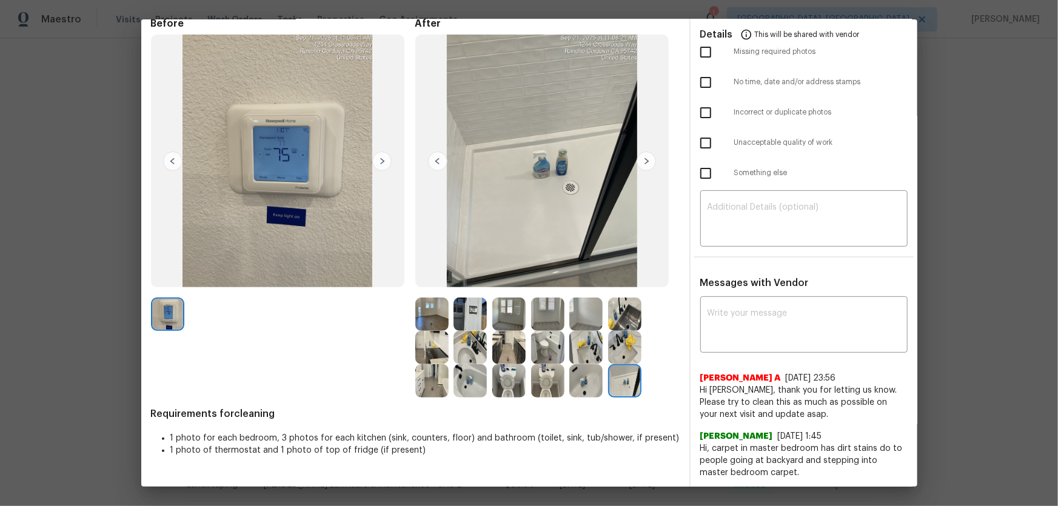
click at [624, 334] on img at bounding box center [624, 347] width 33 height 33
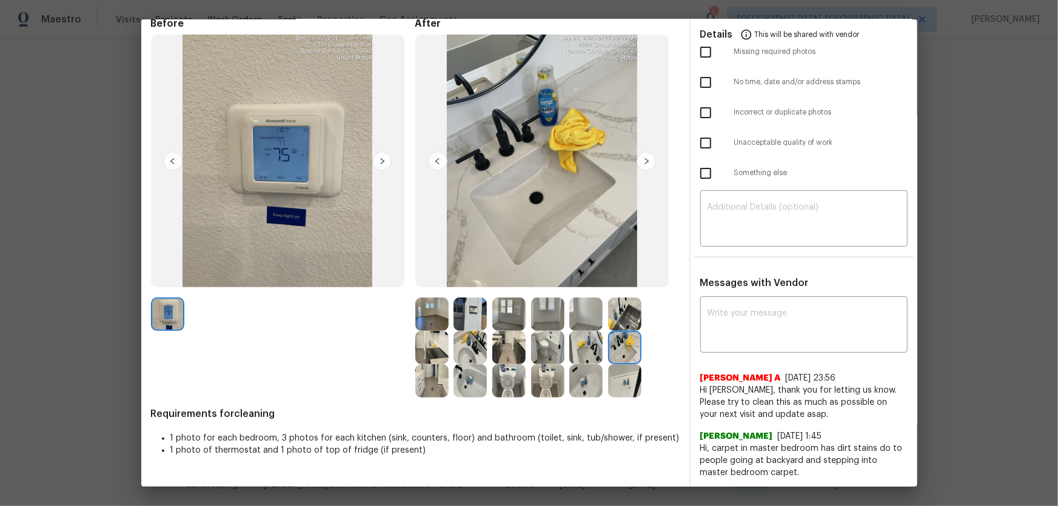
click at [581, 334] on img at bounding box center [585, 347] width 33 height 33
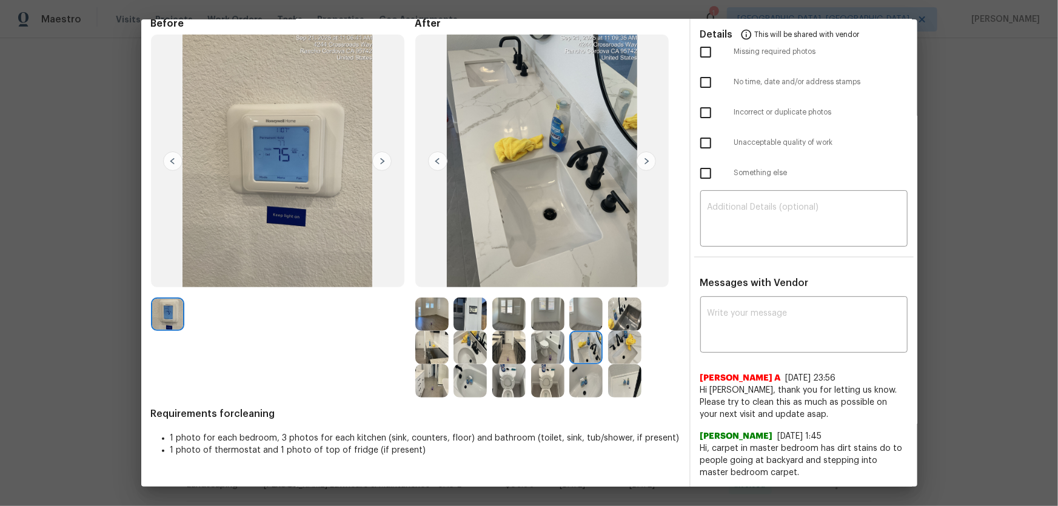
click at [479, 334] on img at bounding box center [469, 380] width 33 height 33
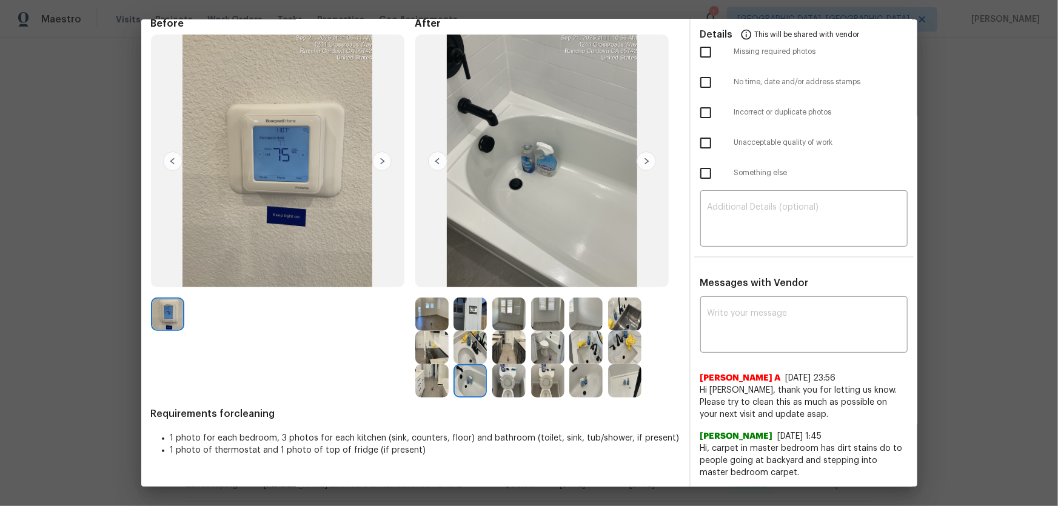
click at [428, 334] on img at bounding box center [431, 380] width 33 height 33
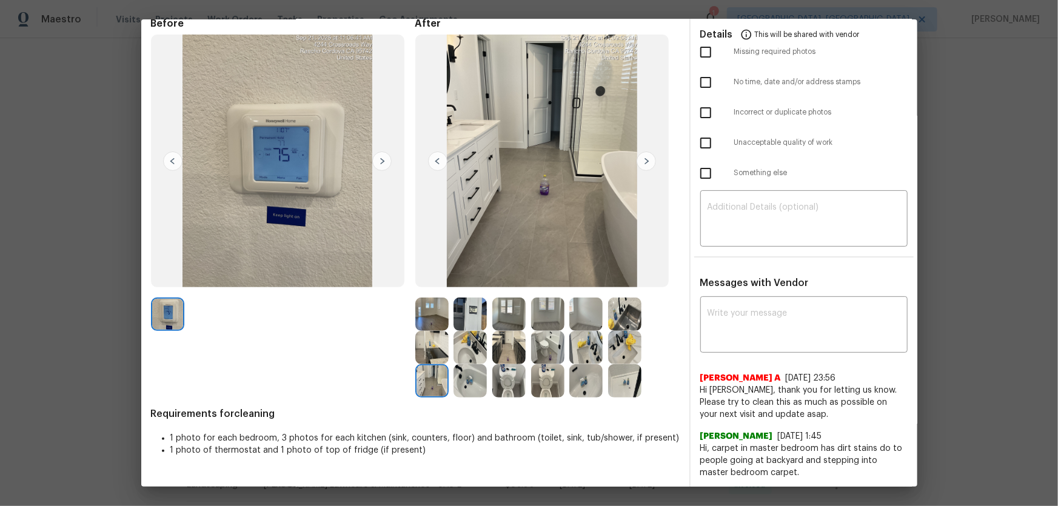
click at [425, 334] on img at bounding box center [431, 347] width 33 height 33
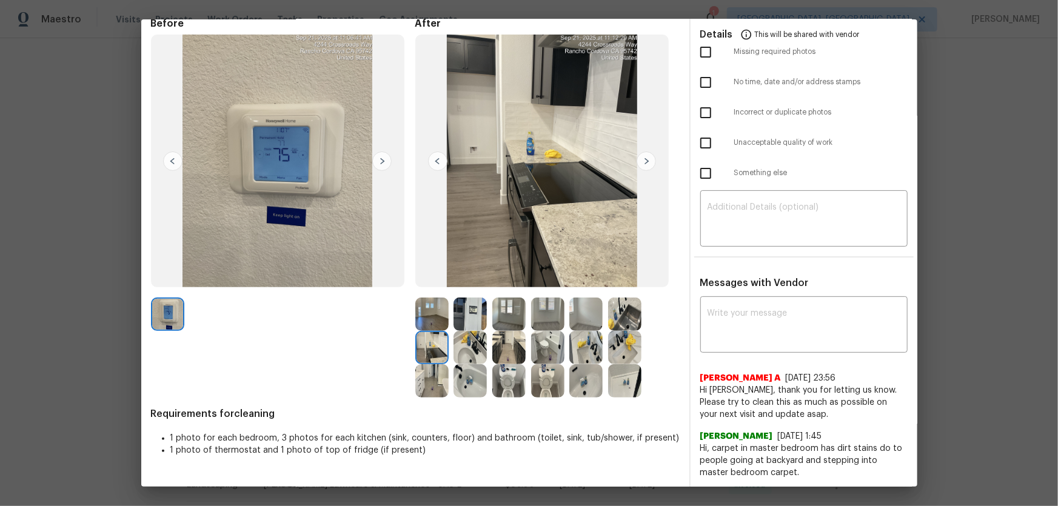
click at [428, 321] on img at bounding box center [431, 314] width 33 height 33
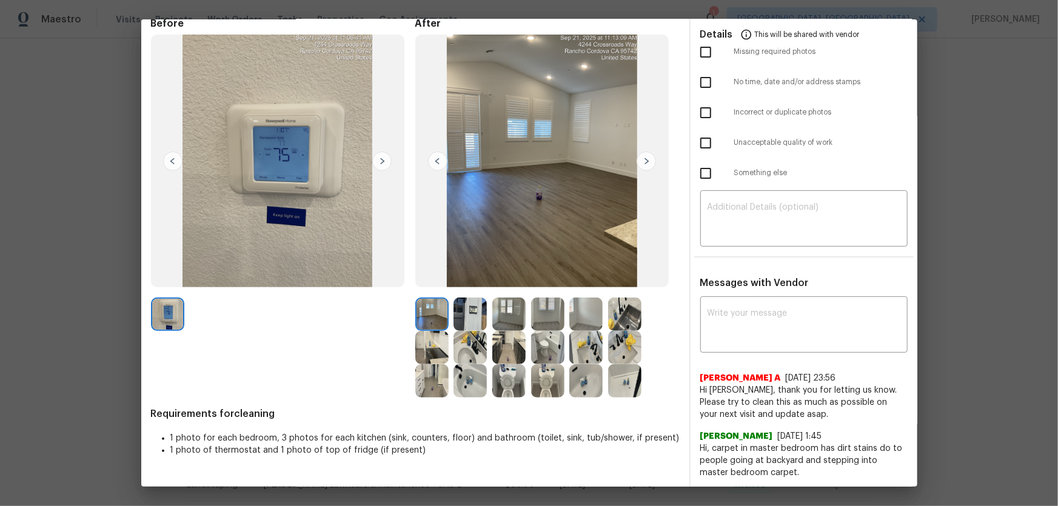
click at [472, 318] on img at bounding box center [469, 314] width 33 height 33
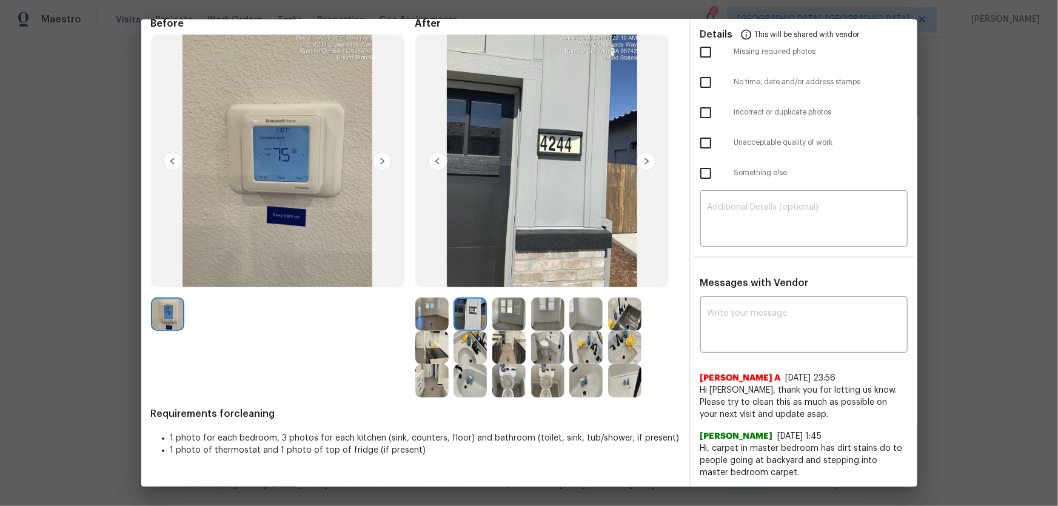
click at [509, 319] on img at bounding box center [508, 314] width 33 height 33
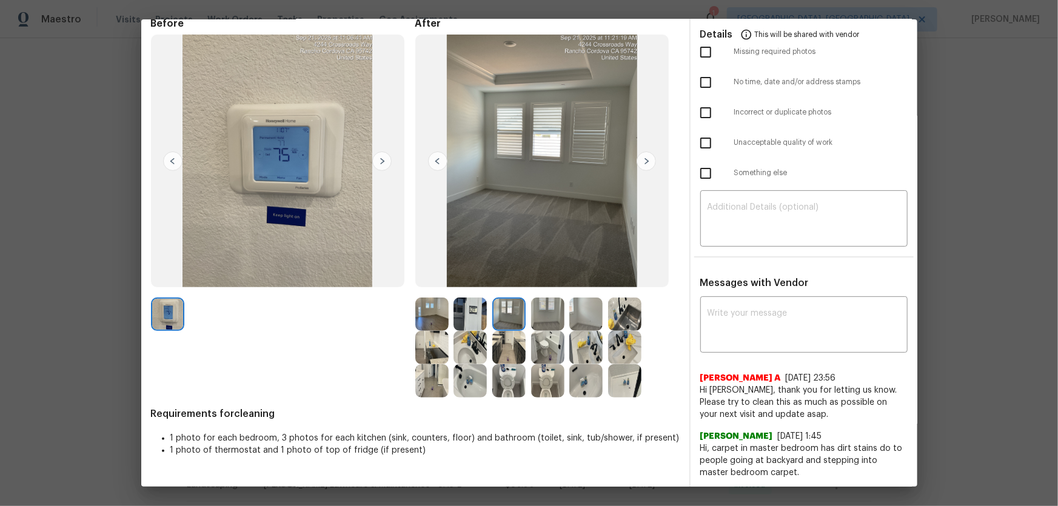
click at [539, 321] on img at bounding box center [547, 314] width 33 height 33
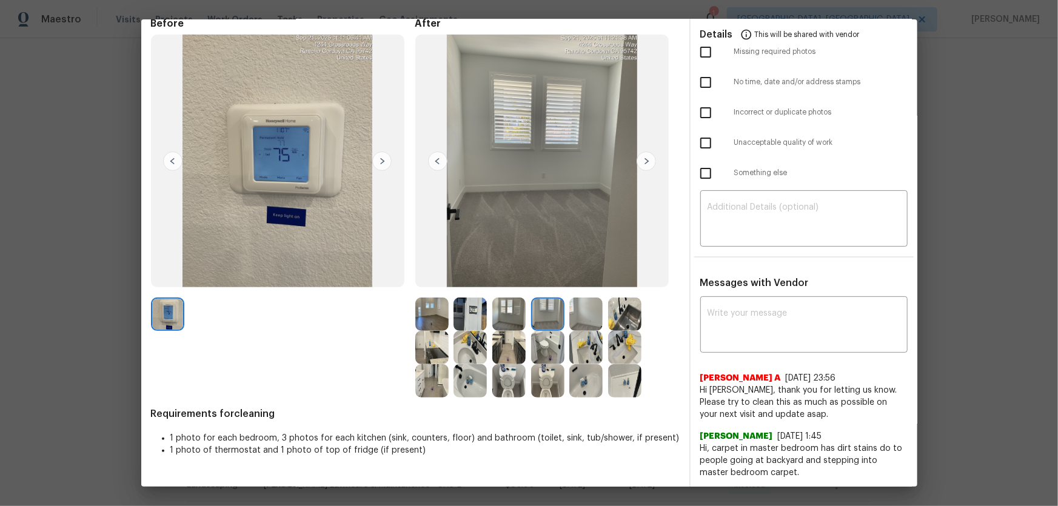
click at [573, 321] on img at bounding box center [585, 314] width 33 height 33
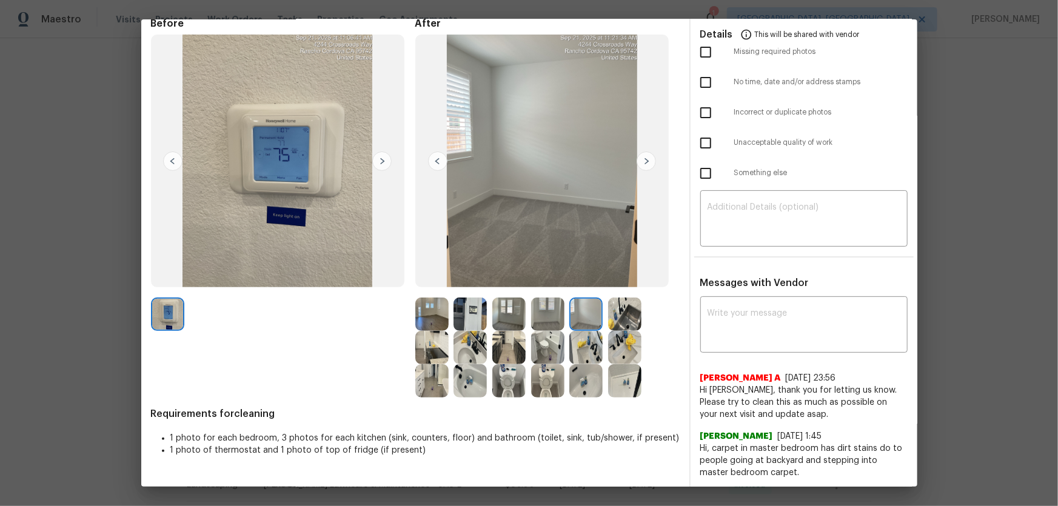
click at [608, 322] on img at bounding box center [624, 314] width 33 height 33
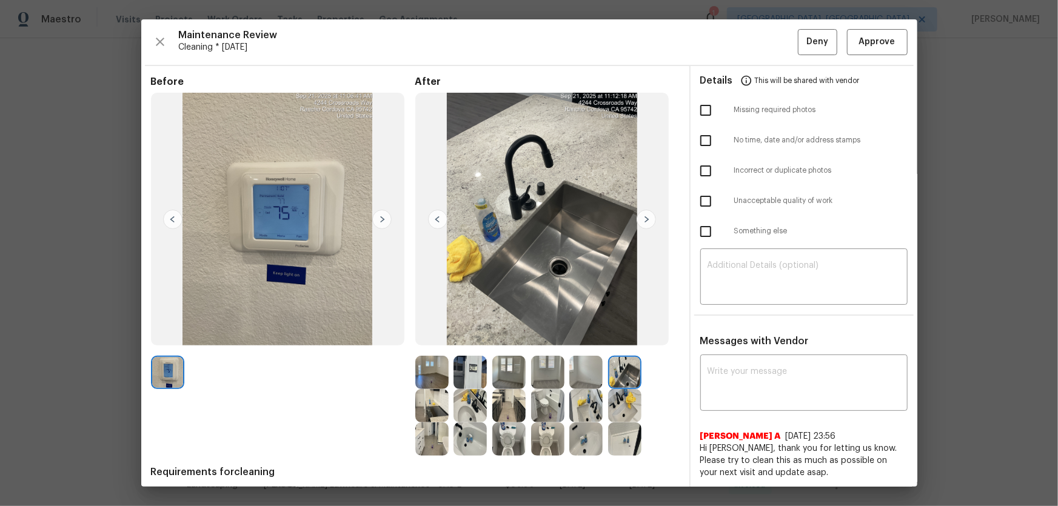
scroll to position [0, 0]
click at [752, 41] on span "Approve" at bounding box center [877, 42] width 36 height 15
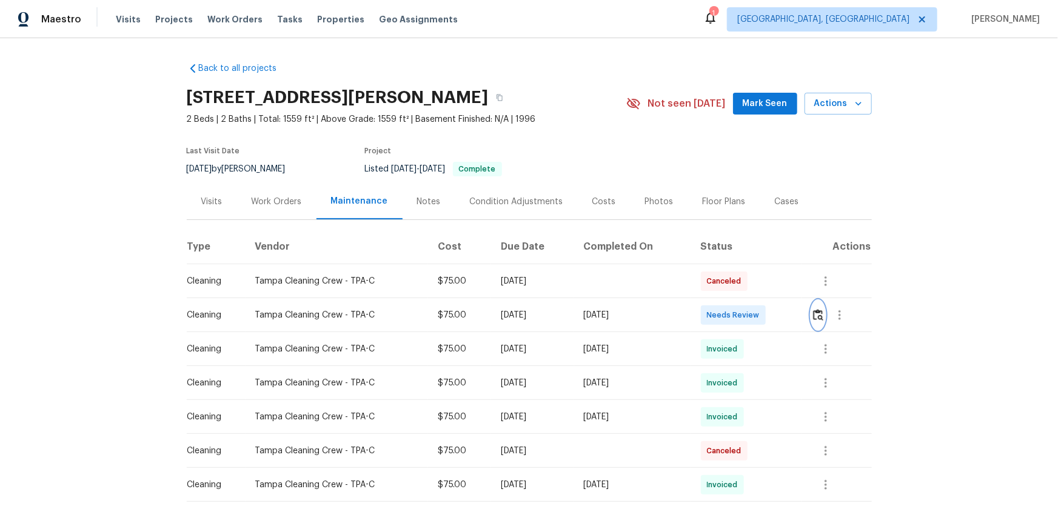
click at [752, 315] on button "button" at bounding box center [818, 315] width 14 height 29
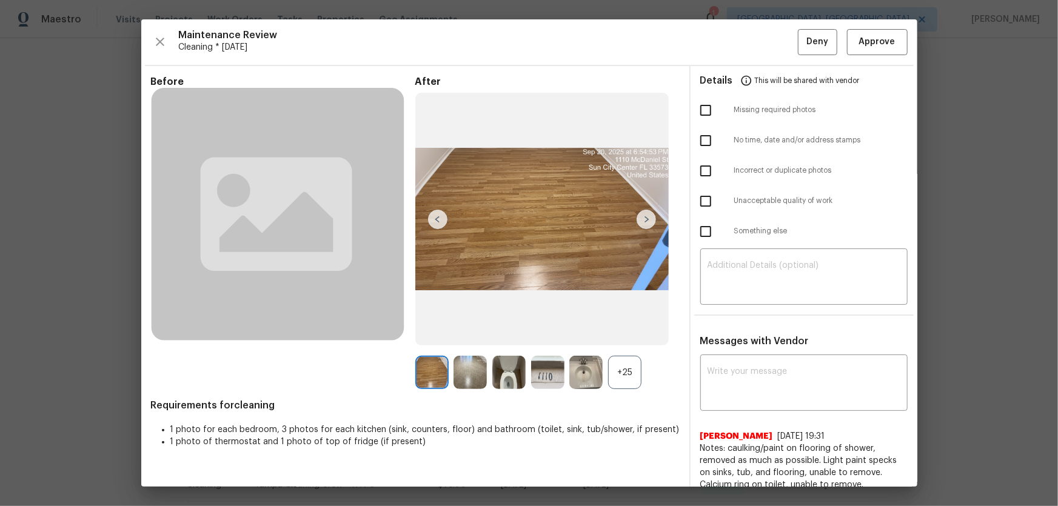
click at [621, 334] on div "+25" at bounding box center [624, 372] width 33 height 33
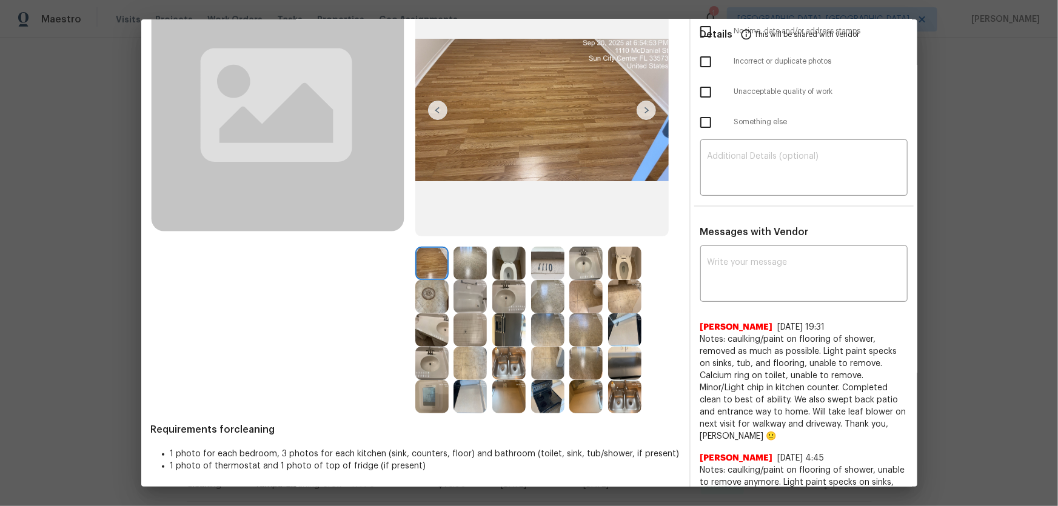
scroll to position [110, 0]
click at [497, 260] on img at bounding box center [508, 262] width 33 height 33
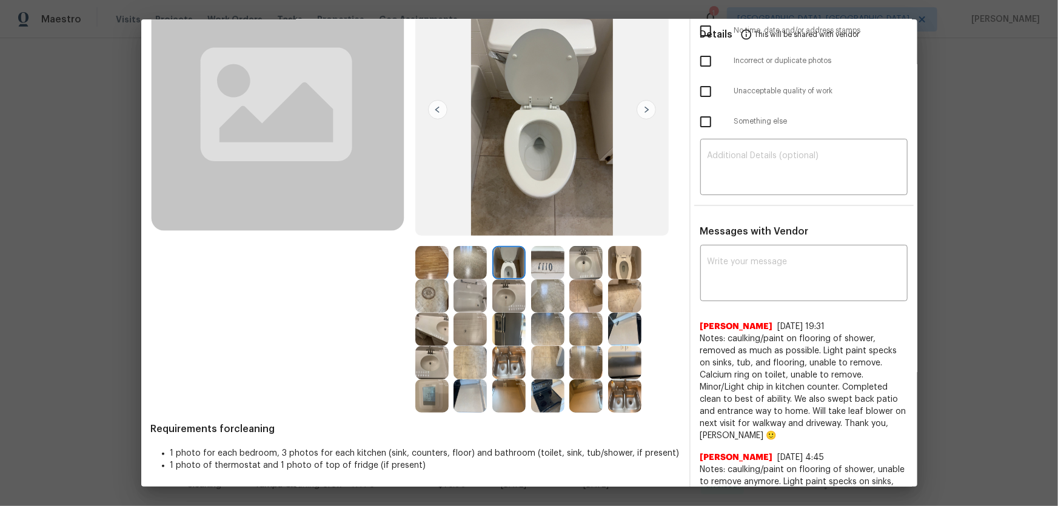
drag, startPoint x: 639, startPoint y: 265, endPoint x: 590, endPoint y: 278, distance: 50.3
click at [636, 265] on div at bounding box center [627, 262] width 39 height 33
click at [485, 296] on div at bounding box center [472, 295] width 39 height 33
click at [504, 295] on img at bounding box center [508, 295] width 33 height 33
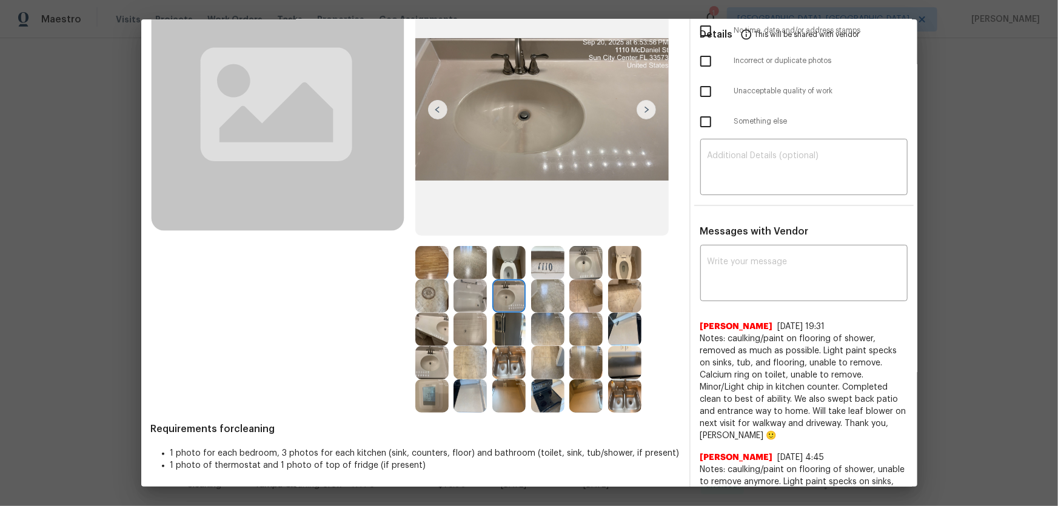
click at [438, 320] on img at bounding box center [431, 329] width 33 height 33
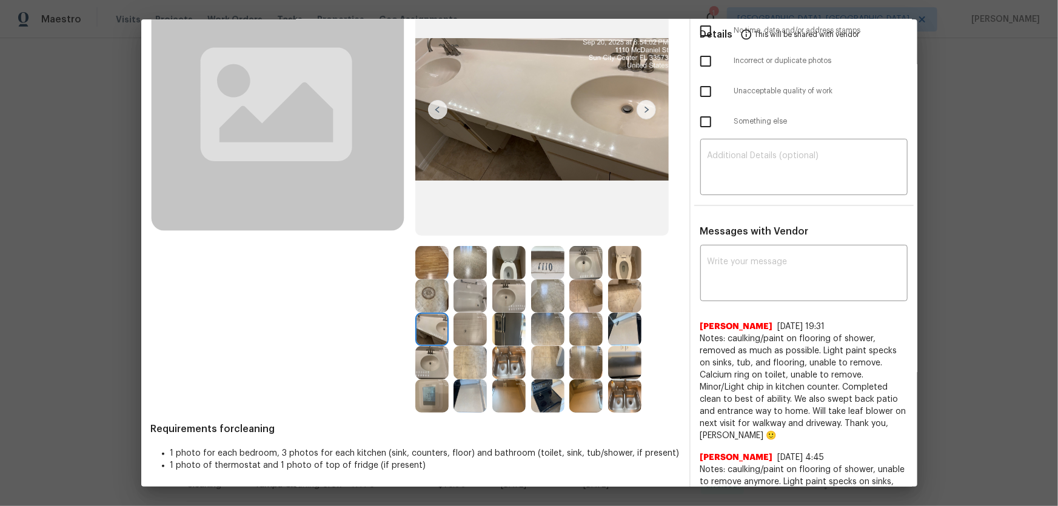
click at [457, 292] on img at bounding box center [469, 295] width 33 height 33
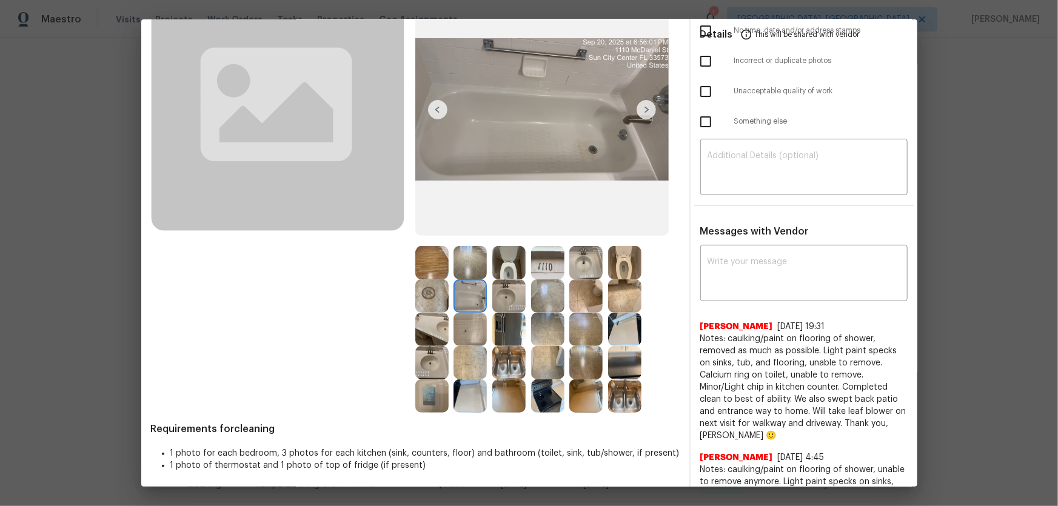
click at [476, 323] on img at bounding box center [469, 329] width 33 height 33
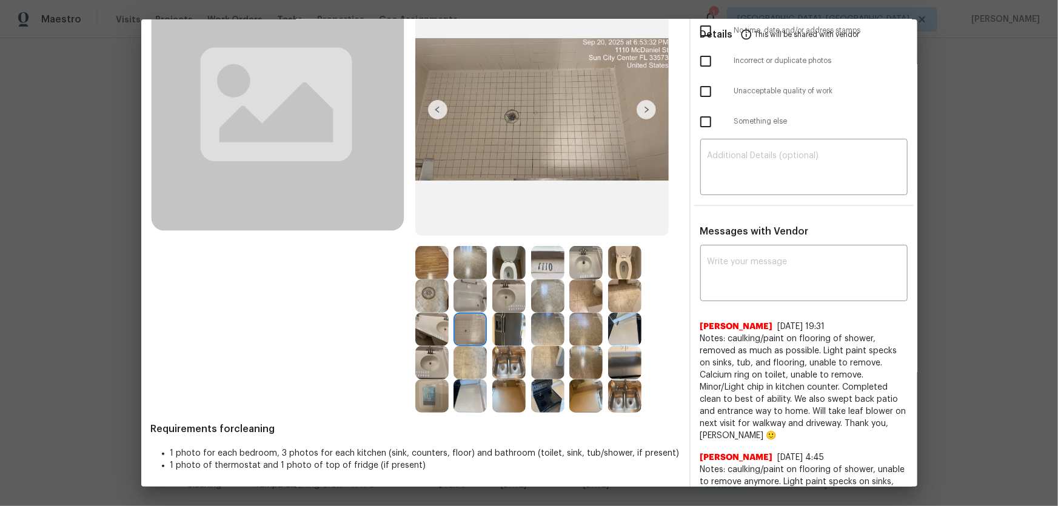
click at [499, 334] on img at bounding box center [508, 362] width 33 height 33
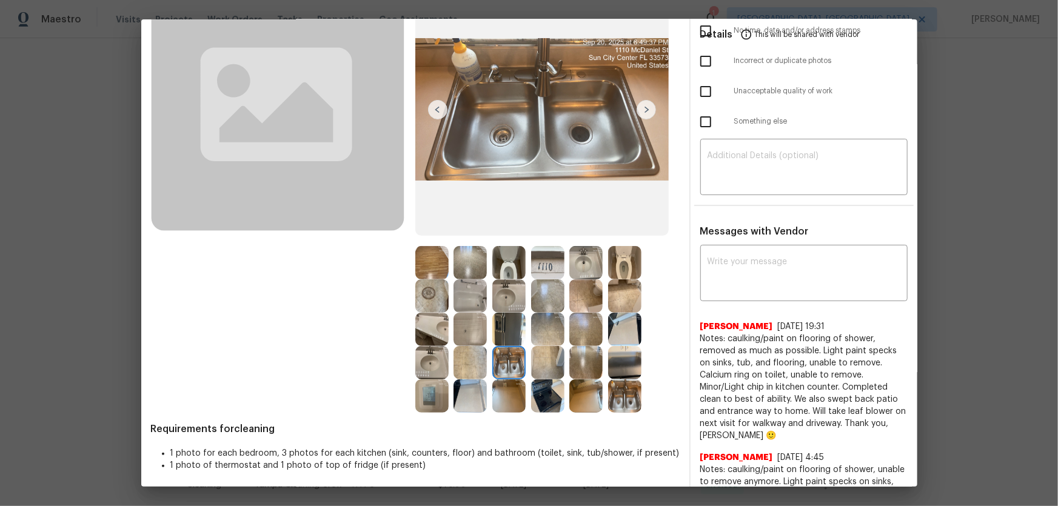
click at [494, 327] on img at bounding box center [508, 329] width 33 height 33
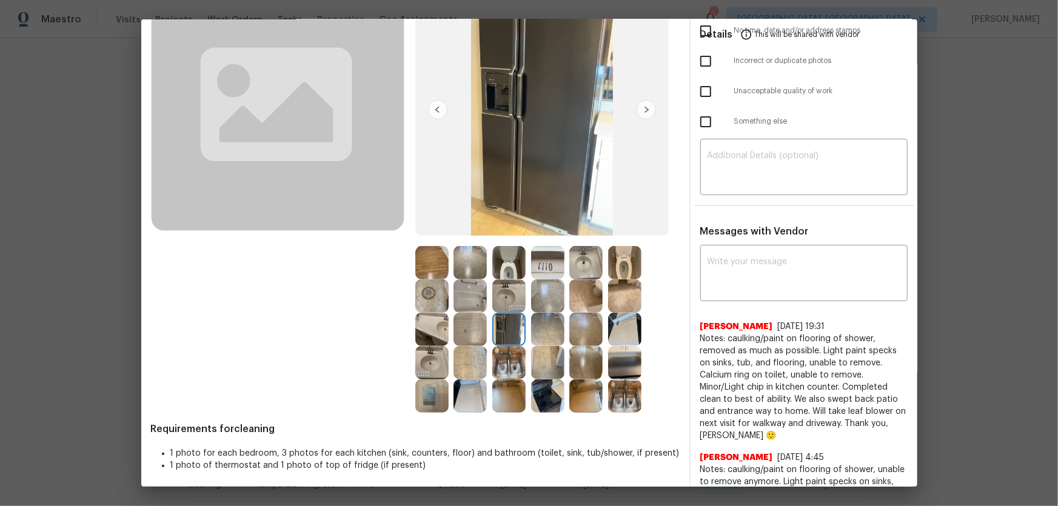
click at [551, 334] on img at bounding box center [547, 395] width 33 height 33
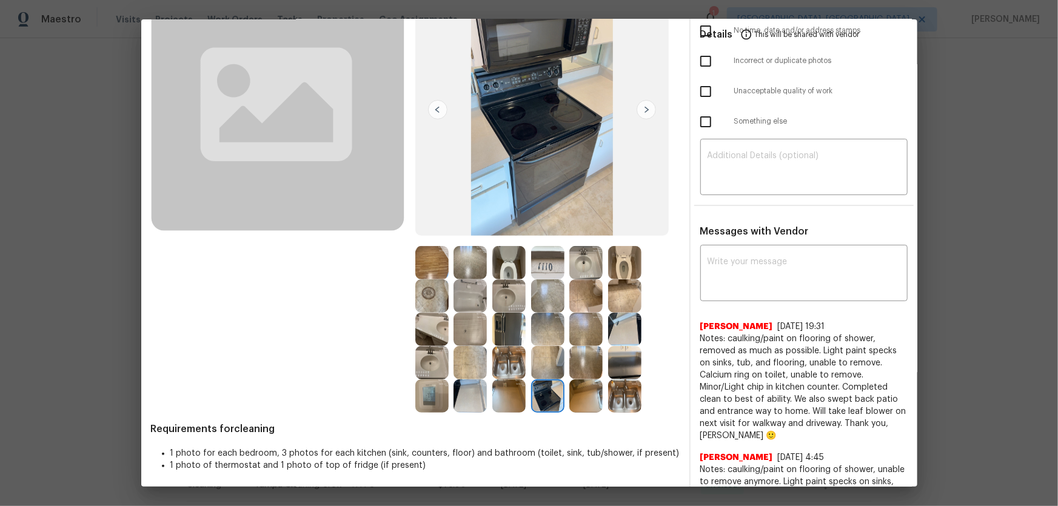
click at [583, 334] on img at bounding box center [585, 395] width 33 height 33
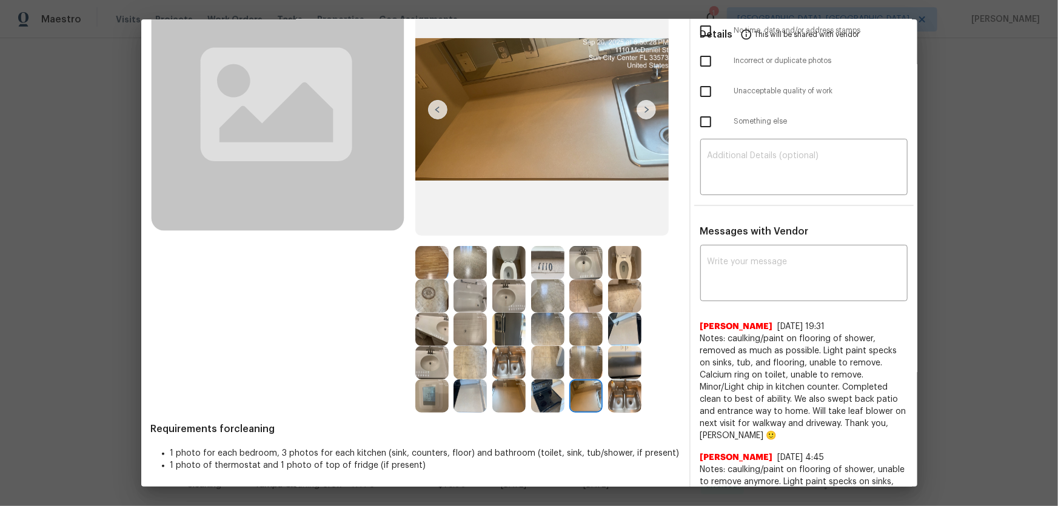
click at [600, 334] on div at bounding box center [588, 395] width 39 height 33
click at [610, 334] on img at bounding box center [624, 362] width 33 height 33
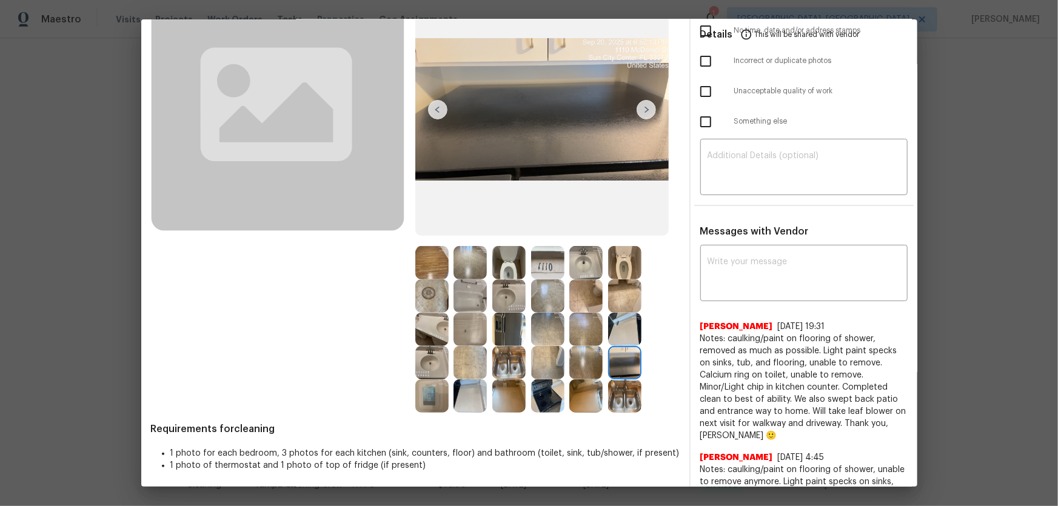
click at [616, 334] on img at bounding box center [624, 329] width 33 height 33
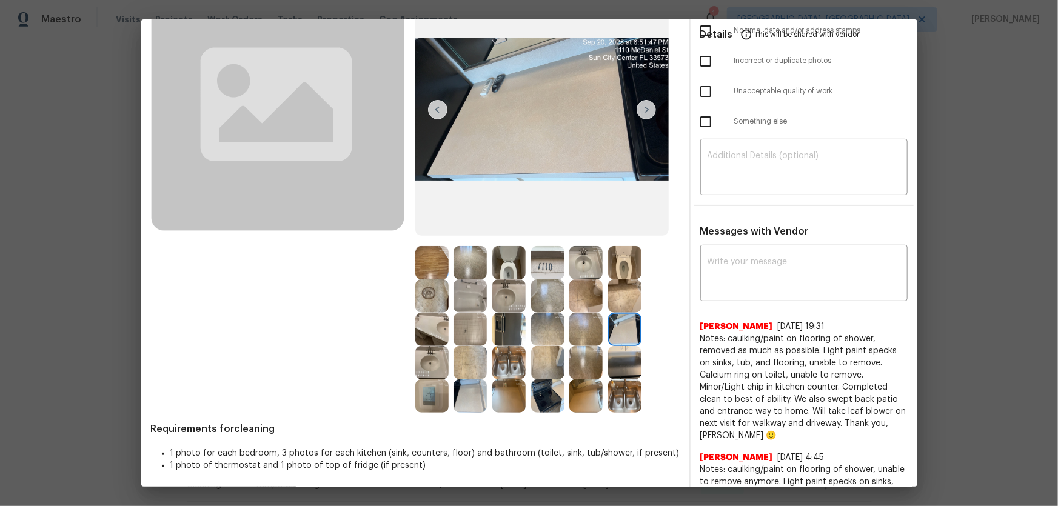
click at [593, 332] on img at bounding box center [585, 329] width 33 height 33
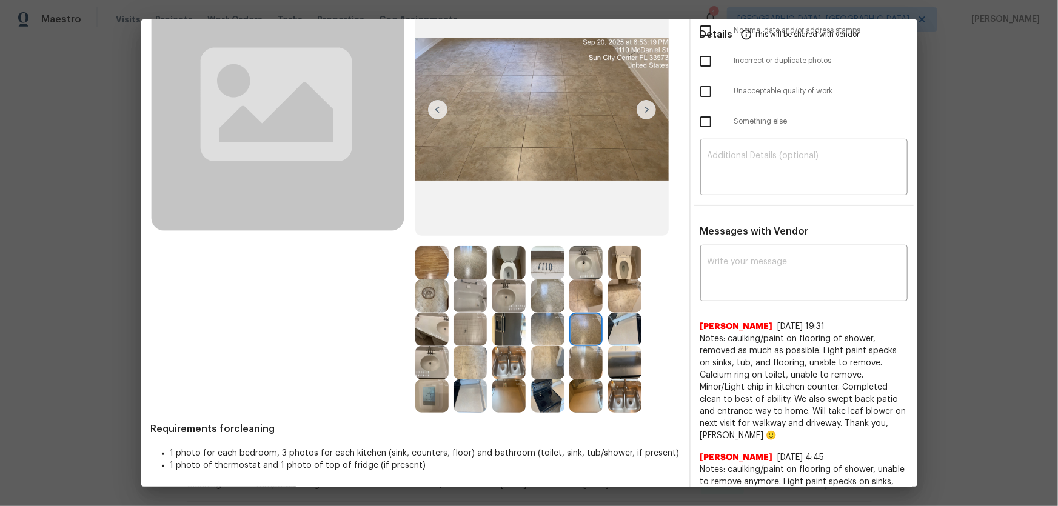
click at [545, 329] on img at bounding box center [547, 329] width 33 height 33
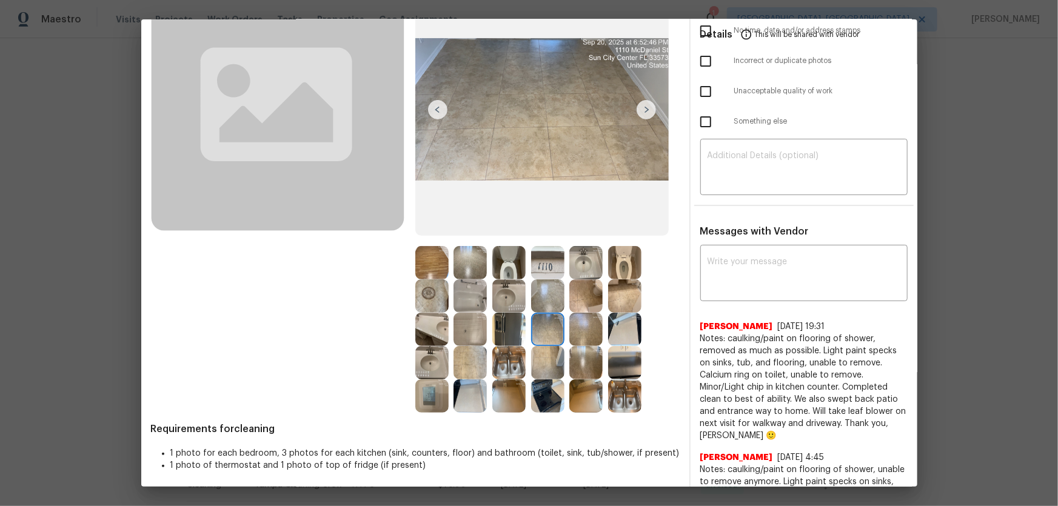
click at [539, 297] on img at bounding box center [547, 295] width 33 height 33
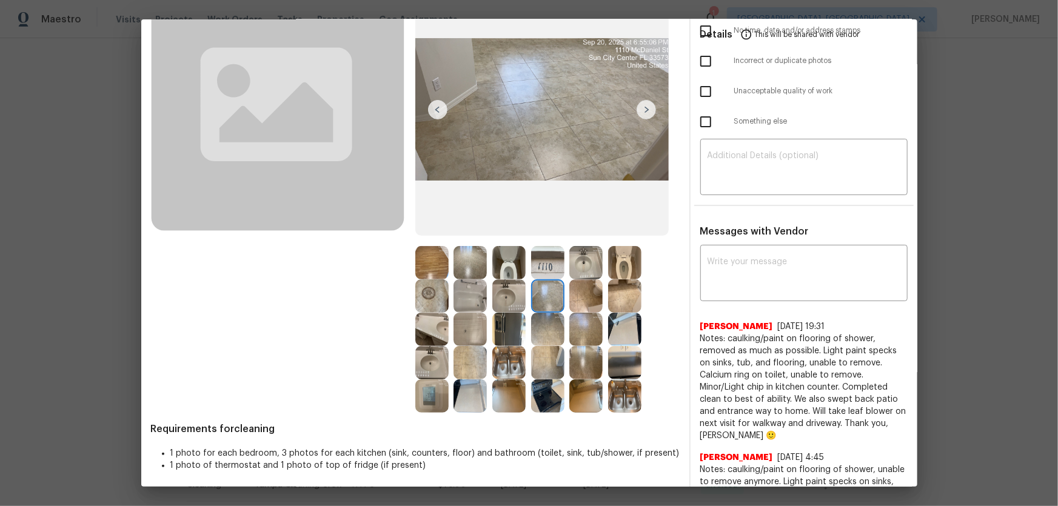
click at [493, 299] on img at bounding box center [508, 295] width 33 height 33
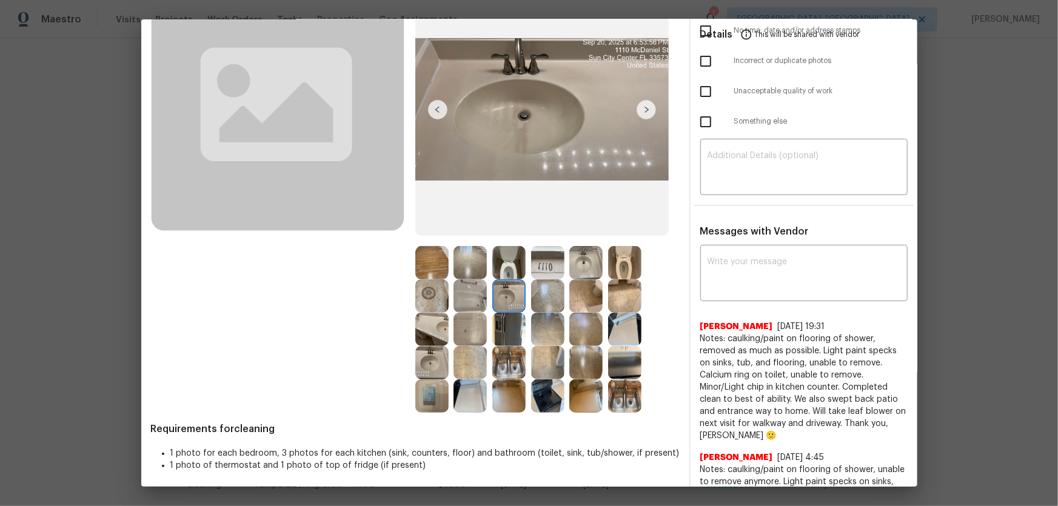
click at [458, 293] on img at bounding box center [469, 295] width 33 height 33
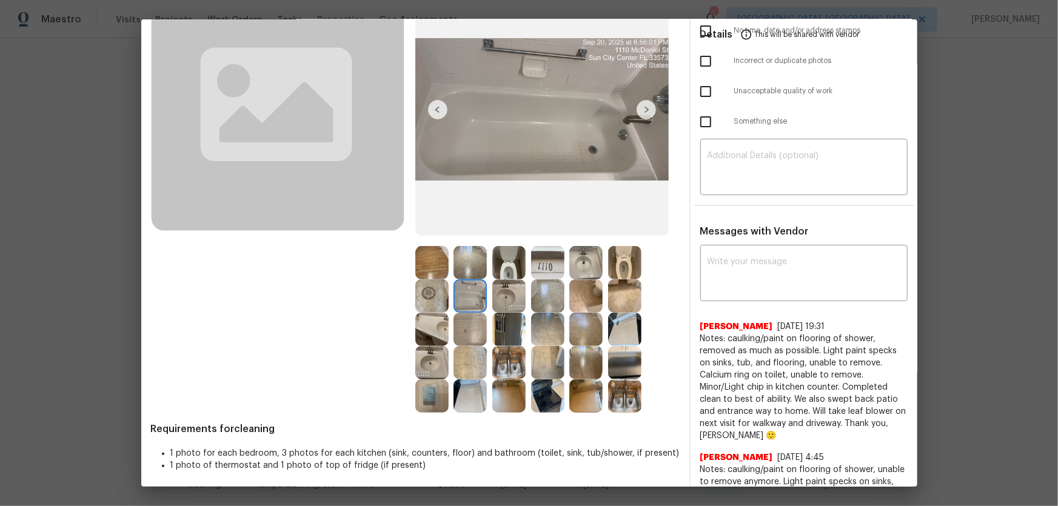
click at [471, 327] on img at bounding box center [469, 329] width 33 height 33
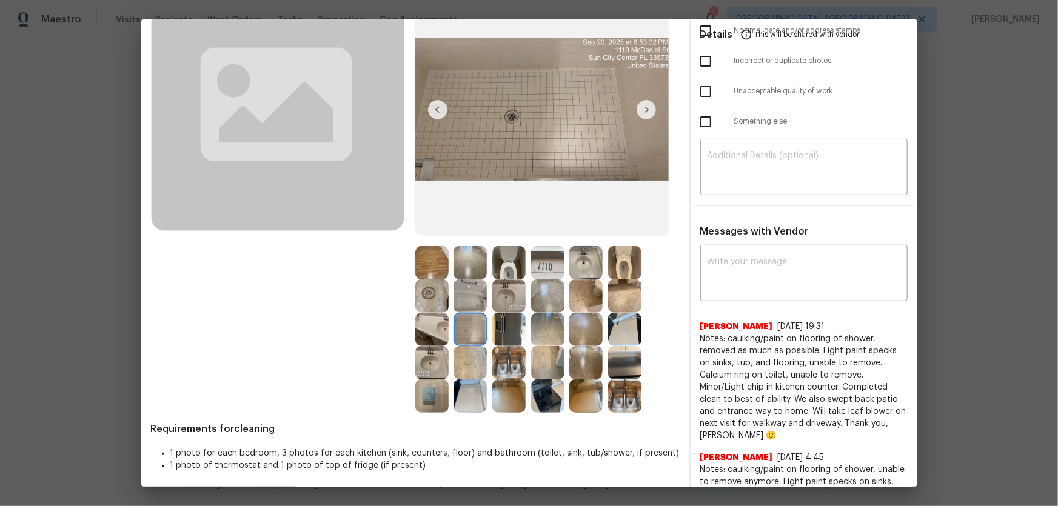
click at [467, 334] on img at bounding box center [469, 362] width 33 height 33
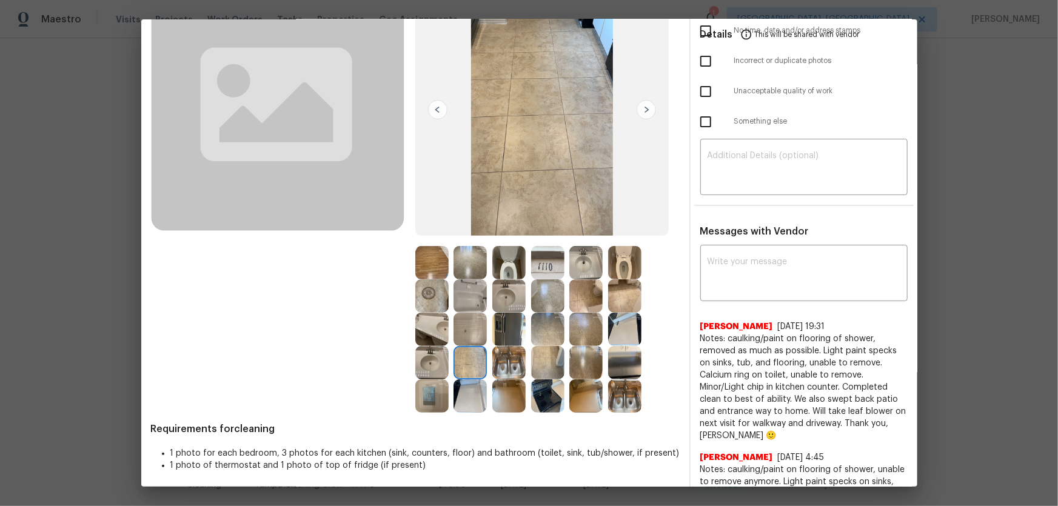
click at [430, 334] on img at bounding box center [431, 395] width 33 height 33
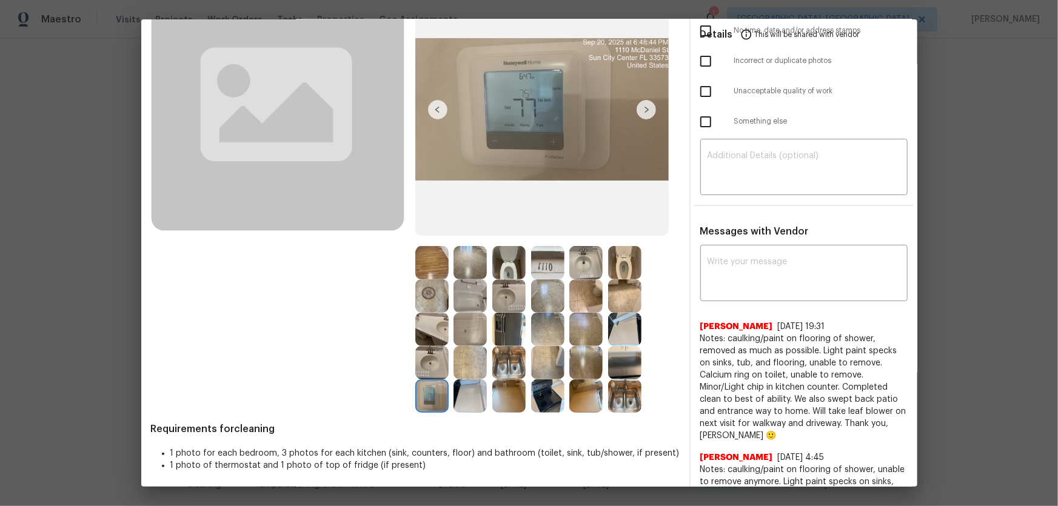
click at [459, 334] on img at bounding box center [469, 395] width 33 height 33
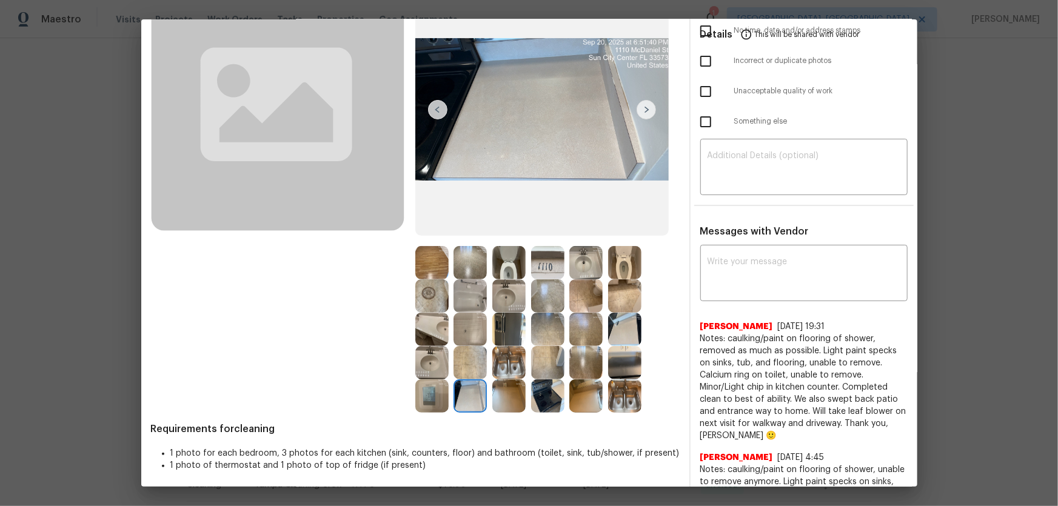
click at [484, 334] on img at bounding box center [469, 395] width 33 height 33
click at [498, 334] on img at bounding box center [508, 362] width 33 height 33
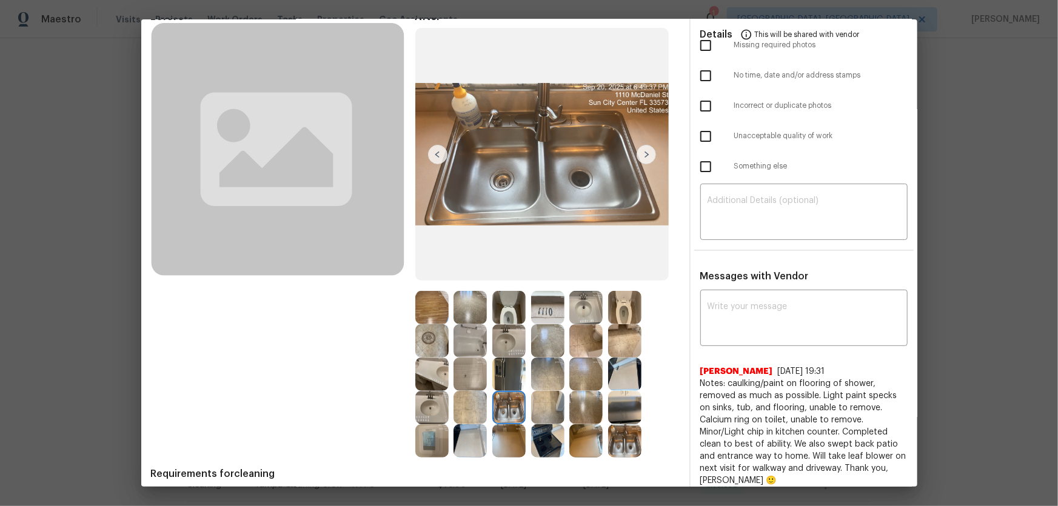
scroll to position [0, 0]
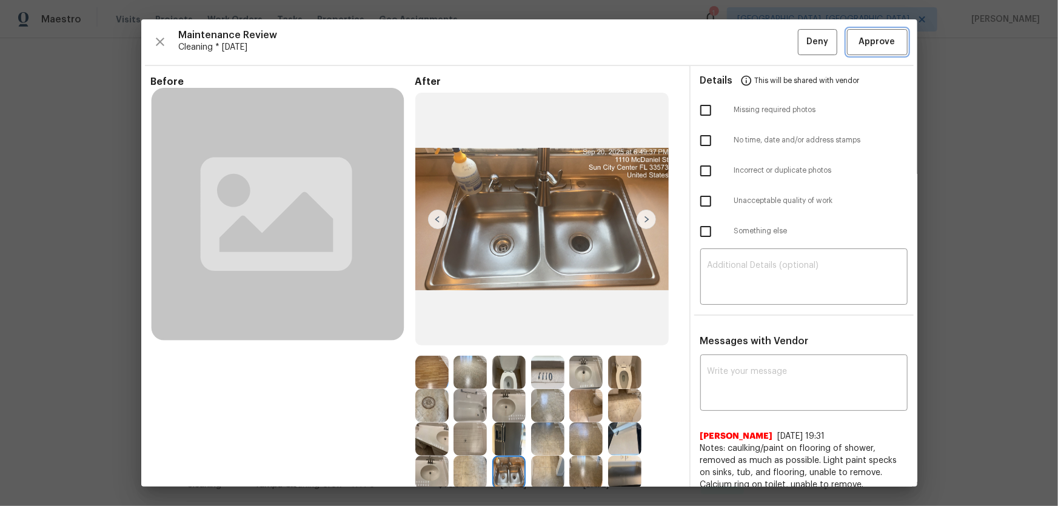
click at [752, 52] on button "Approve" at bounding box center [877, 42] width 61 height 26
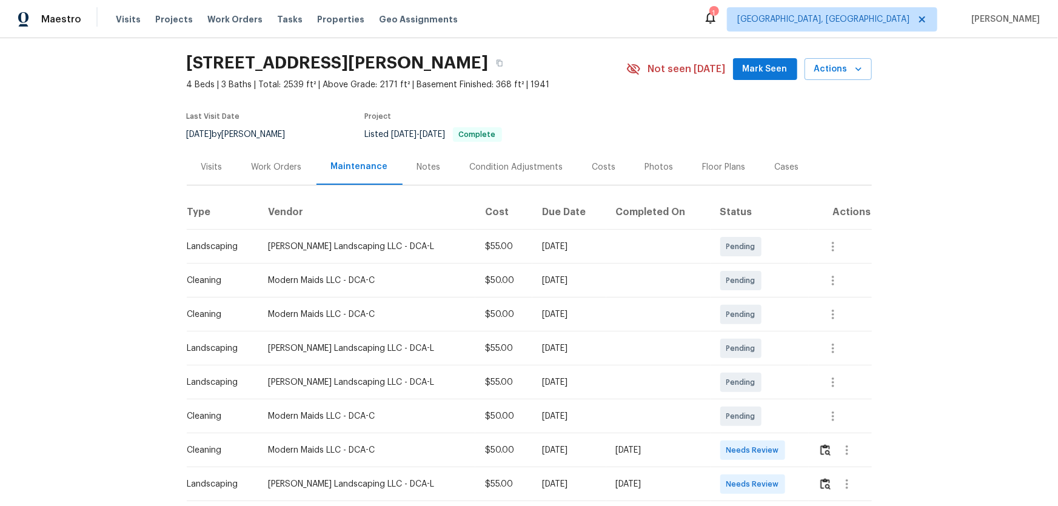
scroll to position [110, 0]
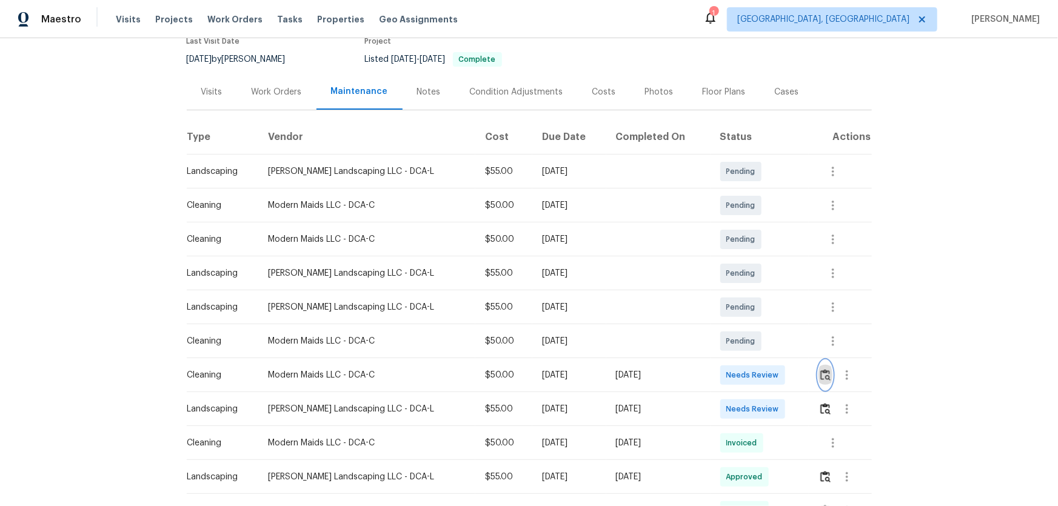
click at [752, 334] on button "button" at bounding box center [825, 375] width 14 height 29
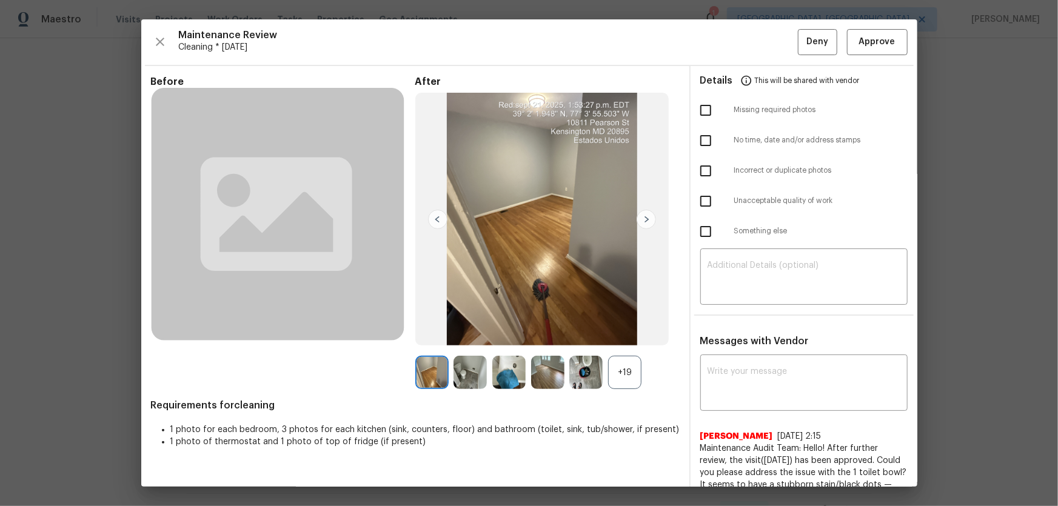
click at [619, 334] on div "+19" at bounding box center [624, 372] width 33 height 33
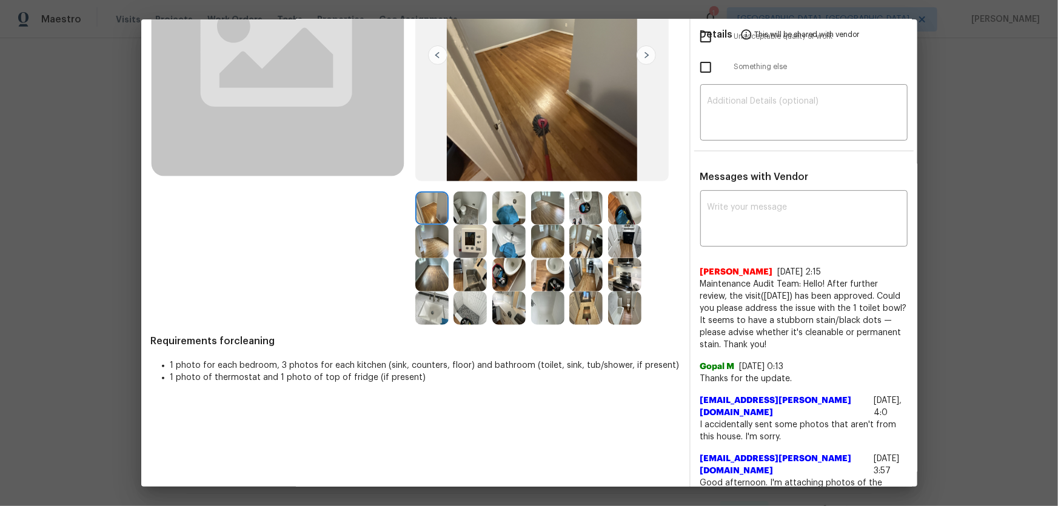
scroll to position [165, 0]
click at [514, 269] on img at bounding box center [508, 274] width 33 height 33
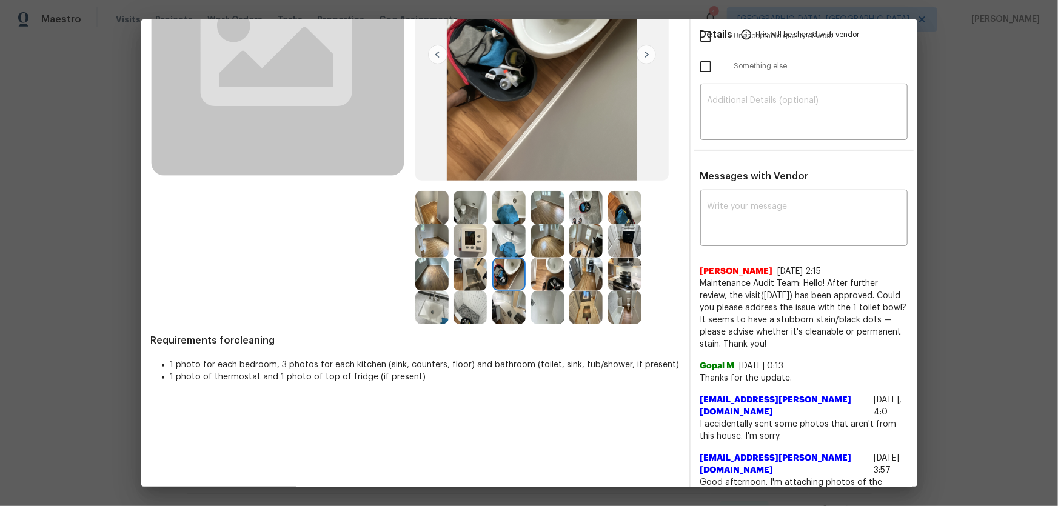
click at [546, 269] on img at bounding box center [547, 274] width 33 height 33
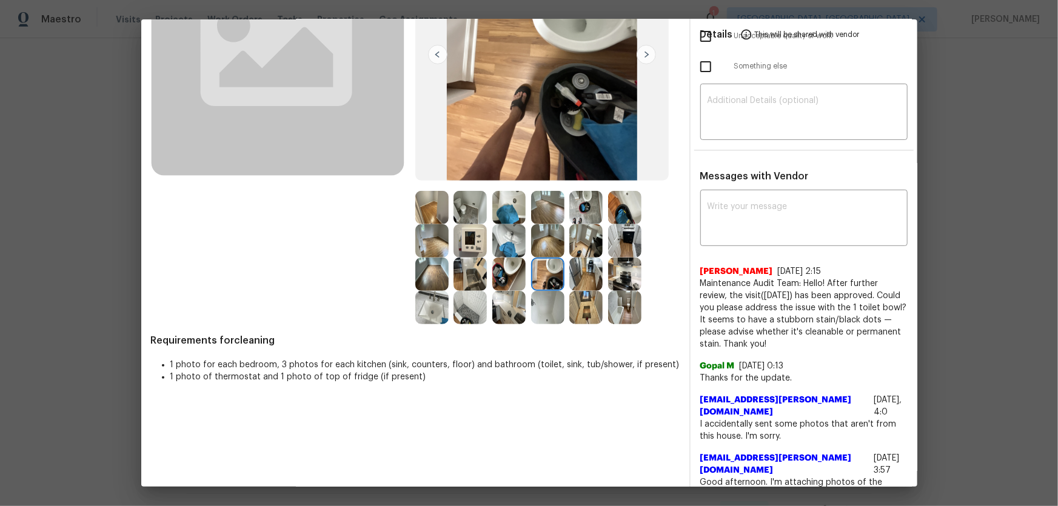
click at [507, 245] on img at bounding box center [508, 240] width 33 height 33
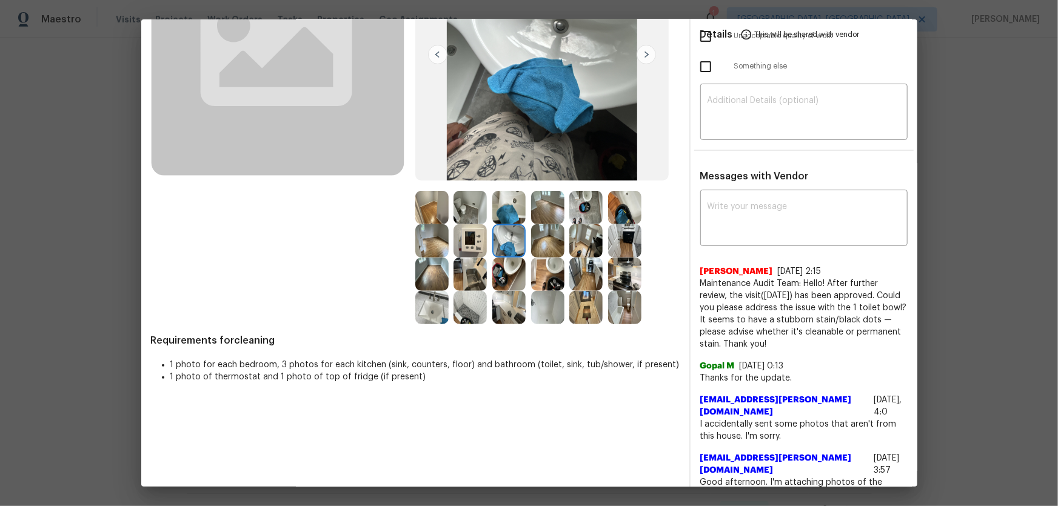
click at [752, 334] on div "Gopal M 8/12/25, 0:13 Thanks for the update." at bounding box center [803, 367] width 207 height 34
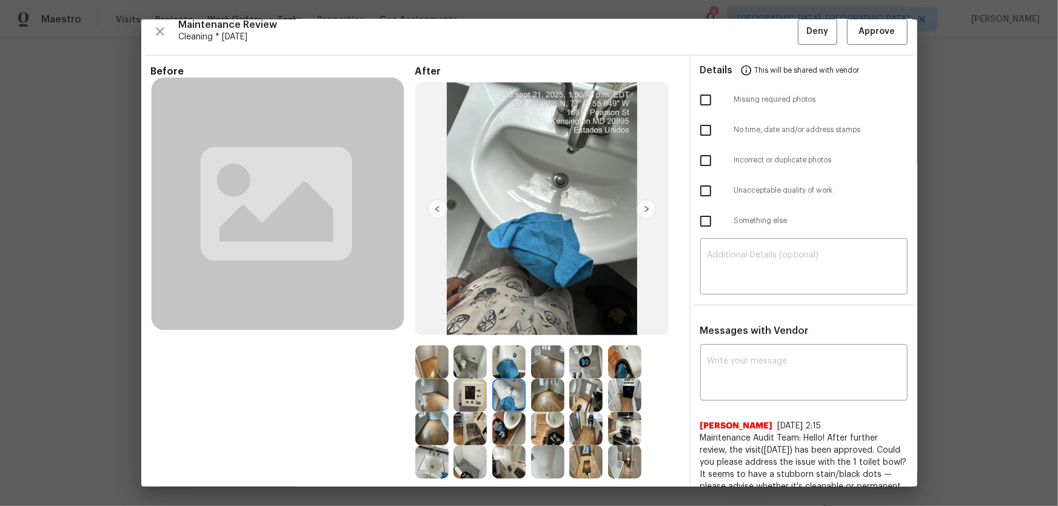
scroll to position [0, 0]
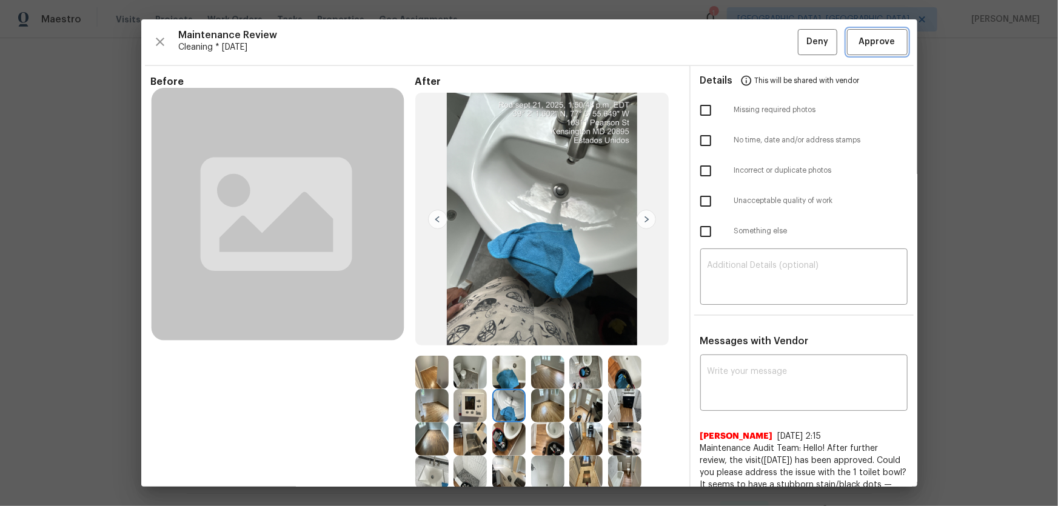
click at [752, 42] on span "Approve" at bounding box center [877, 42] width 36 height 15
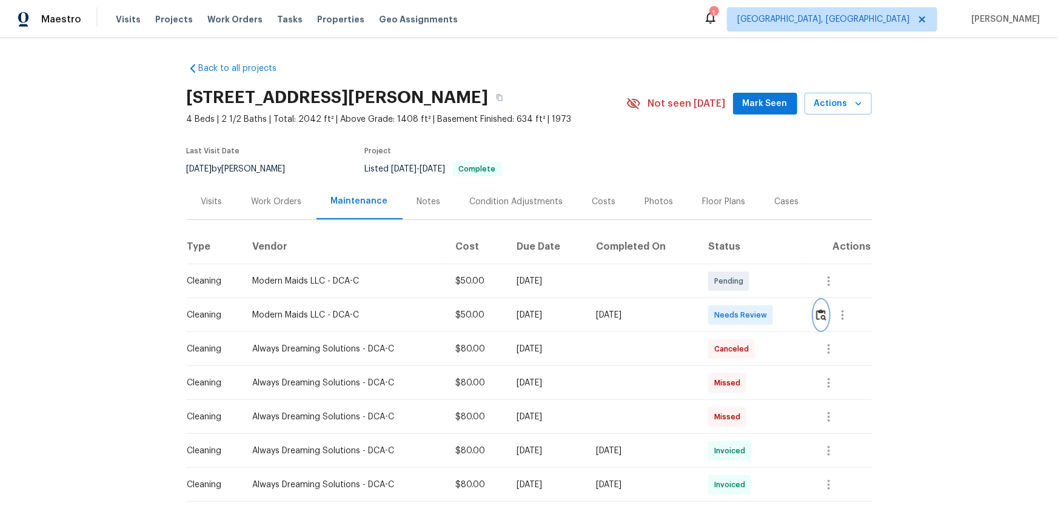
click at [752, 317] on button "button" at bounding box center [821, 315] width 14 height 29
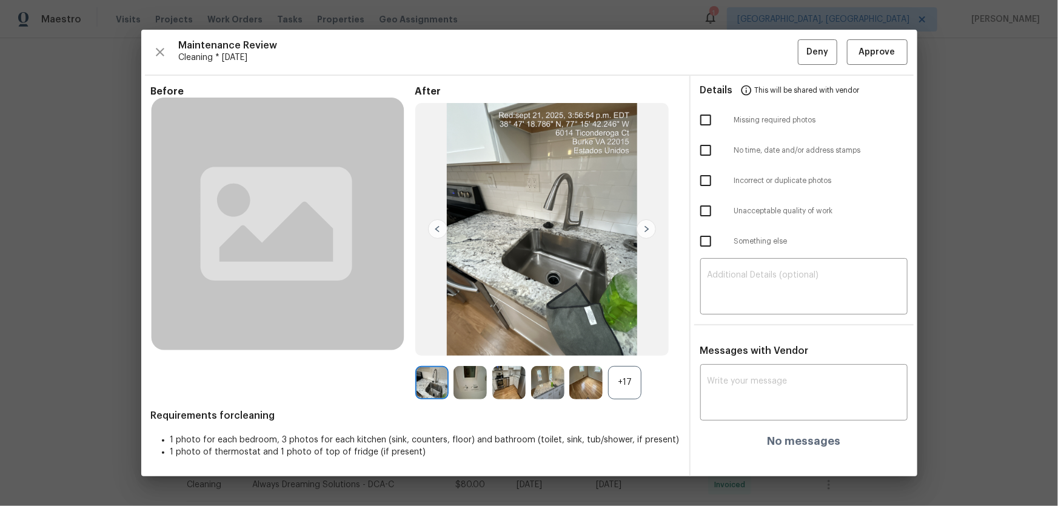
click at [632, 334] on div "+17" at bounding box center [624, 382] width 33 height 33
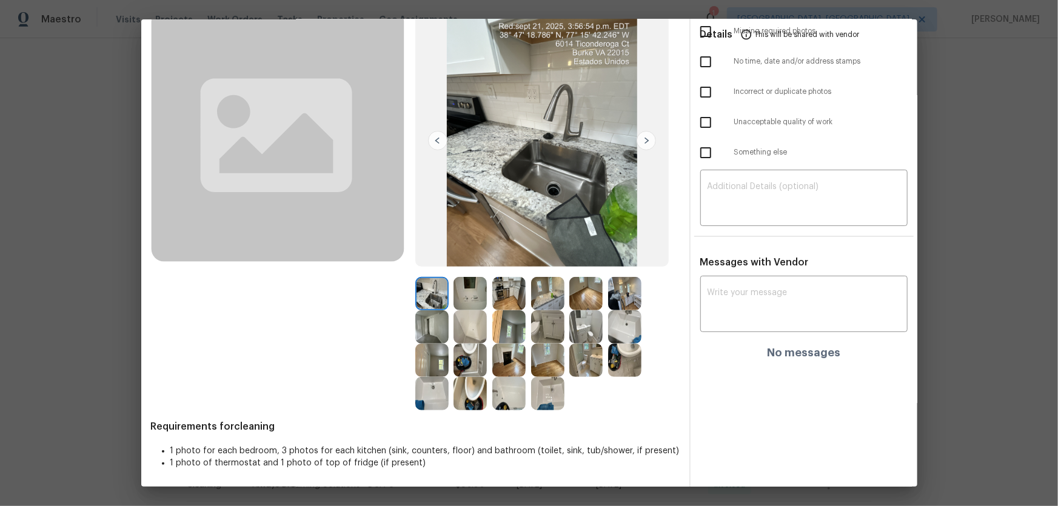
scroll to position [79, 0]
click at [477, 334] on img at bounding box center [469, 393] width 33 height 33
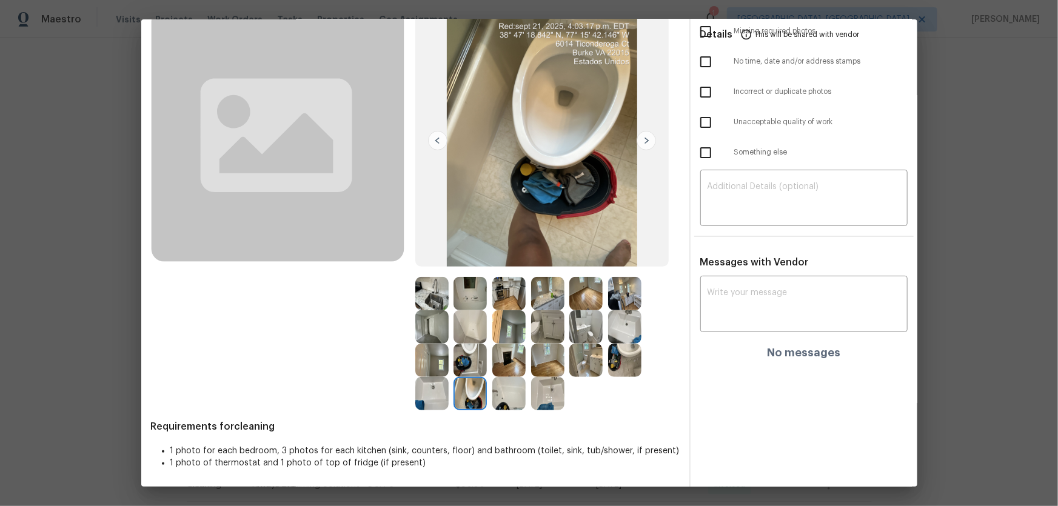
click at [473, 334] on img at bounding box center [469, 360] width 33 height 33
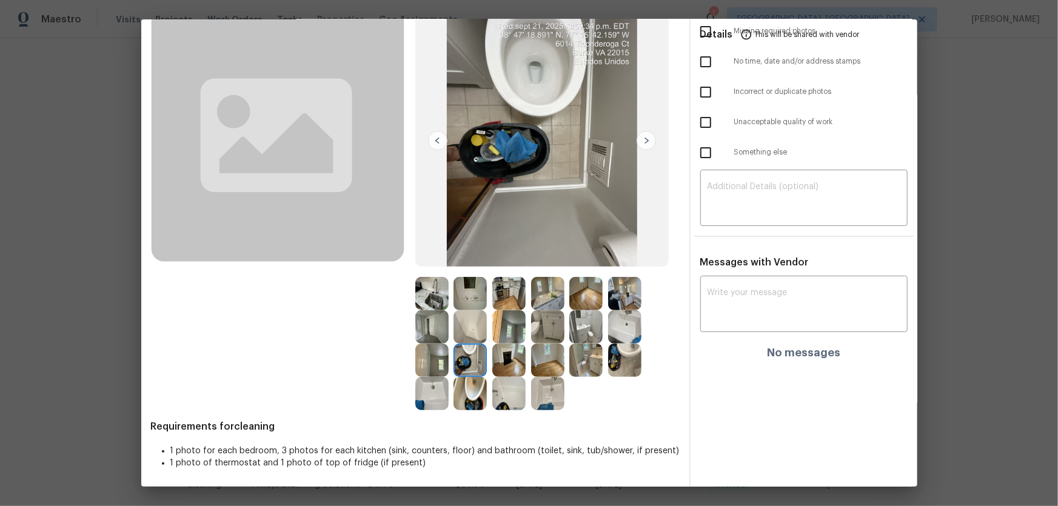
click at [637, 334] on img at bounding box center [624, 360] width 33 height 33
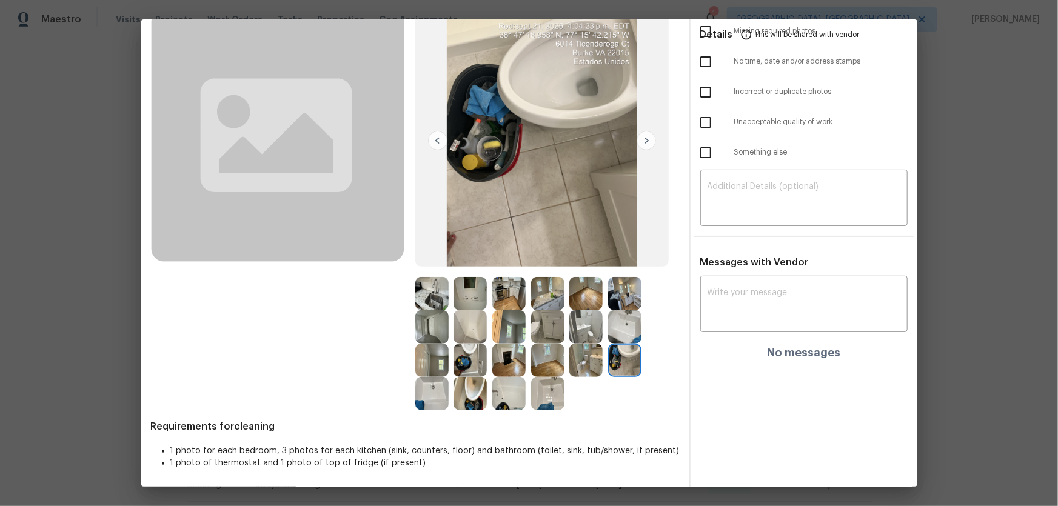
click at [556, 334] on img at bounding box center [547, 393] width 33 height 33
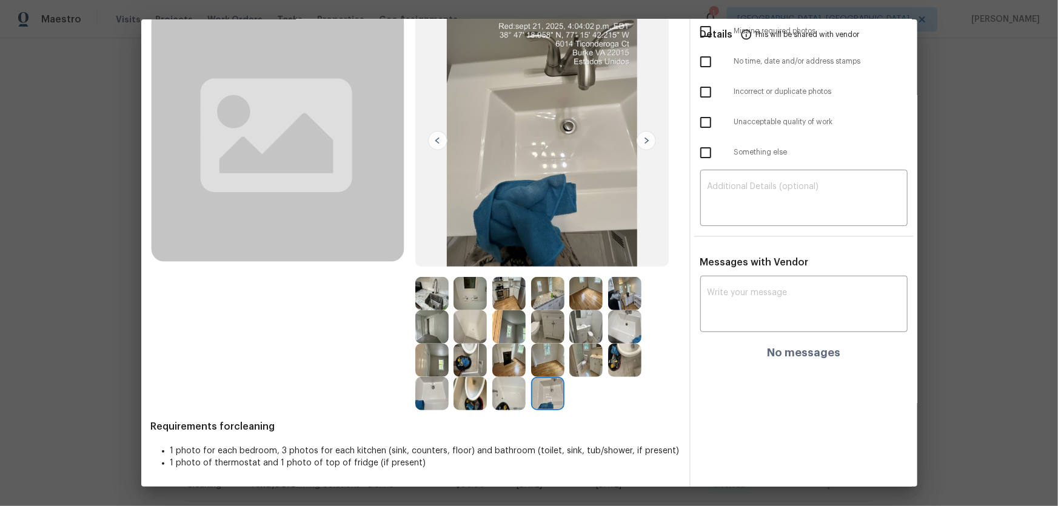
click at [627, 328] on img at bounding box center [624, 326] width 33 height 33
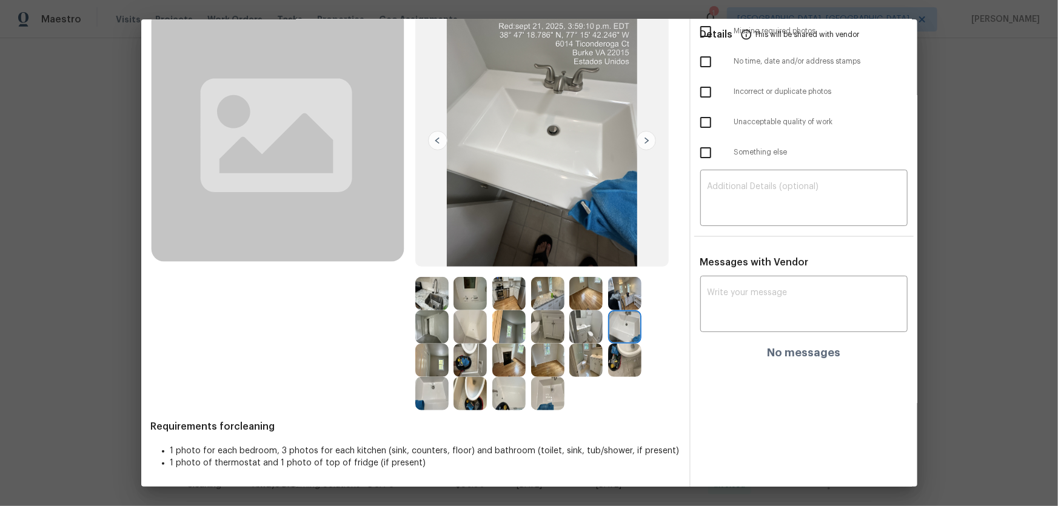
click at [430, 334] on img at bounding box center [431, 393] width 33 height 33
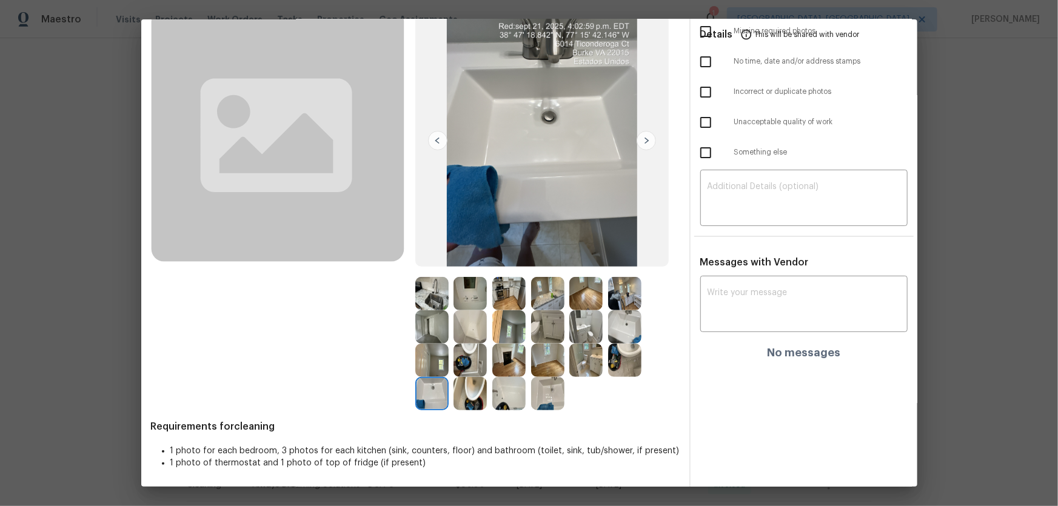
drag, startPoint x: 501, startPoint y: 401, endPoint x: 493, endPoint y: 400, distance: 7.3
click at [499, 334] on img at bounding box center [508, 393] width 33 height 33
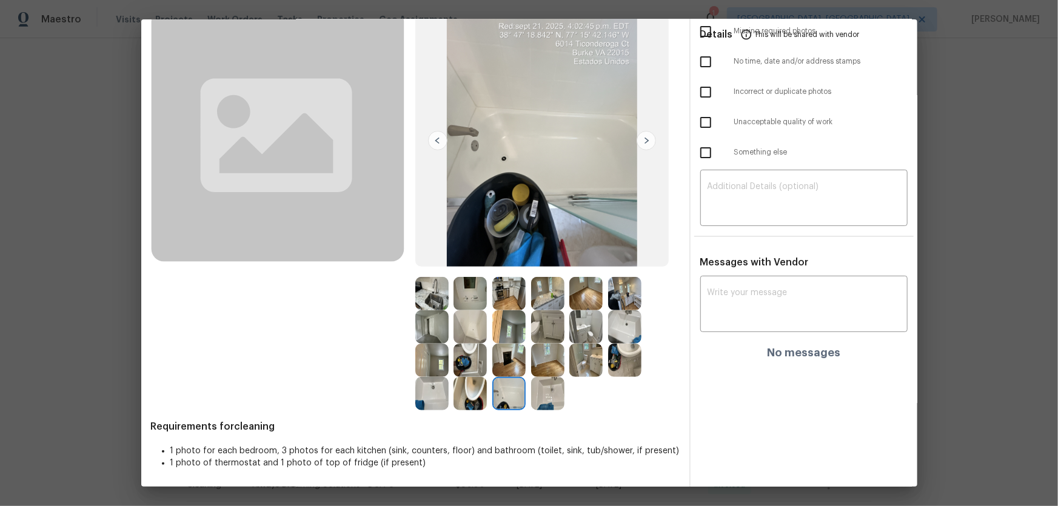
click at [473, 334] on img at bounding box center [469, 326] width 33 height 33
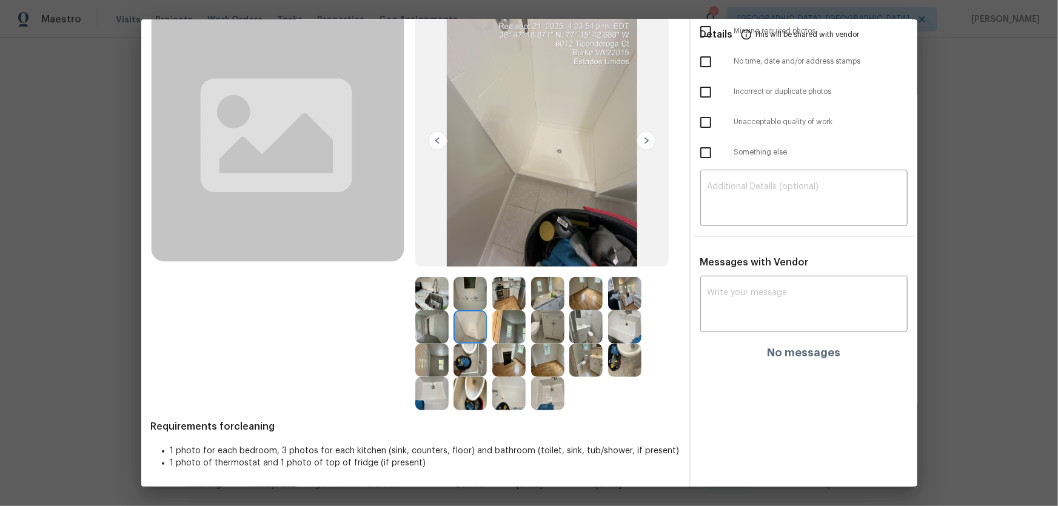
click at [445, 304] on div at bounding box center [434, 293] width 39 height 33
click at [468, 298] on img at bounding box center [469, 293] width 33 height 33
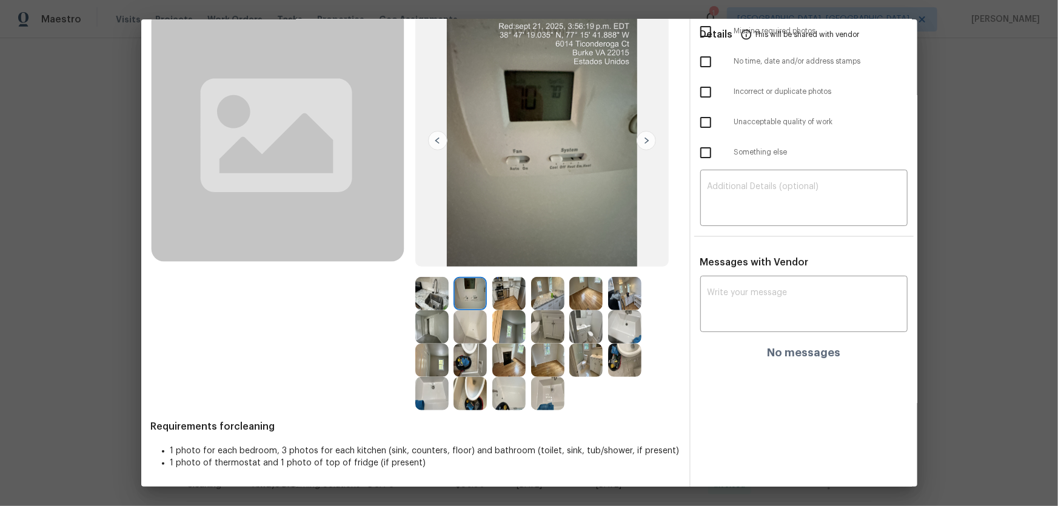
click at [509, 297] on img at bounding box center [508, 293] width 33 height 33
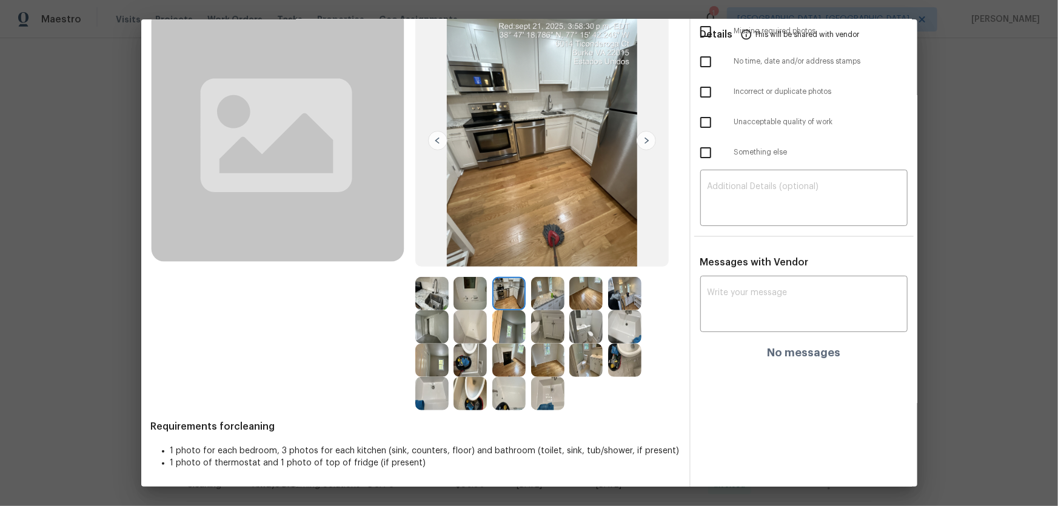
click at [538, 297] on img at bounding box center [547, 293] width 33 height 33
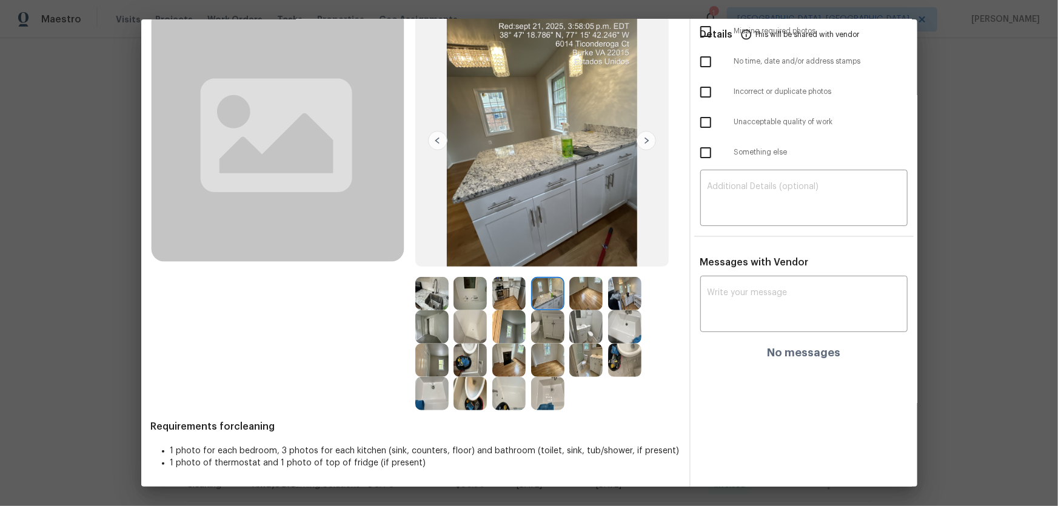
click at [573, 296] on img at bounding box center [585, 293] width 33 height 33
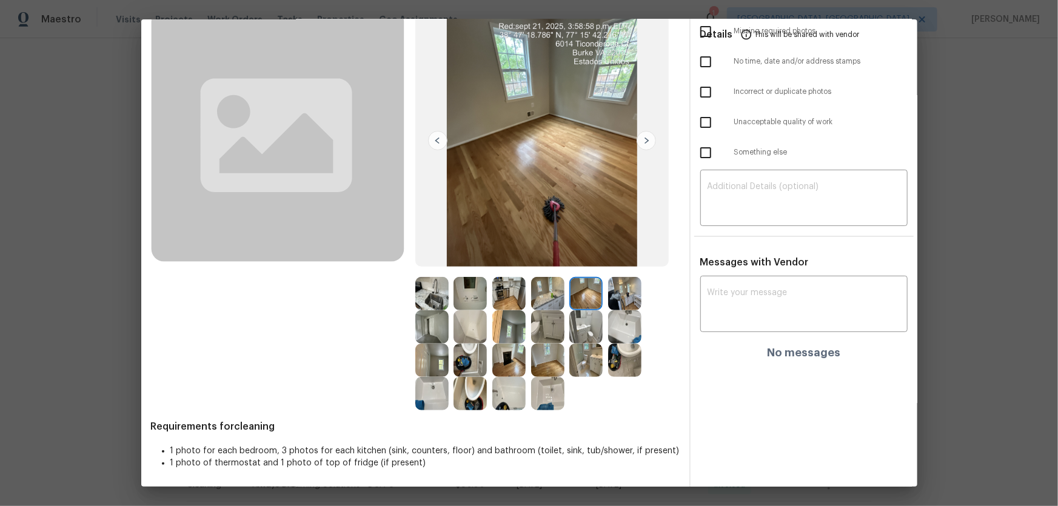
click at [546, 334] on img at bounding box center [547, 360] width 33 height 33
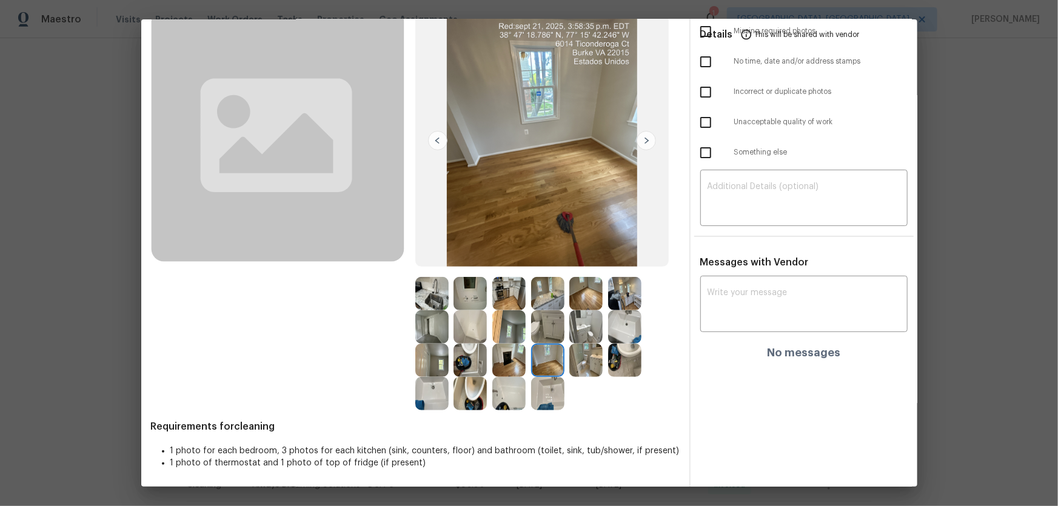
click at [519, 321] on img at bounding box center [508, 326] width 33 height 33
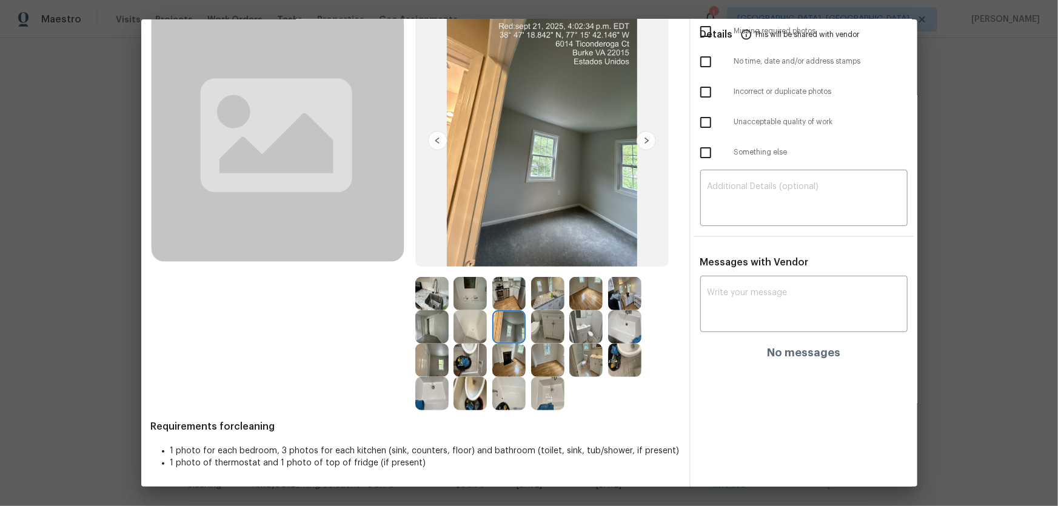
click at [432, 328] on img at bounding box center [431, 326] width 33 height 33
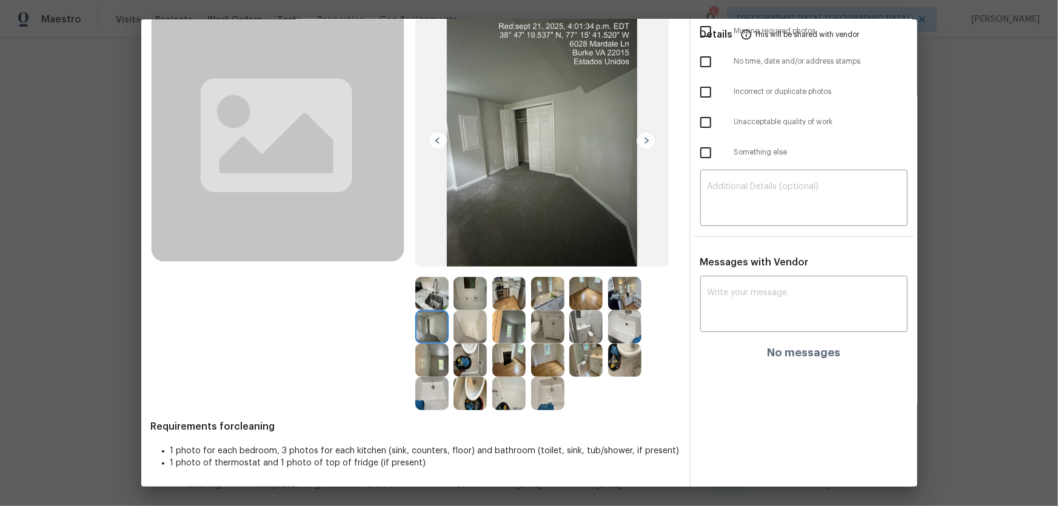
click at [464, 328] on img at bounding box center [469, 326] width 33 height 33
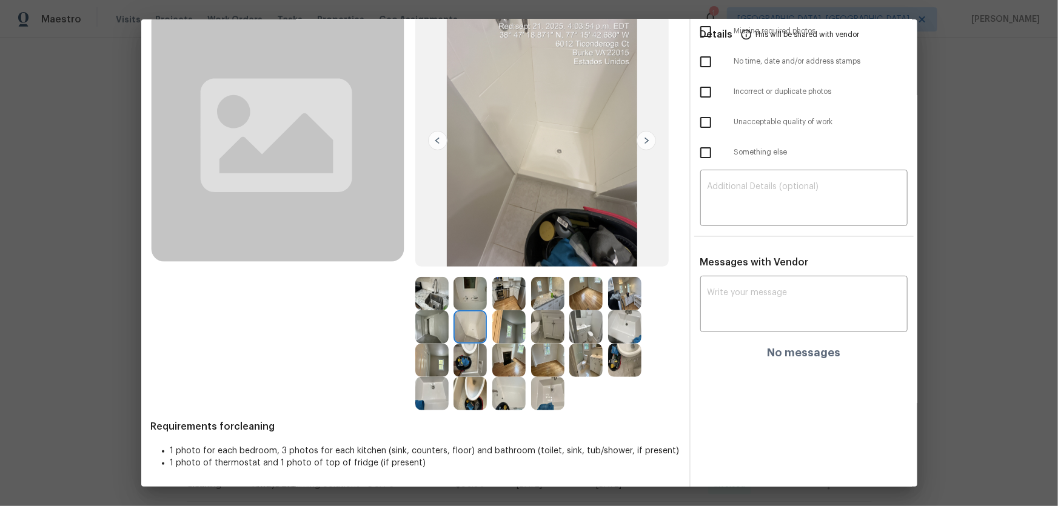
click at [472, 299] on img at bounding box center [469, 293] width 33 height 33
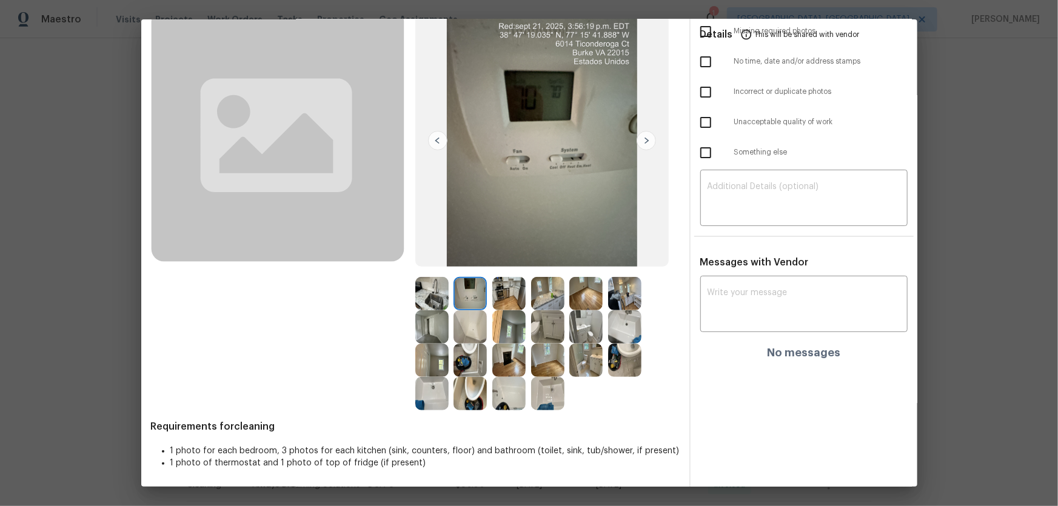
click at [505, 298] on img at bounding box center [508, 293] width 33 height 33
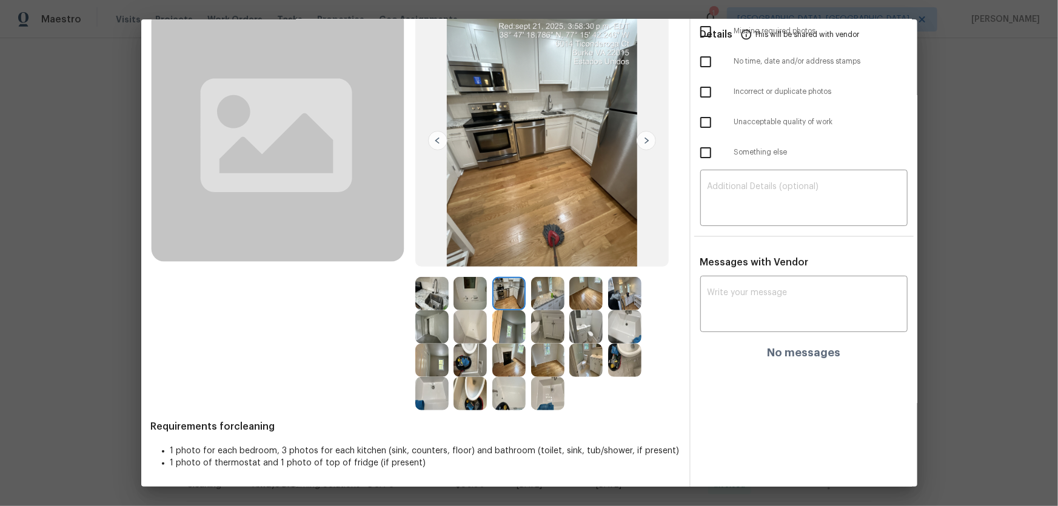
click at [537, 298] on img at bounding box center [547, 293] width 33 height 33
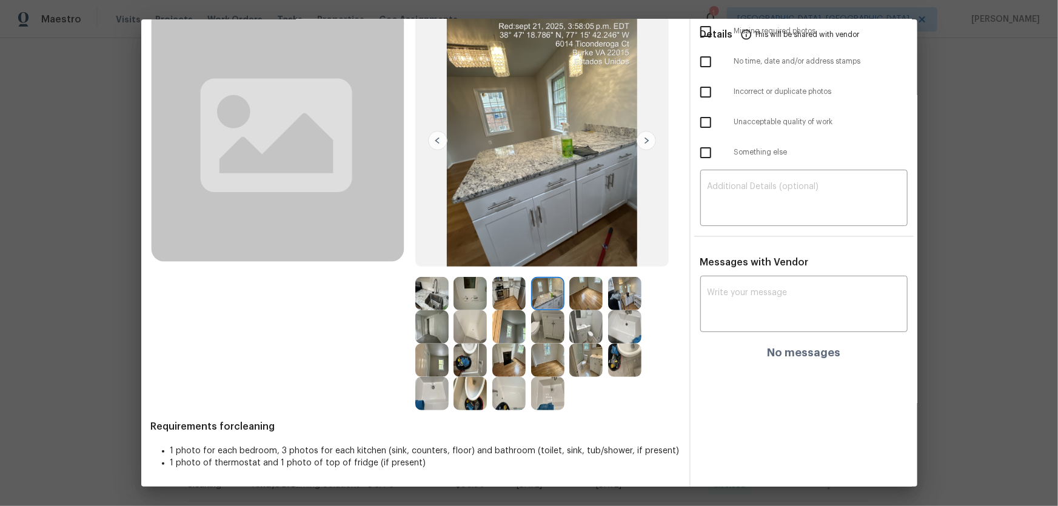
click at [592, 305] on img at bounding box center [585, 293] width 33 height 33
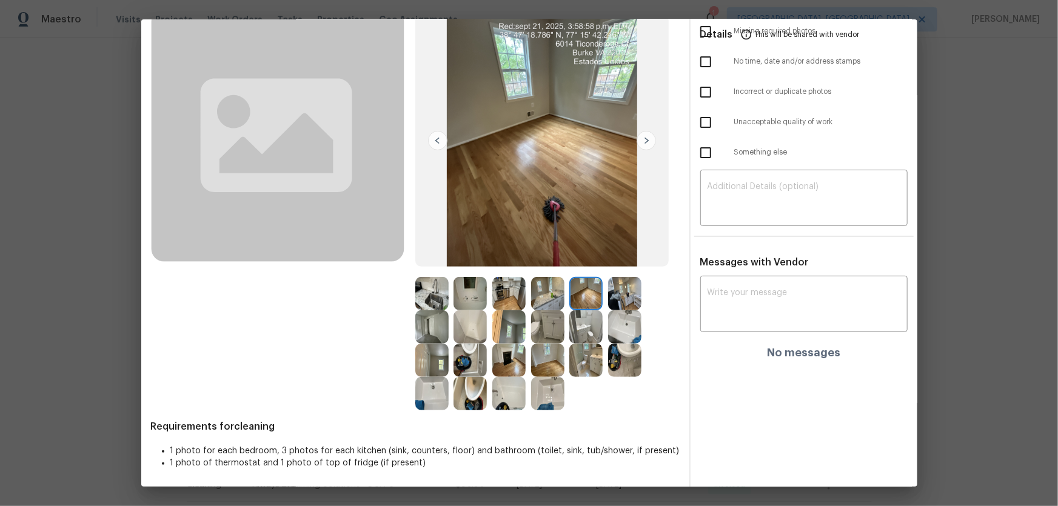
click at [628, 299] on img at bounding box center [624, 293] width 33 height 33
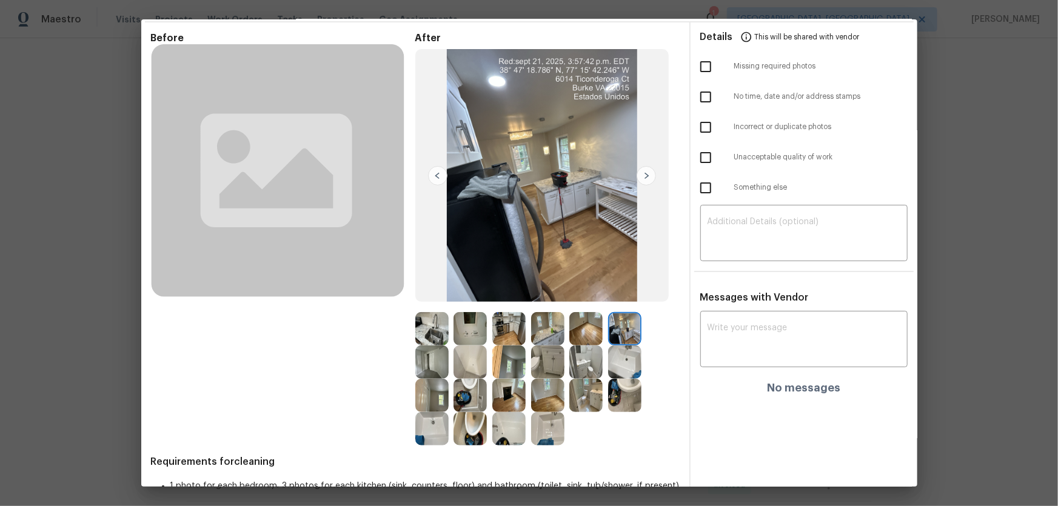
scroll to position [0, 0]
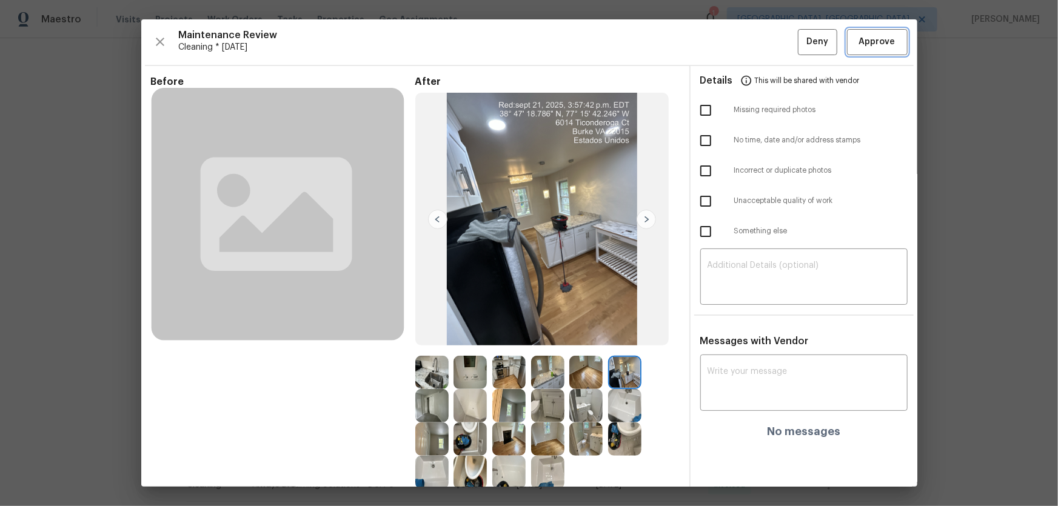
click at [752, 44] on span "Approve" at bounding box center [877, 42] width 36 height 15
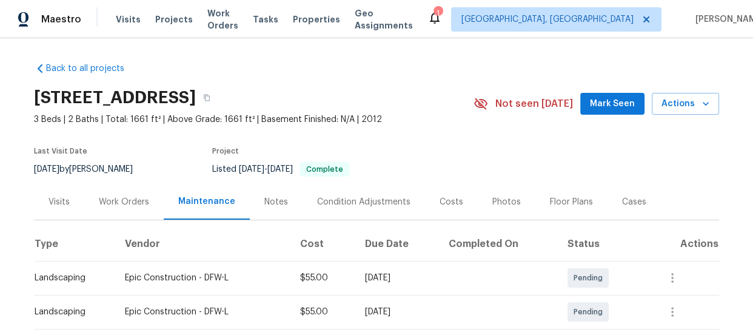
scroll to position [42, 0]
